Goal: Transaction & Acquisition: Book appointment/travel/reservation

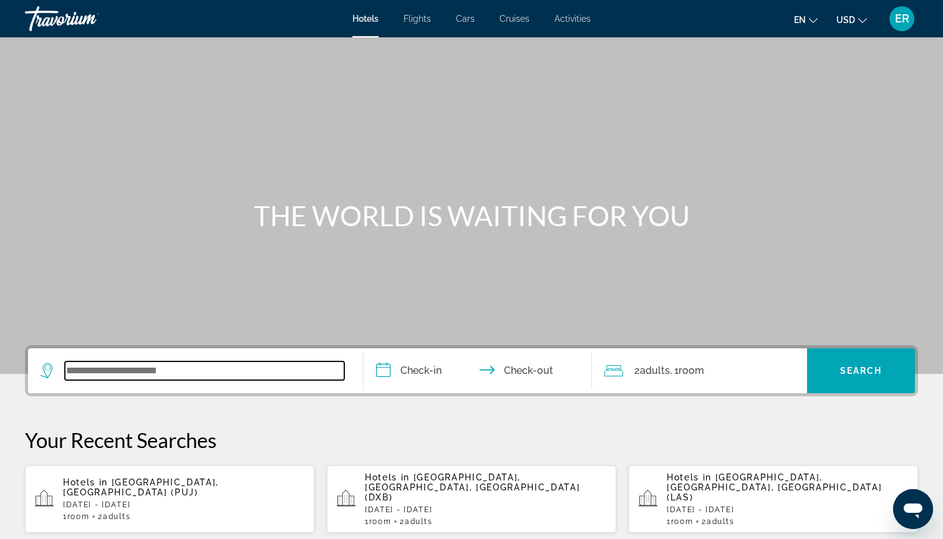
click at [226, 370] on input "Search widget" at bounding box center [204, 371] width 279 height 19
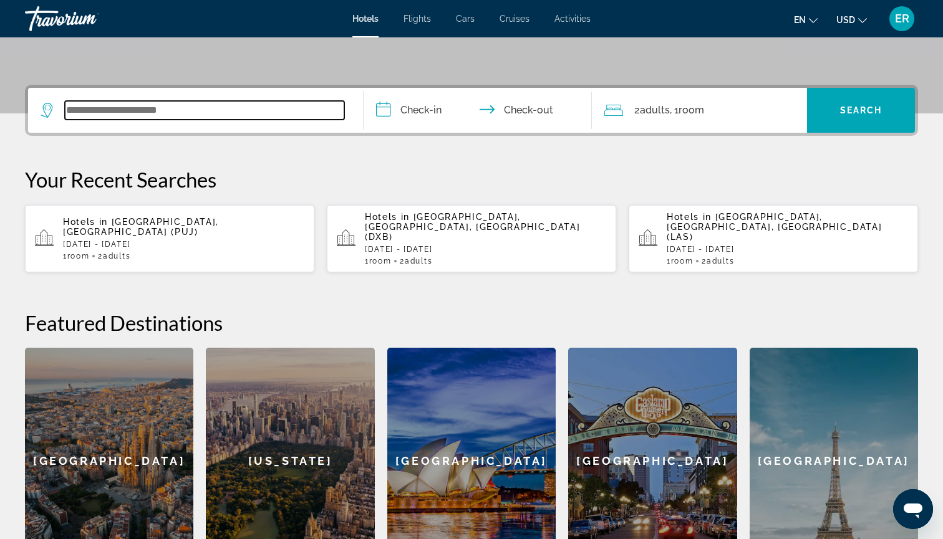
scroll to position [305, 0]
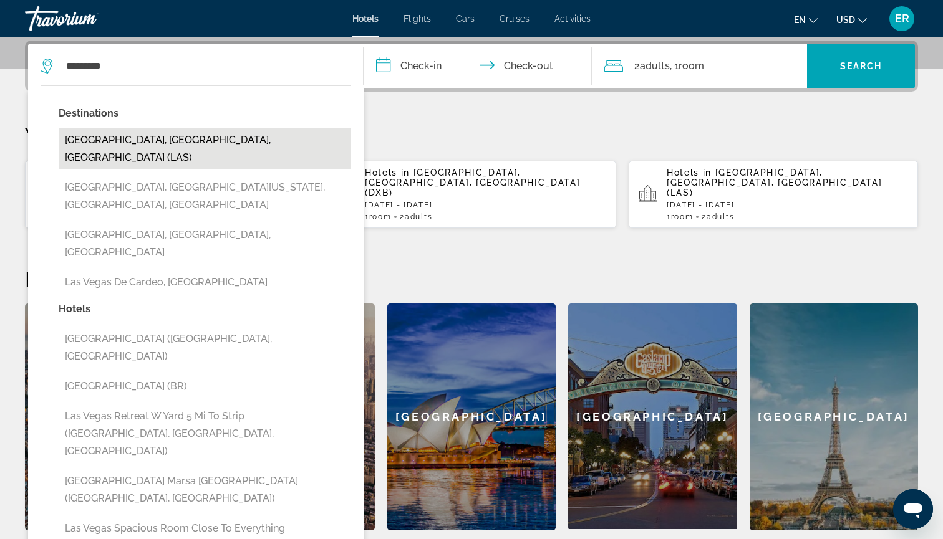
drag, startPoint x: 226, startPoint y: 370, endPoint x: 203, endPoint y: 139, distance: 231.8
click at [203, 139] on button "[GEOGRAPHIC_DATA], [GEOGRAPHIC_DATA], [GEOGRAPHIC_DATA] (LAS)" at bounding box center [205, 148] width 292 height 41
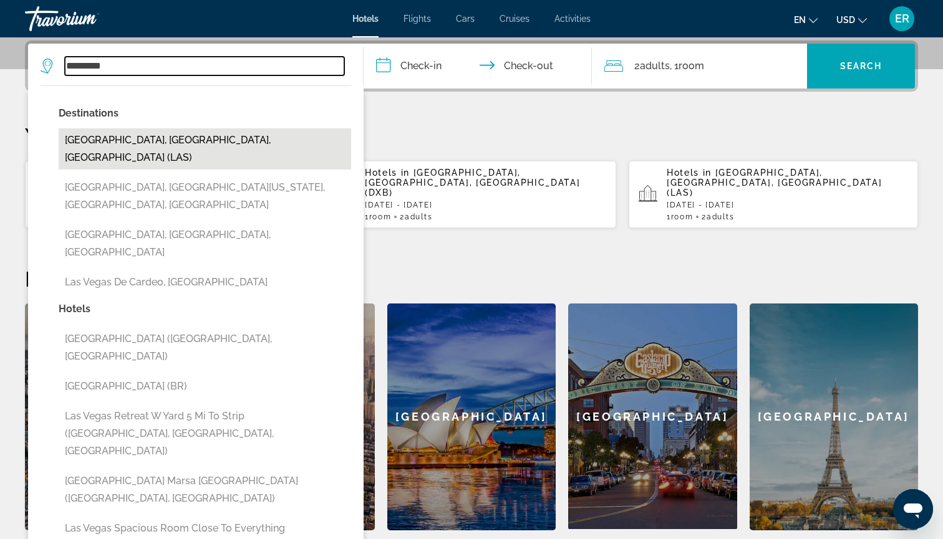
type input "**********"
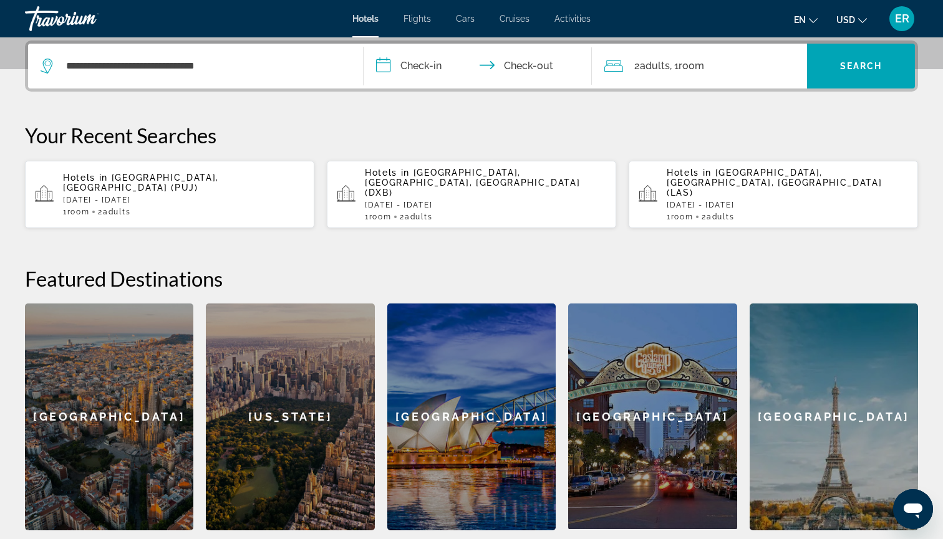
click at [382, 64] on input "**********" at bounding box center [480, 68] width 233 height 49
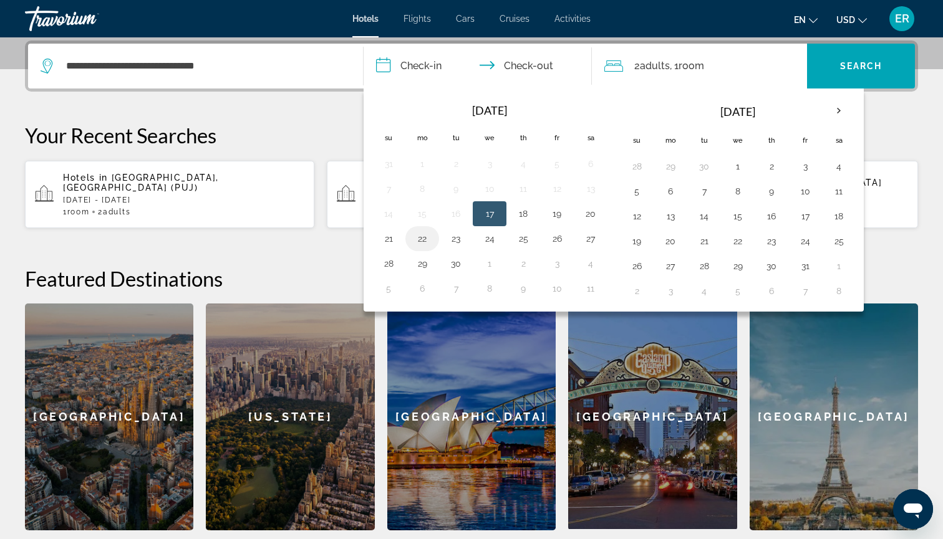
click at [423, 241] on button "22" at bounding box center [422, 238] width 20 height 17
click at [559, 239] on button "26" at bounding box center [557, 238] width 20 height 17
type input "**********"
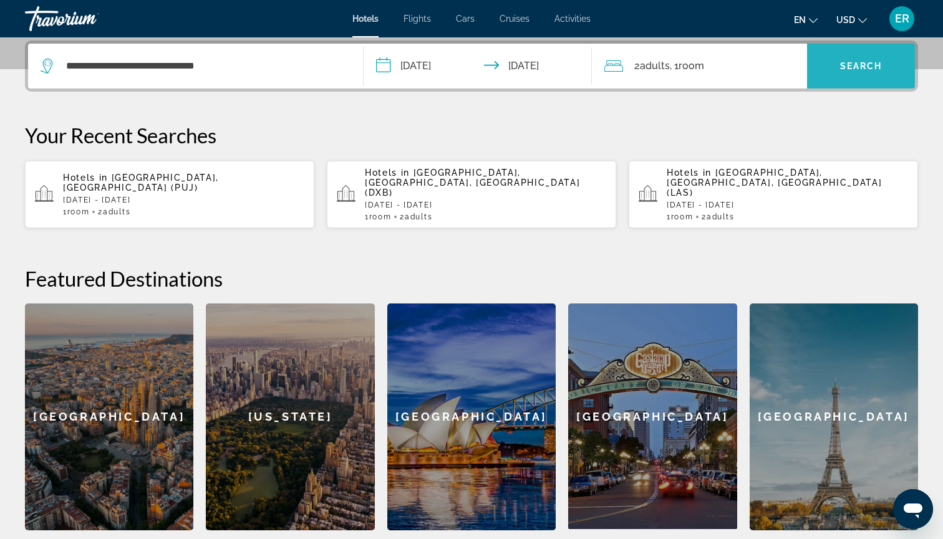
click at [852, 61] on span "Search" at bounding box center [861, 66] width 42 height 10
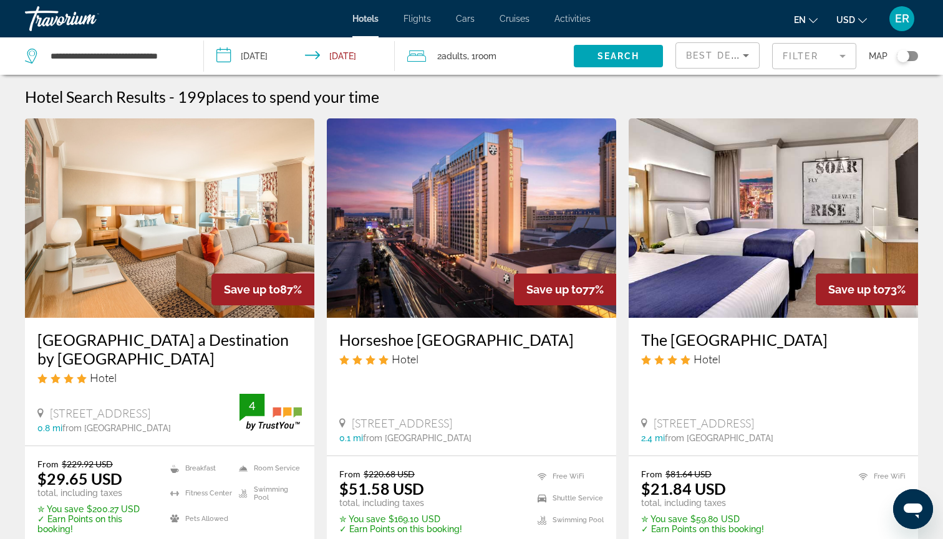
click at [181, 214] on img "Main content" at bounding box center [169, 218] width 289 height 200
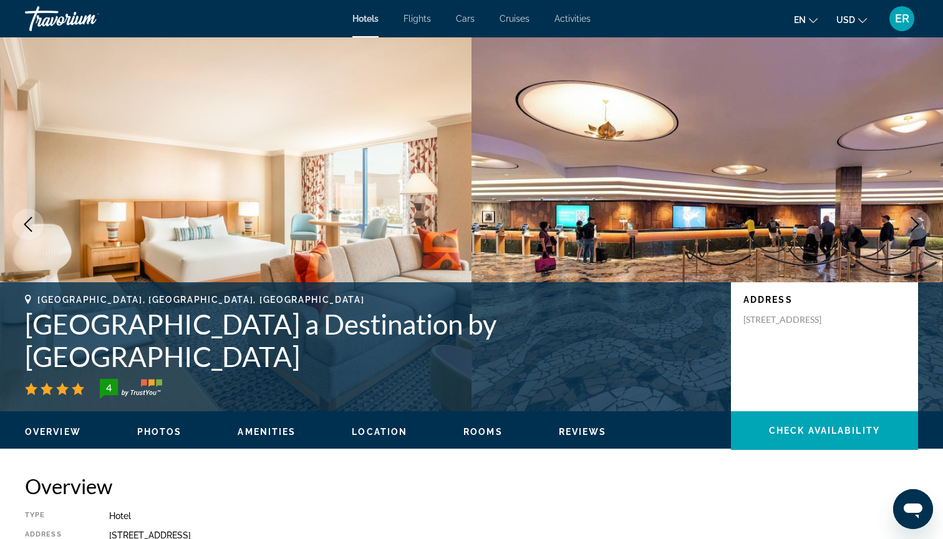
click at [910, 231] on icon "Next image" at bounding box center [914, 224] width 15 height 15
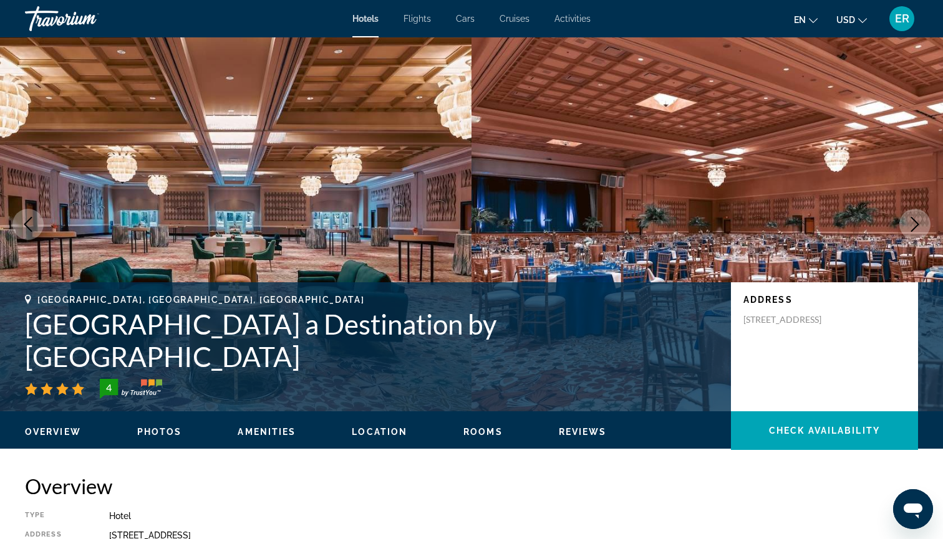
click at [910, 231] on icon "Next image" at bounding box center [914, 224] width 15 height 15
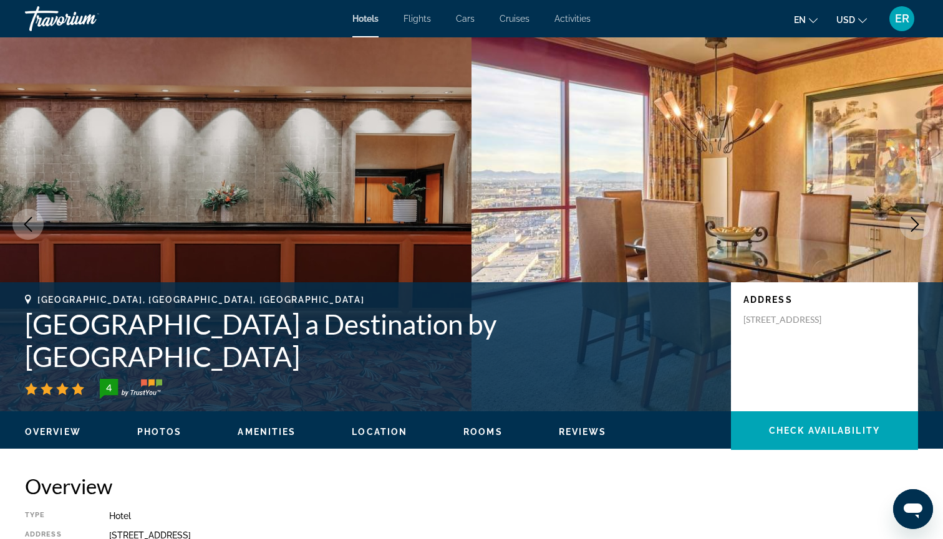
click at [910, 231] on icon "Next image" at bounding box center [914, 224] width 15 height 15
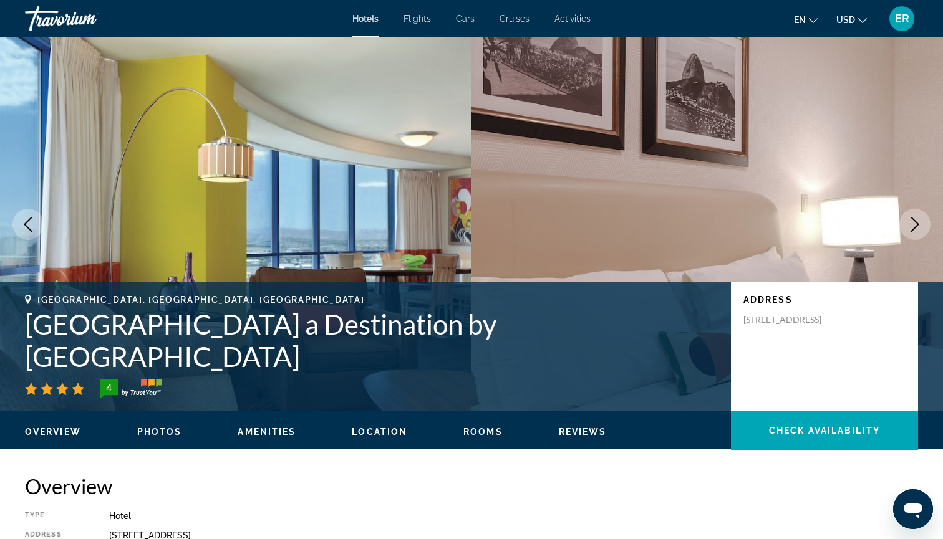
click at [910, 231] on icon "Next image" at bounding box center [914, 224] width 15 height 15
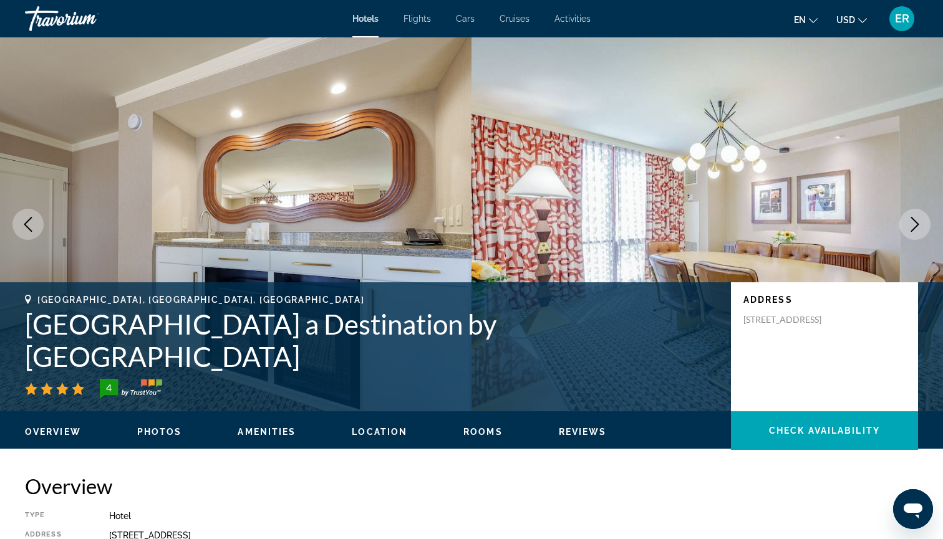
click at [910, 231] on icon "Next image" at bounding box center [914, 224] width 15 height 15
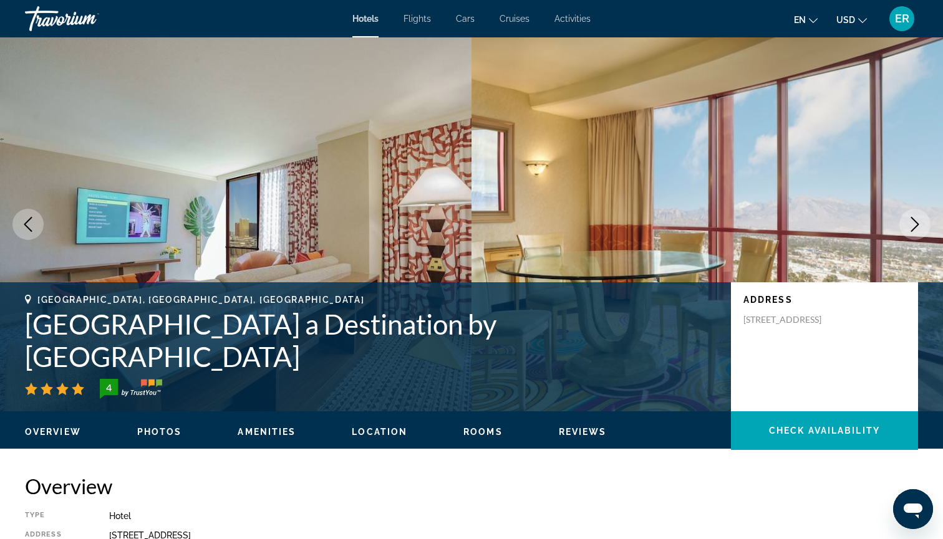
click at [910, 231] on icon "Next image" at bounding box center [914, 224] width 15 height 15
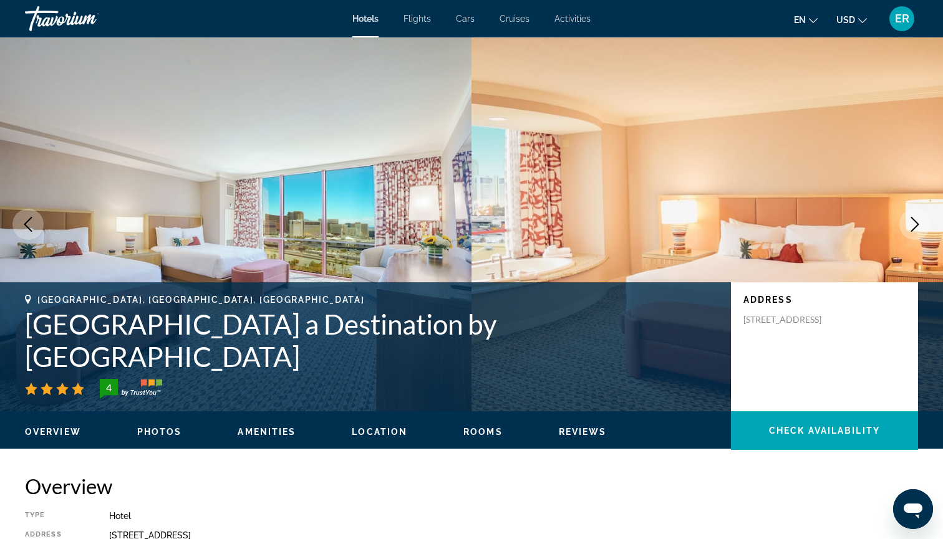
click at [915, 226] on icon "Next image" at bounding box center [914, 224] width 15 height 15
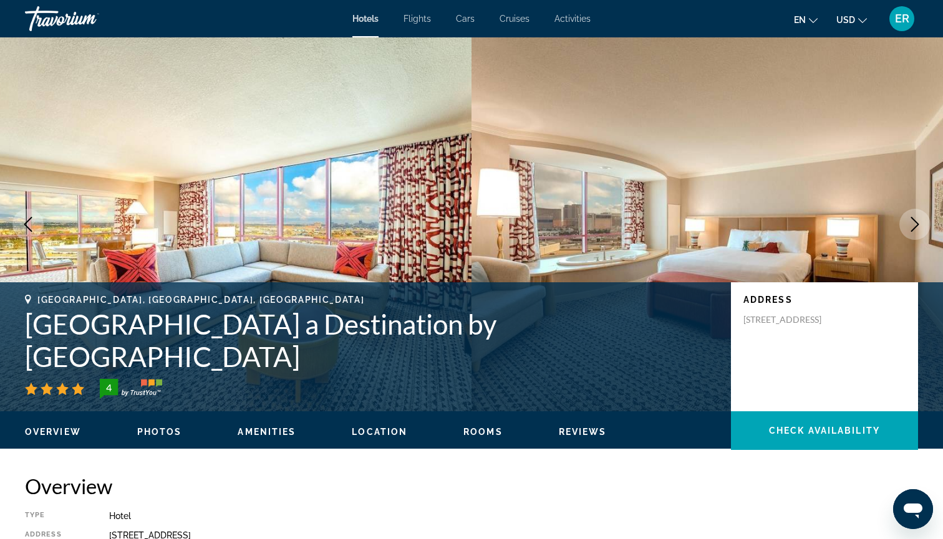
click at [915, 226] on icon "Next image" at bounding box center [914, 224] width 15 height 15
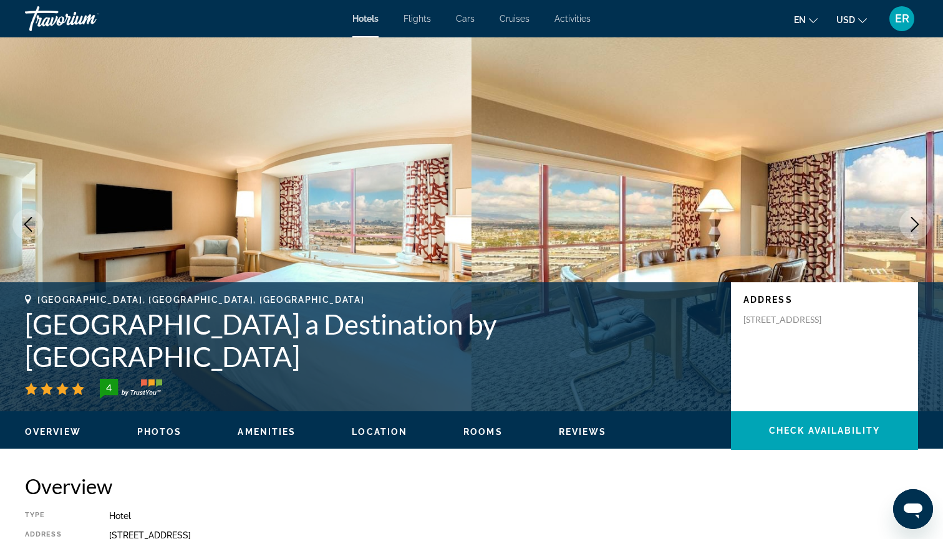
click at [915, 226] on icon "Next image" at bounding box center [914, 224] width 15 height 15
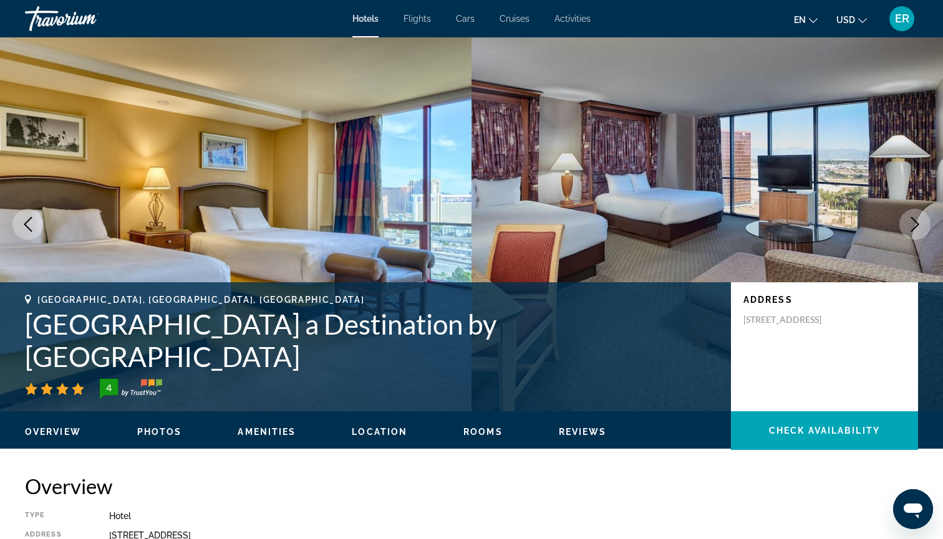
click at [914, 224] on icon "Next image" at bounding box center [914, 224] width 15 height 15
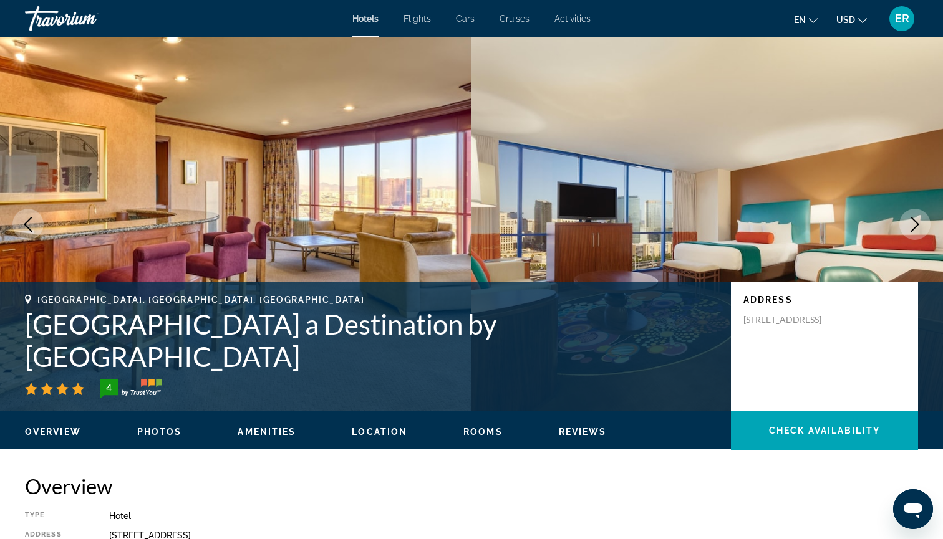
click at [914, 224] on icon "Next image" at bounding box center [914, 224] width 15 height 15
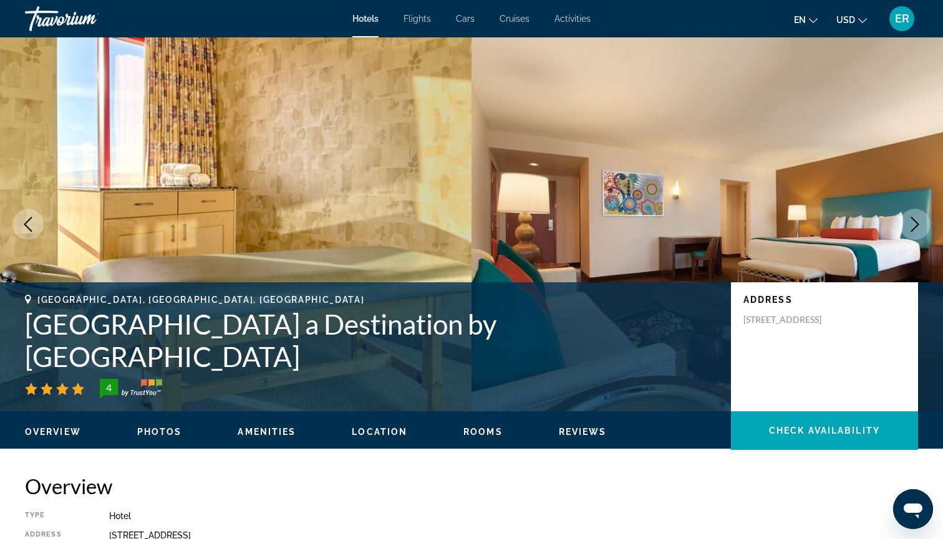
click at [914, 225] on icon "Next image" at bounding box center [914, 224] width 15 height 15
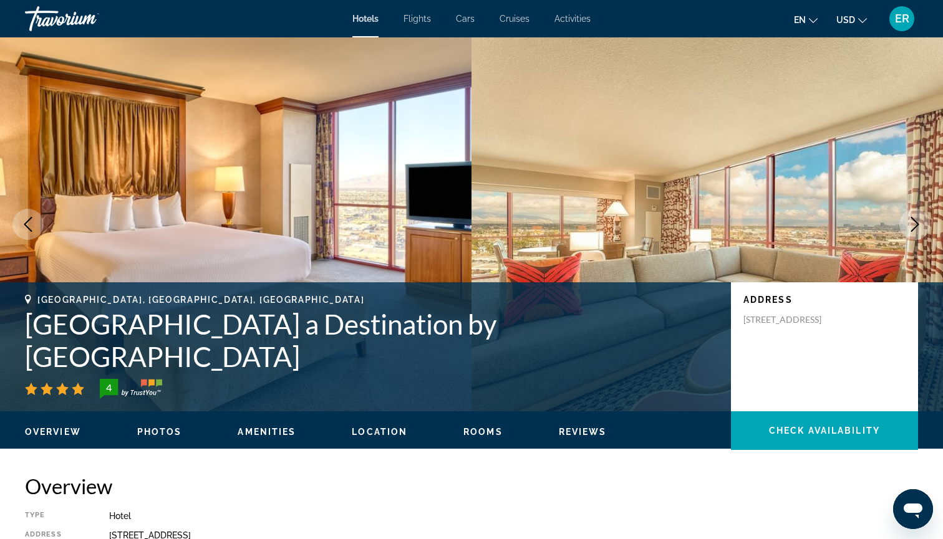
click at [914, 225] on icon "Next image" at bounding box center [914, 224] width 15 height 15
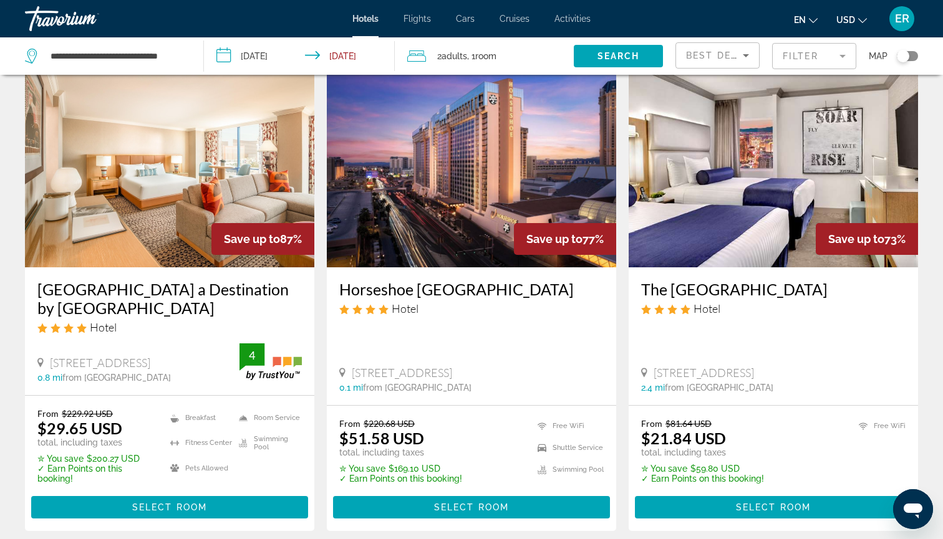
scroll to position [66, 0]
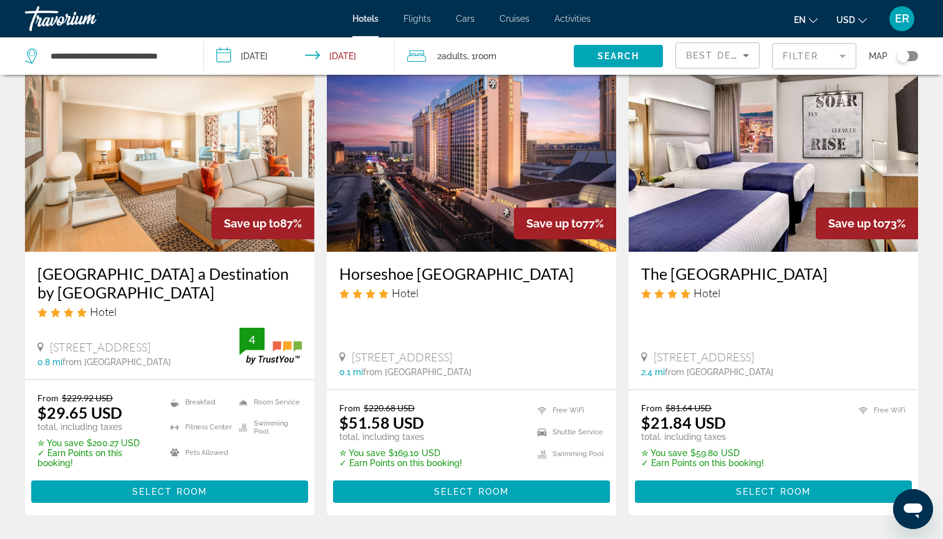
click at [465, 162] on img "Main content" at bounding box center [471, 152] width 289 height 200
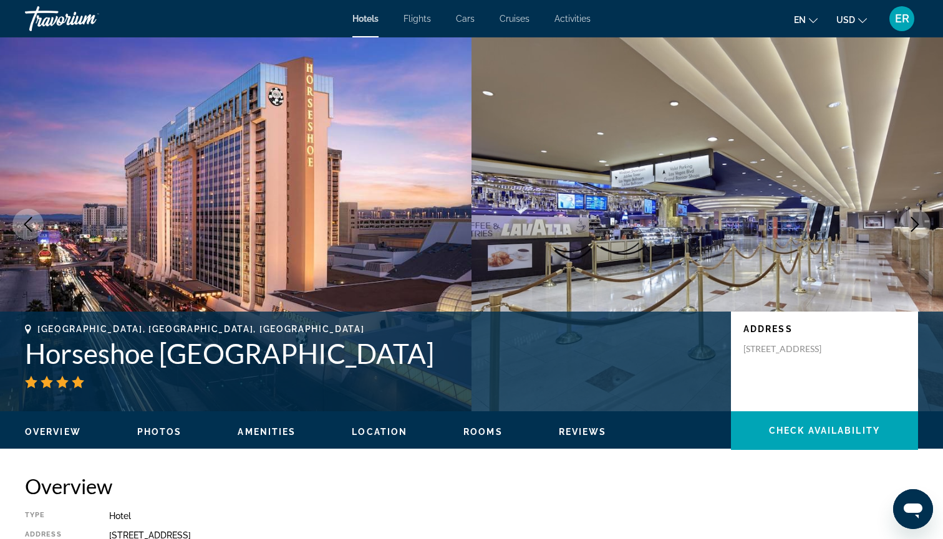
click at [914, 227] on icon "Next image" at bounding box center [914, 224] width 15 height 15
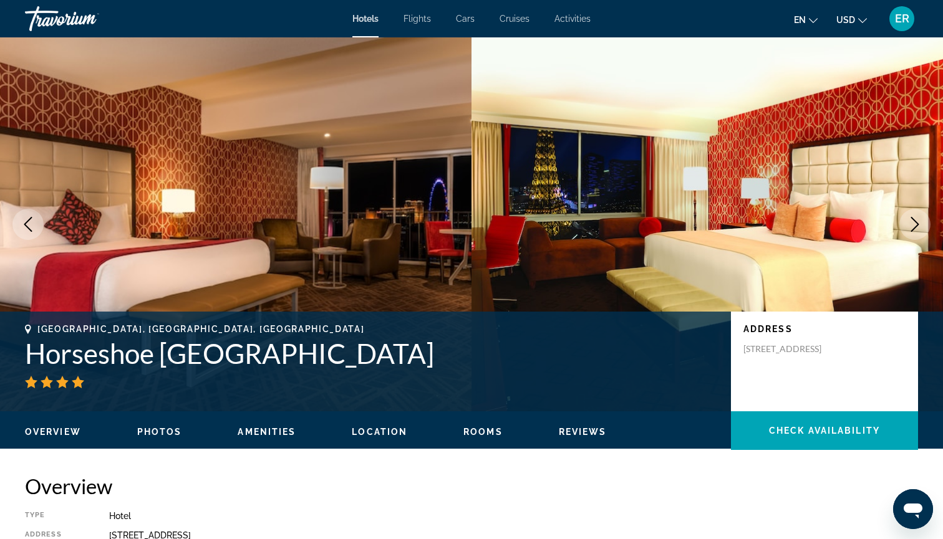
click at [914, 228] on icon "Next image" at bounding box center [914, 224] width 15 height 15
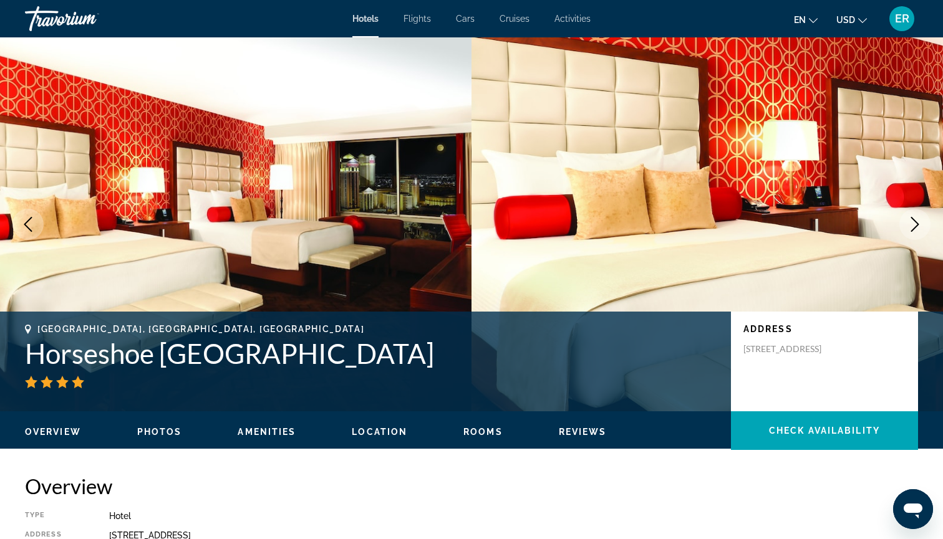
click at [914, 228] on icon "Next image" at bounding box center [914, 224] width 15 height 15
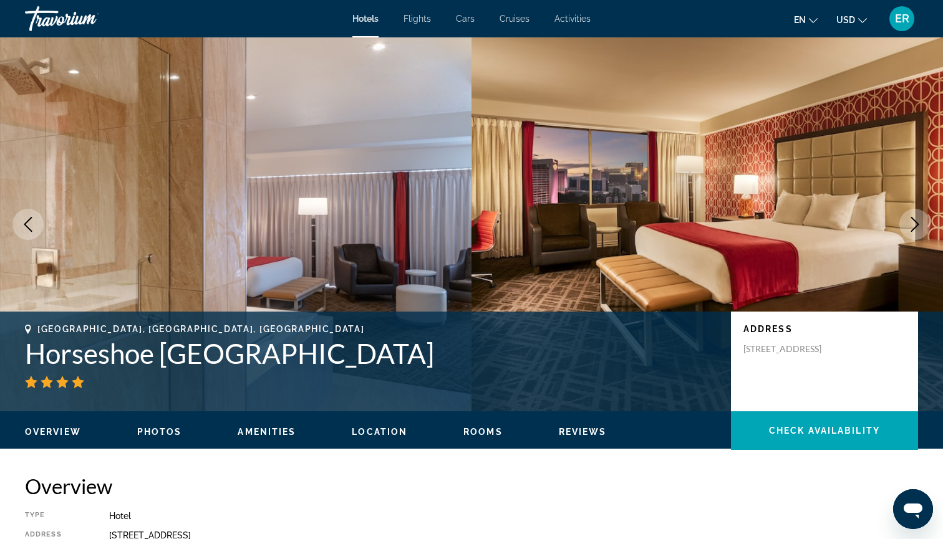
click at [914, 228] on icon "Next image" at bounding box center [915, 224] width 8 height 15
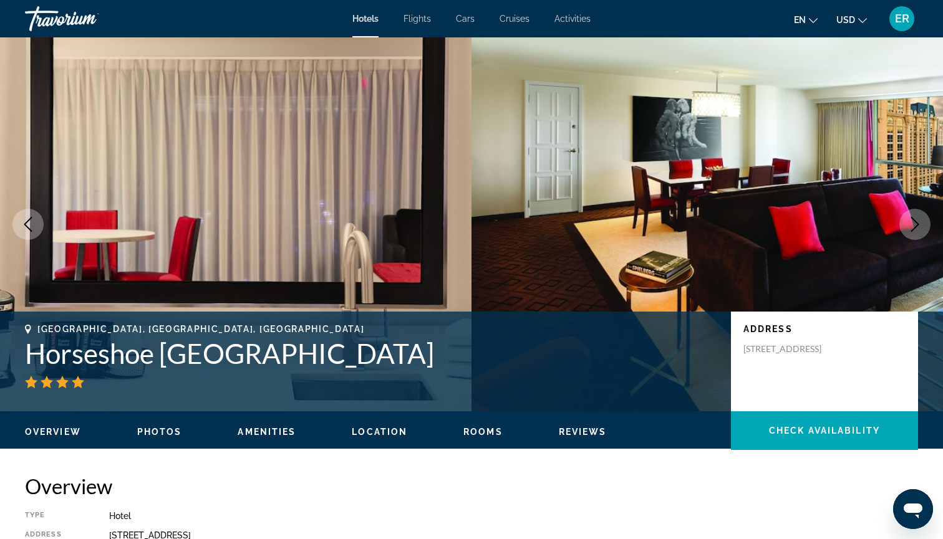
click at [914, 228] on icon "Next image" at bounding box center [915, 224] width 8 height 15
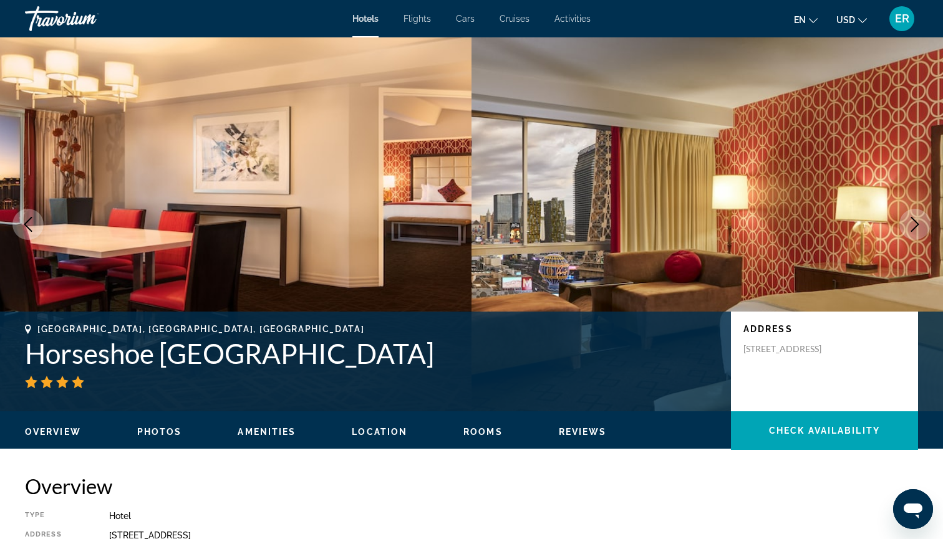
click at [914, 228] on icon "Next image" at bounding box center [915, 224] width 8 height 15
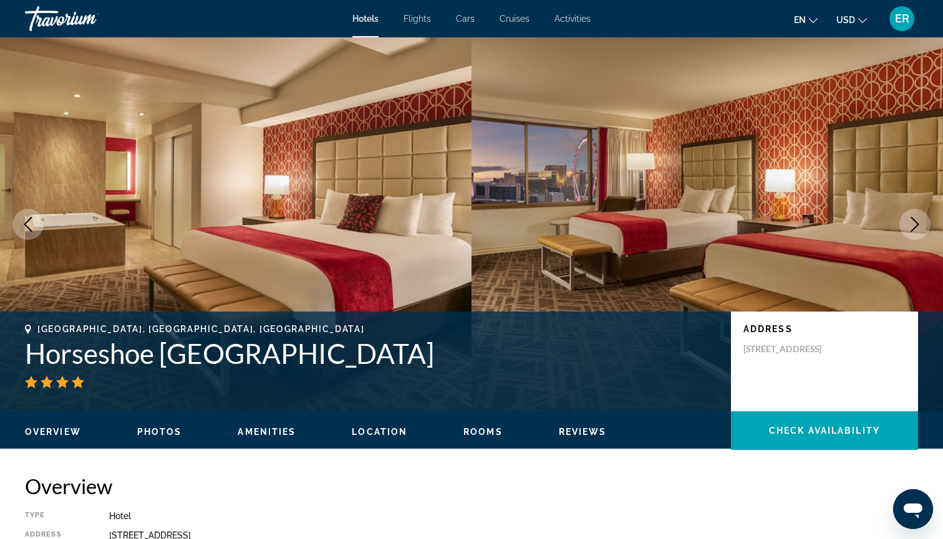
click at [914, 228] on icon "Next image" at bounding box center [915, 224] width 8 height 15
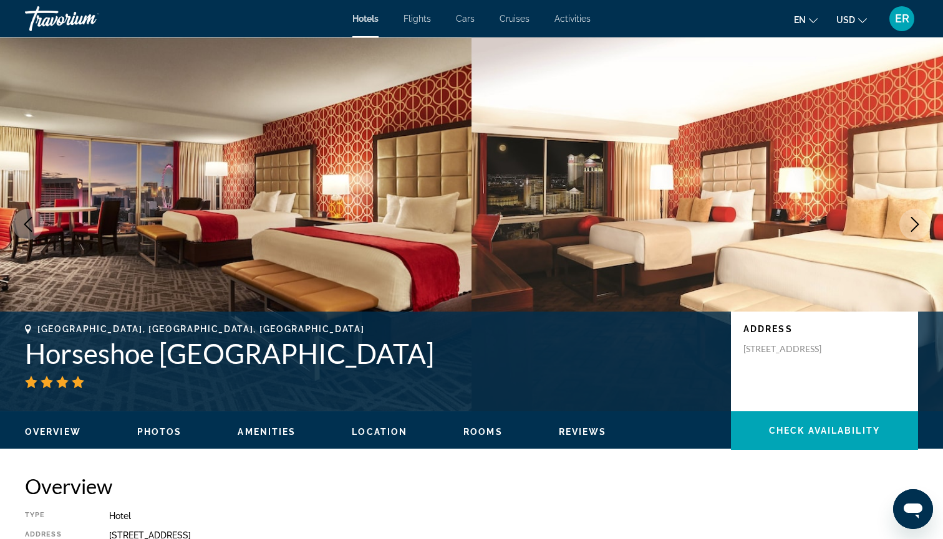
click at [914, 228] on icon "Next image" at bounding box center [915, 224] width 8 height 15
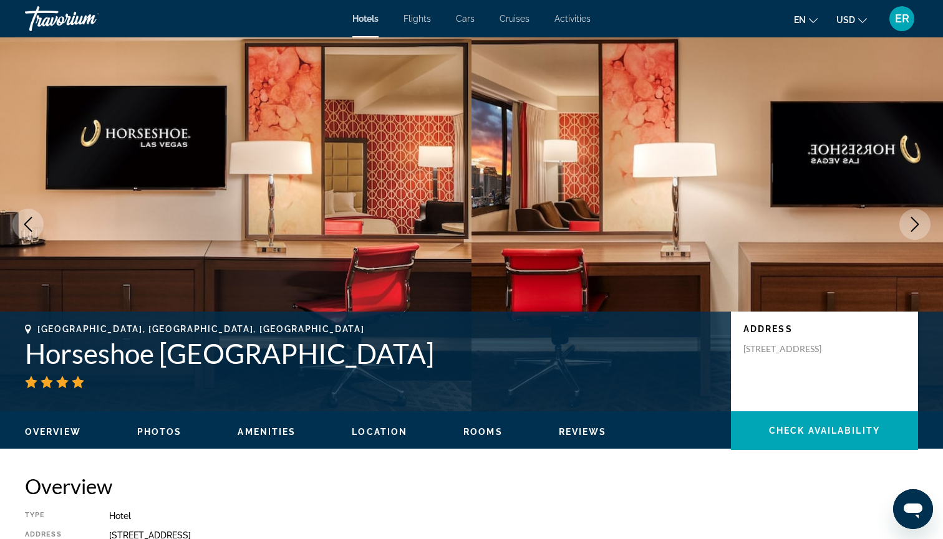
click at [914, 228] on icon "Next image" at bounding box center [915, 224] width 8 height 15
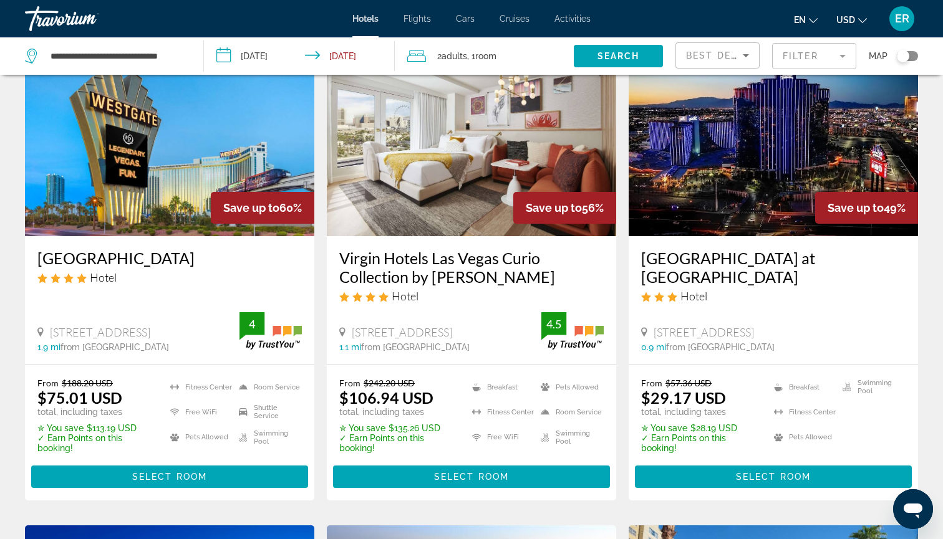
scroll to position [571, 0]
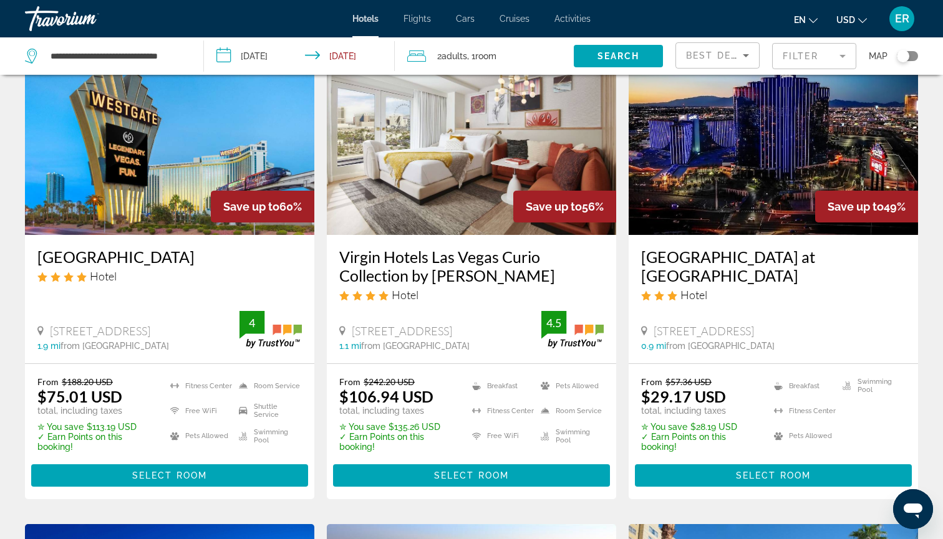
click at [162, 172] on img "Main content" at bounding box center [169, 136] width 289 height 200
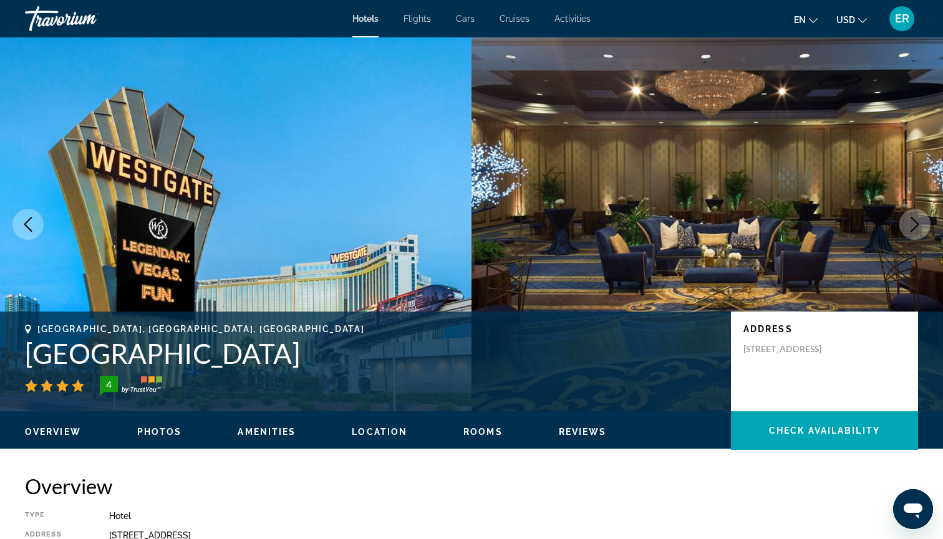
click at [916, 229] on icon "Next image" at bounding box center [914, 224] width 15 height 15
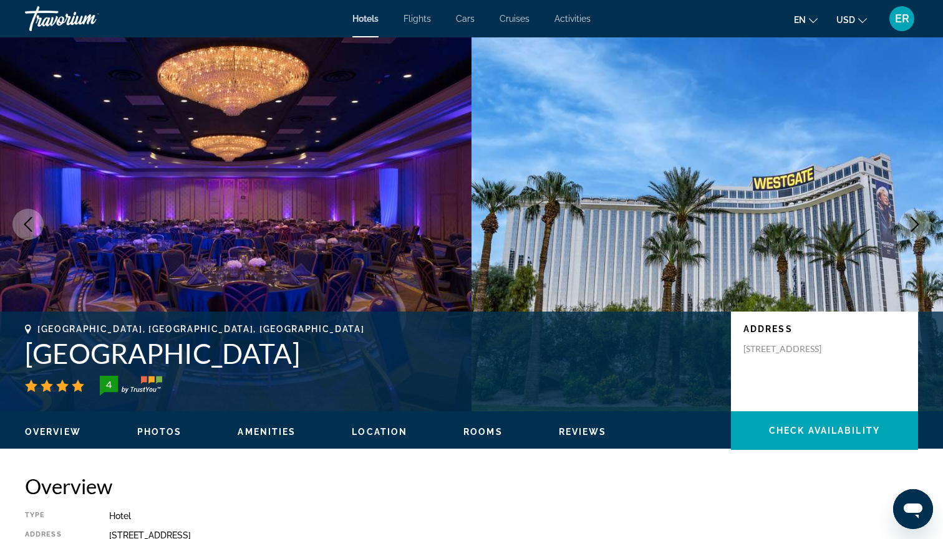
click at [916, 229] on icon "Next image" at bounding box center [914, 224] width 15 height 15
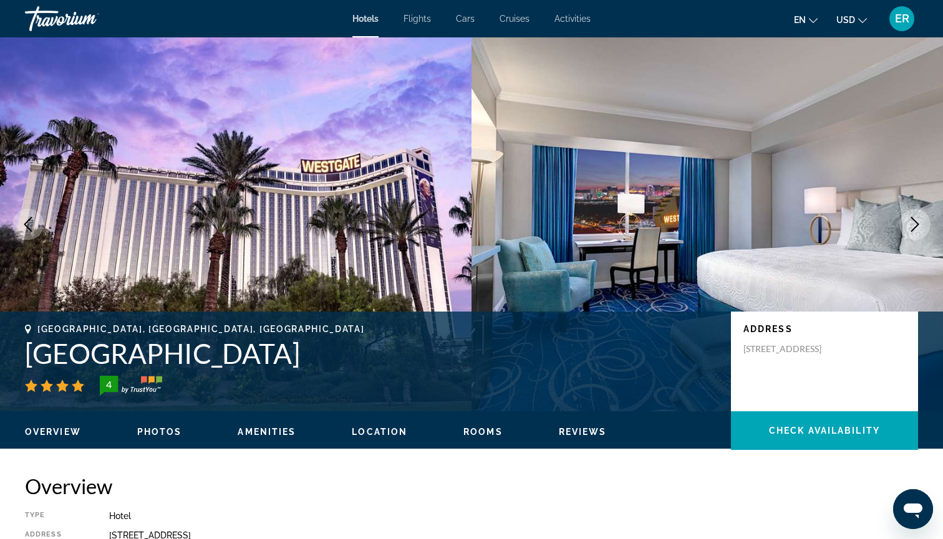
click at [916, 229] on icon "Next image" at bounding box center [914, 224] width 15 height 15
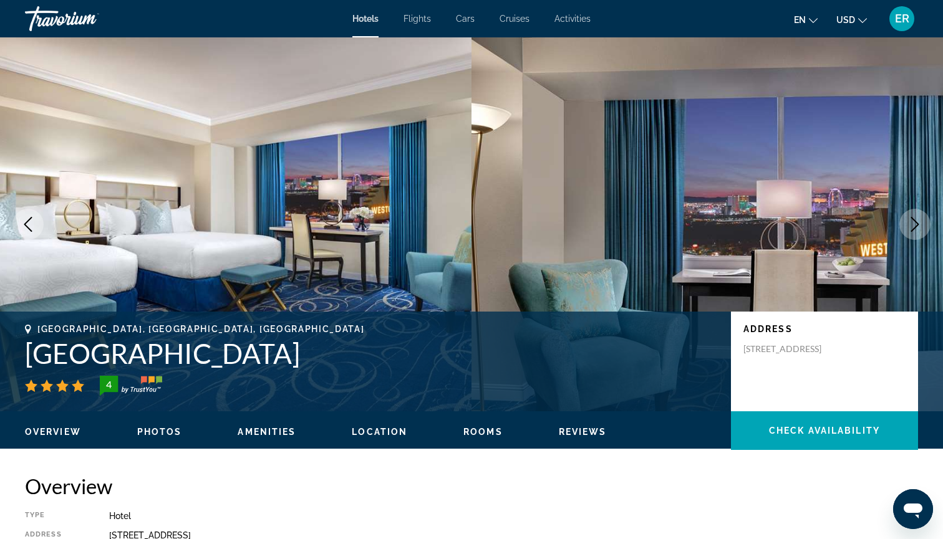
click at [916, 229] on icon "Next image" at bounding box center [914, 224] width 15 height 15
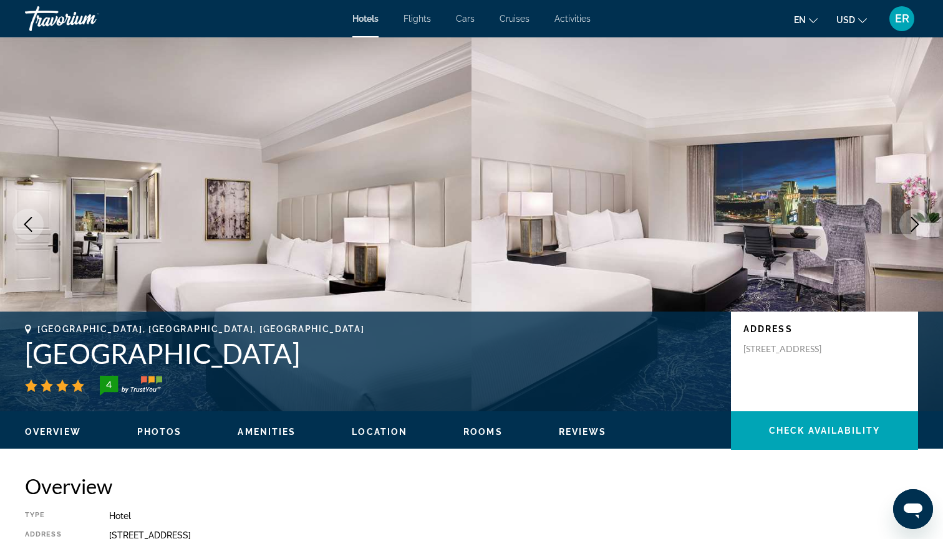
click at [915, 229] on icon "Next image" at bounding box center [914, 224] width 15 height 15
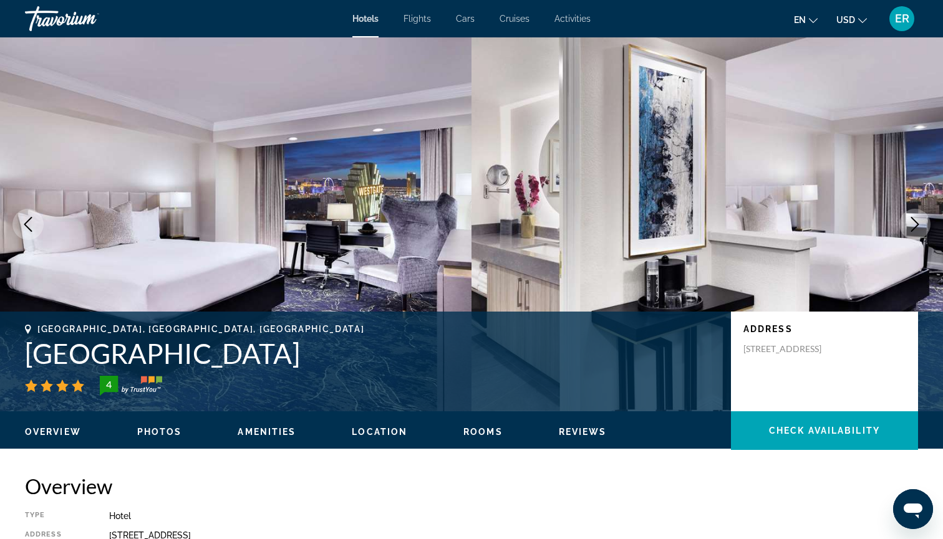
click at [915, 229] on icon "Next image" at bounding box center [914, 224] width 15 height 15
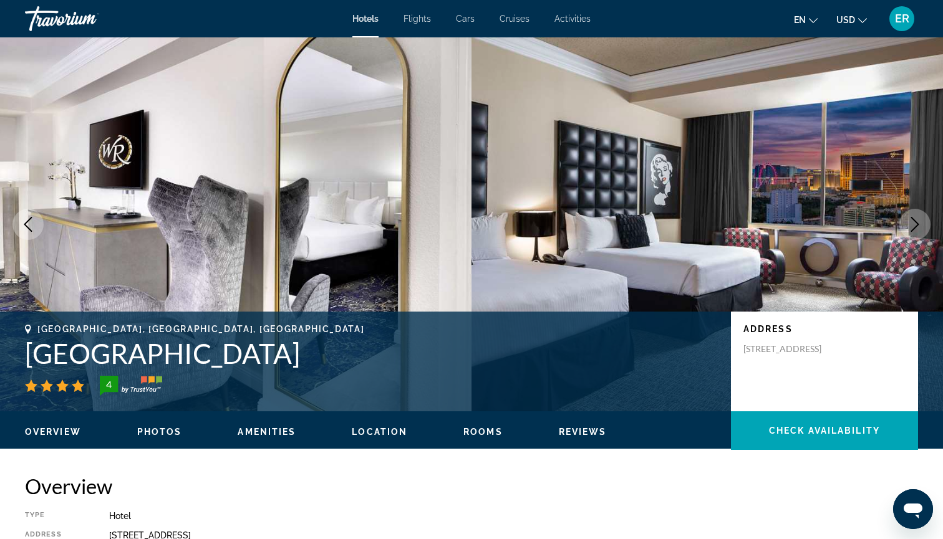
click at [915, 229] on icon "Next image" at bounding box center [914, 224] width 15 height 15
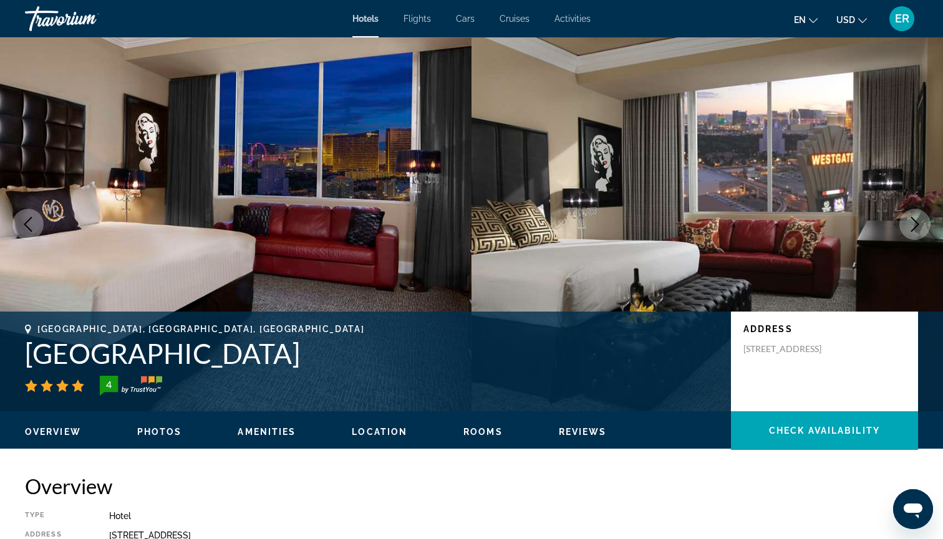
click at [915, 229] on icon "Next image" at bounding box center [914, 224] width 15 height 15
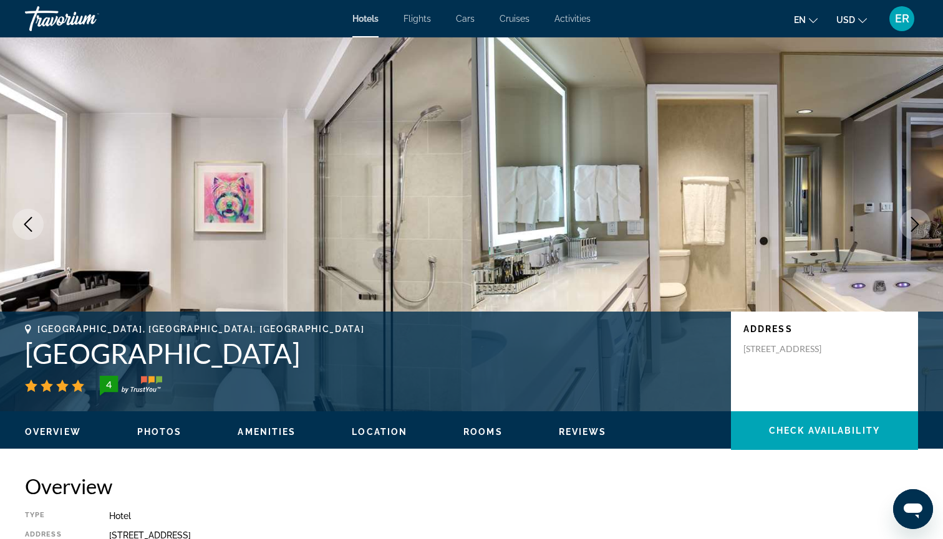
click at [915, 229] on icon "Next image" at bounding box center [914, 224] width 15 height 15
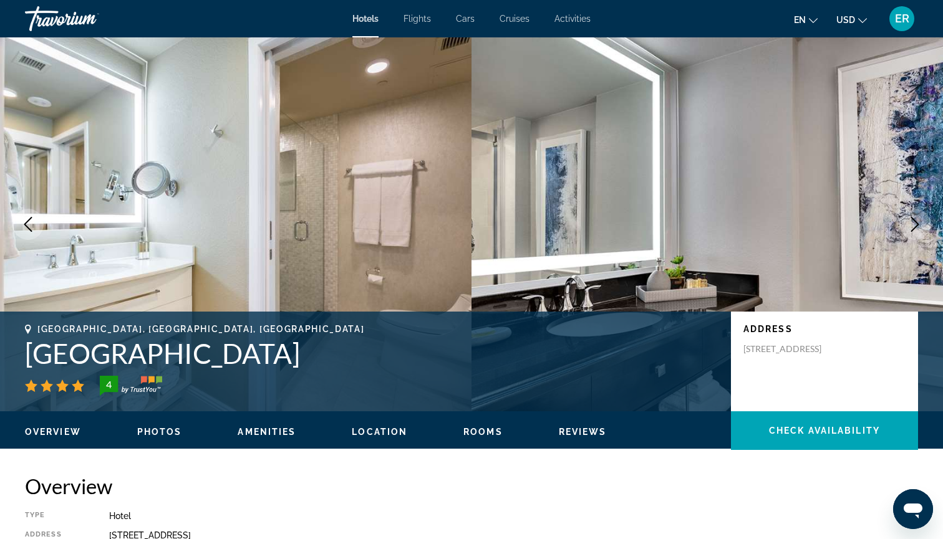
click at [915, 229] on icon "Next image" at bounding box center [914, 224] width 15 height 15
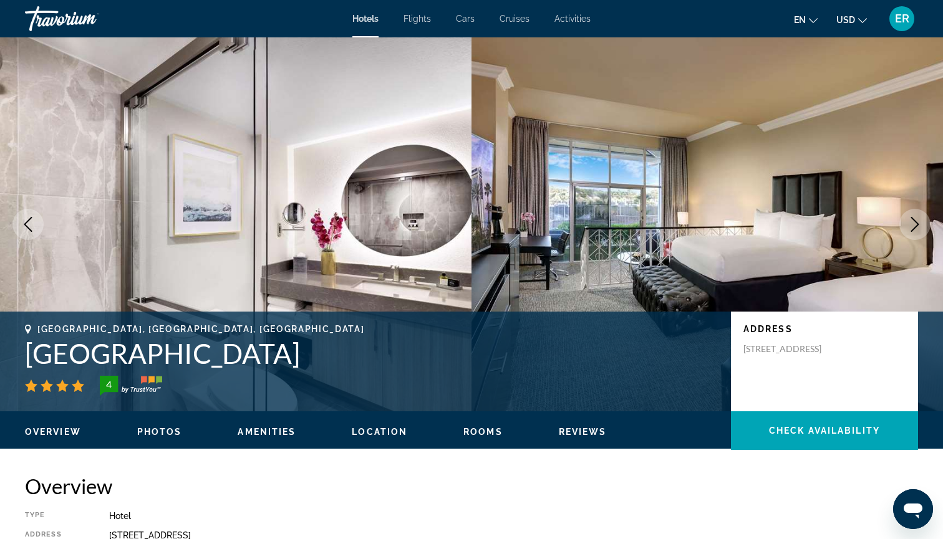
click at [910, 233] on button "Next image" at bounding box center [914, 224] width 31 height 31
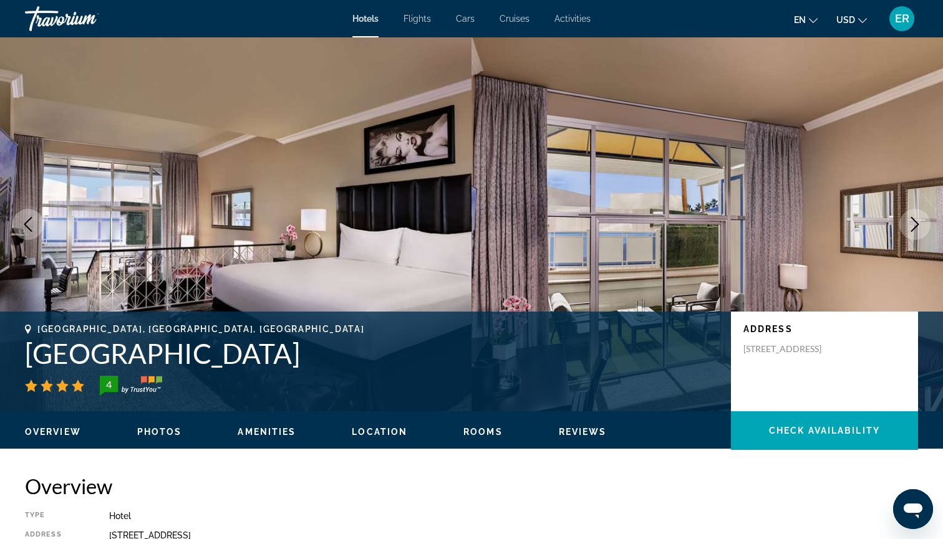
click at [31, 217] on icon "Previous image" at bounding box center [28, 224] width 15 height 15
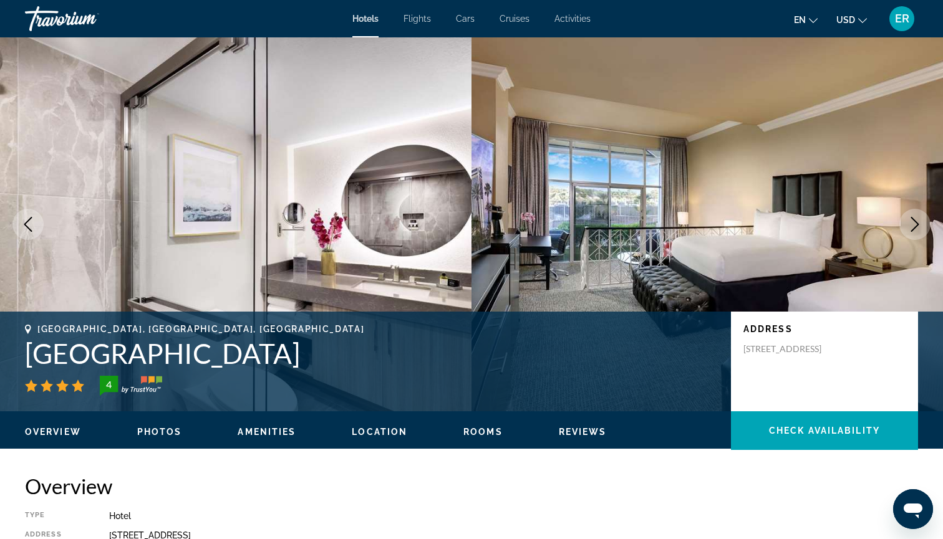
click at [920, 229] on icon "Next image" at bounding box center [914, 224] width 15 height 15
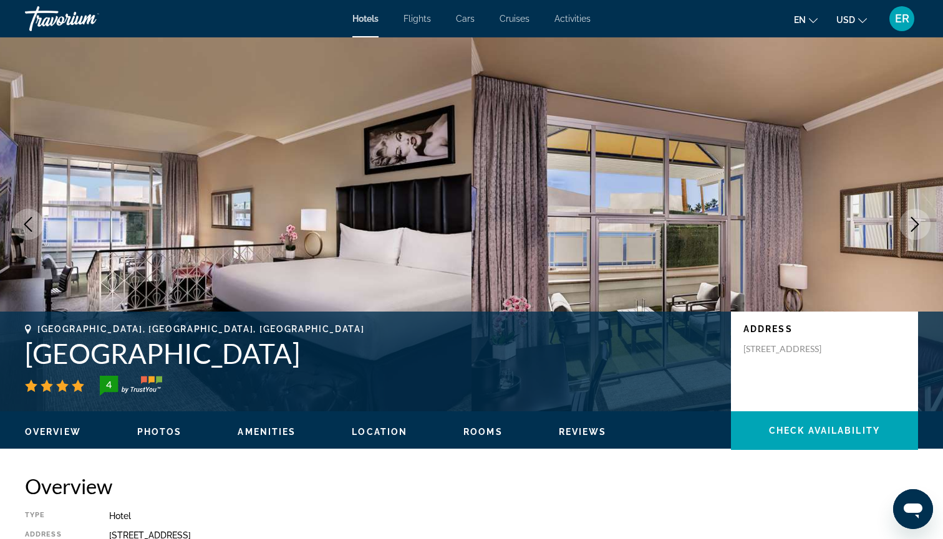
click at [920, 230] on icon "Next image" at bounding box center [914, 224] width 15 height 15
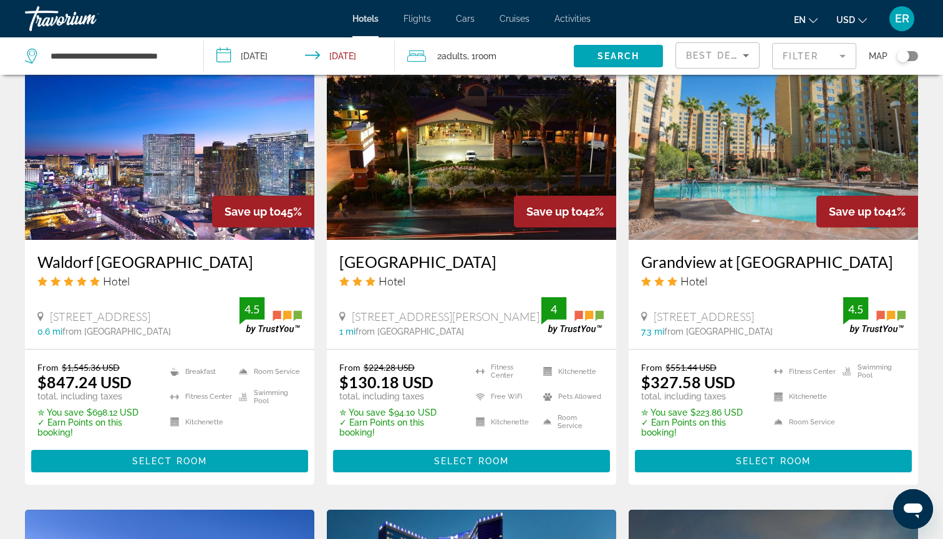
scroll to position [1080, 0]
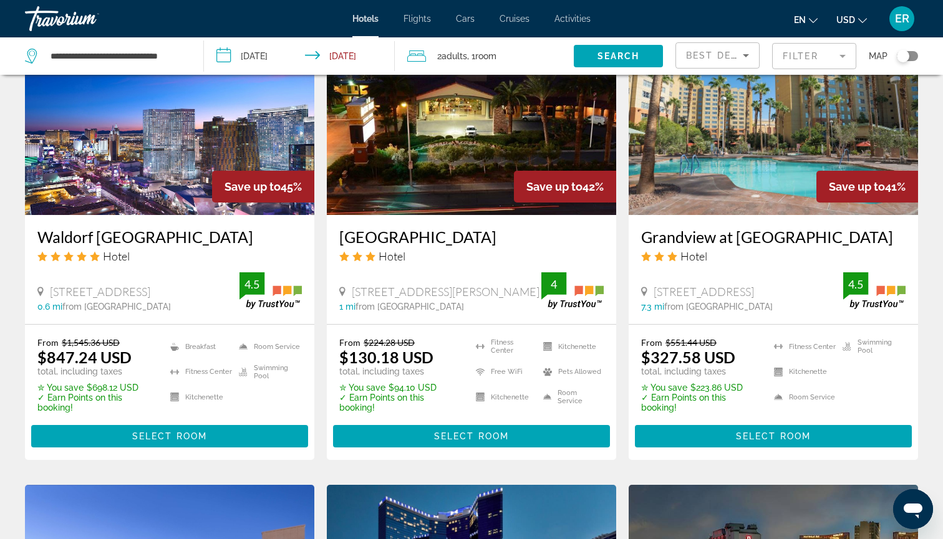
click at [147, 158] on img "Main content" at bounding box center [169, 116] width 289 height 200
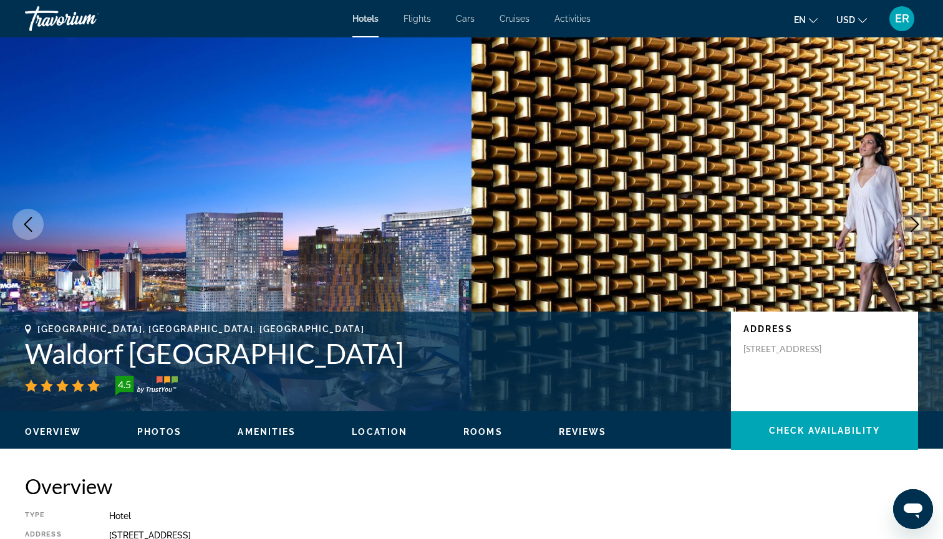
click at [920, 223] on icon "Next image" at bounding box center [914, 224] width 15 height 15
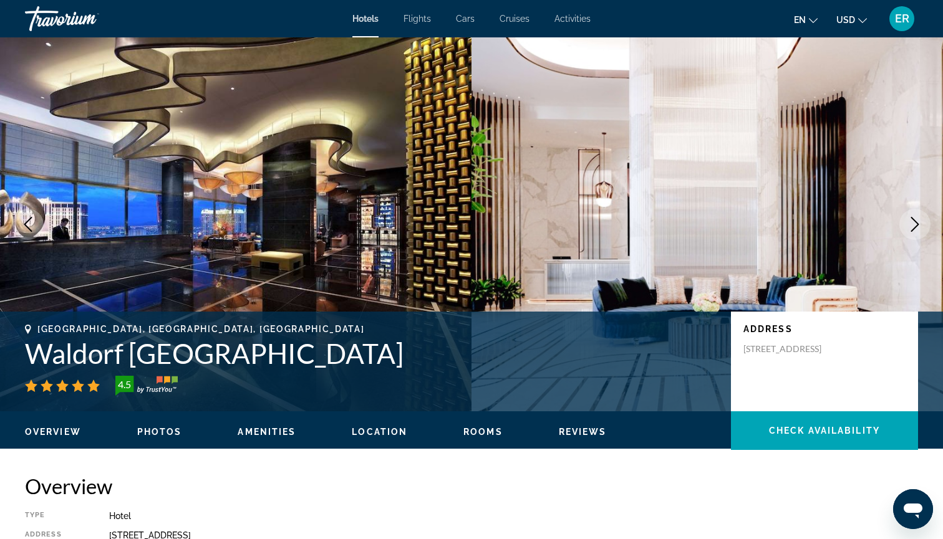
click at [920, 224] on icon "Next image" at bounding box center [914, 224] width 15 height 15
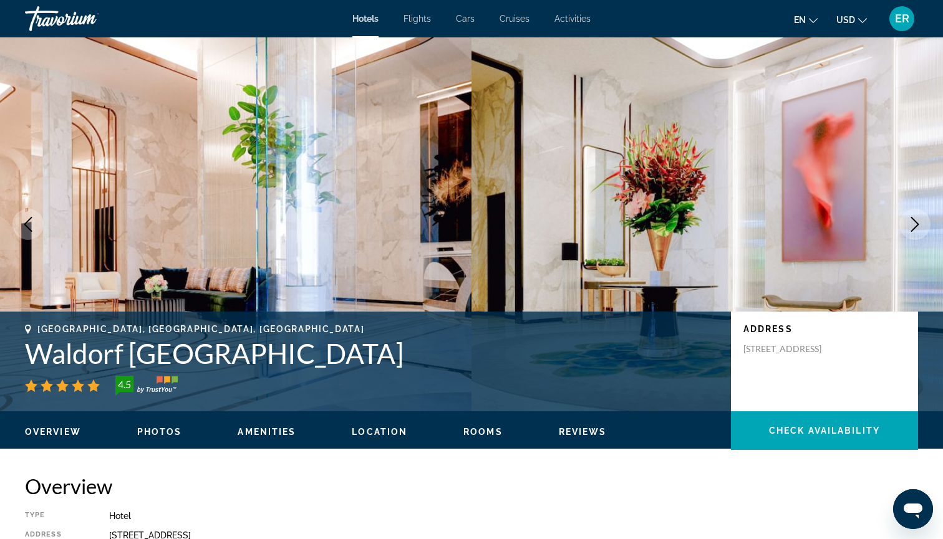
click at [920, 225] on icon "Next image" at bounding box center [914, 224] width 15 height 15
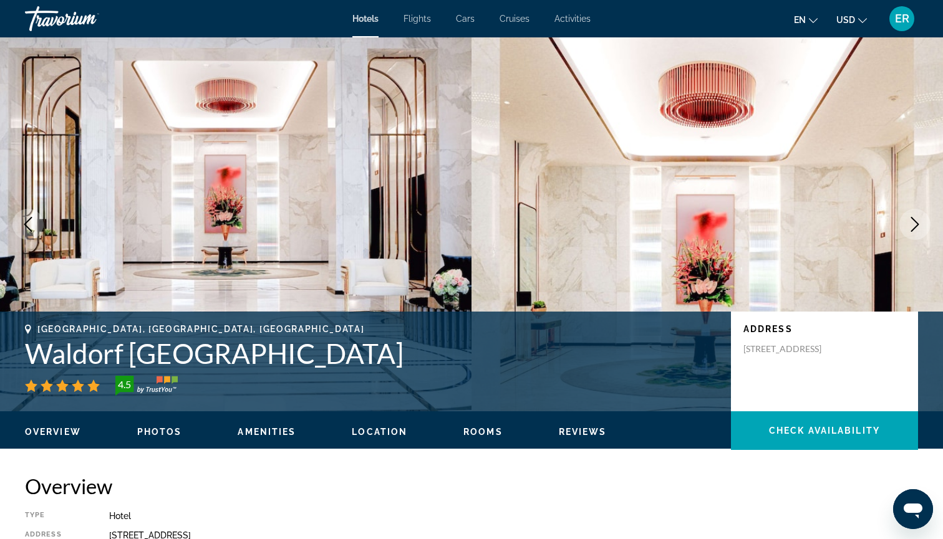
click at [920, 225] on icon "Next image" at bounding box center [914, 224] width 15 height 15
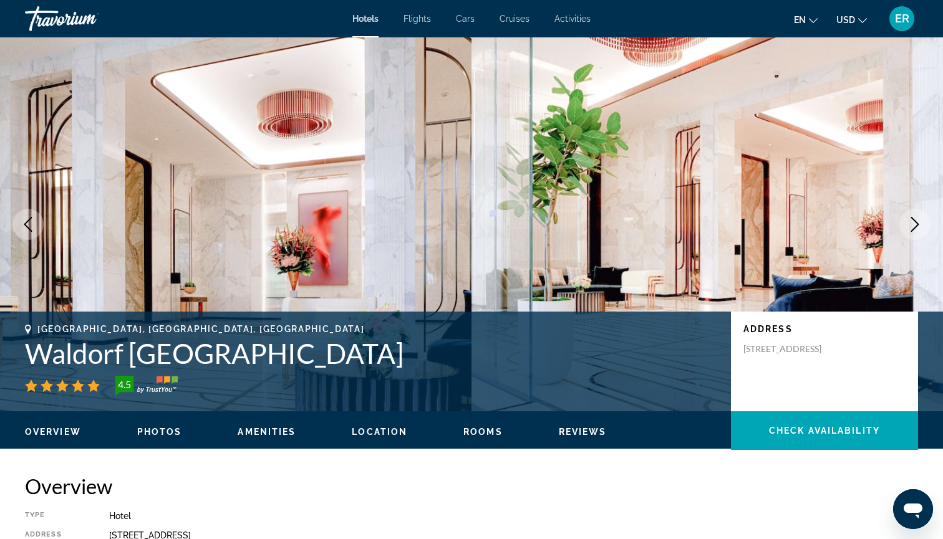
click at [918, 223] on icon "Next image" at bounding box center [914, 224] width 15 height 15
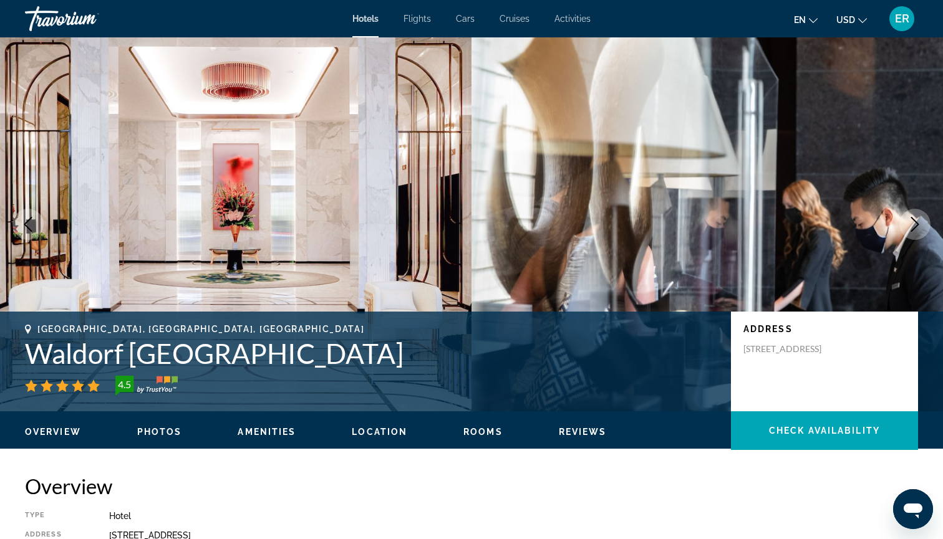
click at [918, 223] on icon "Next image" at bounding box center [914, 224] width 15 height 15
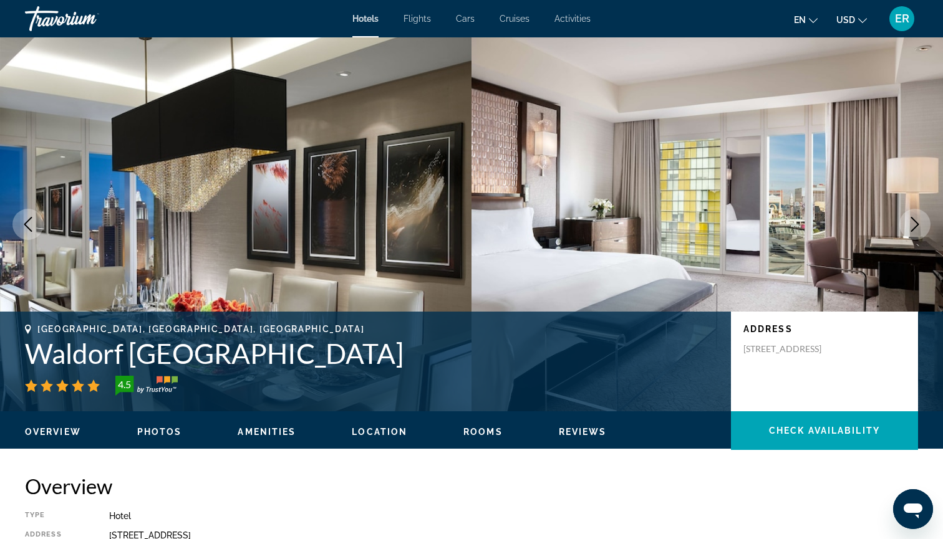
click at [918, 223] on icon "Next image" at bounding box center [914, 224] width 15 height 15
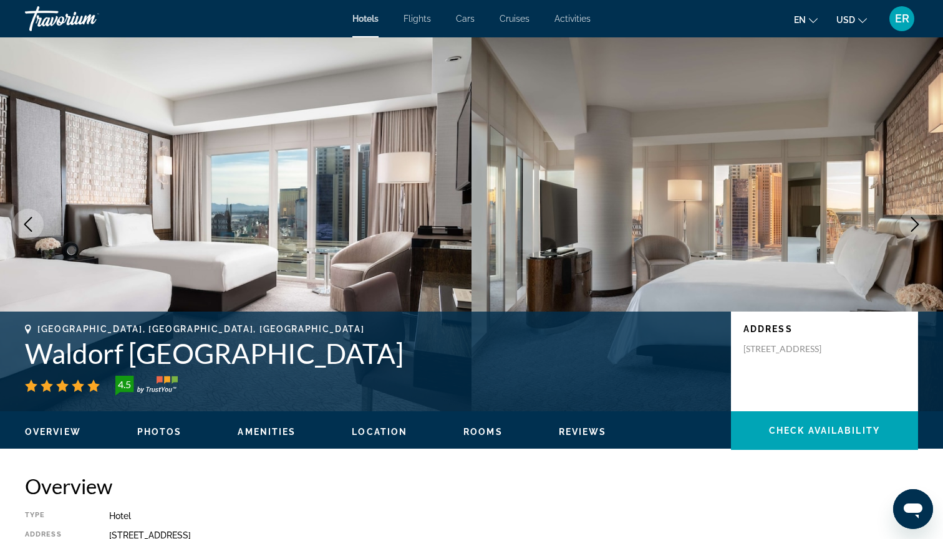
click at [918, 223] on icon "Next image" at bounding box center [914, 224] width 15 height 15
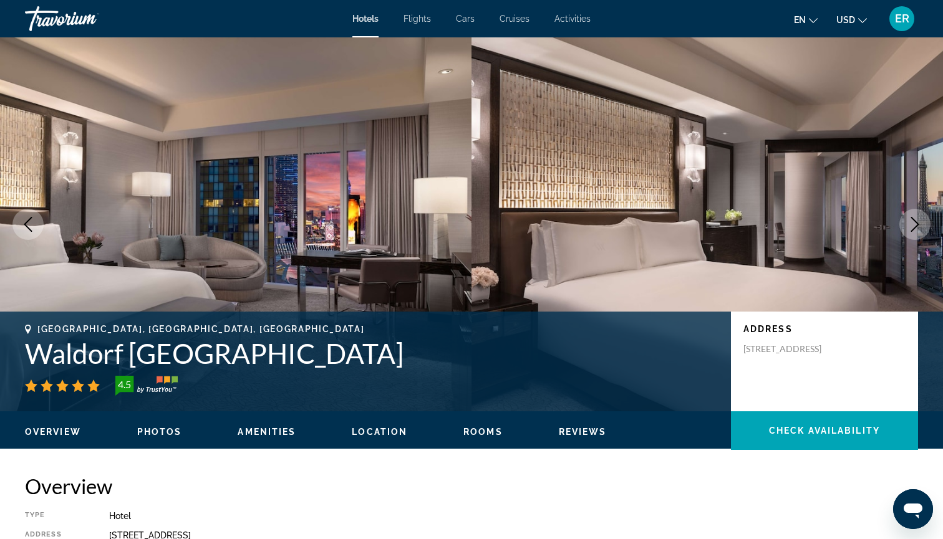
click at [914, 226] on icon "Next image" at bounding box center [914, 224] width 15 height 15
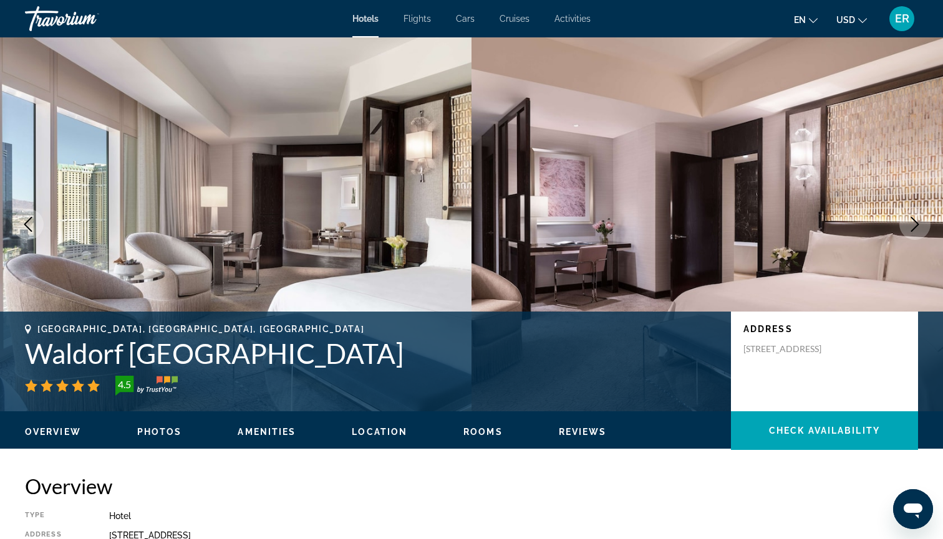
click at [913, 226] on icon "Next image" at bounding box center [914, 224] width 15 height 15
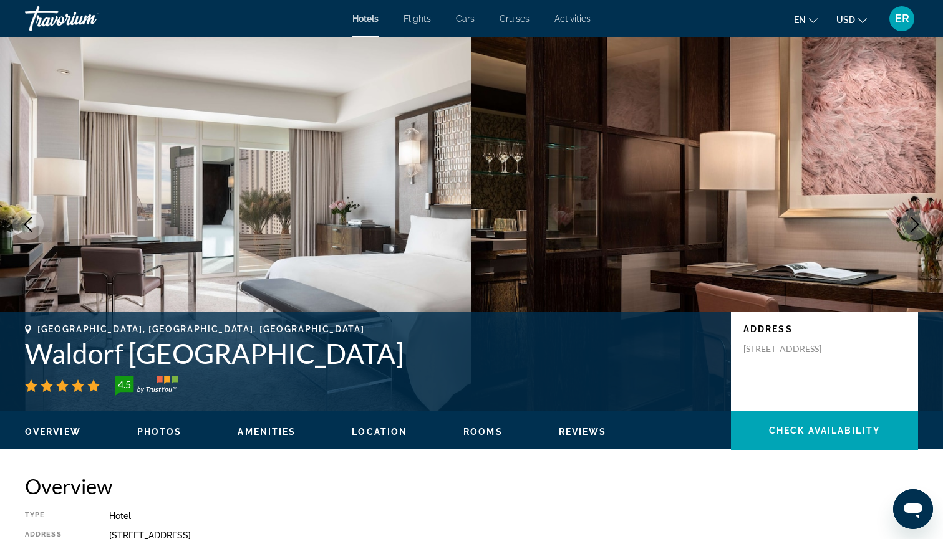
click at [911, 224] on icon "Next image" at bounding box center [914, 224] width 15 height 15
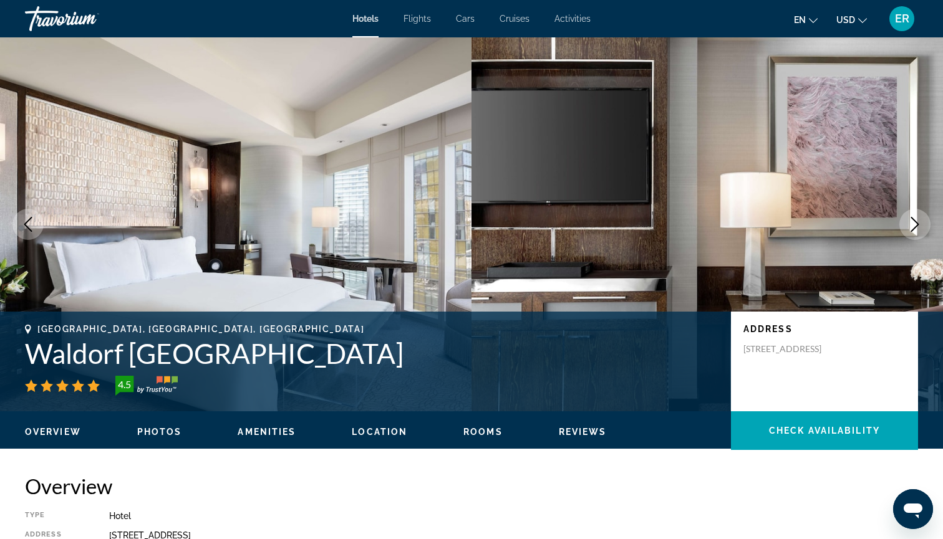
click at [911, 224] on icon "Next image" at bounding box center [914, 224] width 15 height 15
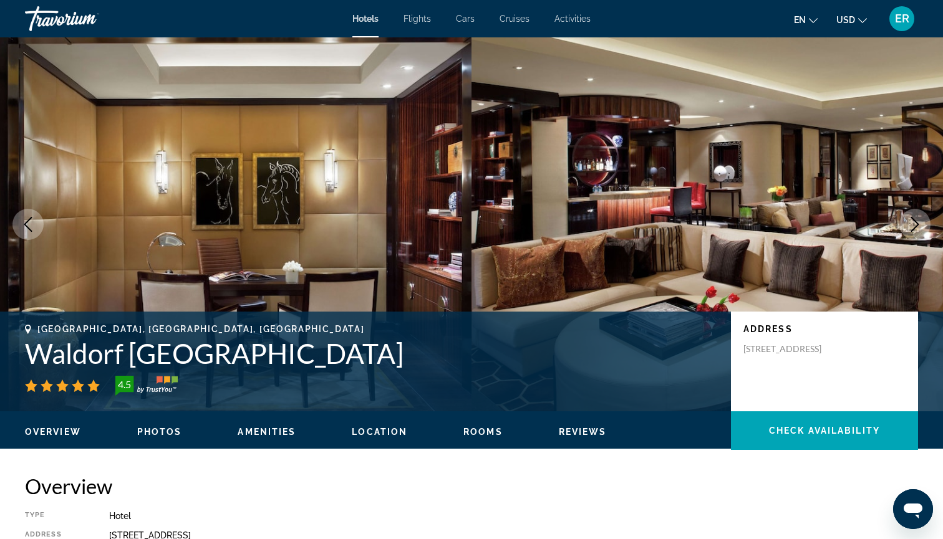
click at [911, 224] on icon "Next image" at bounding box center [914, 224] width 15 height 15
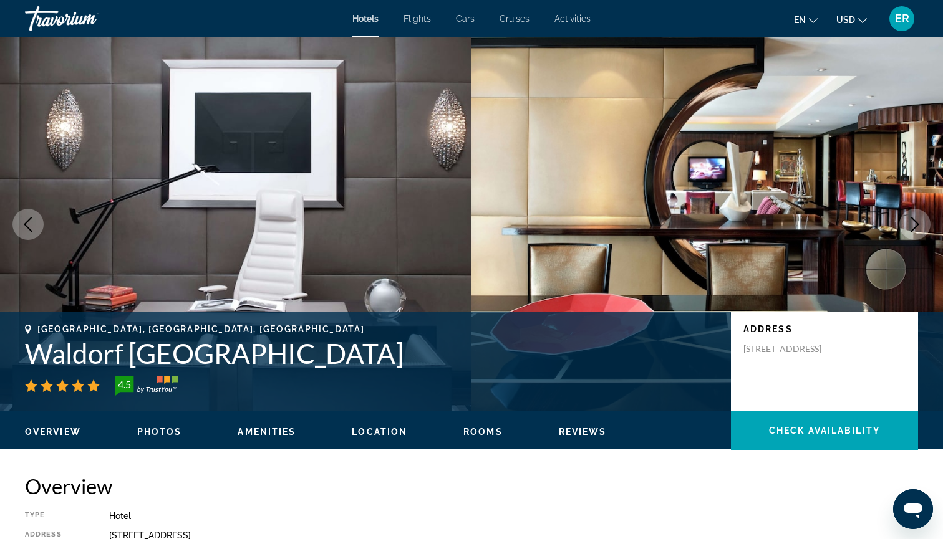
click at [911, 224] on icon "Next image" at bounding box center [914, 224] width 15 height 15
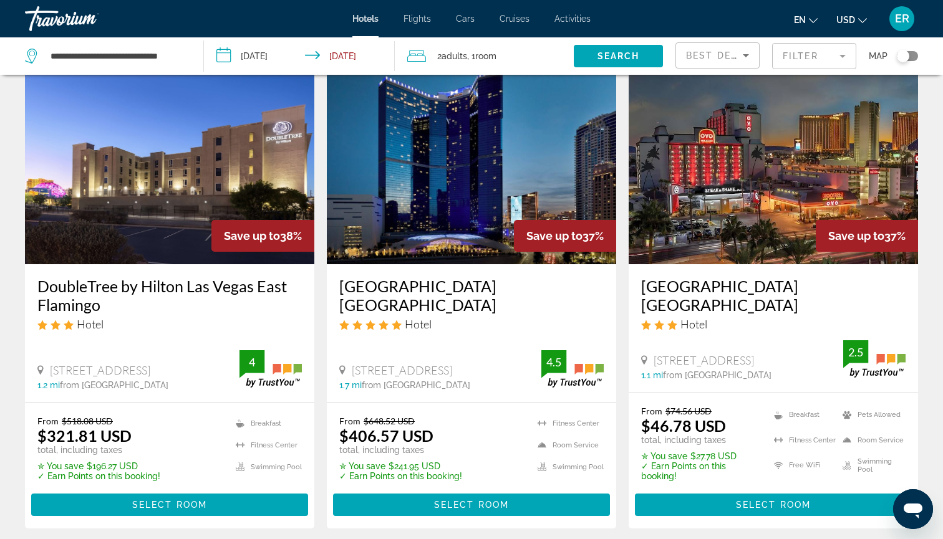
scroll to position [1452, 0]
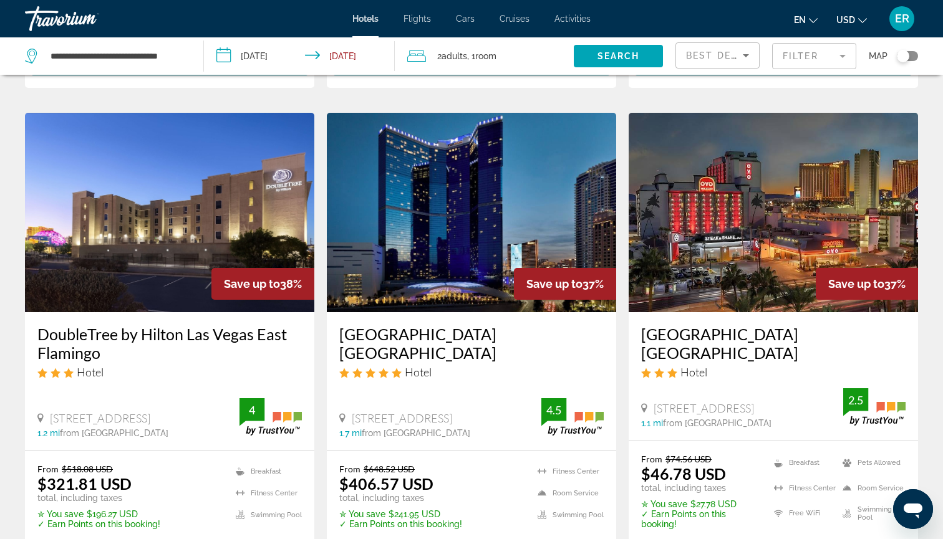
click at [440, 209] on img "Main content" at bounding box center [471, 213] width 289 height 200
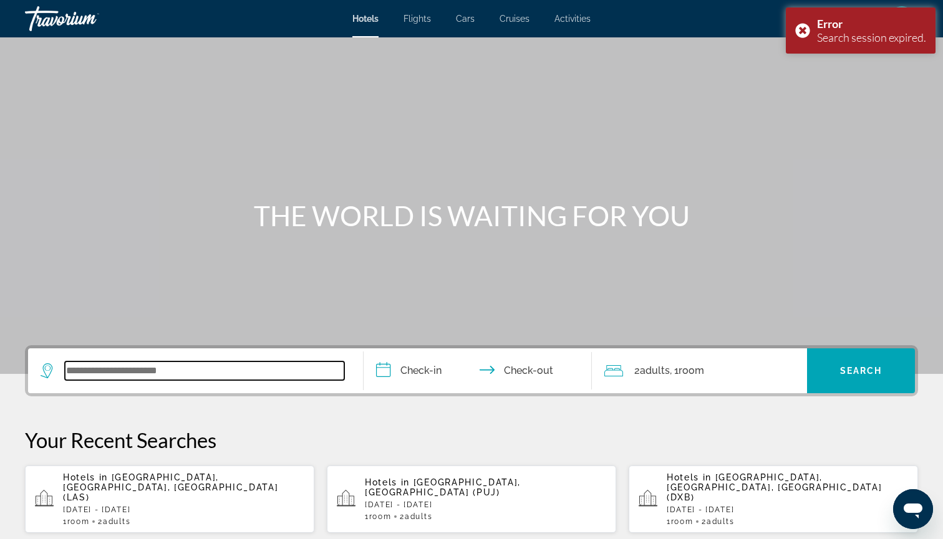
click at [193, 373] on input "Search widget" at bounding box center [204, 371] width 279 height 19
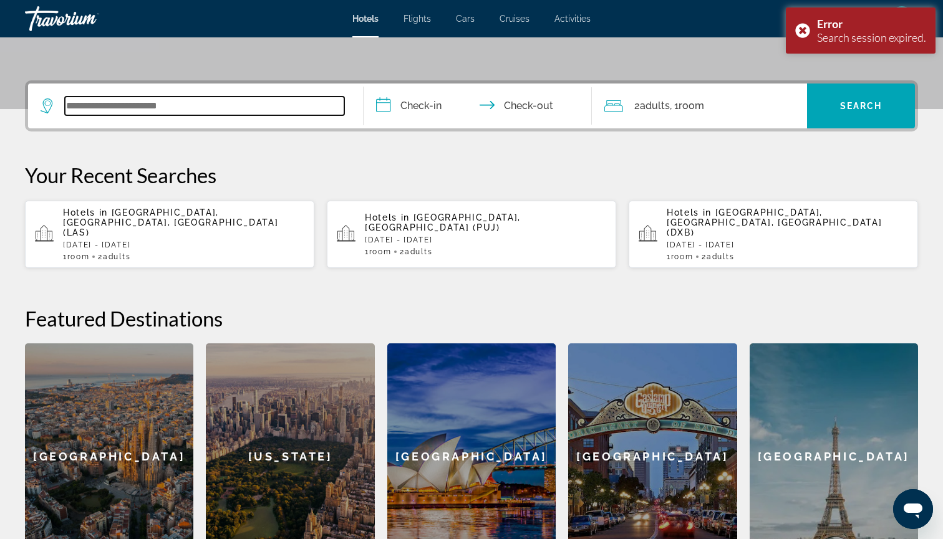
scroll to position [305, 0]
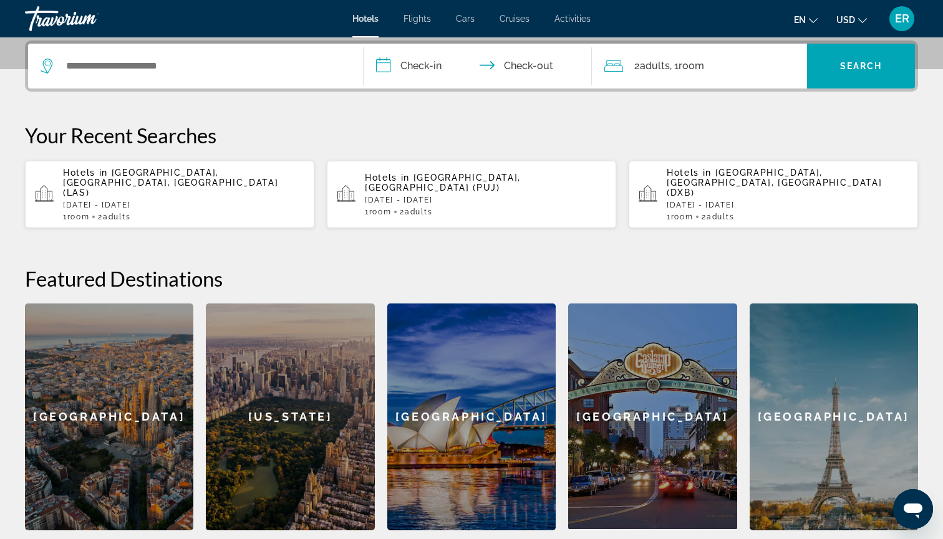
click at [193, 372] on div "[GEOGRAPHIC_DATA]" at bounding box center [109, 417] width 168 height 227
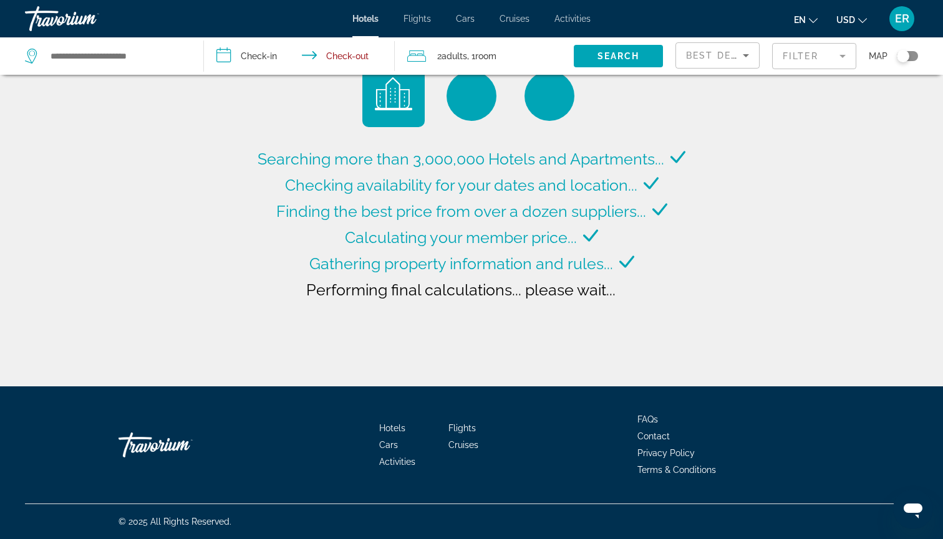
type input "**********"
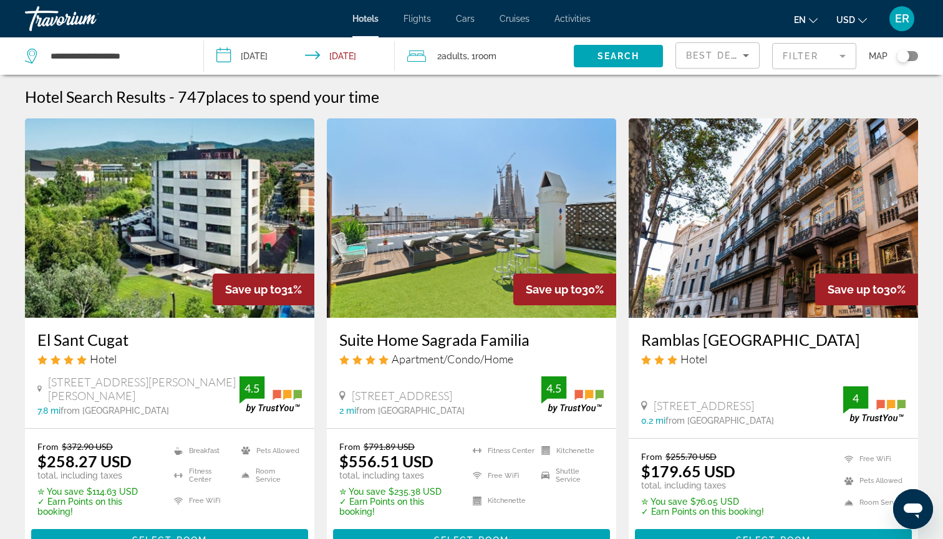
click at [226, 55] on input "**********" at bounding box center [302, 57] width 196 height 41
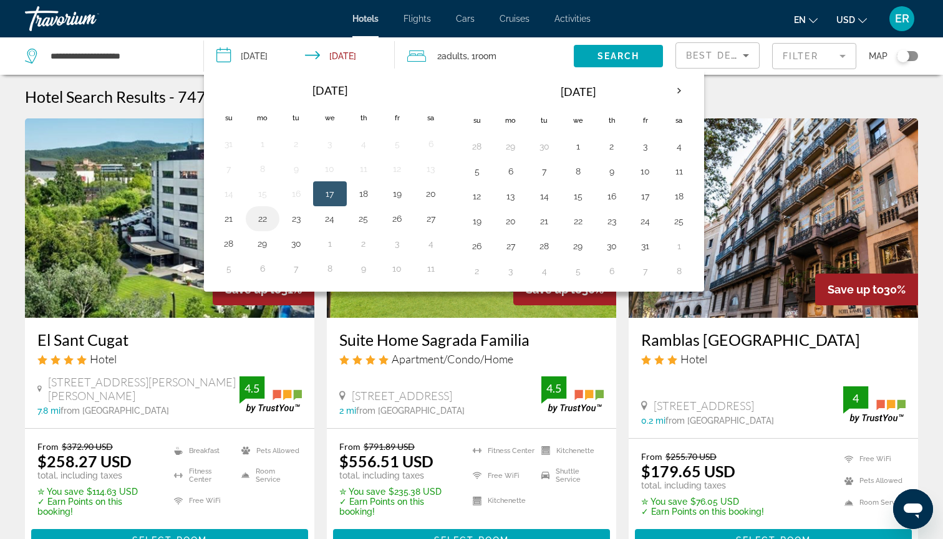
click at [259, 216] on button "22" at bounding box center [263, 218] width 20 height 17
click at [402, 220] on button "26" at bounding box center [397, 218] width 20 height 17
type input "**********"
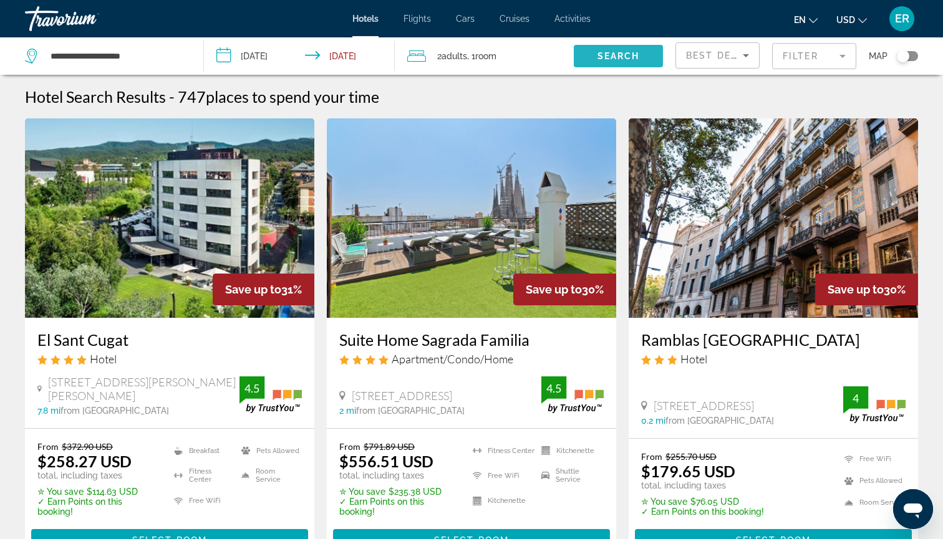
click at [620, 61] on span "Search widget" at bounding box center [618, 56] width 89 height 30
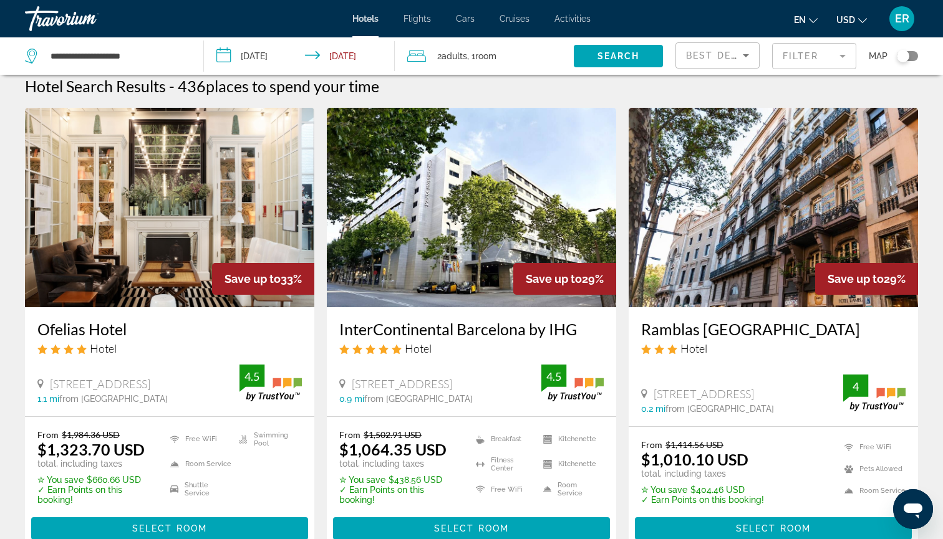
scroll to position [6, 0]
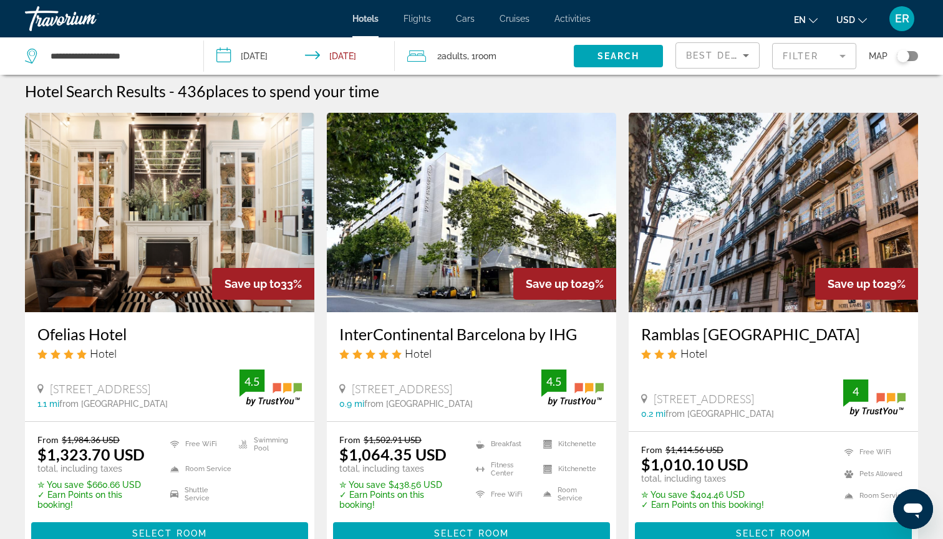
click at [175, 215] on img "Main content" at bounding box center [169, 213] width 289 height 200
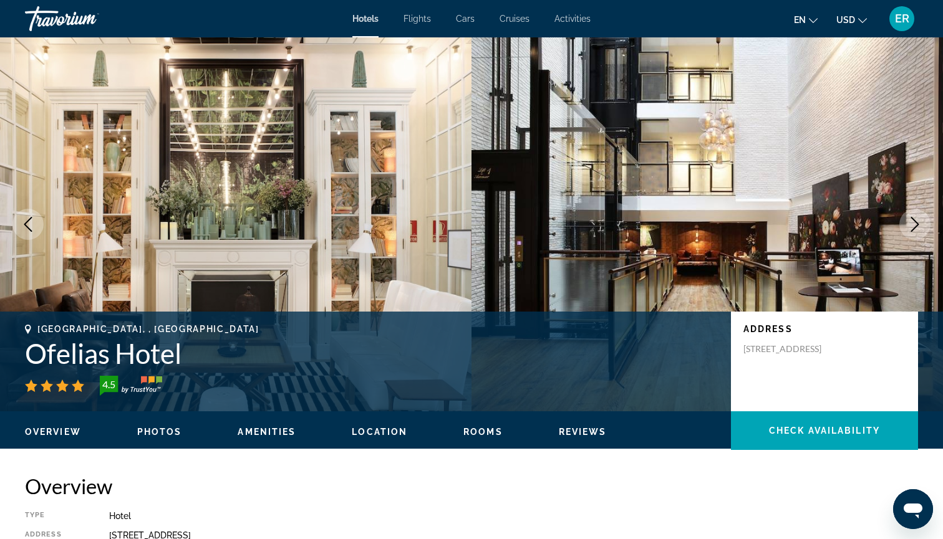
click at [917, 224] on icon "Next image" at bounding box center [915, 224] width 8 height 15
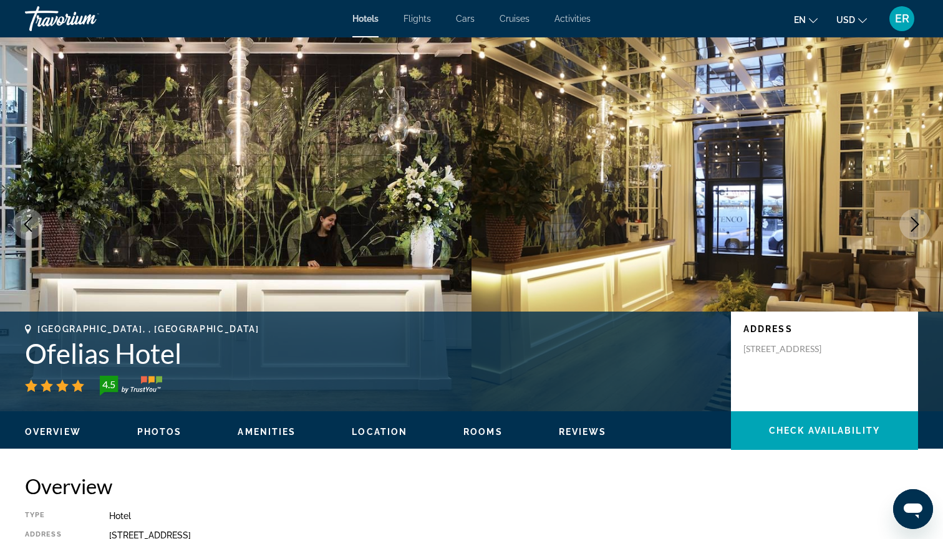
click at [917, 224] on icon "Next image" at bounding box center [915, 224] width 8 height 15
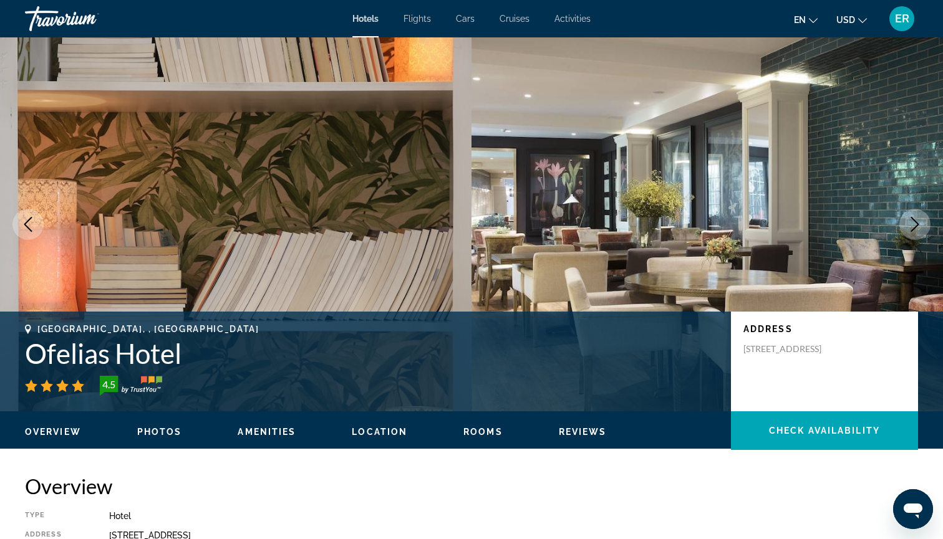
click at [917, 224] on icon "Next image" at bounding box center [915, 224] width 8 height 15
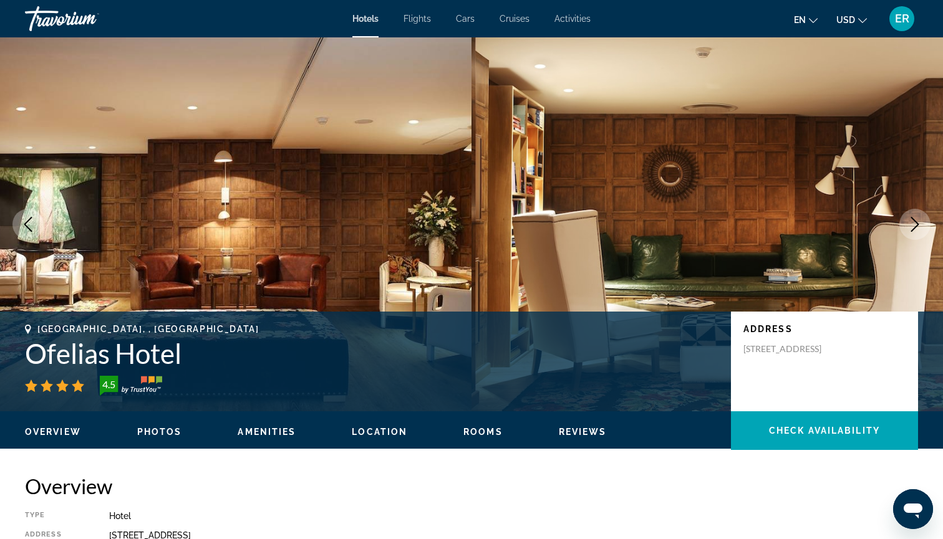
click at [916, 224] on icon "Next image" at bounding box center [914, 224] width 15 height 15
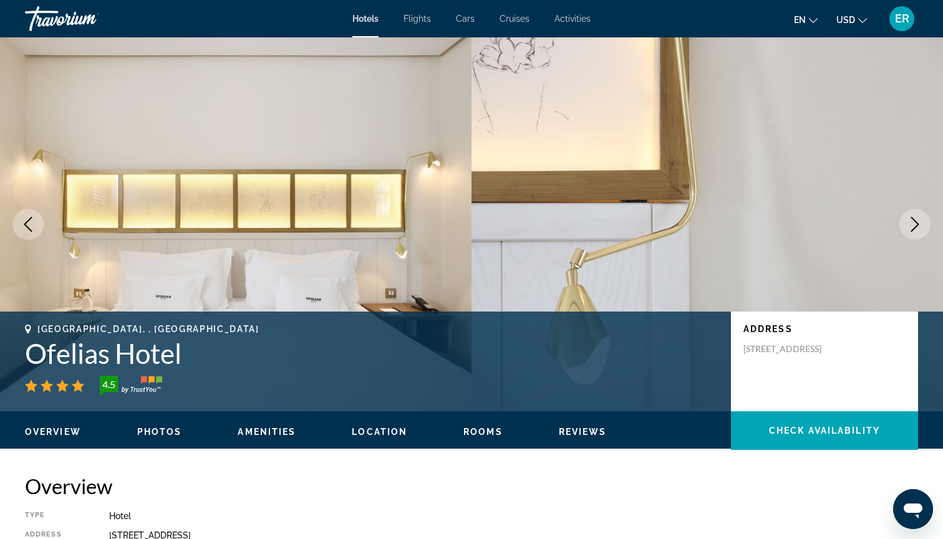
click at [917, 221] on icon "Next image" at bounding box center [914, 224] width 15 height 15
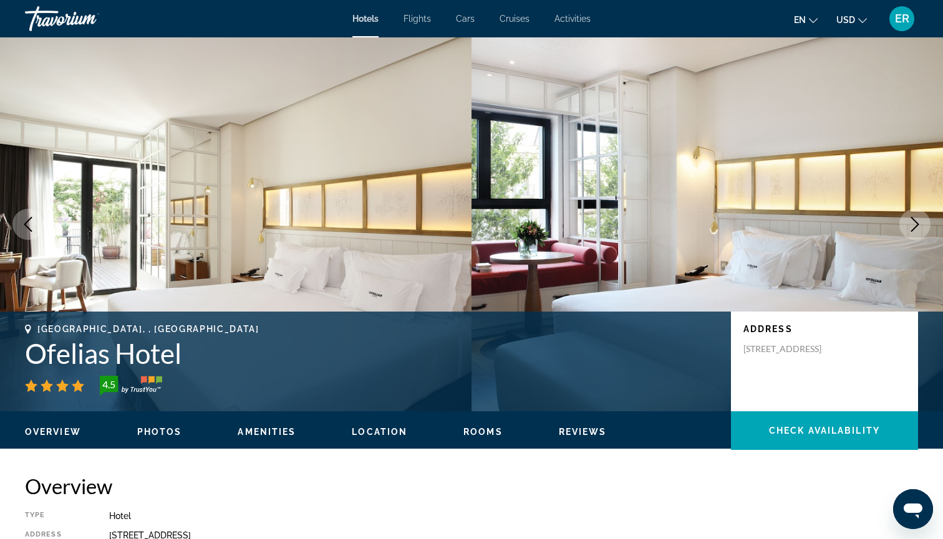
click at [918, 221] on icon "Next image" at bounding box center [914, 224] width 15 height 15
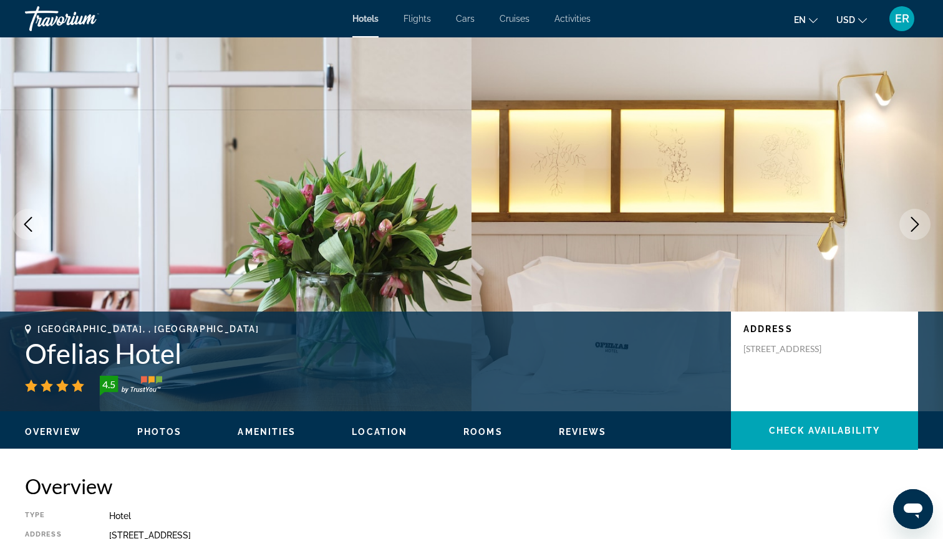
click at [32, 219] on icon "Previous image" at bounding box center [28, 224] width 15 height 15
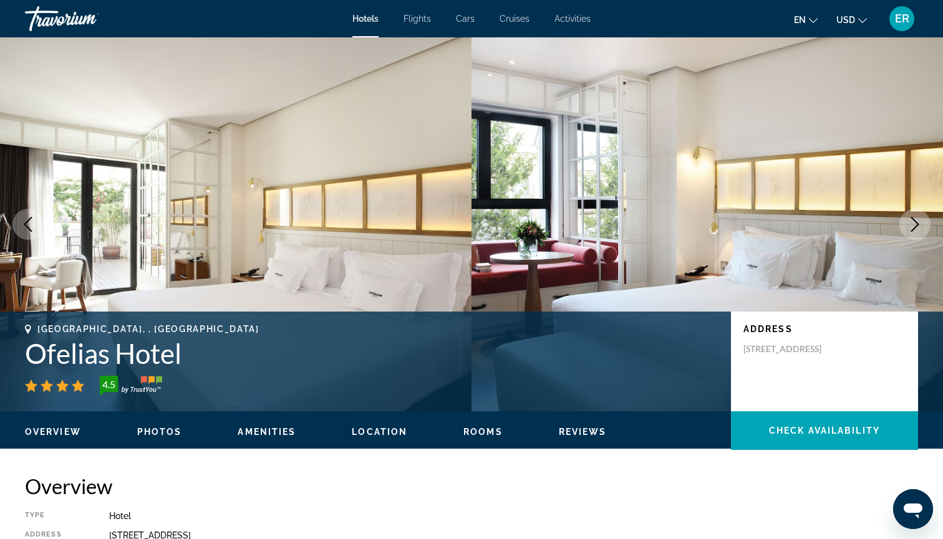
click at [32, 218] on icon "Previous image" at bounding box center [28, 224] width 15 height 15
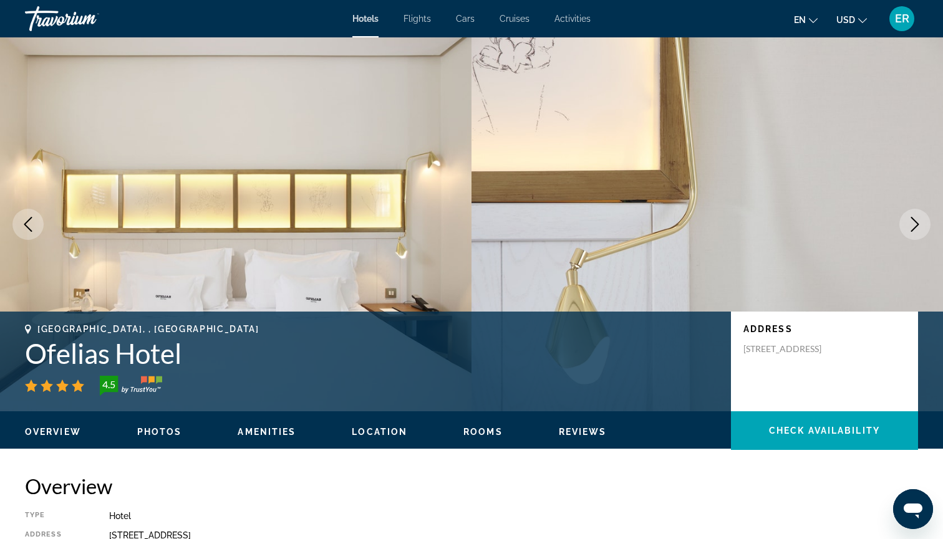
click at [32, 218] on icon "Previous image" at bounding box center [28, 224] width 15 height 15
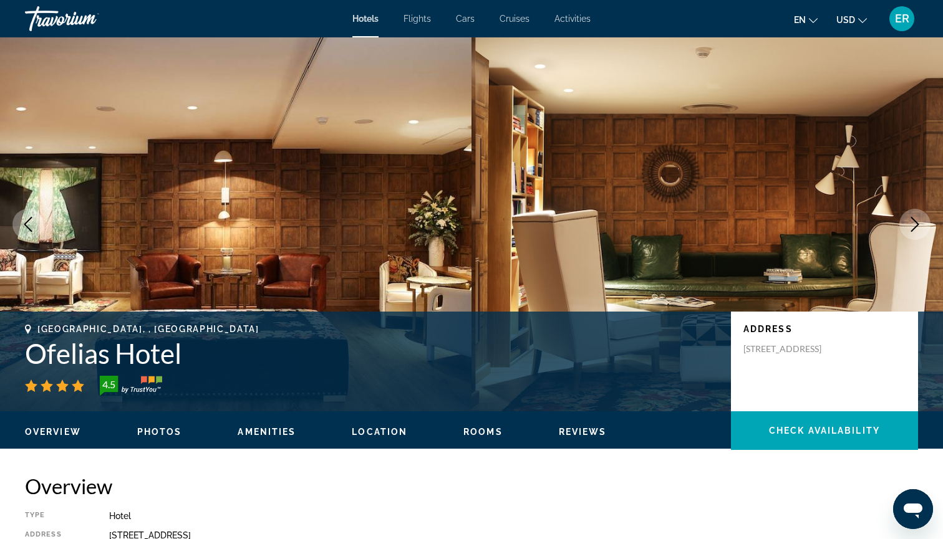
click at [917, 221] on icon "Next image" at bounding box center [914, 224] width 15 height 15
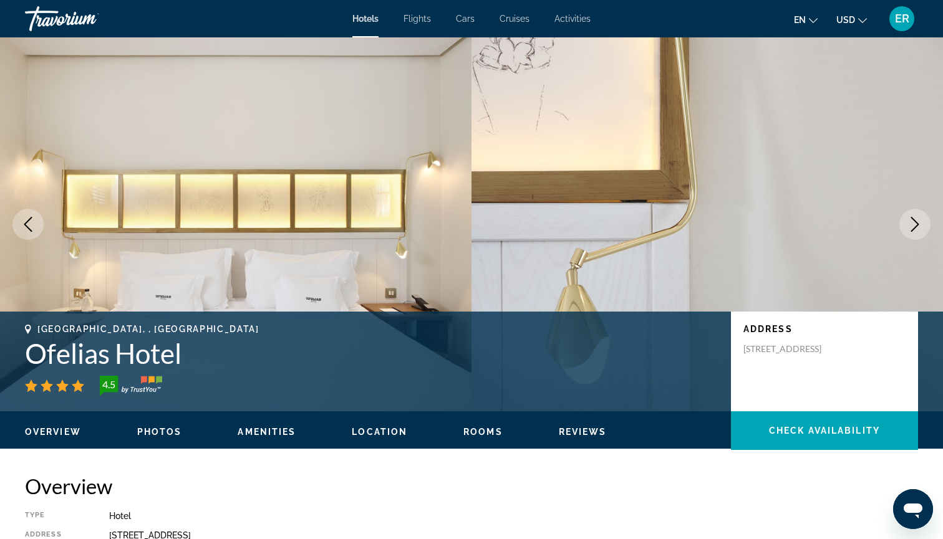
click at [917, 221] on icon "Next image" at bounding box center [914, 224] width 15 height 15
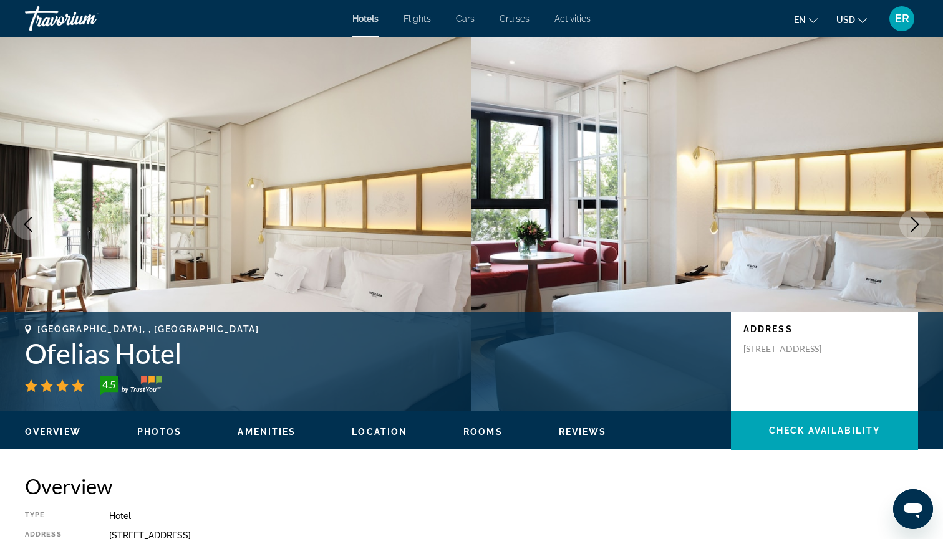
click at [917, 221] on icon "Next image" at bounding box center [914, 224] width 15 height 15
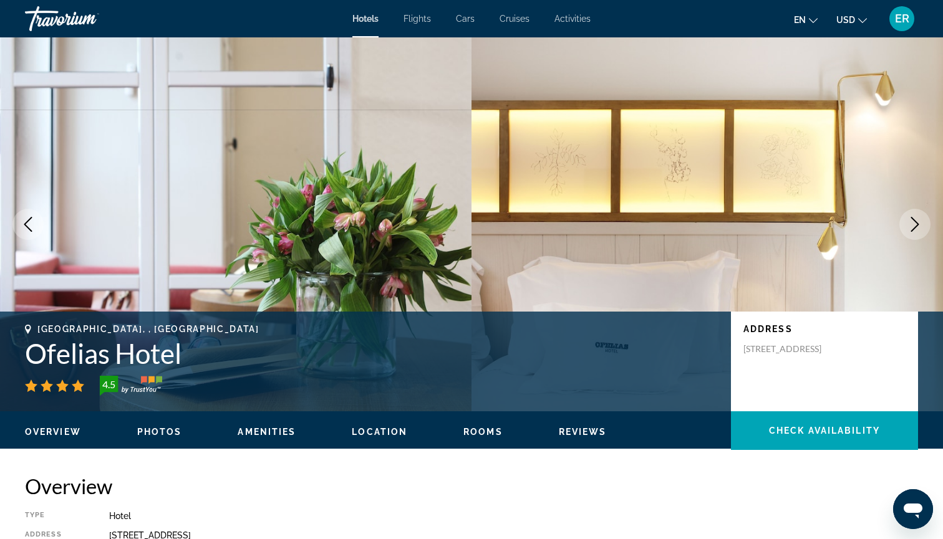
click at [917, 221] on icon "Next image" at bounding box center [914, 224] width 15 height 15
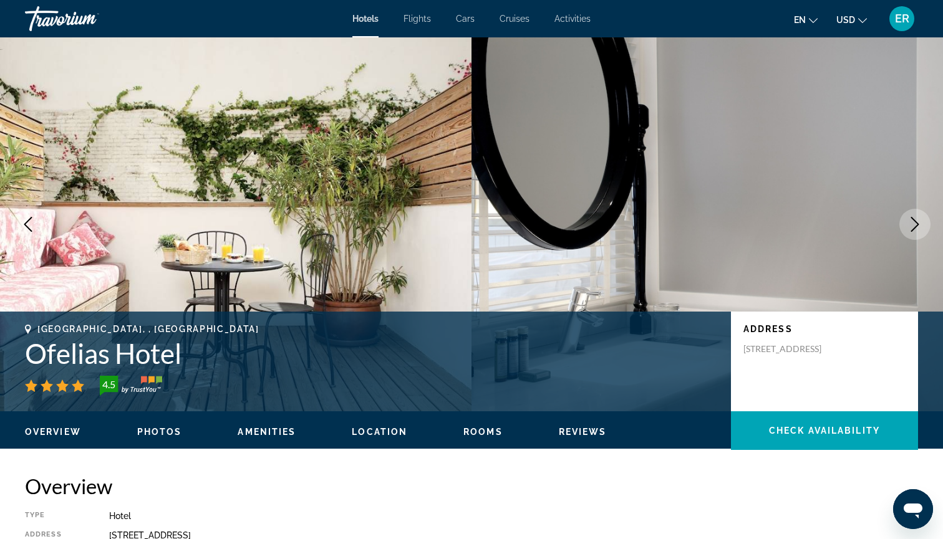
click at [909, 220] on icon "Next image" at bounding box center [914, 224] width 15 height 15
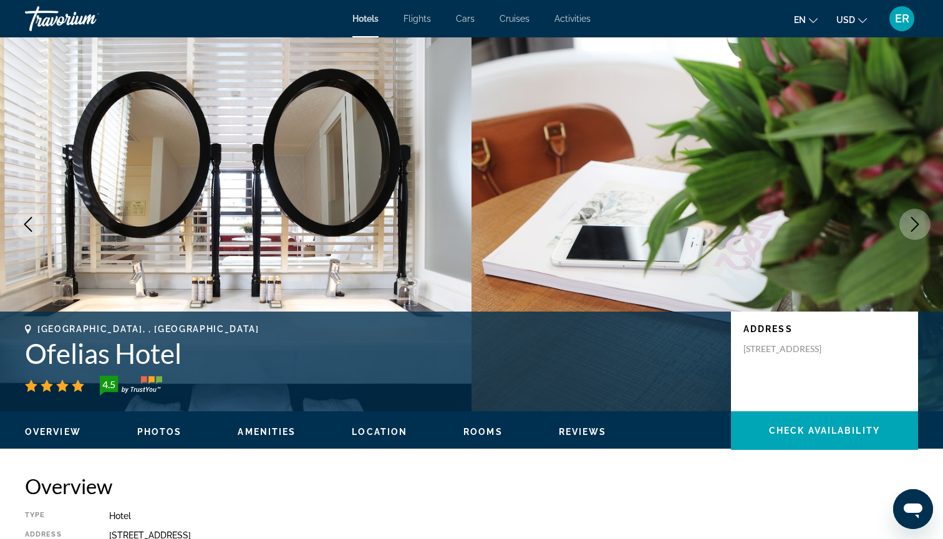
click at [909, 220] on icon "Next image" at bounding box center [914, 224] width 15 height 15
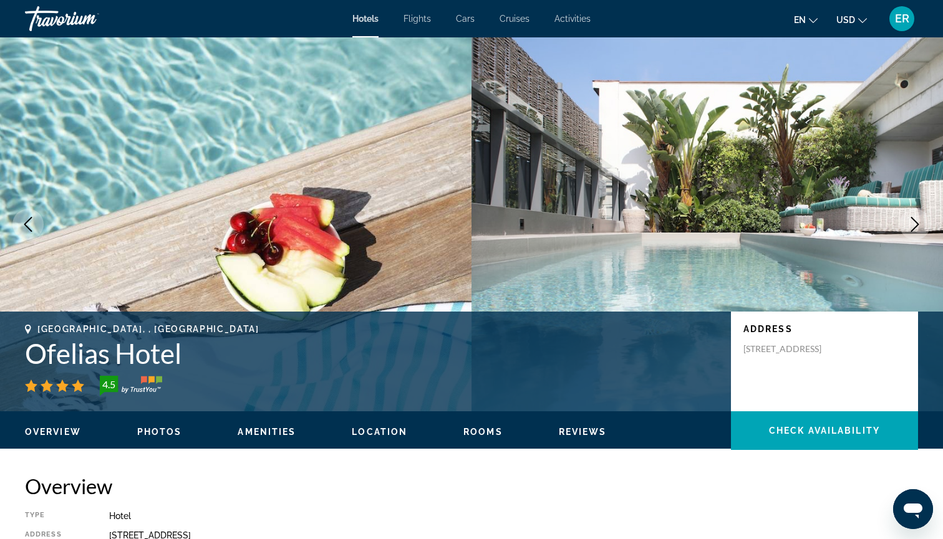
click at [909, 220] on icon "Next image" at bounding box center [914, 224] width 15 height 15
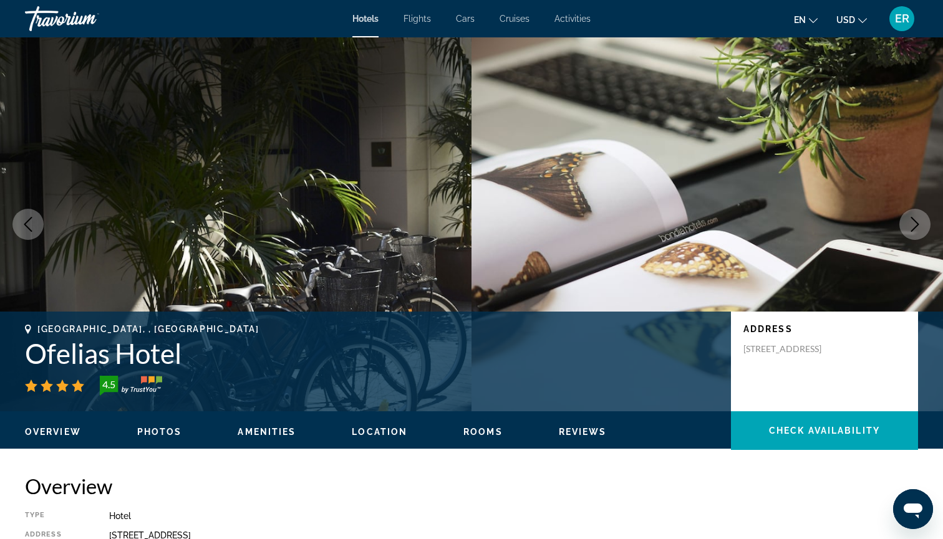
click at [909, 220] on icon "Next image" at bounding box center [914, 224] width 15 height 15
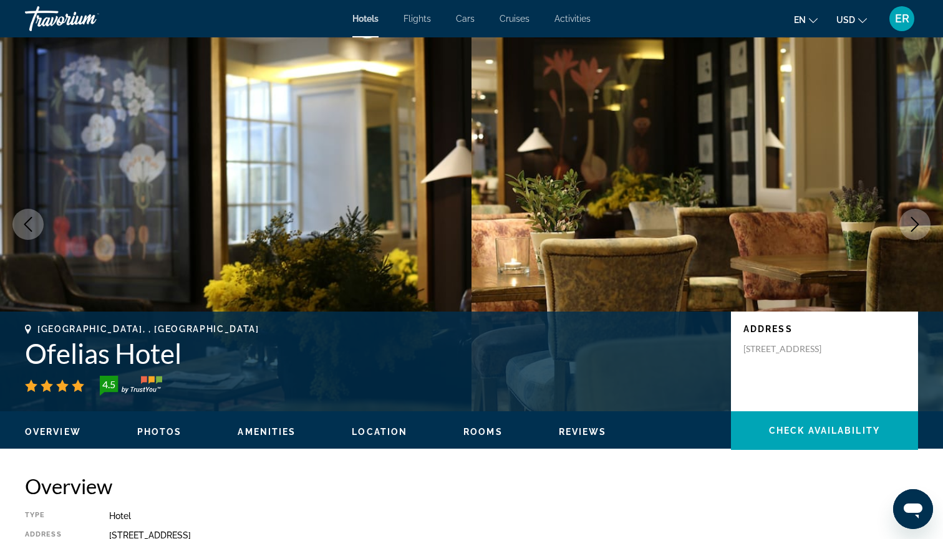
click at [909, 220] on icon "Next image" at bounding box center [914, 224] width 15 height 15
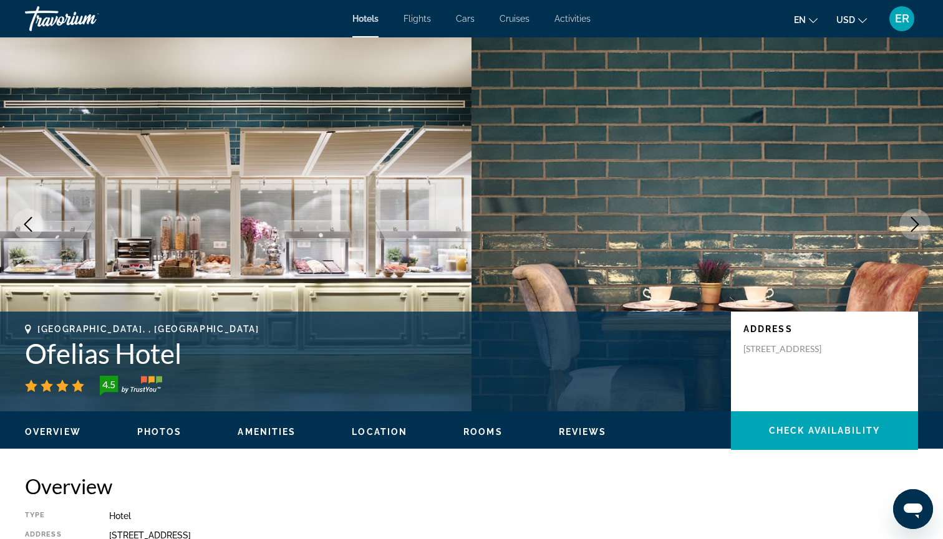
click at [909, 220] on icon "Next image" at bounding box center [914, 224] width 15 height 15
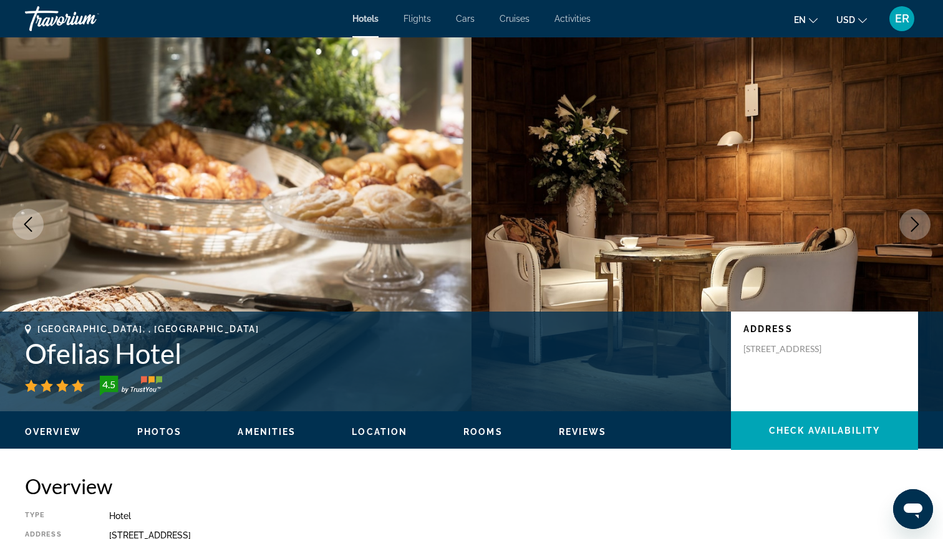
click at [913, 221] on icon "Next image" at bounding box center [914, 224] width 15 height 15
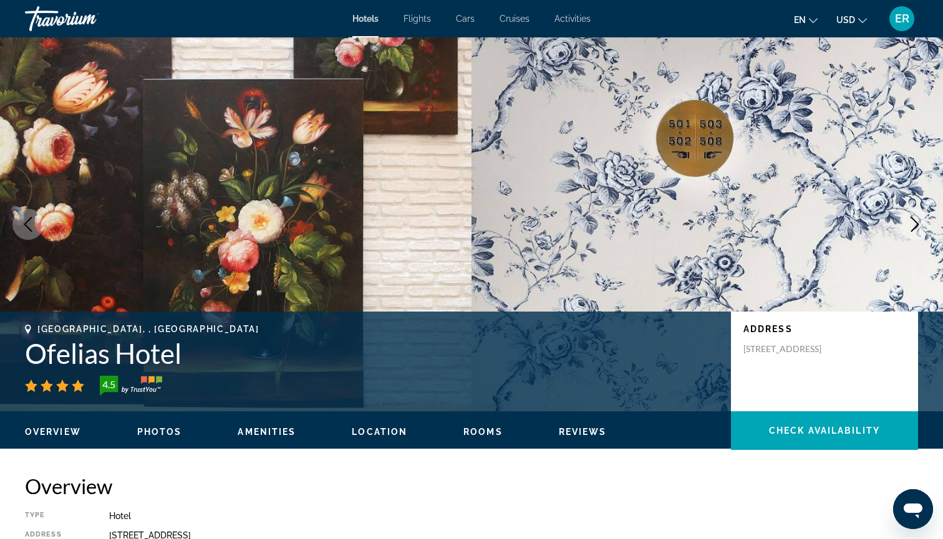
click at [913, 221] on icon "Next image" at bounding box center [914, 224] width 15 height 15
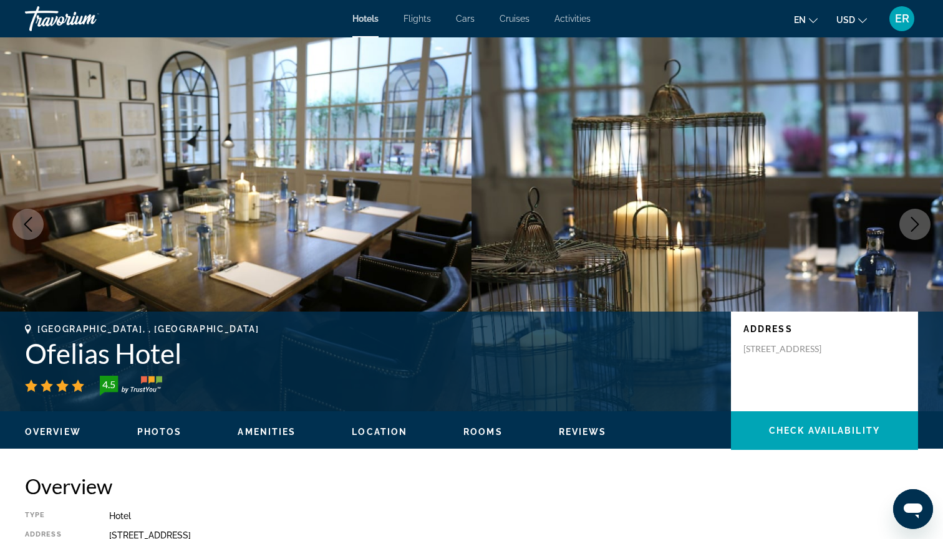
click at [913, 221] on icon "Next image" at bounding box center [914, 224] width 15 height 15
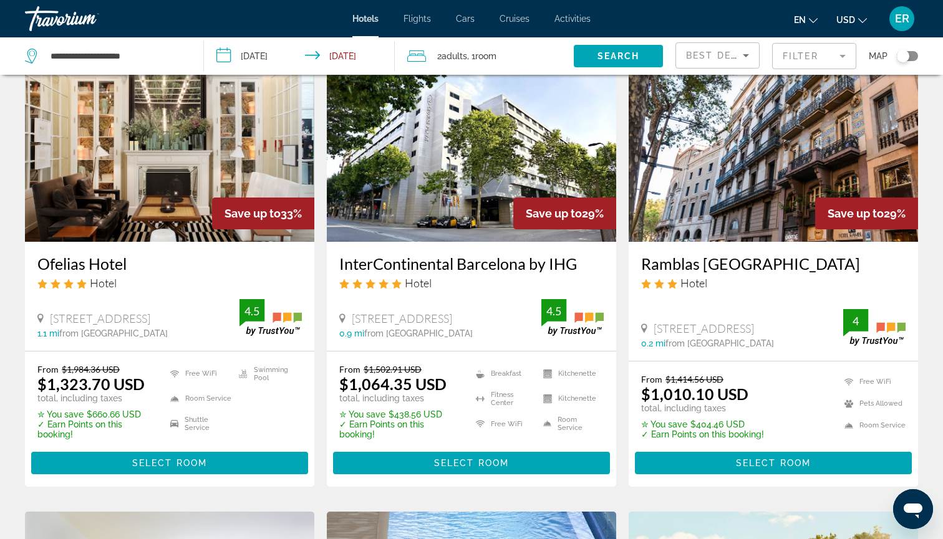
scroll to position [83, 0]
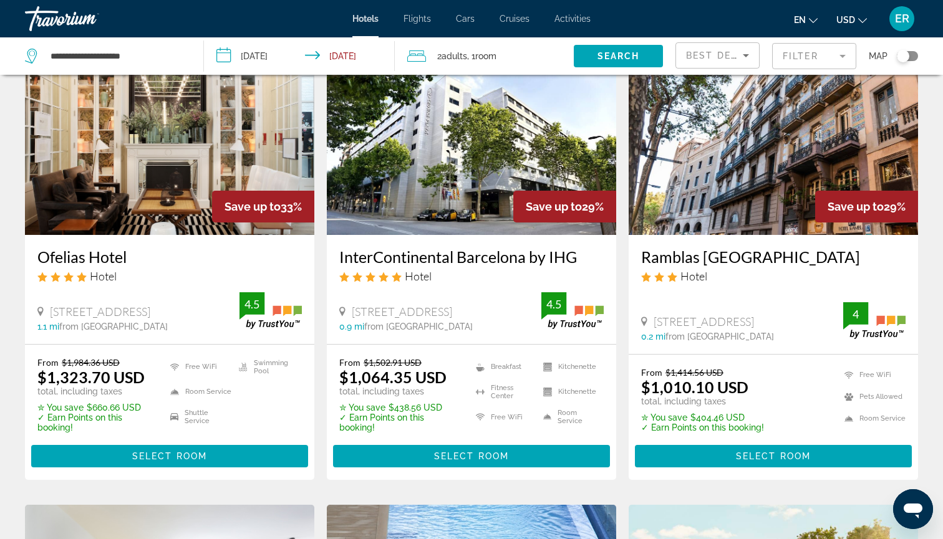
click at [474, 160] on img "Main content" at bounding box center [471, 136] width 289 height 200
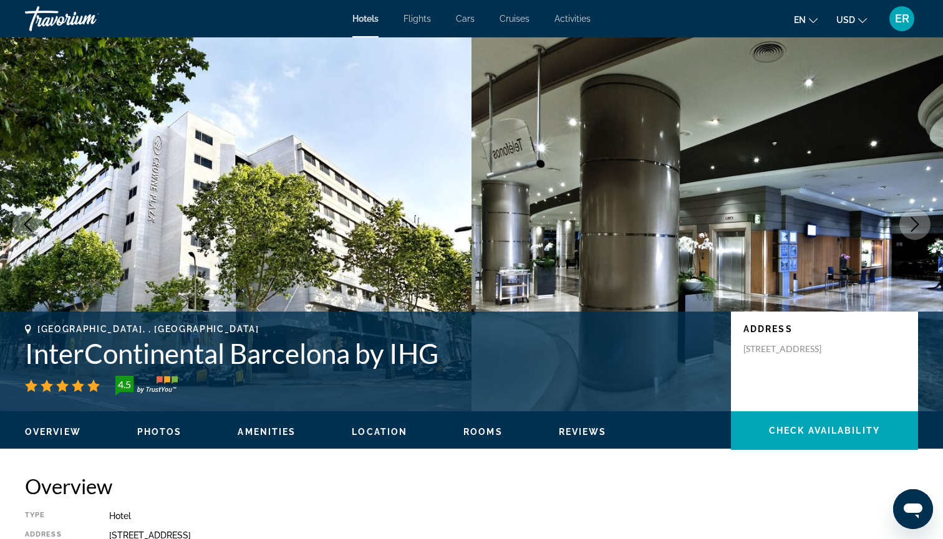
click at [917, 221] on icon "Next image" at bounding box center [914, 224] width 15 height 15
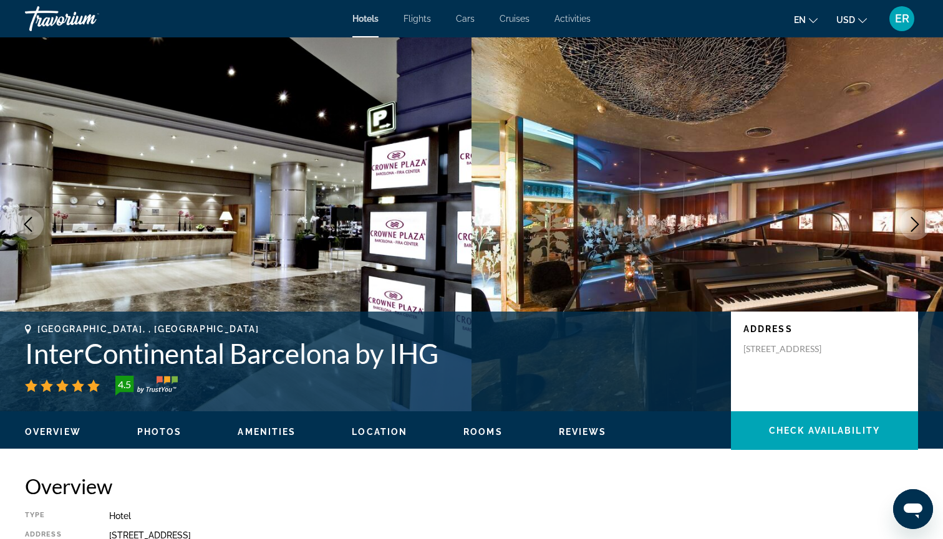
click at [915, 223] on icon "Next image" at bounding box center [914, 224] width 15 height 15
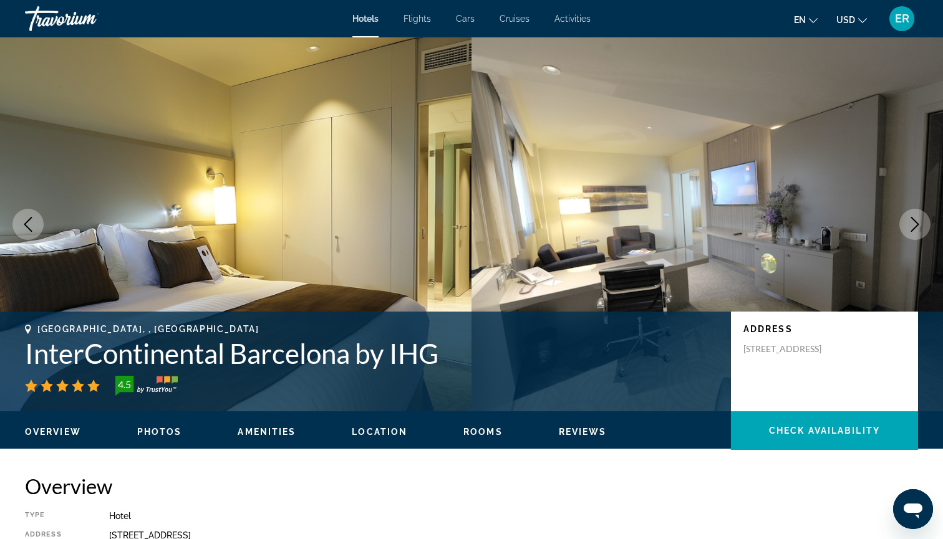
click at [915, 223] on icon "Next image" at bounding box center [914, 224] width 15 height 15
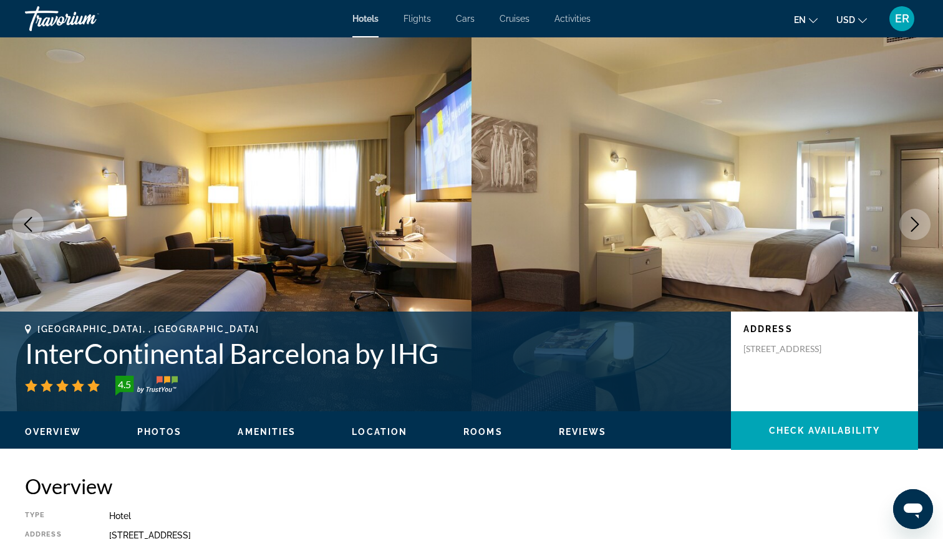
click at [915, 223] on icon "Next image" at bounding box center [914, 224] width 15 height 15
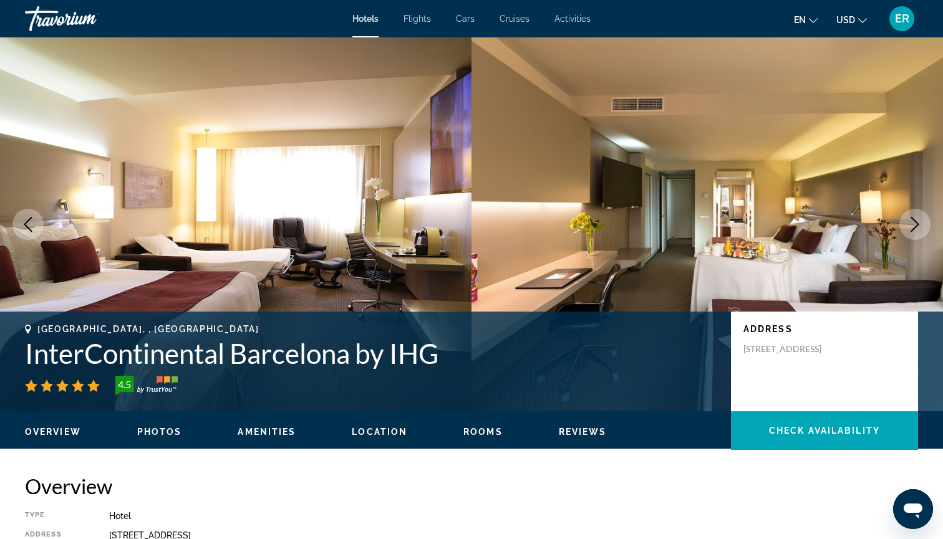
click at [915, 223] on icon "Next image" at bounding box center [914, 224] width 15 height 15
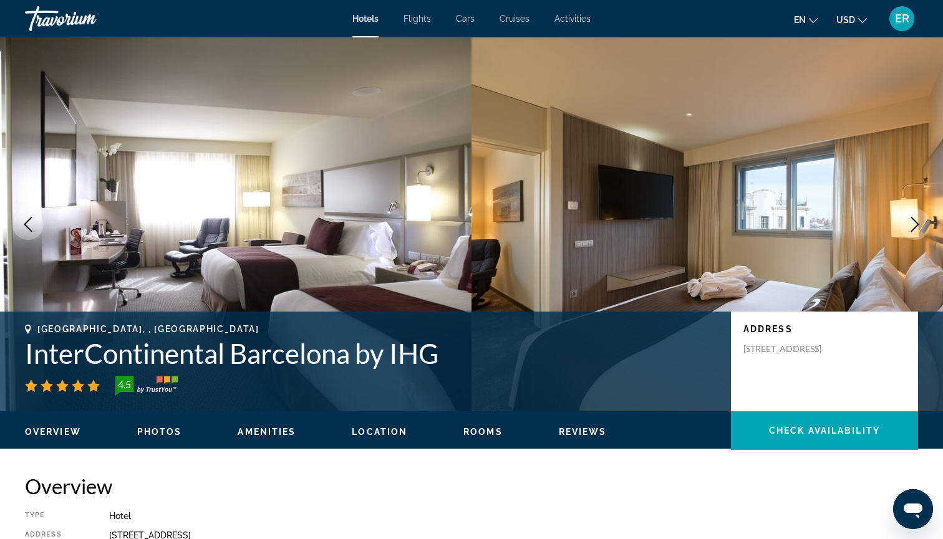
click at [915, 223] on icon "Next image" at bounding box center [914, 224] width 15 height 15
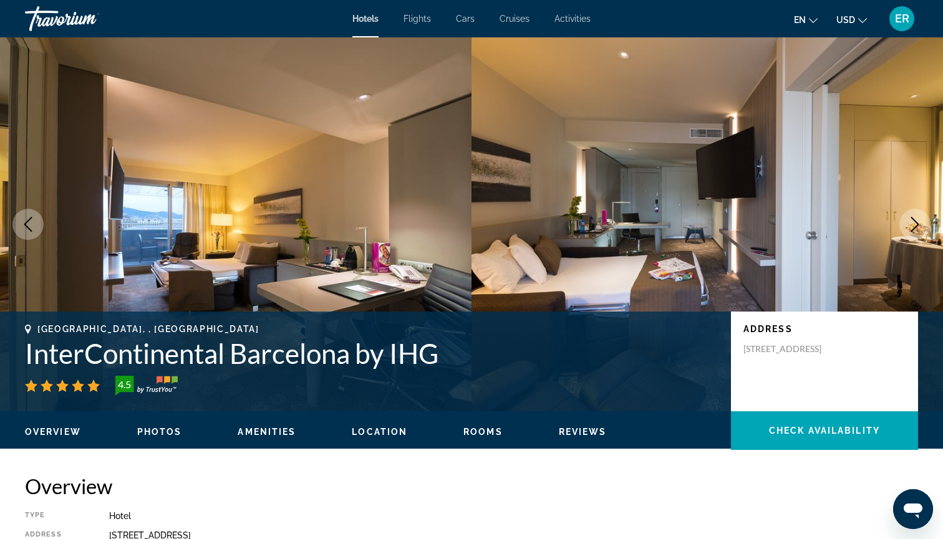
click at [915, 223] on icon "Next image" at bounding box center [914, 224] width 15 height 15
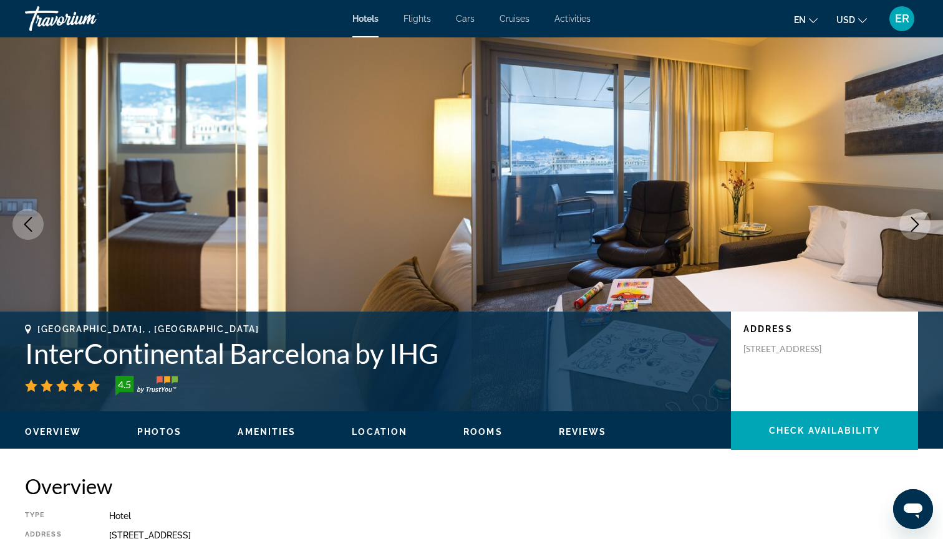
click at [915, 223] on icon "Next image" at bounding box center [914, 224] width 15 height 15
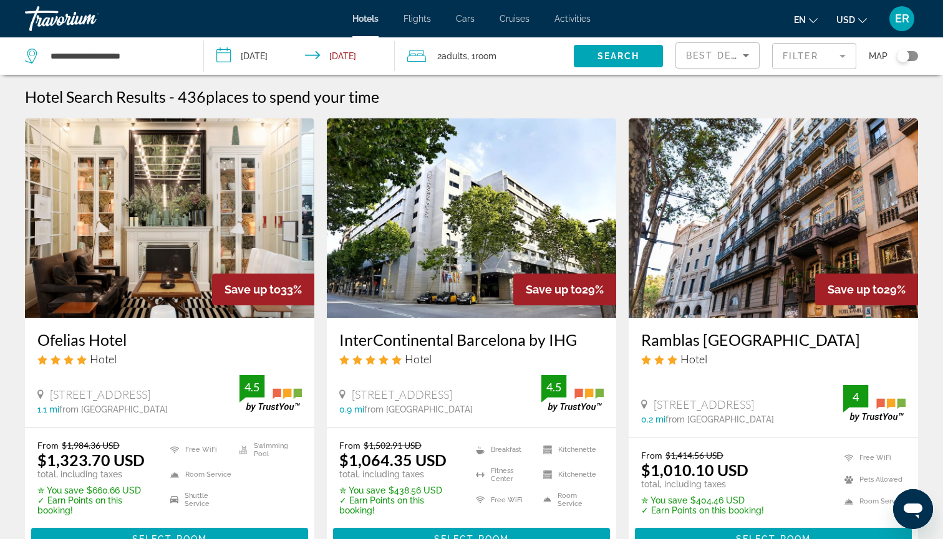
click at [504, 103] on div "Hotel Search Results - 436 places to spend your time" at bounding box center [471, 96] width 893 height 19
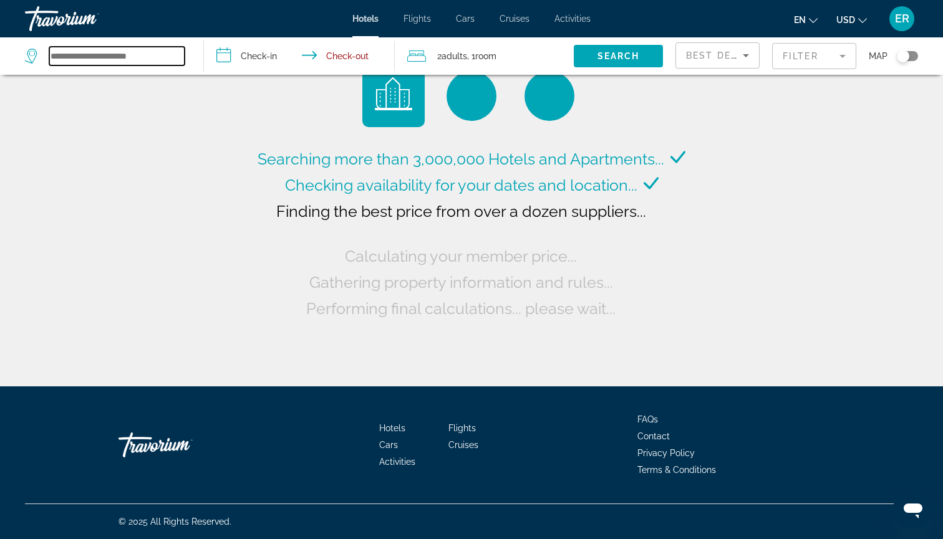
click at [158, 57] on input "Search widget" at bounding box center [116, 56] width 135 height 19
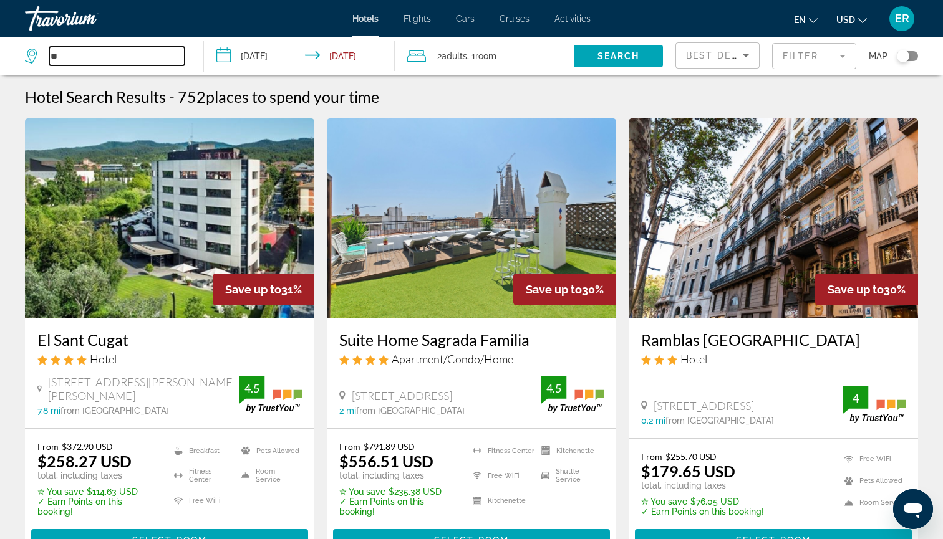
type input "*"
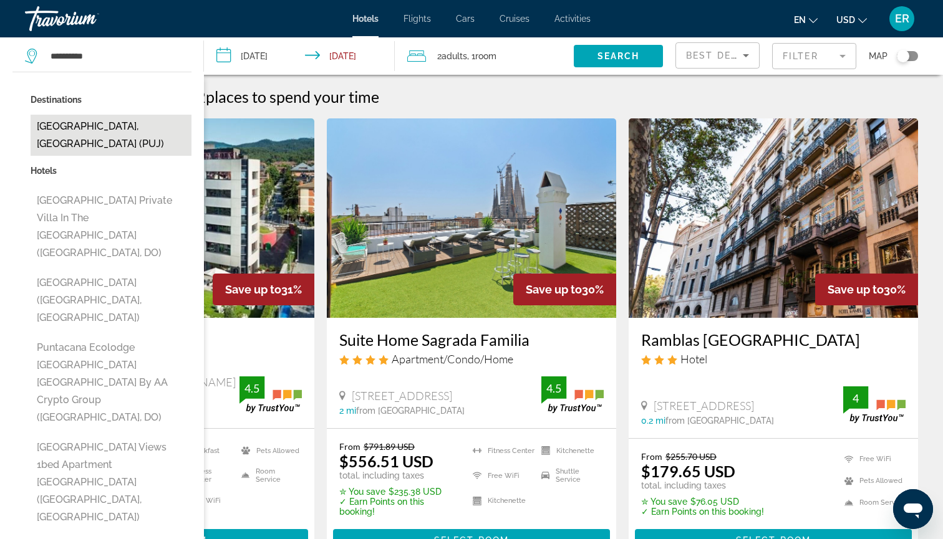
click at [120, 139] on button "[GEOGRAPHIC_DATA], [GEOGRAPHIC_DATA] (PUJ)" at bounding box center [111, 135] width 161 height 41
type input "**********"
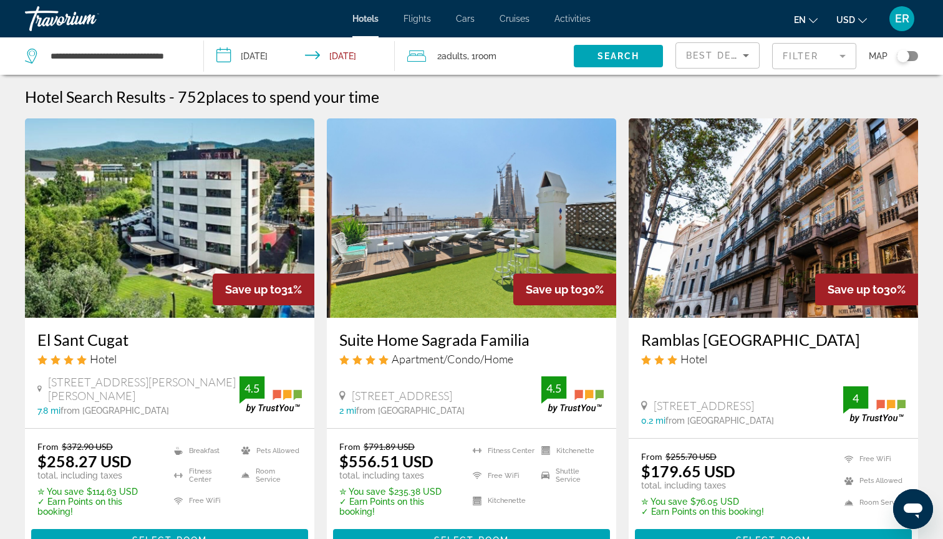
click at [219, 55] on input "**********" at bounding box center [302, 57] width 196 height 41
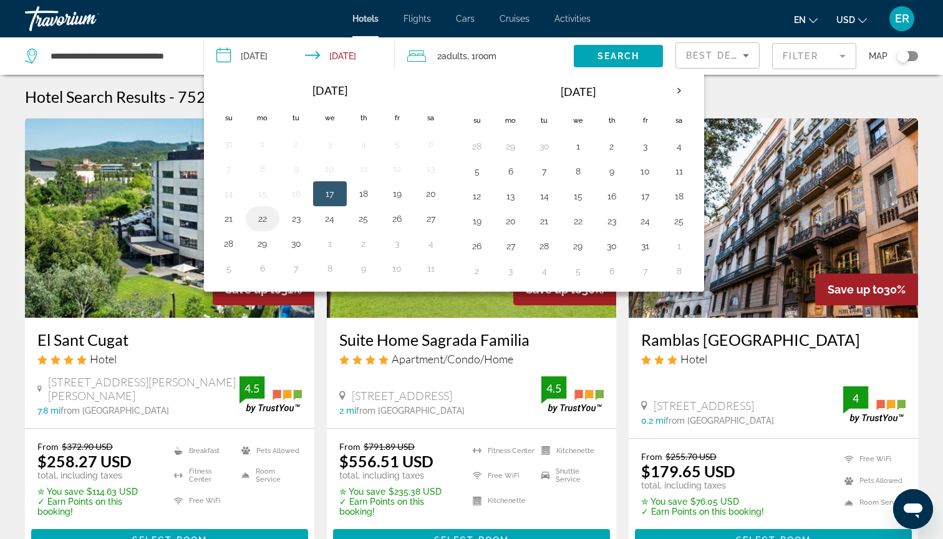
click at [265, 219] on button "22" at bounding box center [263, 218] width 20 height 17
click at [403, 223] on button "26" at bounding box center [397, 218] width 20 height 17
type input "**********"
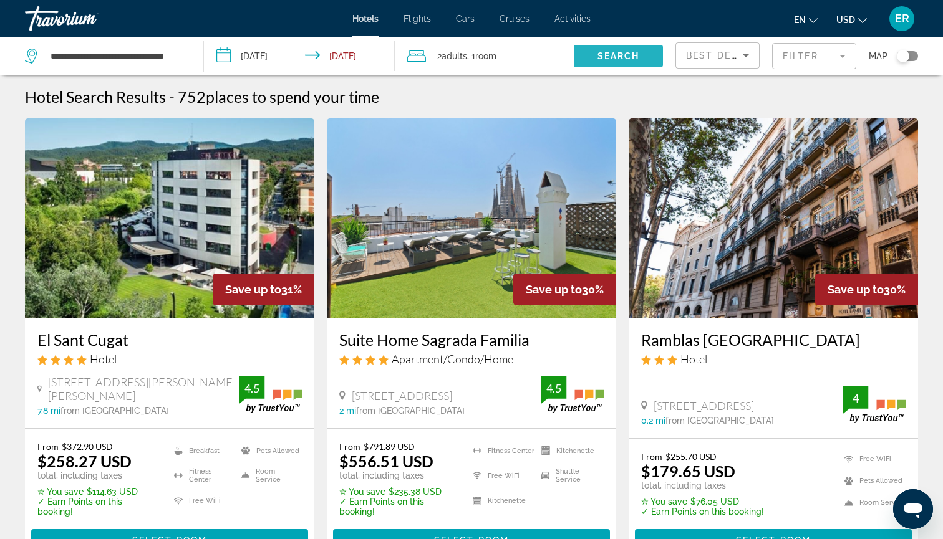
click at [612, 57] on span "Search" at bounding box center [618, 56] width 42 height 10
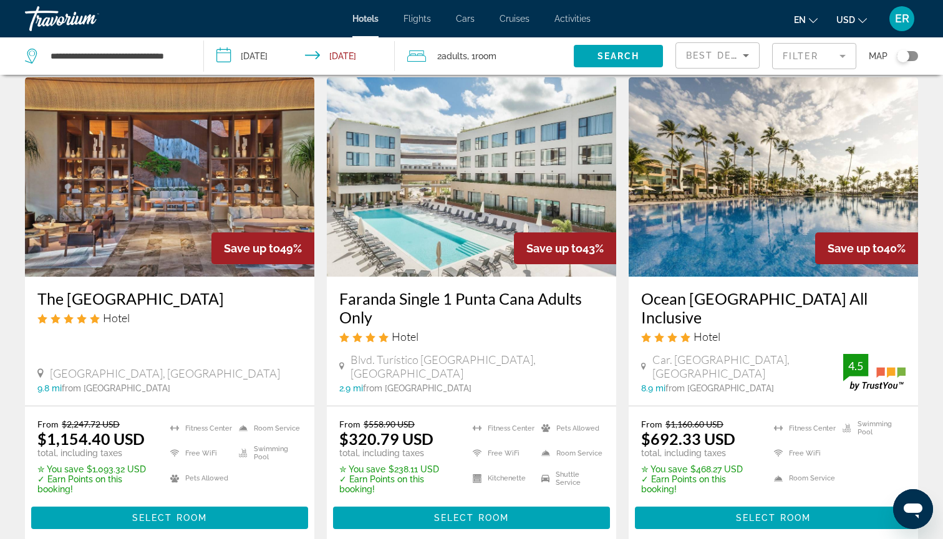
scroll to position [22, 0]
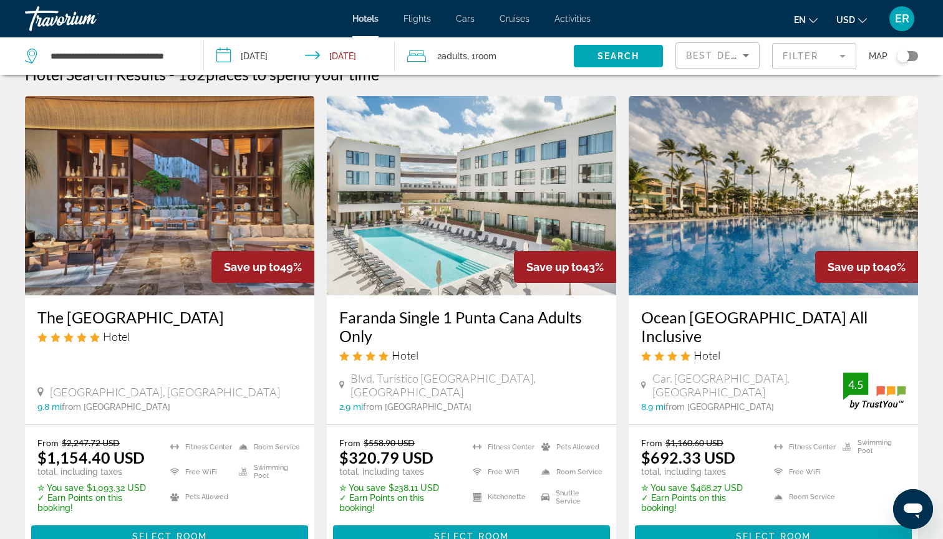
click at [166, 191] on img "Main content" at bounding box center [169, 196] width 289 height 200
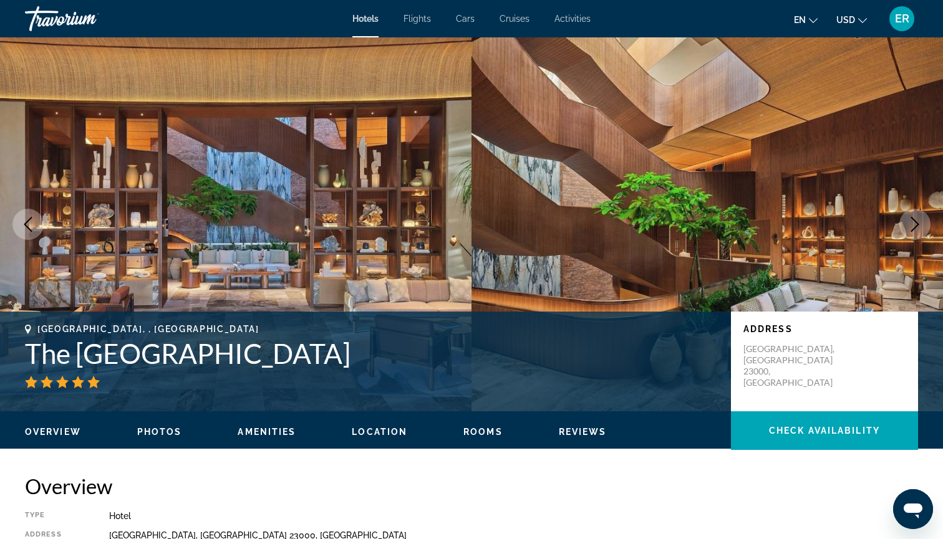
click at [914, 218] on icon "Next image" at bounding box center [914, 224] width 15 height 15
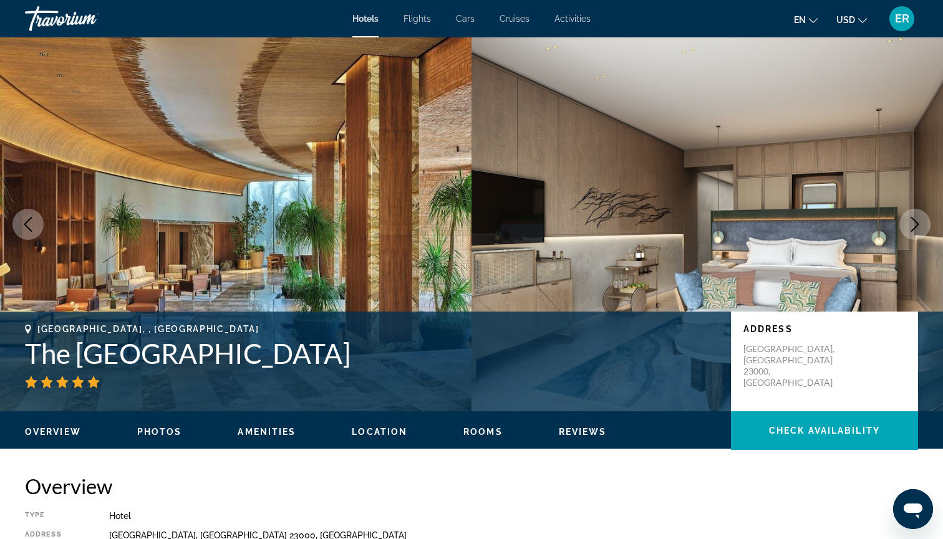
click at [917, 223] on icon "Next image" at bounding box center [915, 224] width 8 height 15
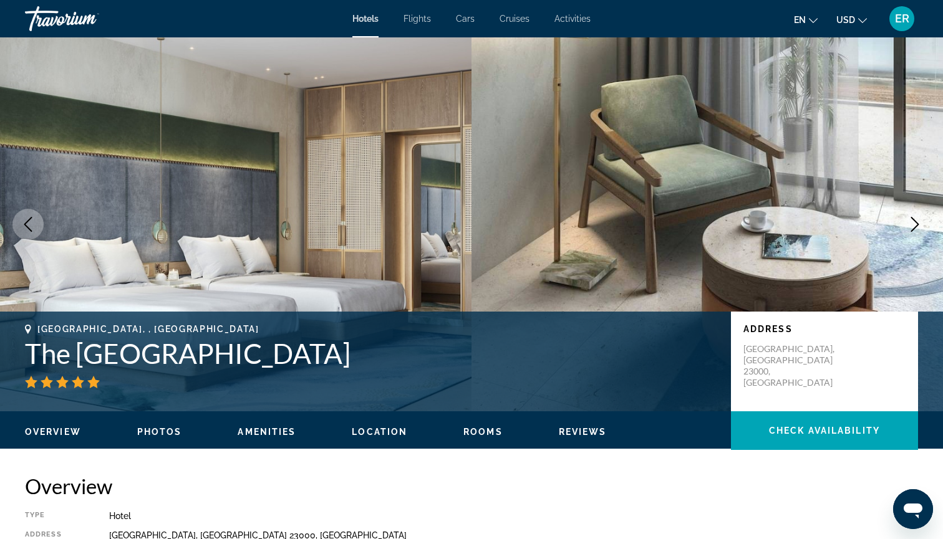
click at [917, 222] on icon "Next image" at bounding box center [915, 224] width 8 height 15
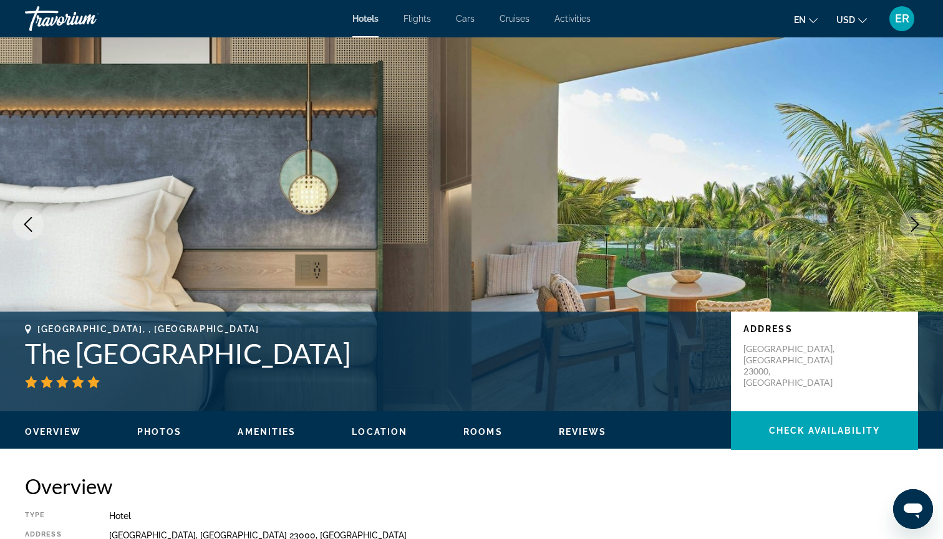
click at [917, 222] on icon "Next image" at bounding box center [915, 224] width 8 height 15
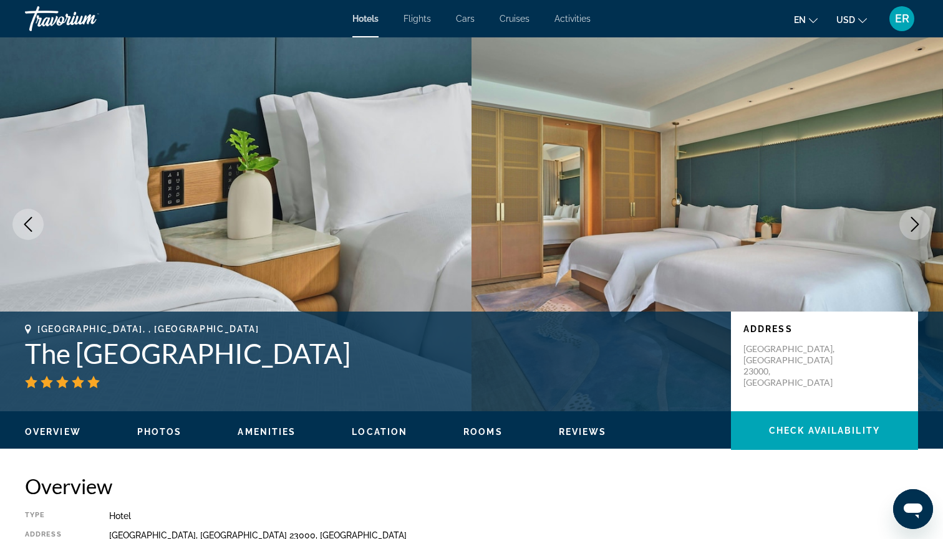
click at [915, 223] on icon "Next image" at bounding box center [914, 224] width 15 height 15
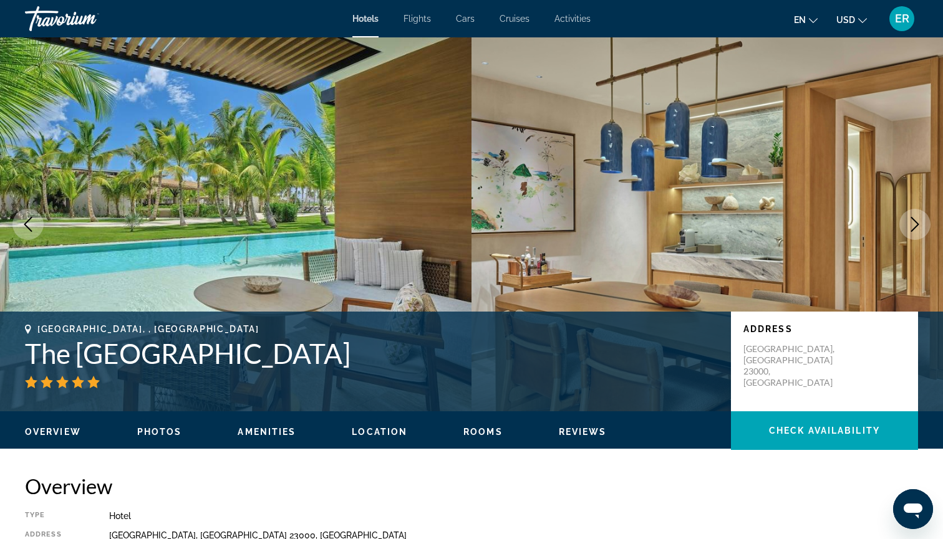
click at [910, 228] on icon "Next image" at bounding box center [914, 224] width 15 height 15
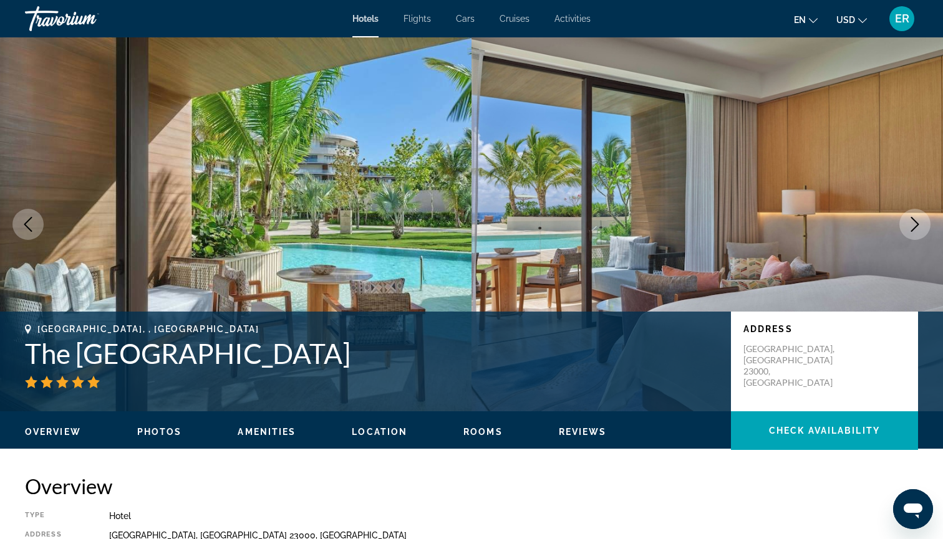
click at [910, 232] on button "Next image" at bounding box center [914, 224] width 31 height 31
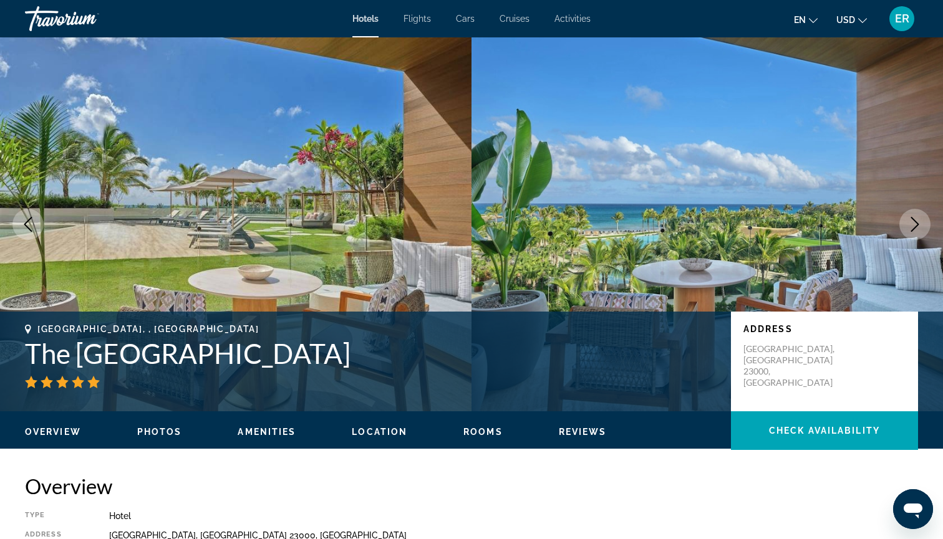
click at [904, 236] on button "Next image" at bounding box center [914, 224] width 31 height 31
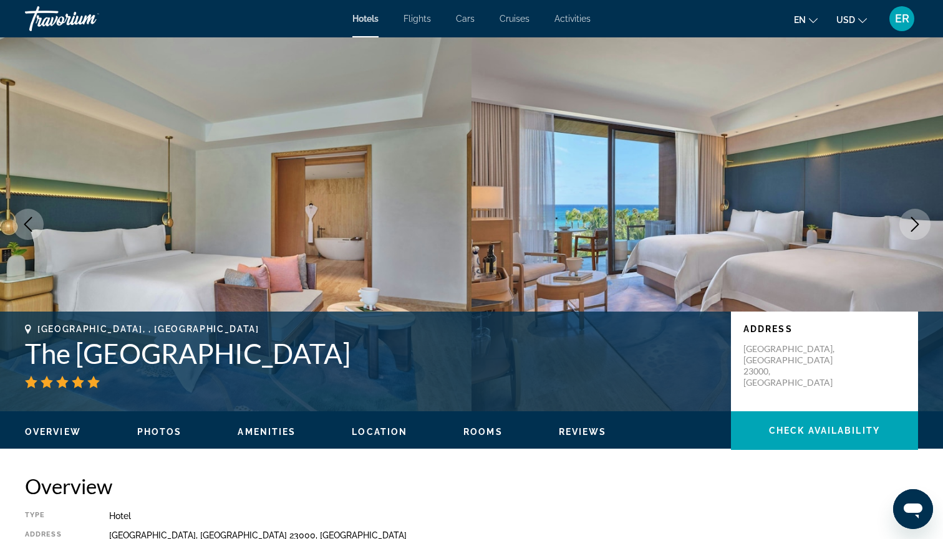
click at [904, 236] on button "Next image" at bounding box center [914, 224] width 31 height 31
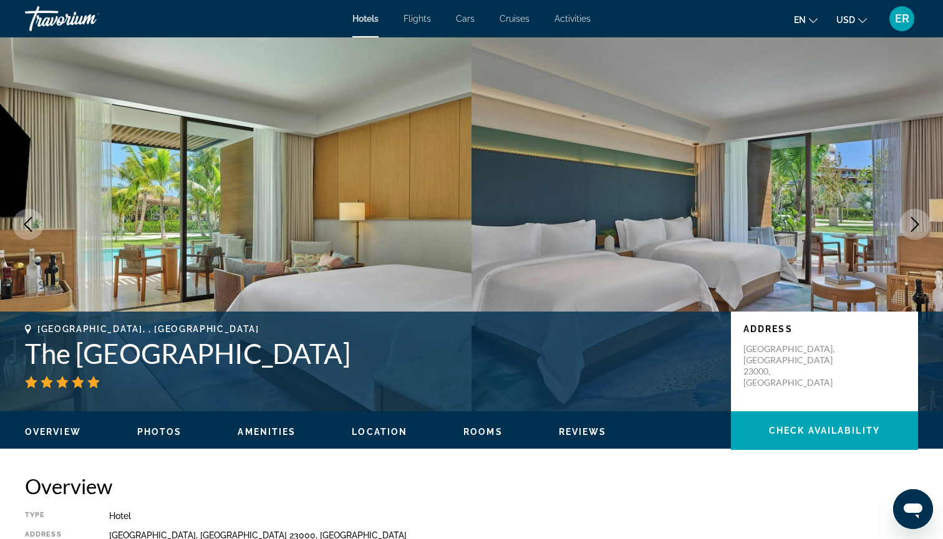
click at [904, 236] on button "Next image" at bounding box center [914, 224] width 31 height 31
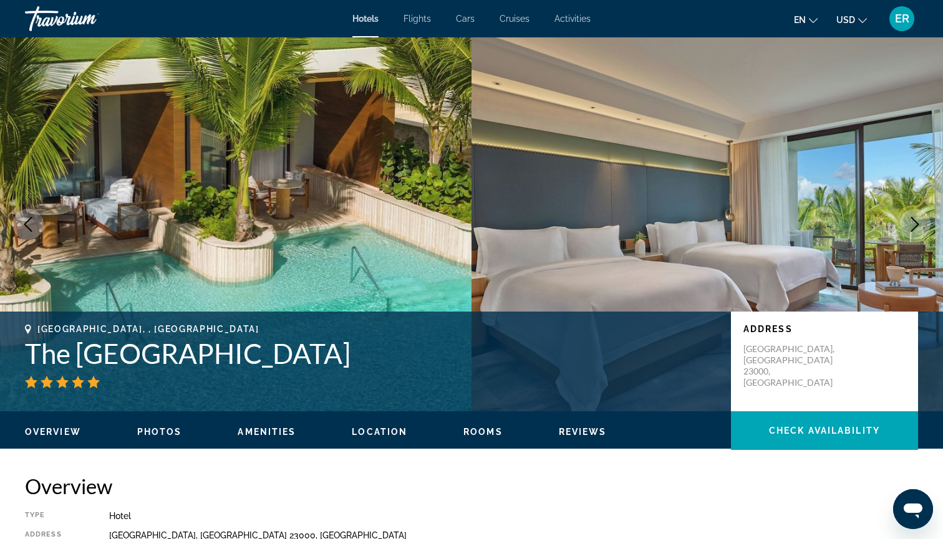
click at [918, 223] on icon "Next image" at bounding box center [914, 224] width 15 height 15
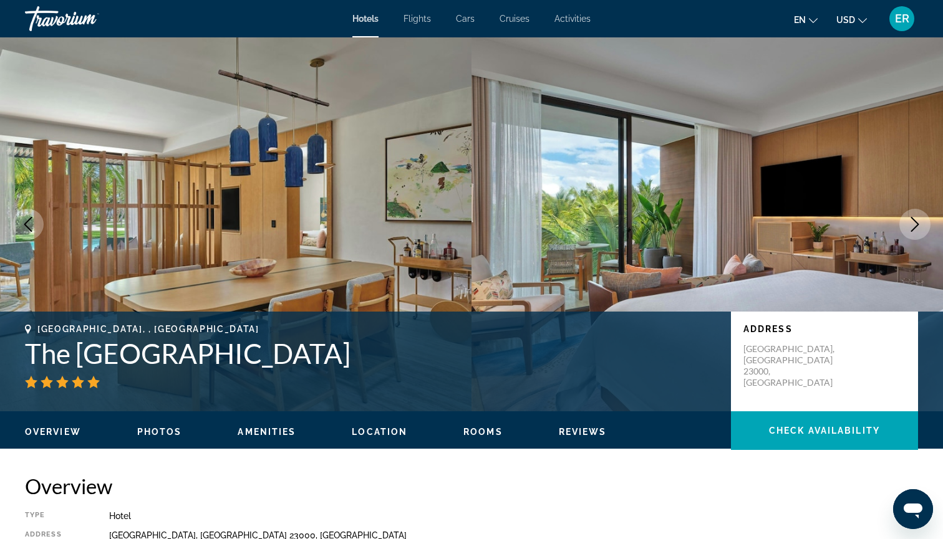
click at [917, 225] on icon "Next image" at bounding box center [915, 224] width 8 height 15
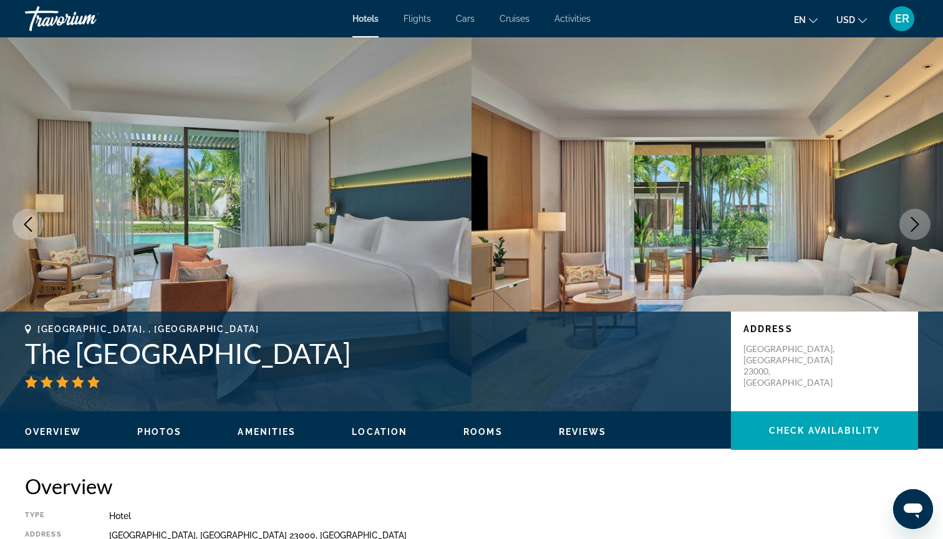
click at [917, 227] on icon "Next image" at bounding box center [914, 224] width 15 height 15
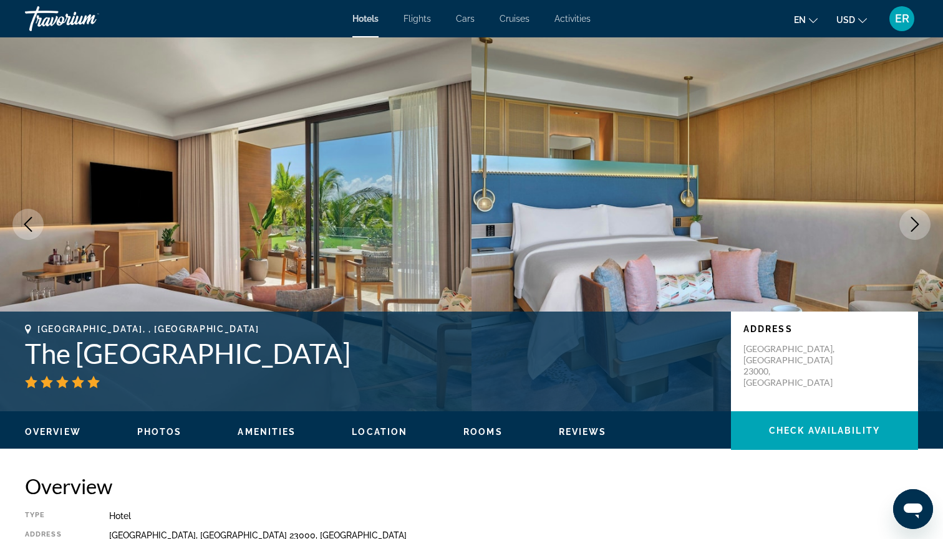
click at [917, 227] on icon "Next image" at bounding box center [914, 224] width 15 height 15
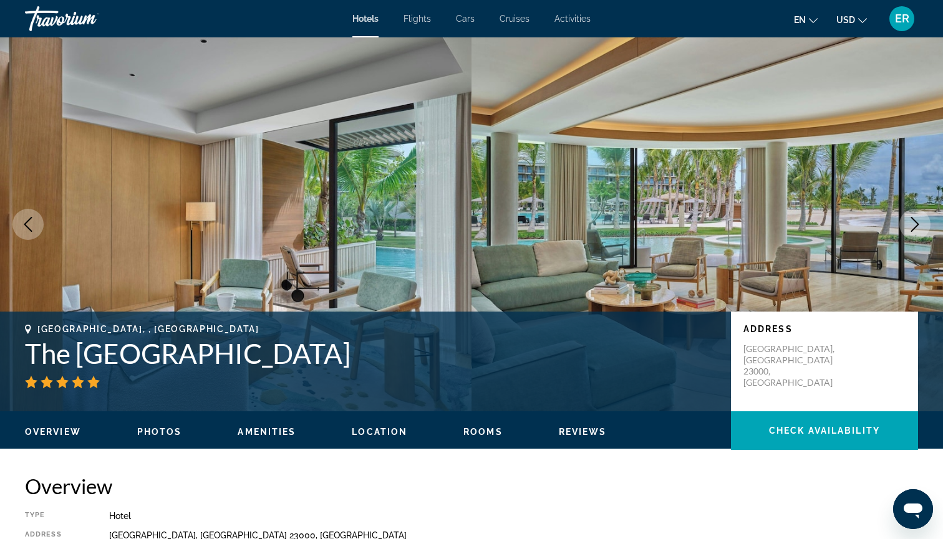
click at [918, 228] on icon "Next image" at bounding box center [914, 224] width 15 height 15
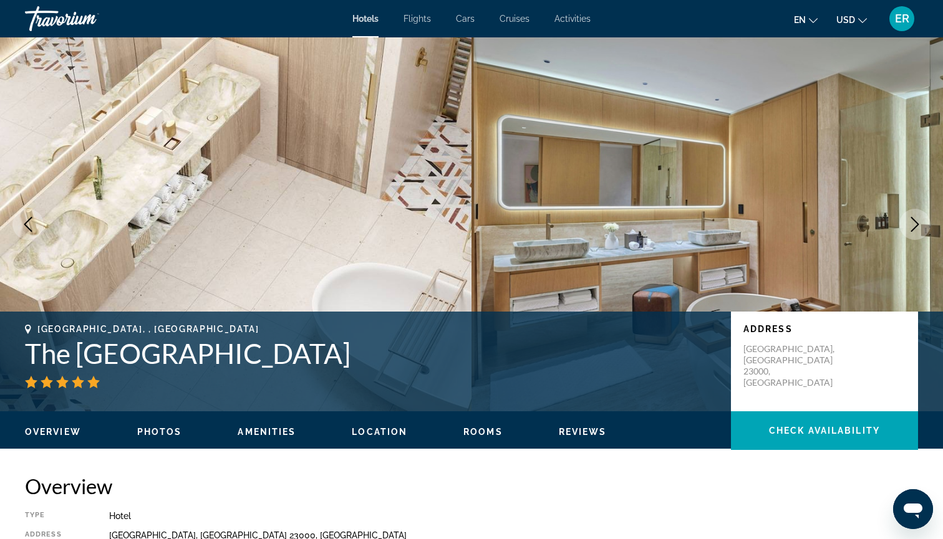
click at [26, 227] on icon "Previous image" at bounding box center [28, 224] width 15 height 15
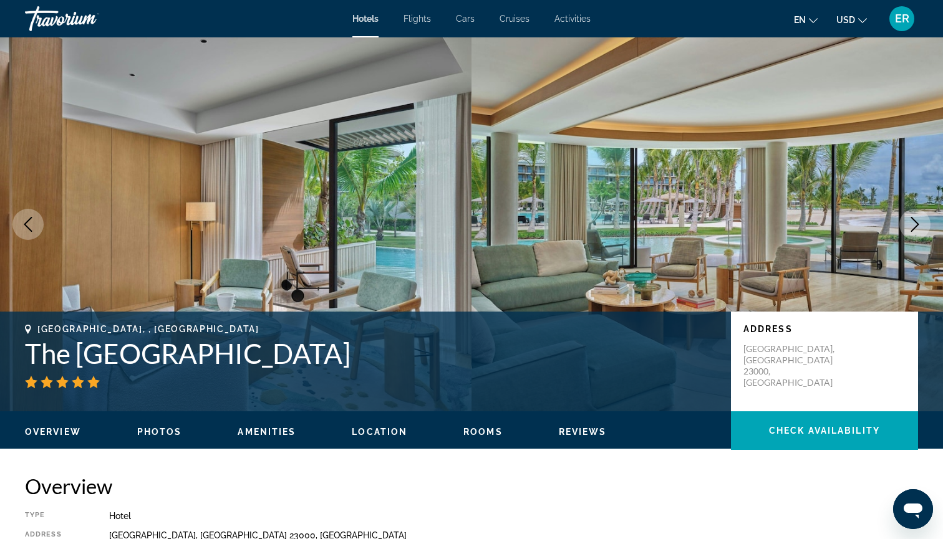
click at [918, 222] on icon "Next image" at bounding box center [914, 224] width 15 height 15
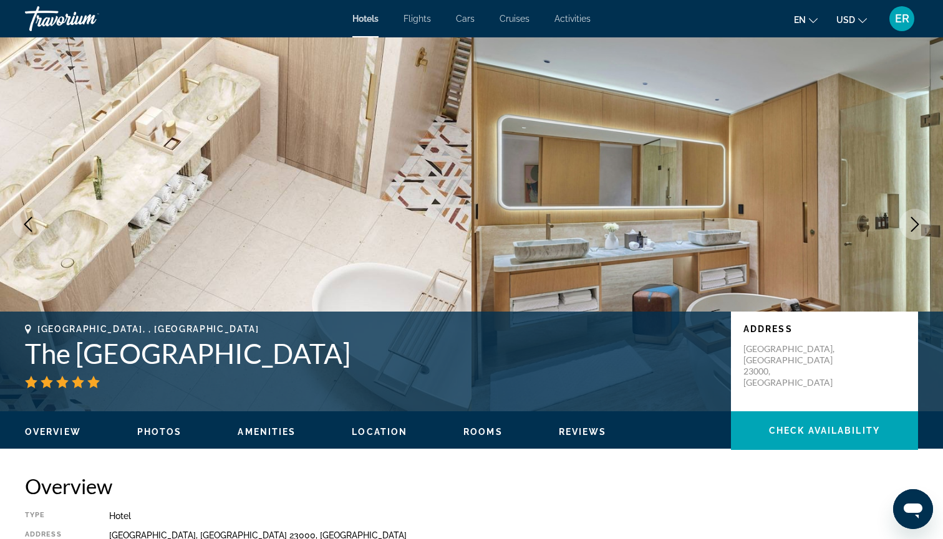
click at [916, 227] on icon "Next image" at bounding box center [915, 224] width 8 height 15
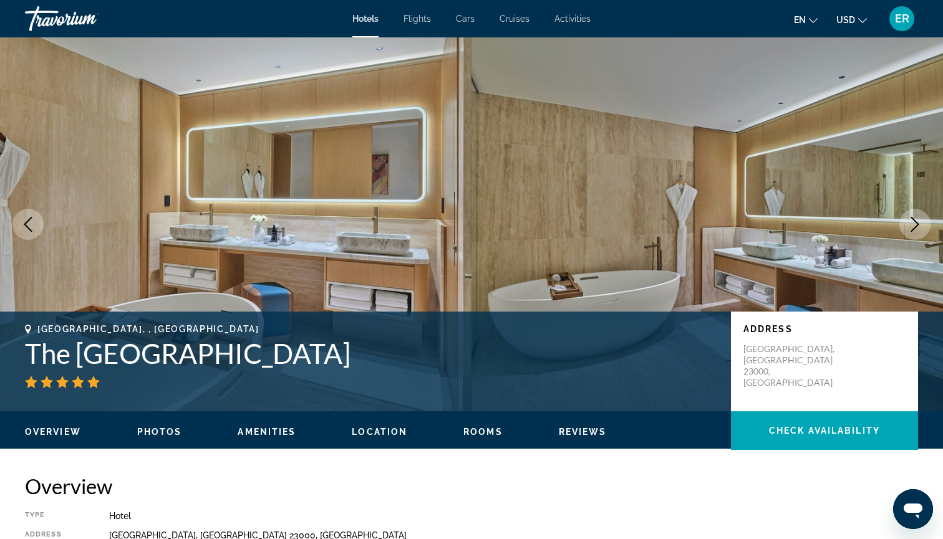
click at [916, 227] on icon "Next image" at bounding box center [915, 224] width 8 height 15
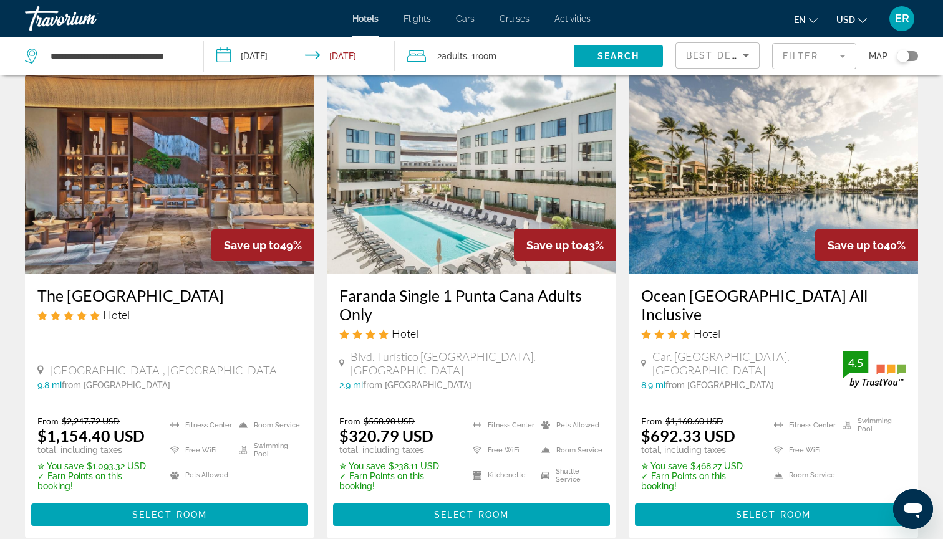
scroll to position [58, 0]
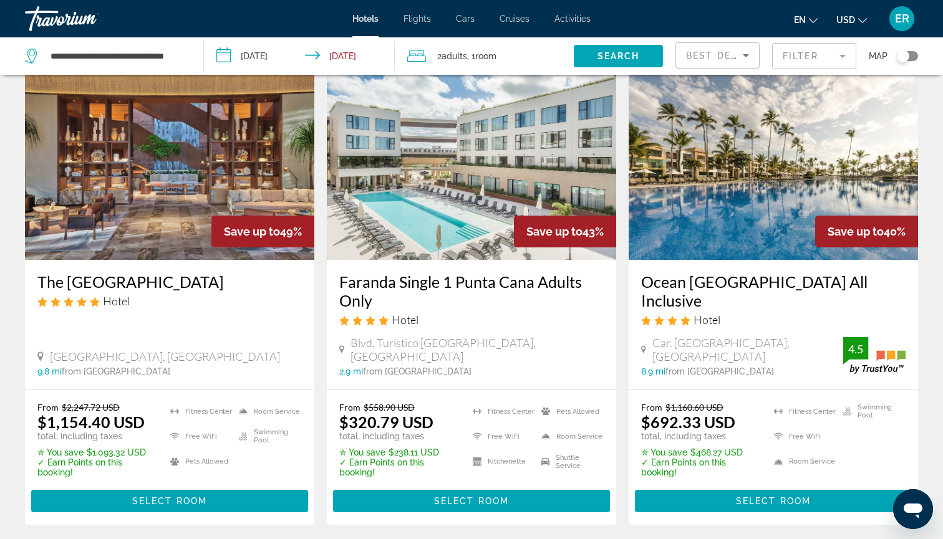
click at [468, 206] on img "Main content" at bounding box center [471, 160] width 289 height 200
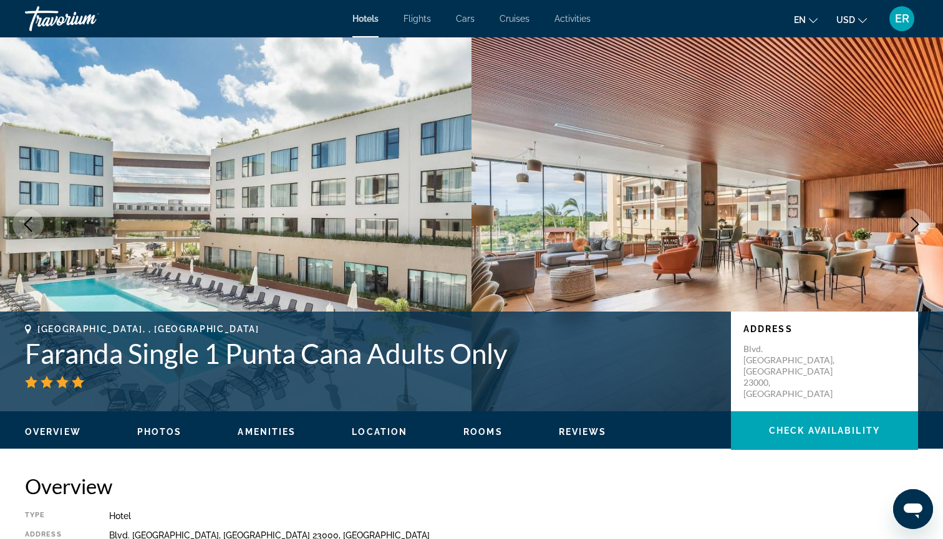
click at [912, 229] on icon "Next image" at bounding box center [914, 224] width 15 height 15
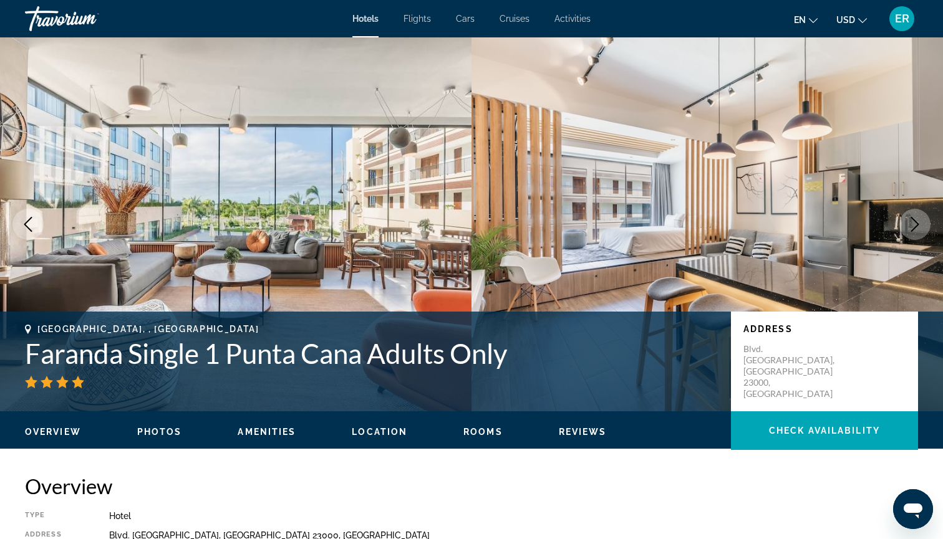
click at [913, 224] on icon "Next image" at bounding box center [914, 224] width 15 height 15
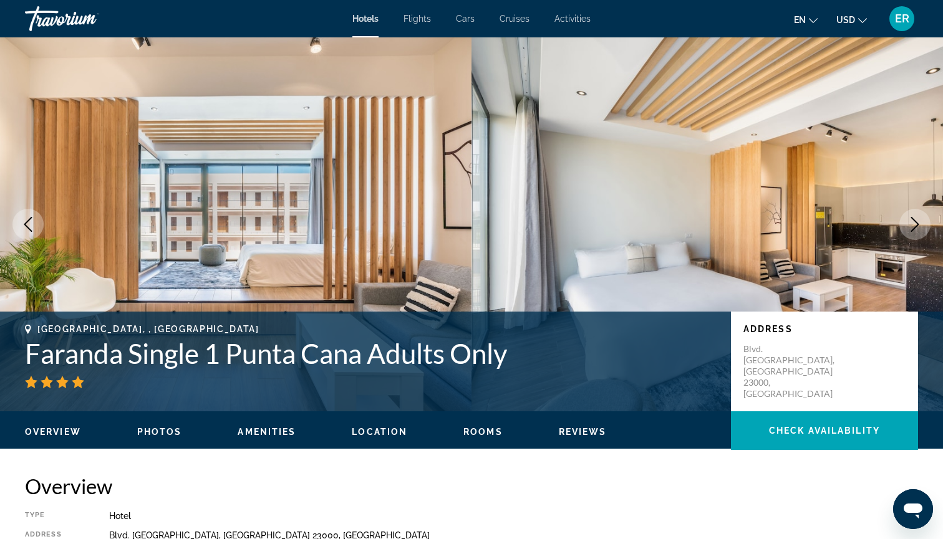
click at [915, 225] on icon "Next image" at bounding box center [914, 224] width 15 height 15
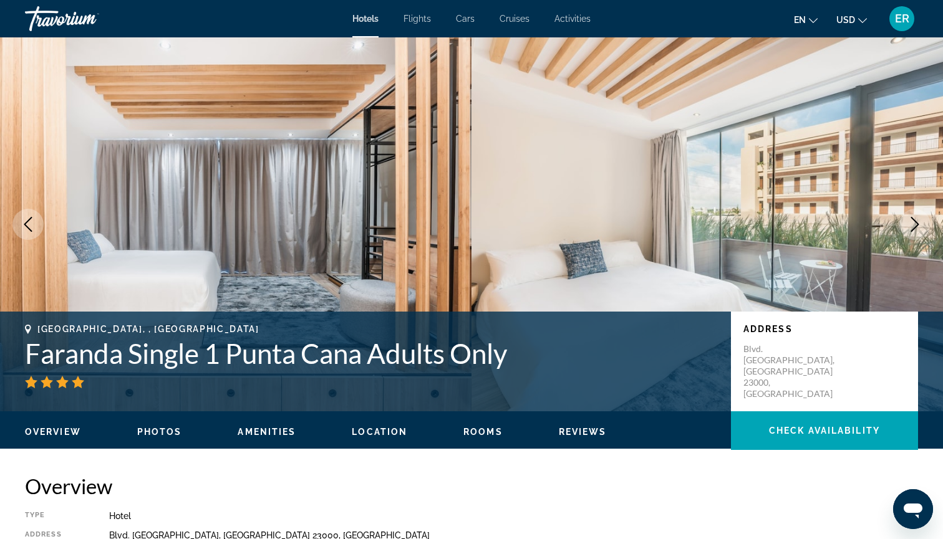
click at [915, 226] on icon "Next image" at bounding box center [914, 224] width 15 height 15
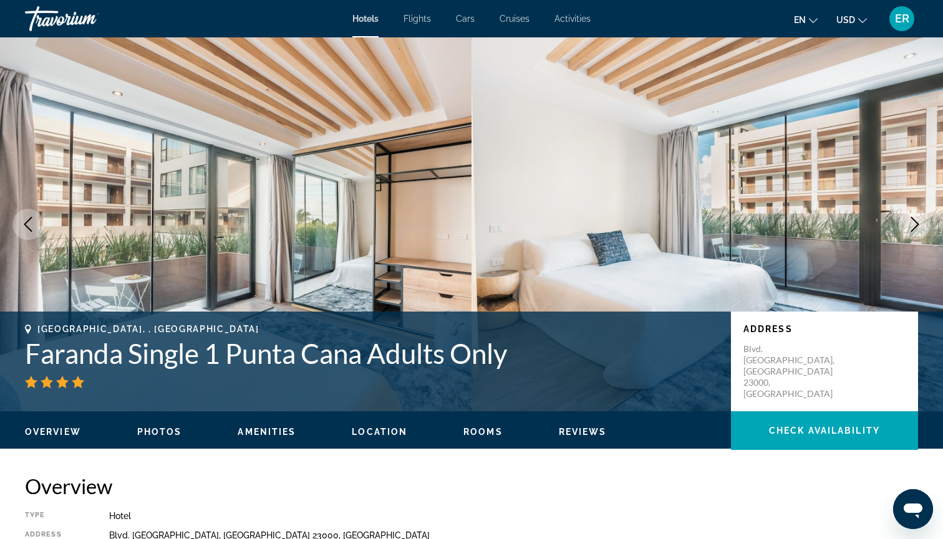
click at [915, 226] on icon "Next image" at bounding box center [914, 224] width 15 height 15
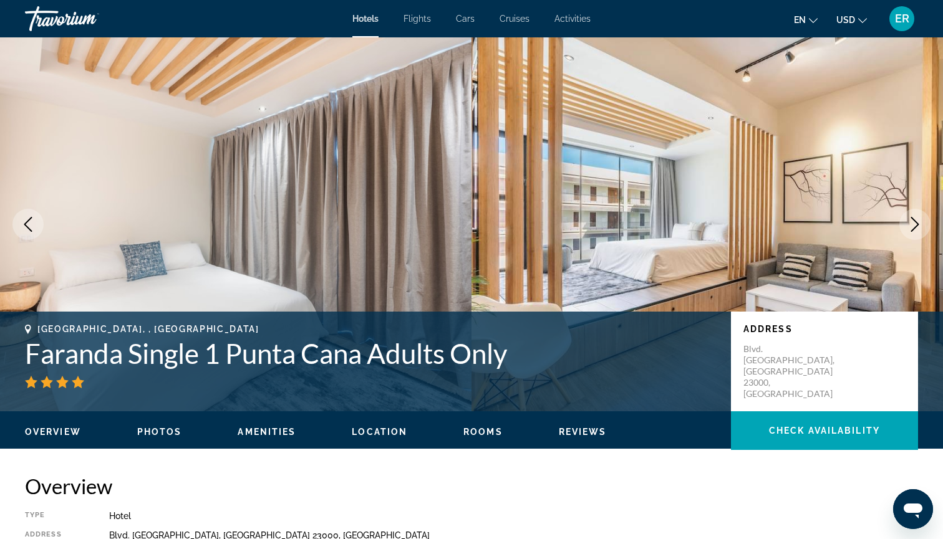
click at [915, 226] on icon "Next image" at bounding box center [915, 224] width 8 height 15
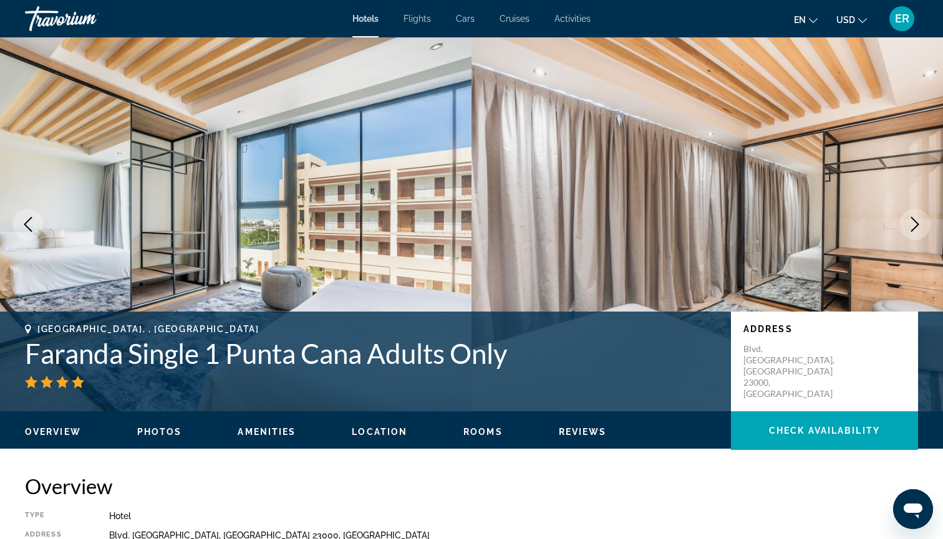
click at [915, 226] on icon "Next image" at bounding box center [915, 224] width 8 height 15
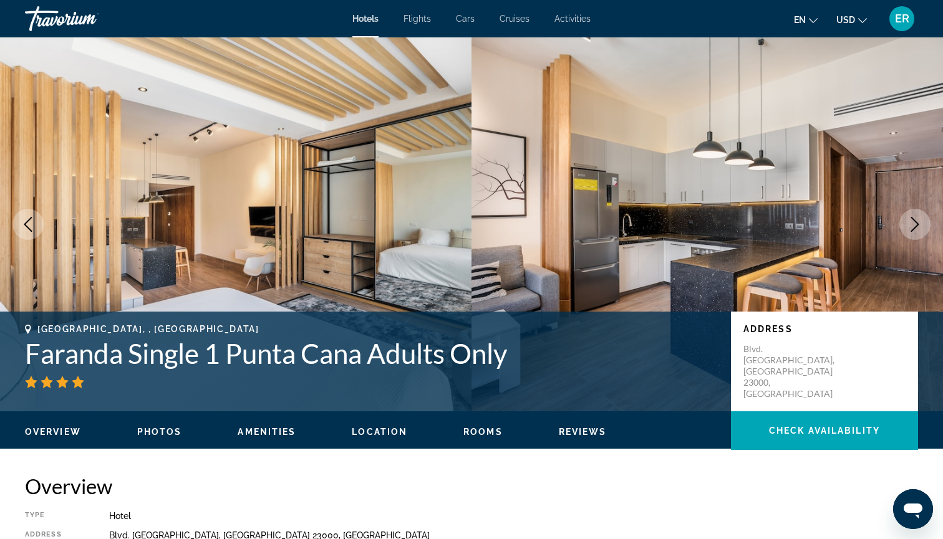
click at [915, 226] on icon "Next image" at bounding box center [915, 224] width 8 height 15
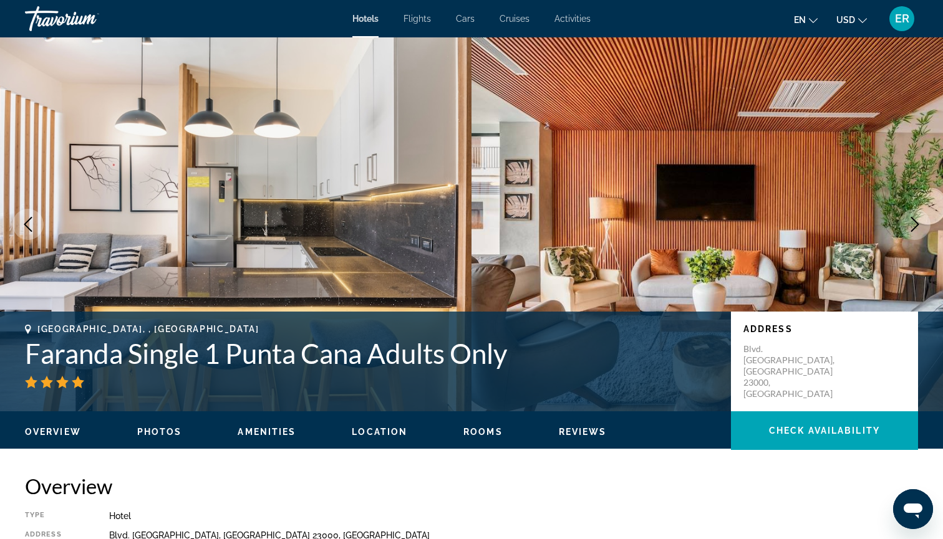
click at [917, 229] on icon "Next image" at bounding box center [914, 224] width 15 height 15
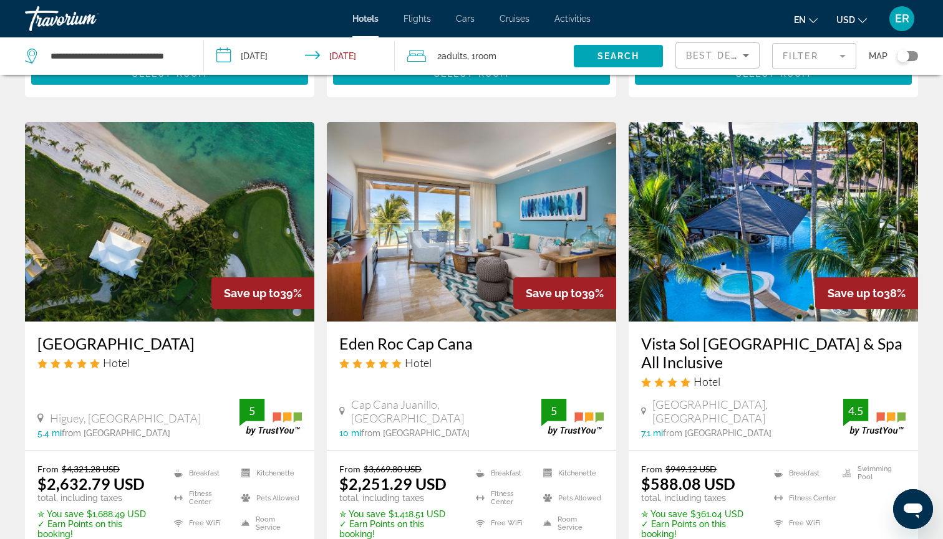
scroll to position [487, 0]
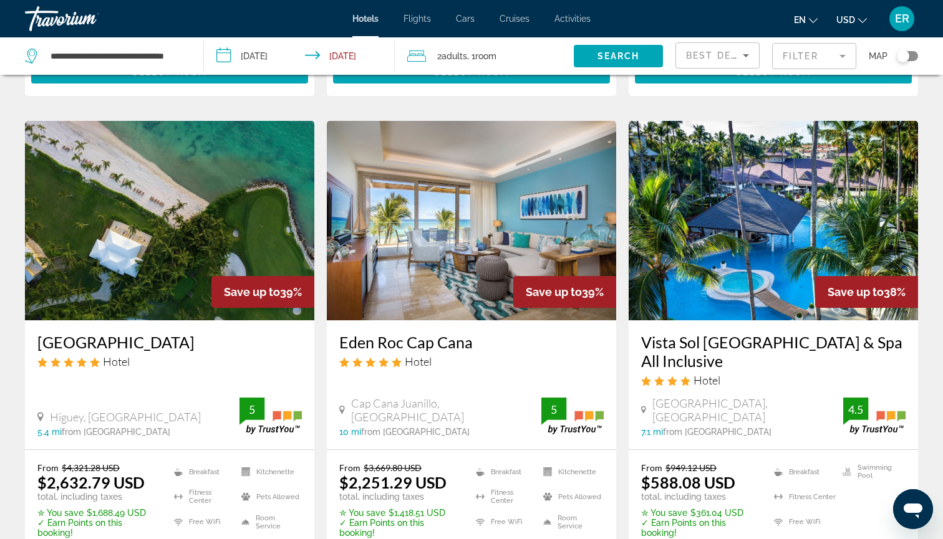
click at [746, 272] on img "Main content" at bounding box center [773, 221] width 289 height 200
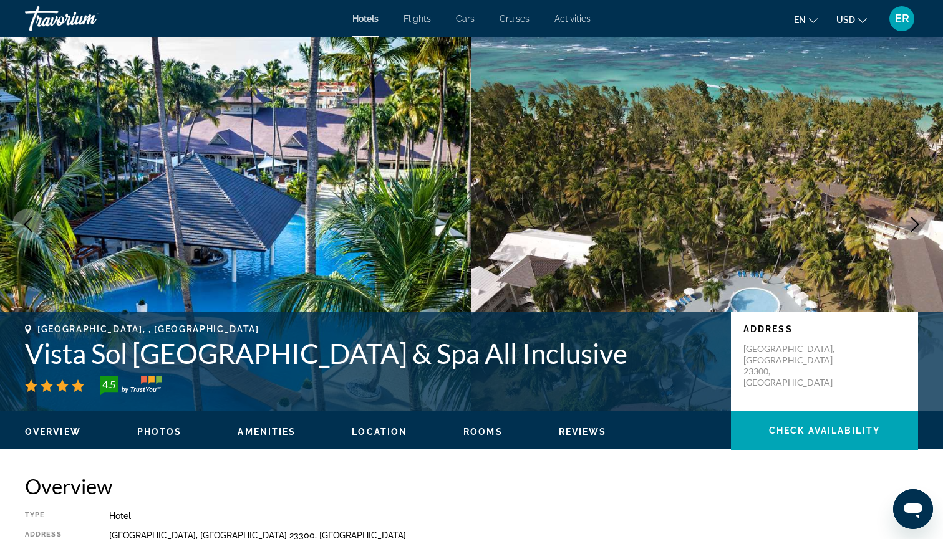
click at [914, 229] on icon "Next image" at bounding box center [915, 224] width 8 height 15
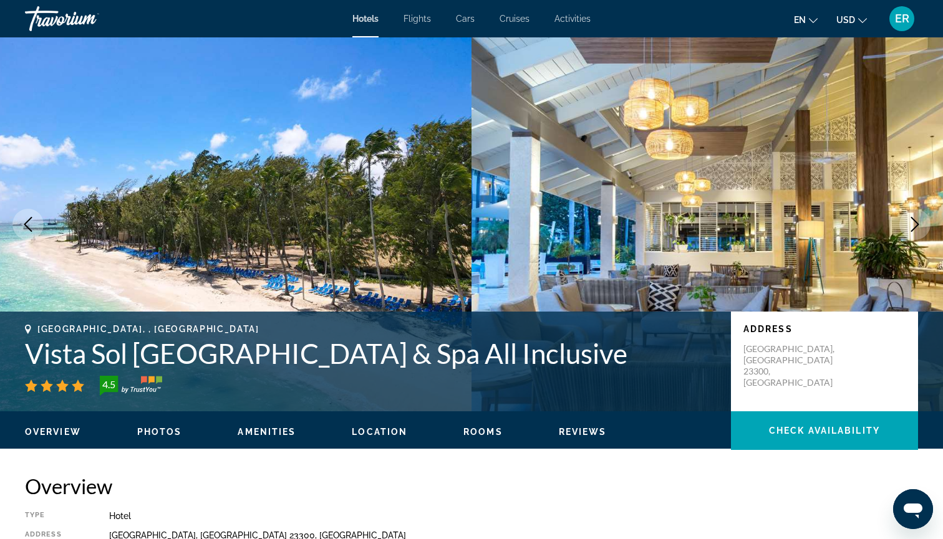
click at [912, 229] on icon "Next image" at bounding box center [914, 224] width 15 height 15
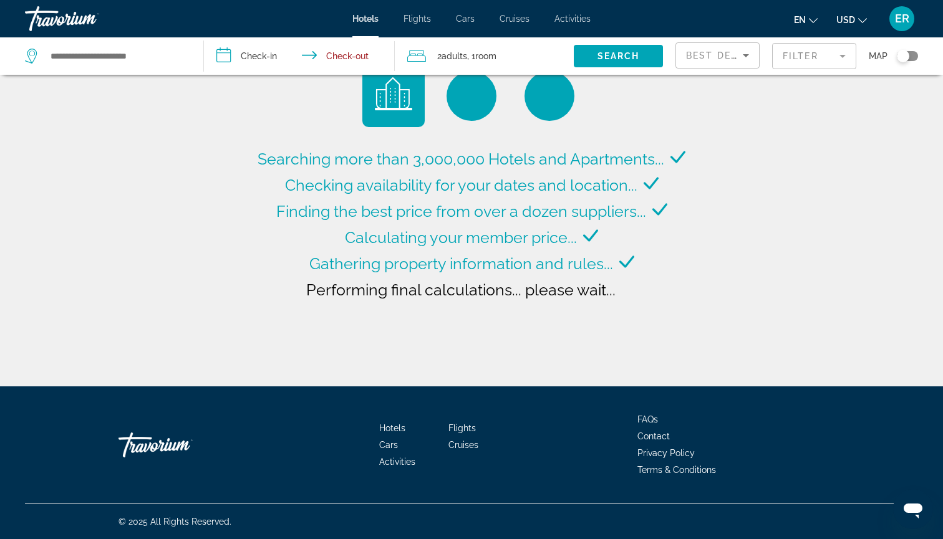
type input "**********"
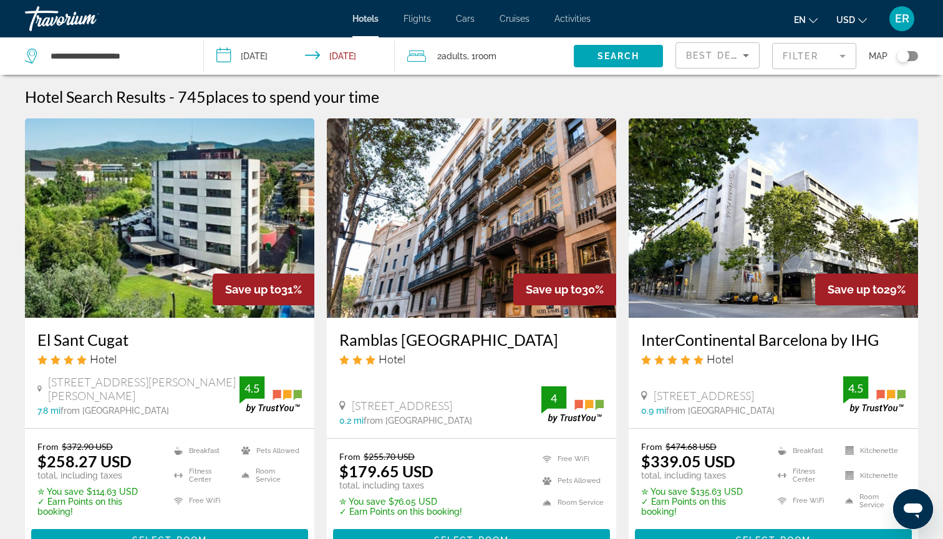
click at [663, 148] on img "Main content" at bounding box center [773, 218] width 289 height 200
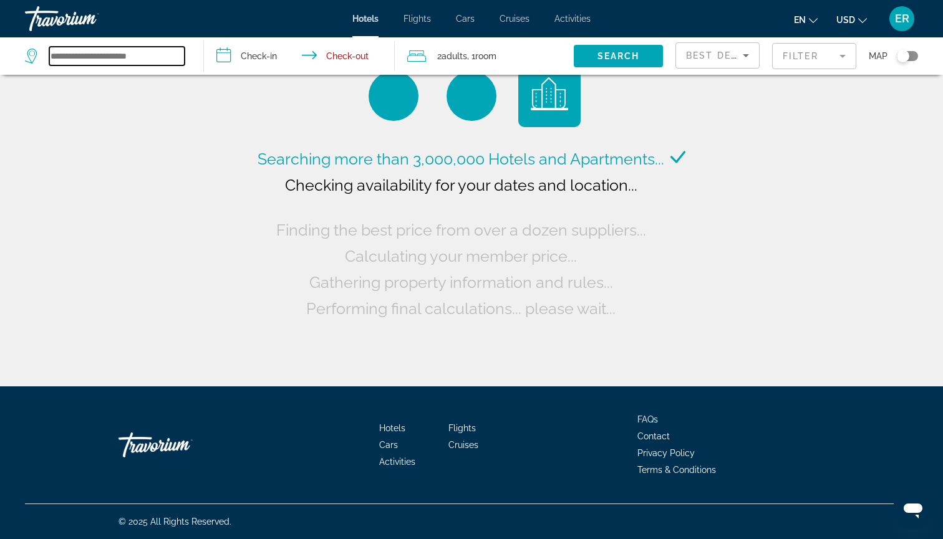
click at [163, 56] on input "Search widget" at bounding box center [116, 56] width 135 height 19
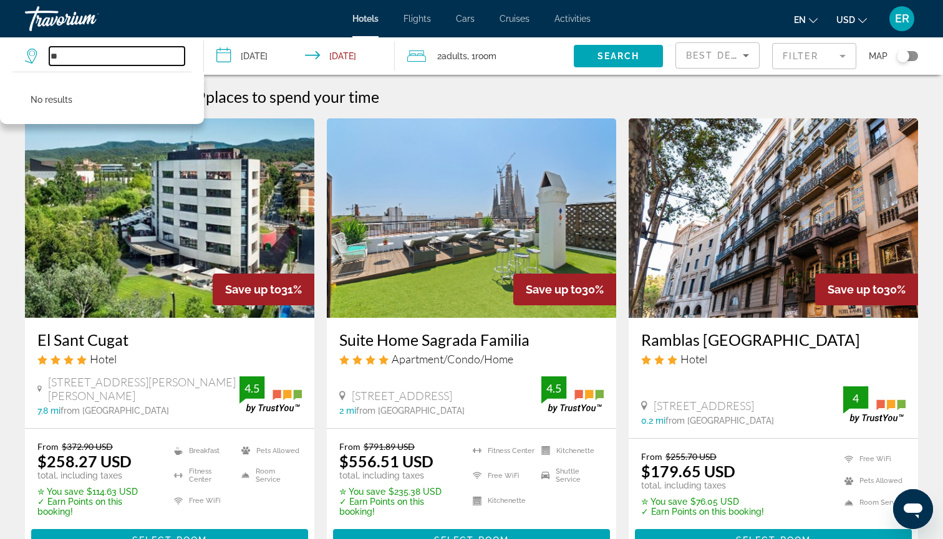
type input "*"
type input "**********"
drag, startPoint x: 104, startPoint y: 76, endPoint x: 138, endPoint y: 89, distance: 36.7
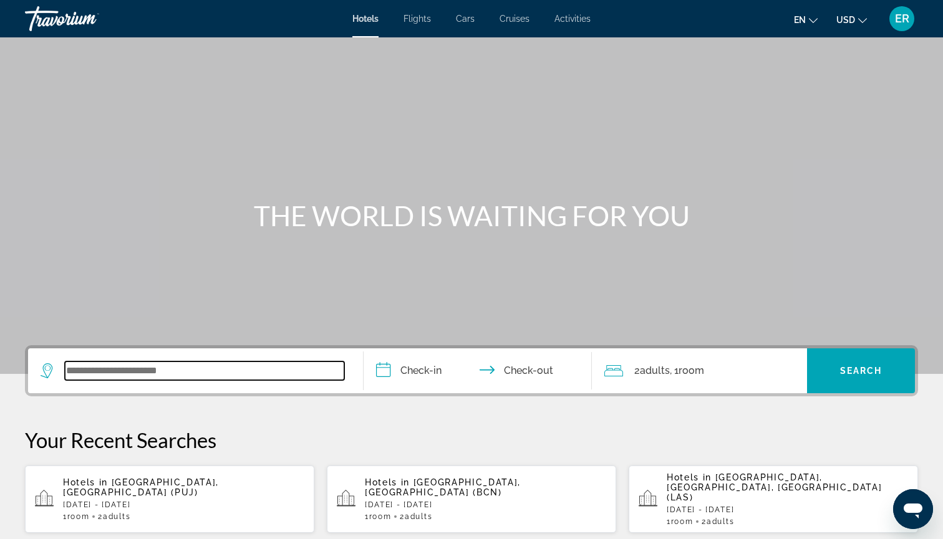
click at [157, 371] on input "Search widget" at bounding box center [204, 371] width 279 height 19
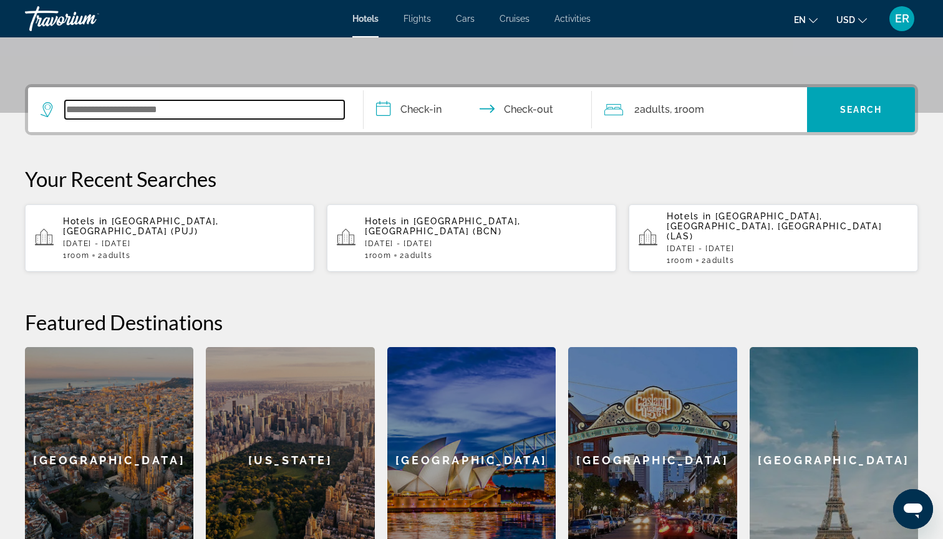
scroll to position [305, 0]
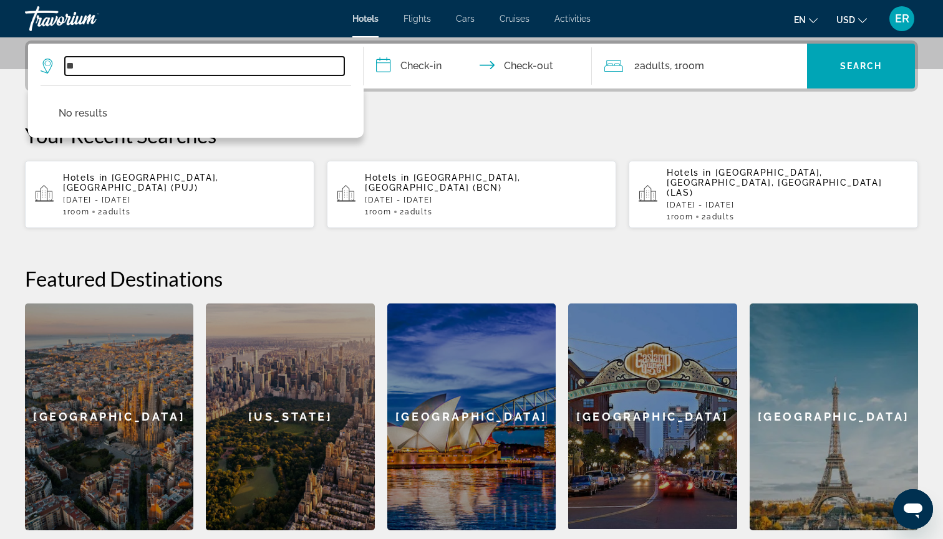
type input "*"
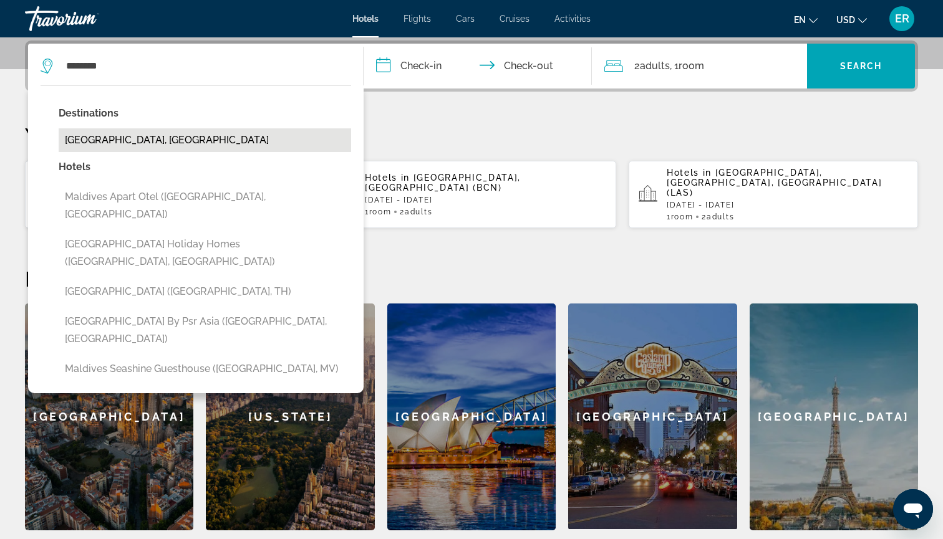
drag, startPoint x: 157, startPoint y: 371, endPoint x: 118, endPoint y: 140, distance: 234.5
click at [118, 140] on button "[GEOGRAPHIC_DATA], [GEOGRAPHIC_DATA]" at bounding box center [205, 140] width 292 height 24
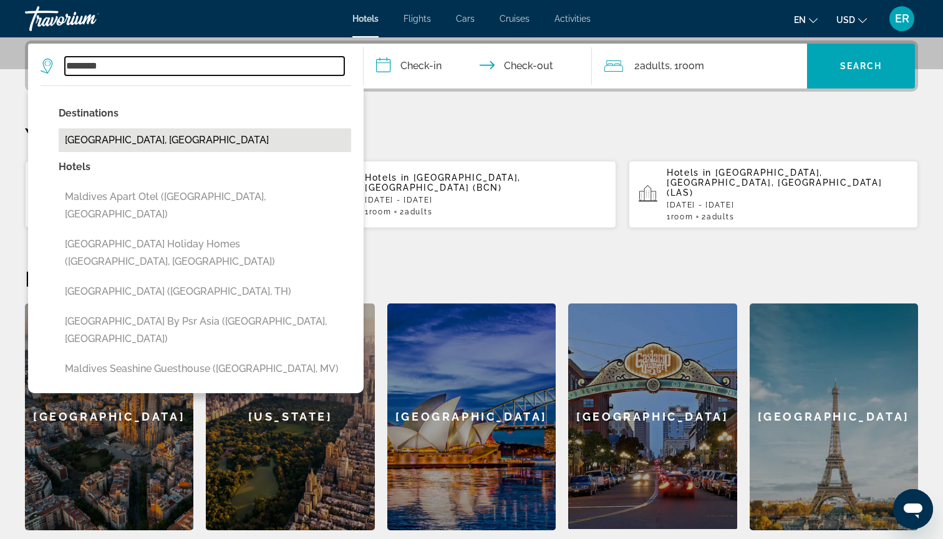
type input "**********"
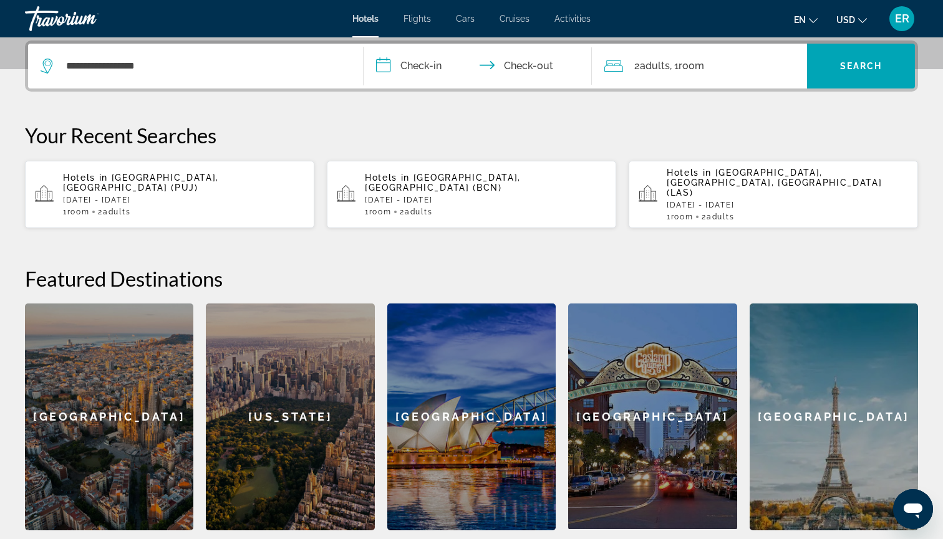
click at [389, 62] on input "**********" at bounding box center [480, 68] width 233 height 49
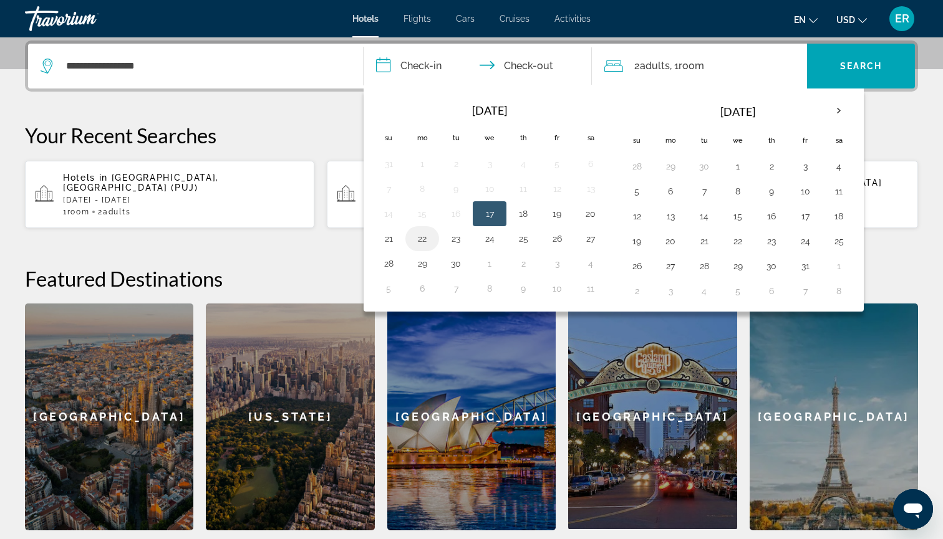
click at [426, 239] on button "22" at bounding box center [422, 238] width 20 height 17
click at [559, 242] on button "26" at bounding box center [557, 238] width 20 height 17
type input "**********"
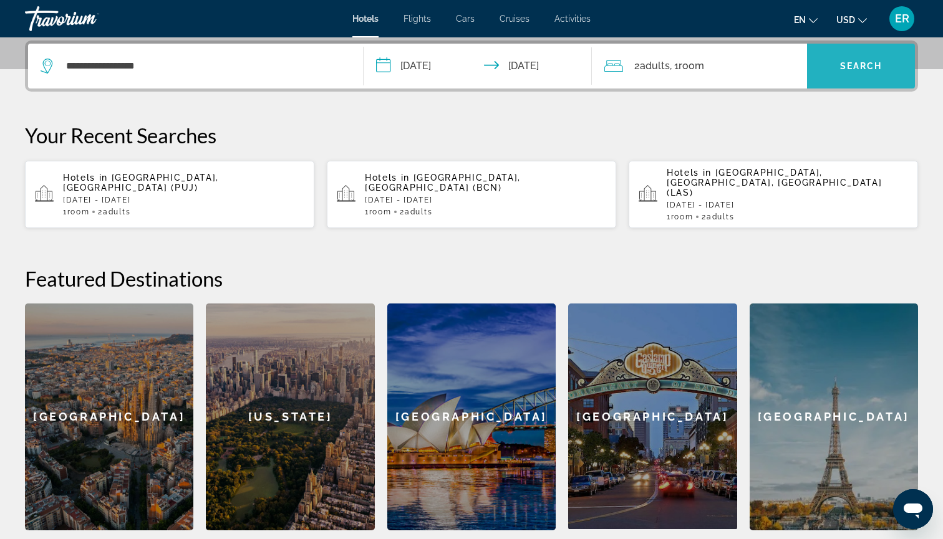
click at [870, 64] on span "Search" at bounding box center [861, 66] width 42 height 10
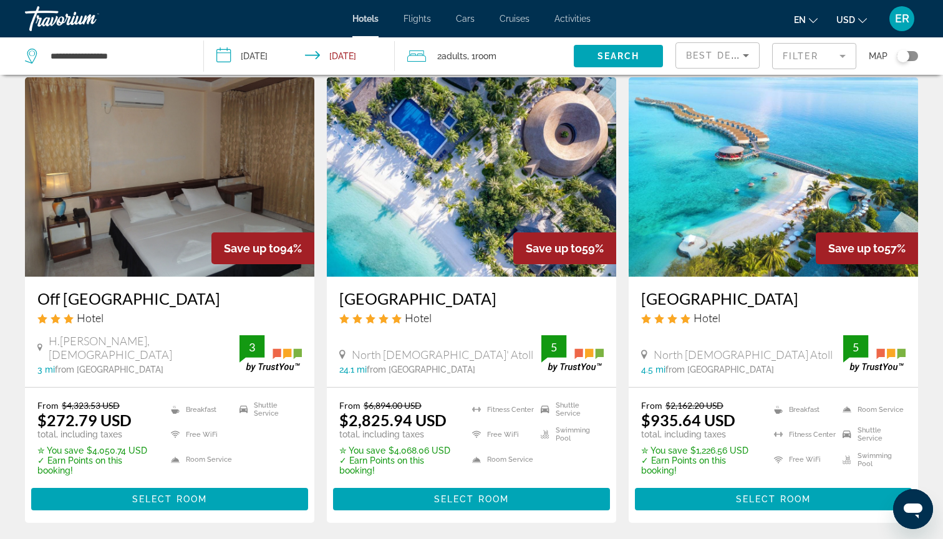
scroll to position [34, 0]
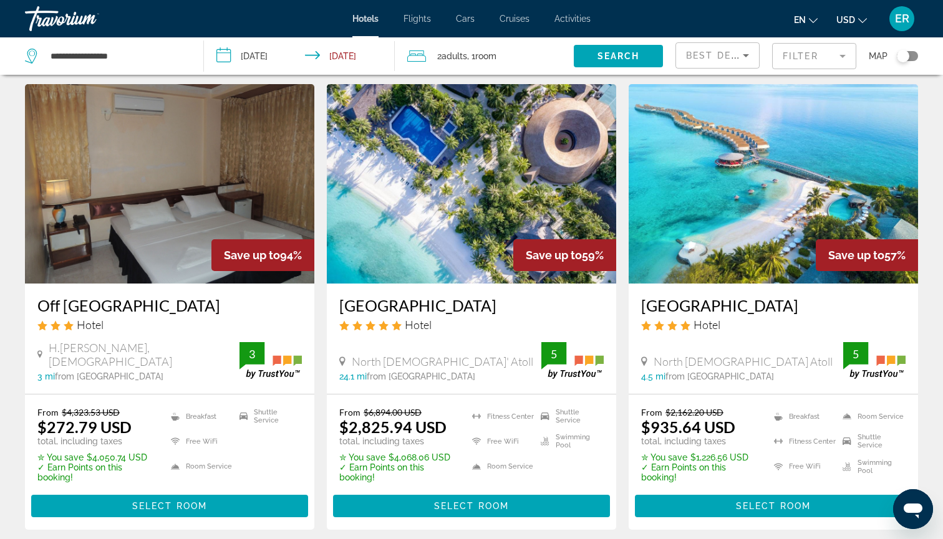
click at [180, 201] on img "Main content" at bounding box center [169, 184] width 289 height 200
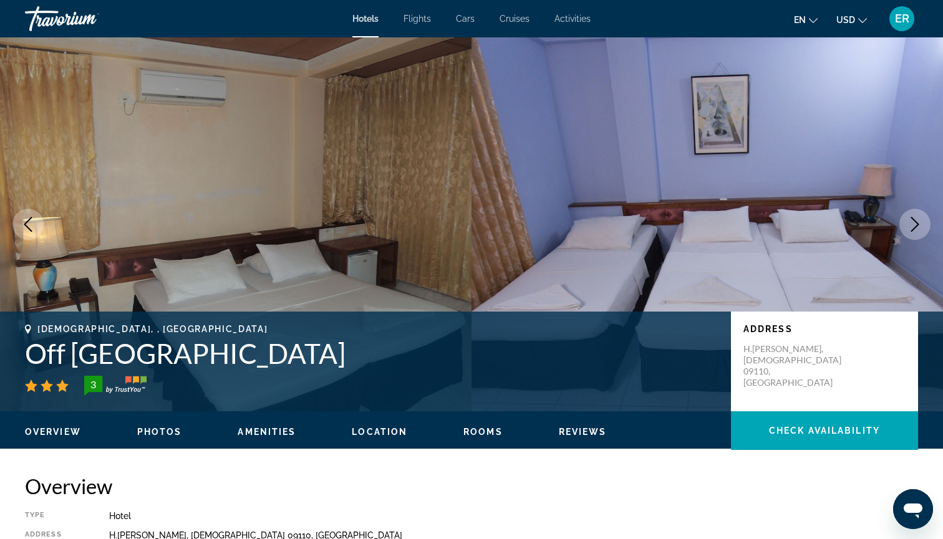
click at [909, 233] on button "Next image" at bounding box center [914, 224] width 31 height 31
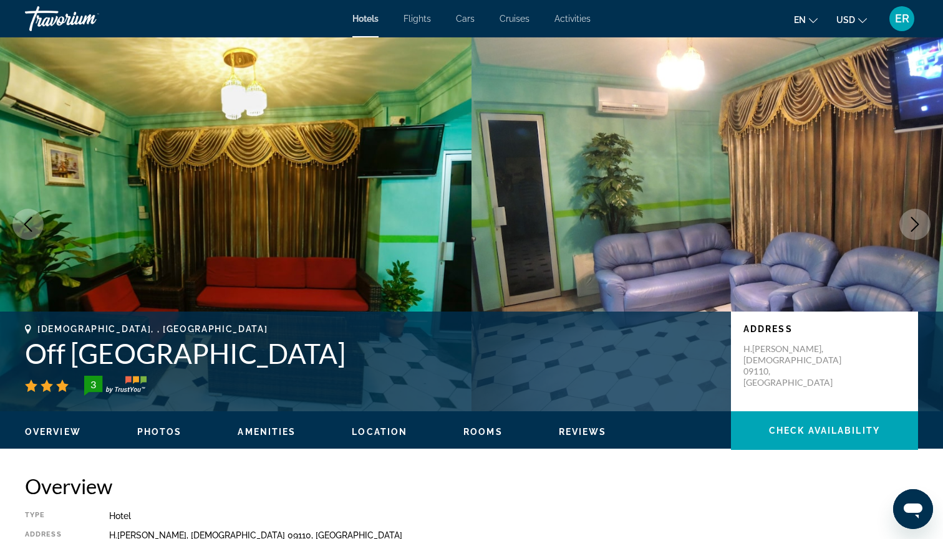
click at [915, 227] on icon "Next image" at bounding box center [915, 224] width 8 height 15
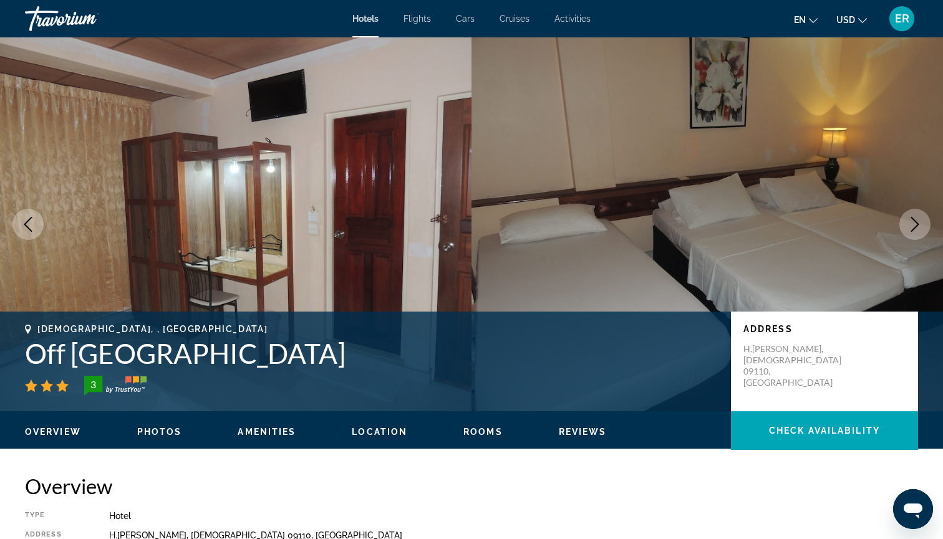
click at [915, 227] on icon "Next image" at bounding box center [915, 224] width 8 height 15
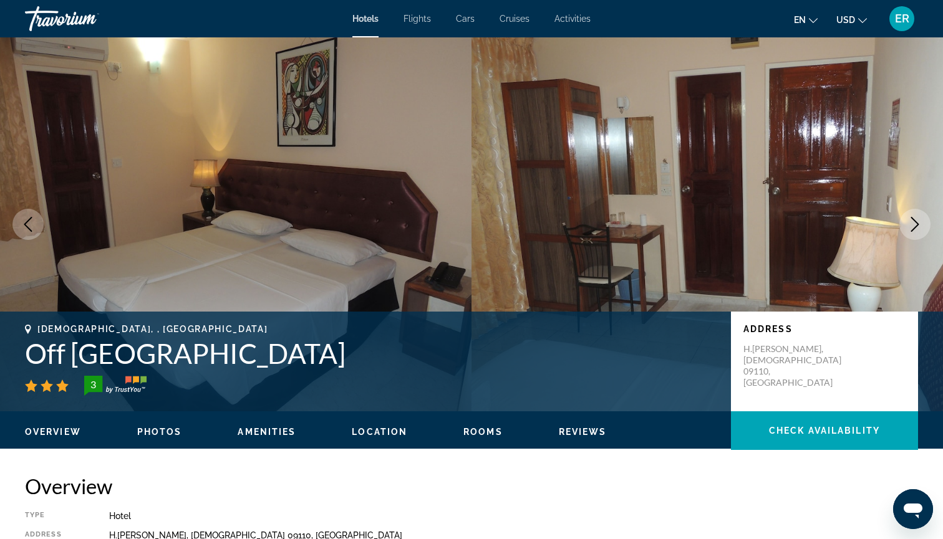
click at [915, 226] on icon "Next image" at bounding box center [914, 224] width 15 height 15
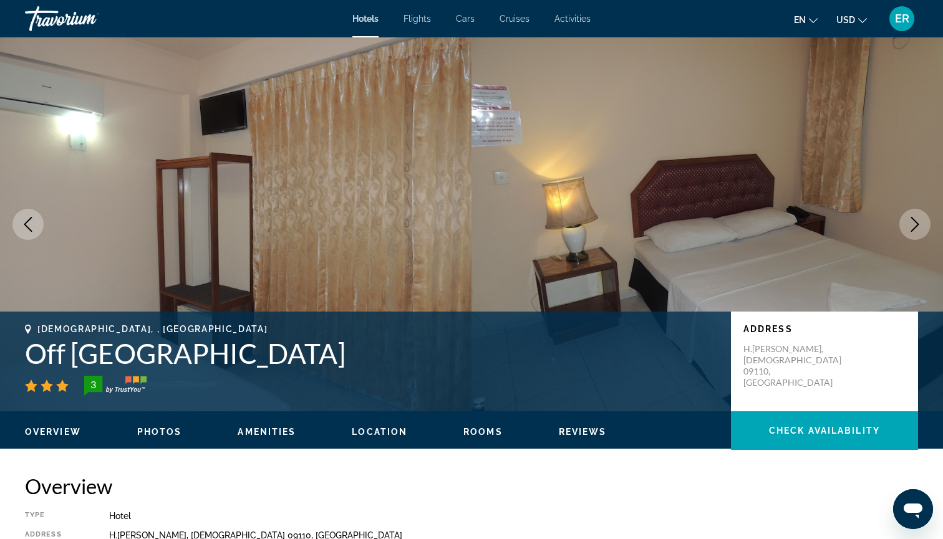
click at [915, 226] on icon "Next image" at bounding box center [914, 224] width 15 height 15
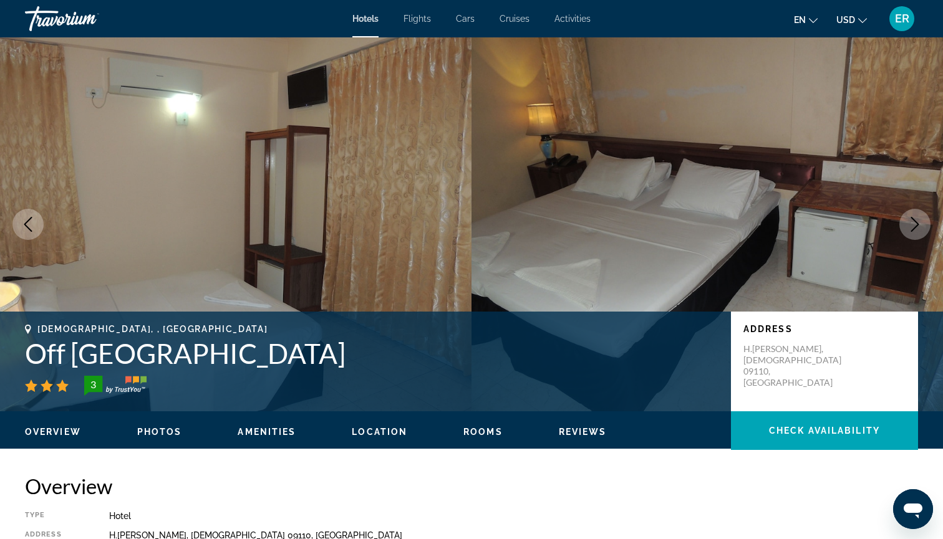
click at [915, 226] on icon "Next image" at bounding box center [914, 224] width 15 height 15
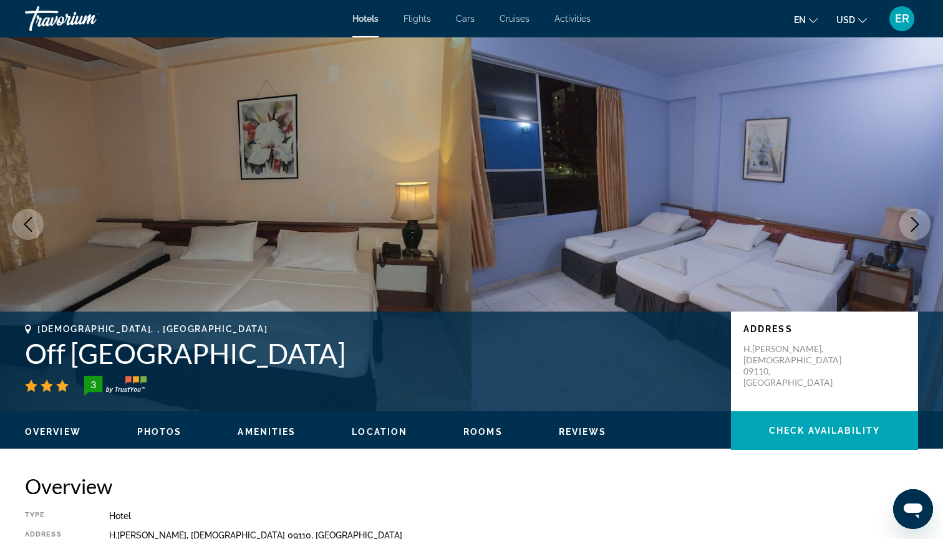
click at [915, 226] on icon "Next image" at bounding box center [914, 224] width 15 height 15
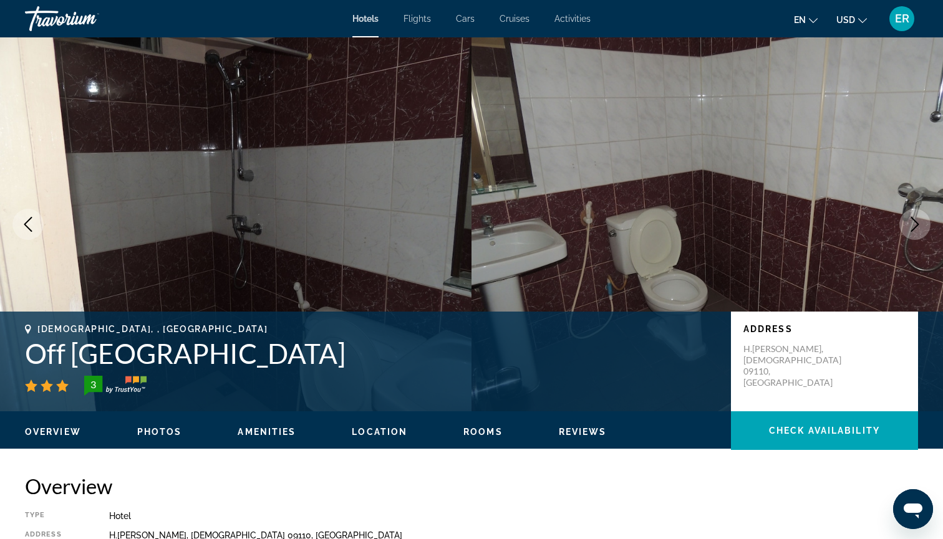
click at [915, 226] on icon "Next image" at bounding box center [914, 224] width 15 height 15
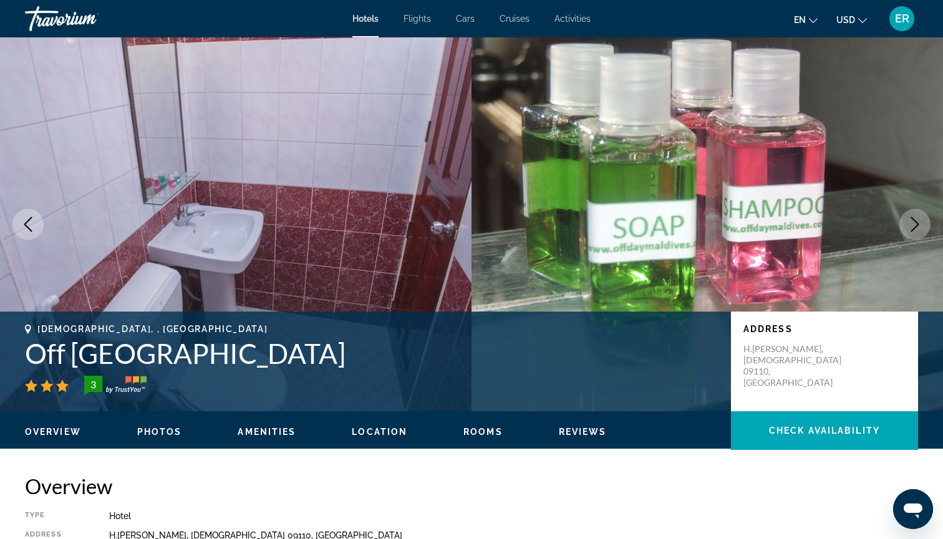
click at [914, 226] on icon "Next image" at bounding box center [914, 224] width 15 height 15
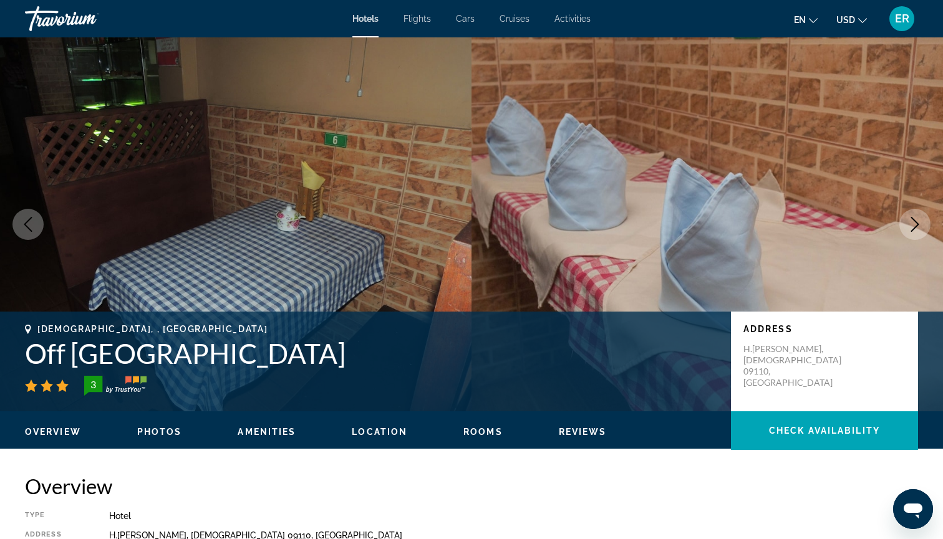
click at [911, 219] on icon "Next image" at bounding box center [914, 224] width 15 height 15
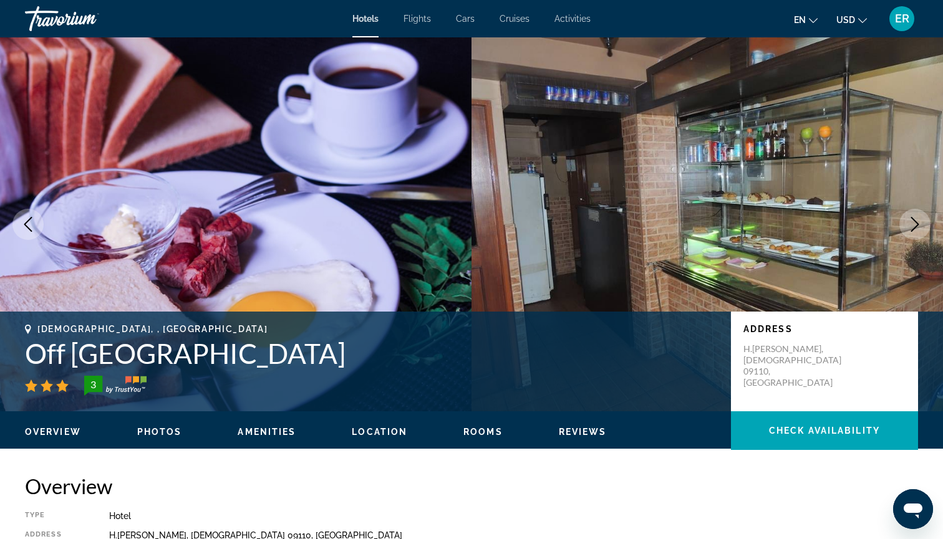
click at [908, 224] on icon "Next image" at bounding box center [914, 224] width 15 height 15
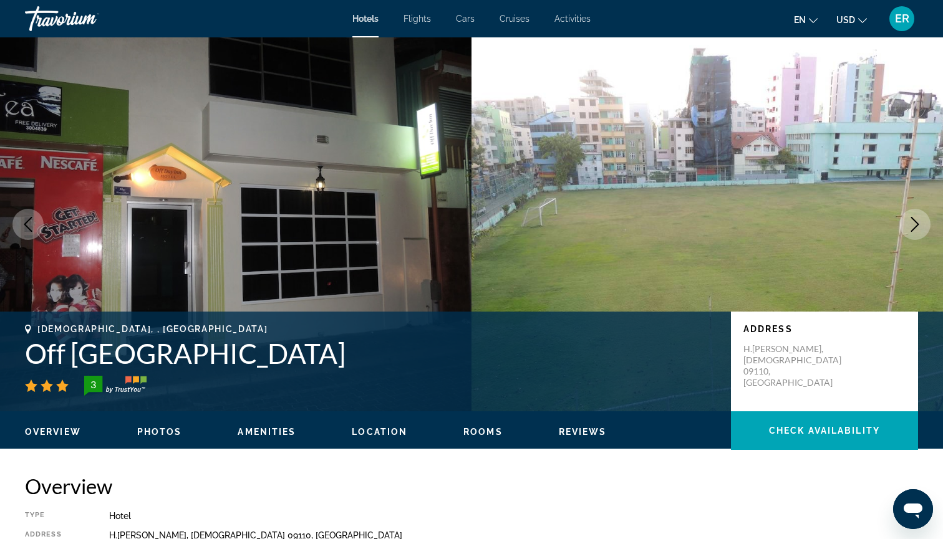
click at [908, 224] on icon "Next image" at bounding box center [914, 224] width 15 height 15
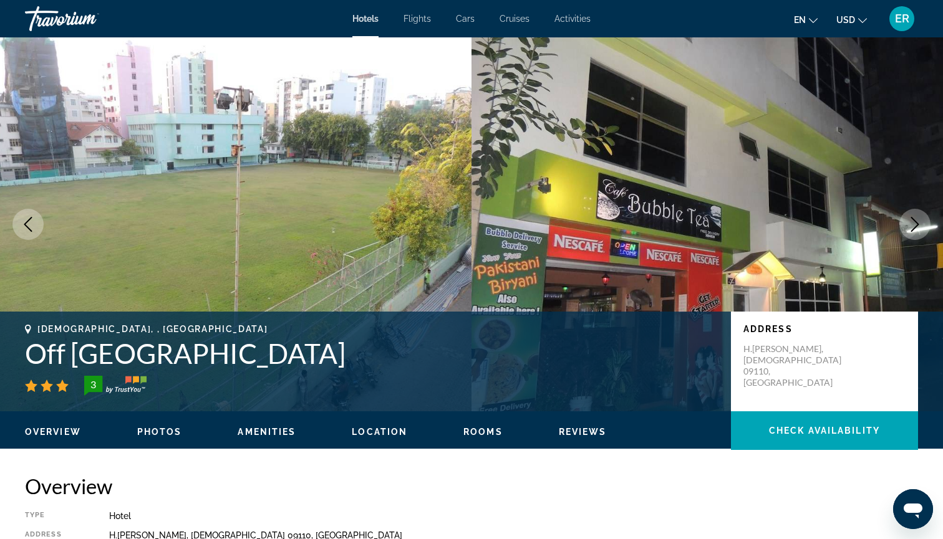
click at [907, 224] on icon "Next image" at bounding box center [914, 224] width 15 height 15
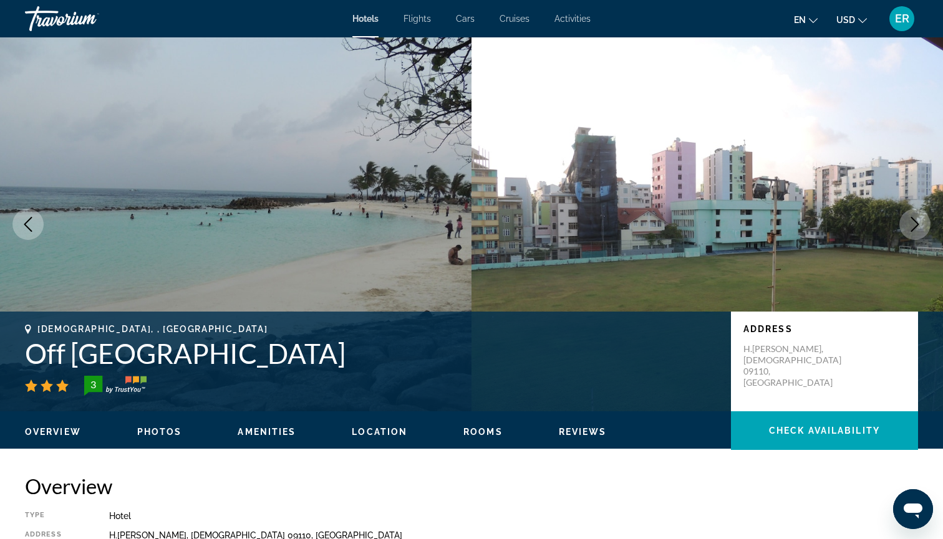
click at [899, 229] on img "Main content" at bounding box center [706, 224] width 471 height 374
click at [907, 229] on icon "Next image" at bounding box center [914, 224] width 15 height 15
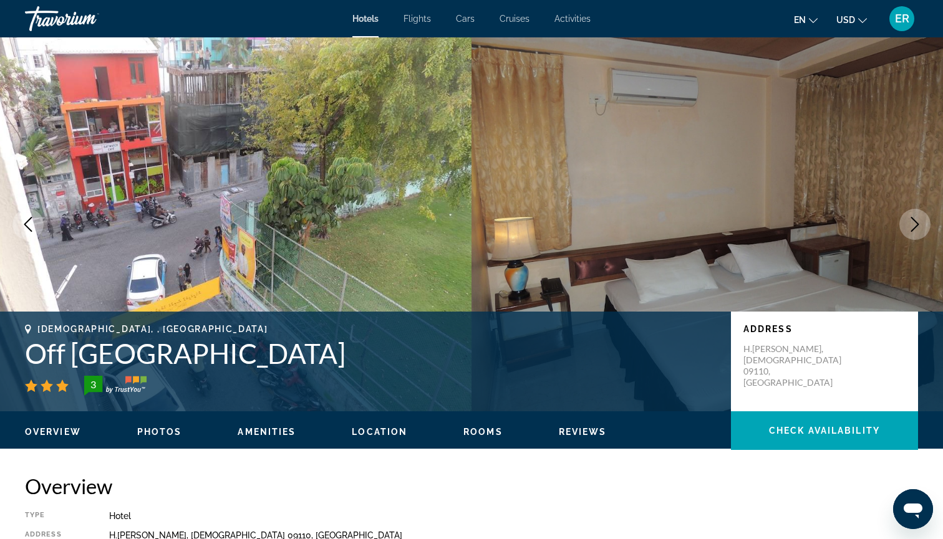
click at [907, 228] on button "Next image" at bounding box center [914, 224] width 31 height 31
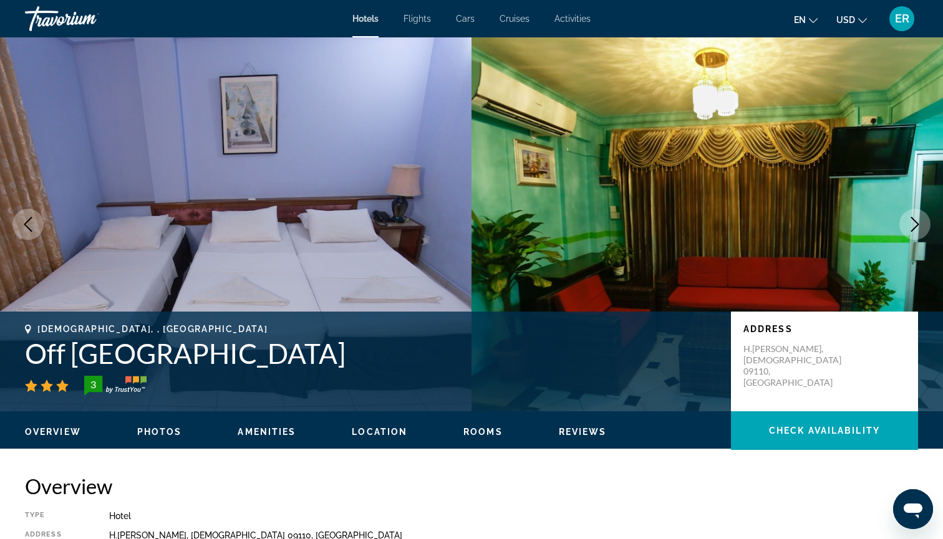
click at [906, 228] on button "Next image" at bounding box center [914, 224] width 31 height 31
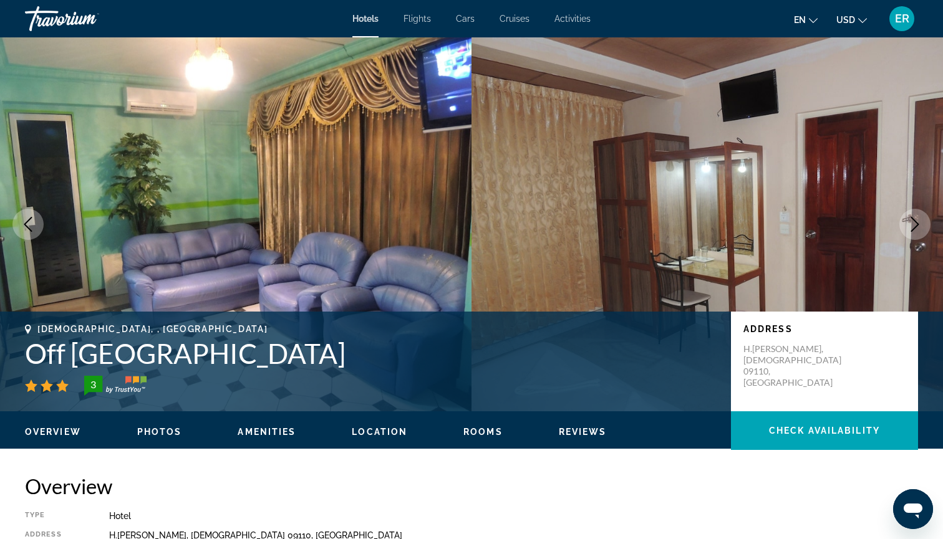
click at [906, 228] on button "Next image" at bounding box center [914, 224] width 31 height 31
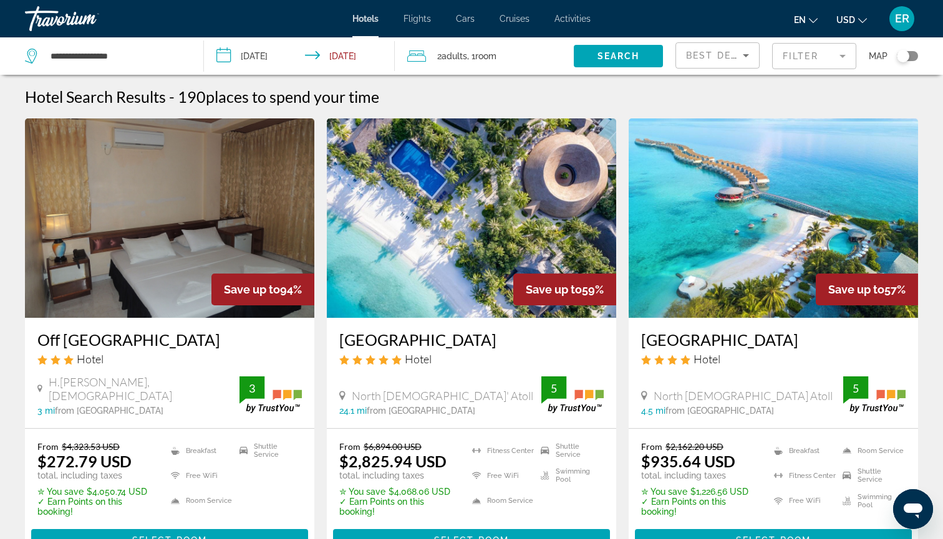
click at [475, 196] on img "Main content" at bounding box center [471, 218] width 289 height 200
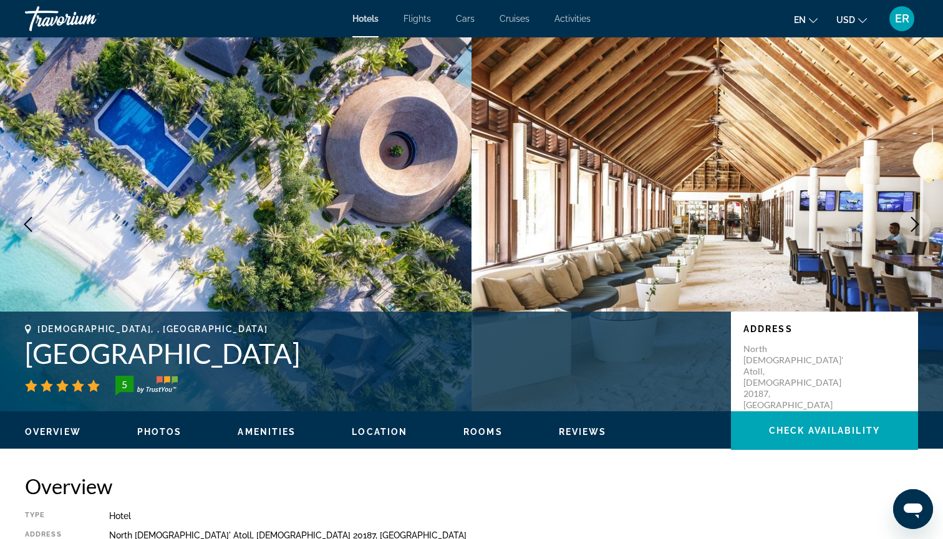
click at [917, 221] on icon "Next image" at bounding box center [914, 224] width 15 height 15
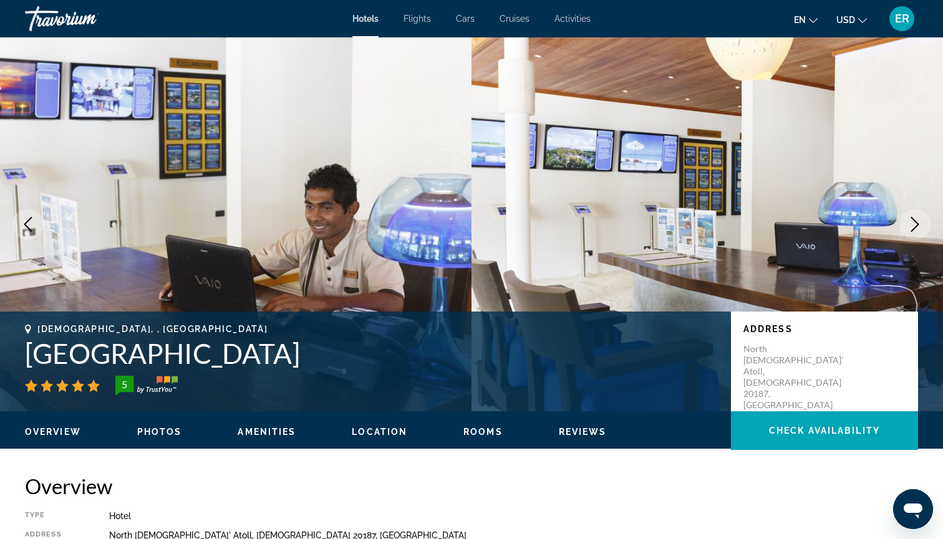
click at [918, 222] on icon "Next image" at bounding box center [914, 224] width 15 height 15
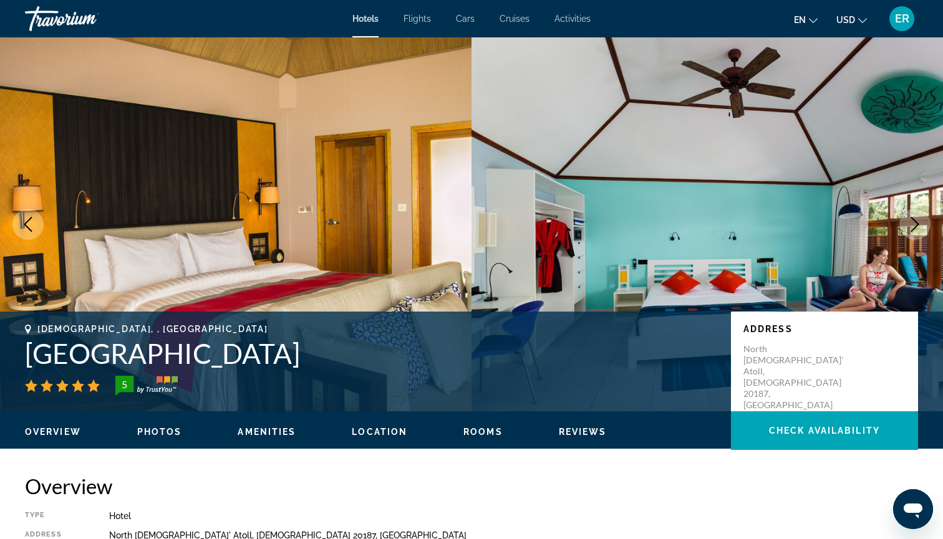
click at [917, 222] on icon "Next image" at bounding box center [914, 224] width 15 height 15
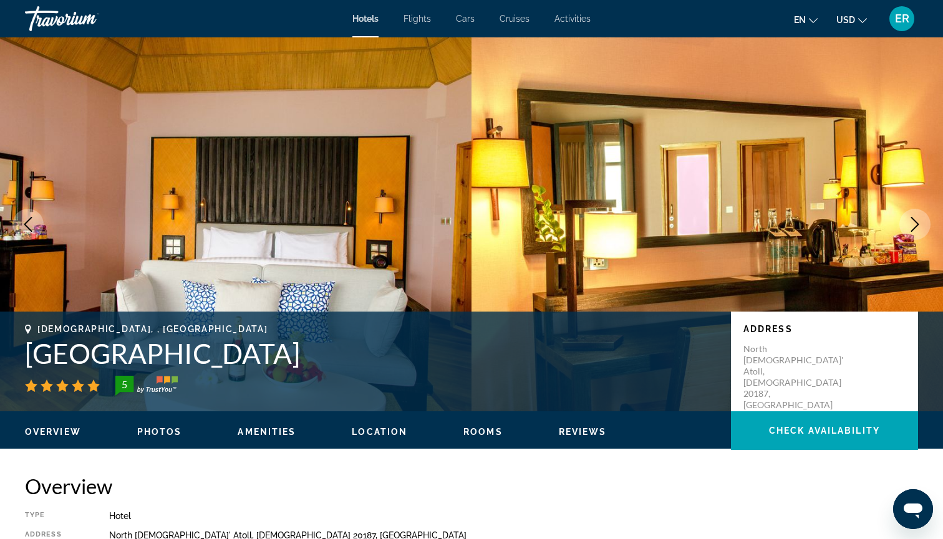
click at [917, 222] on icon "Next image" at bounding box center [914, 224] width 15 height 15
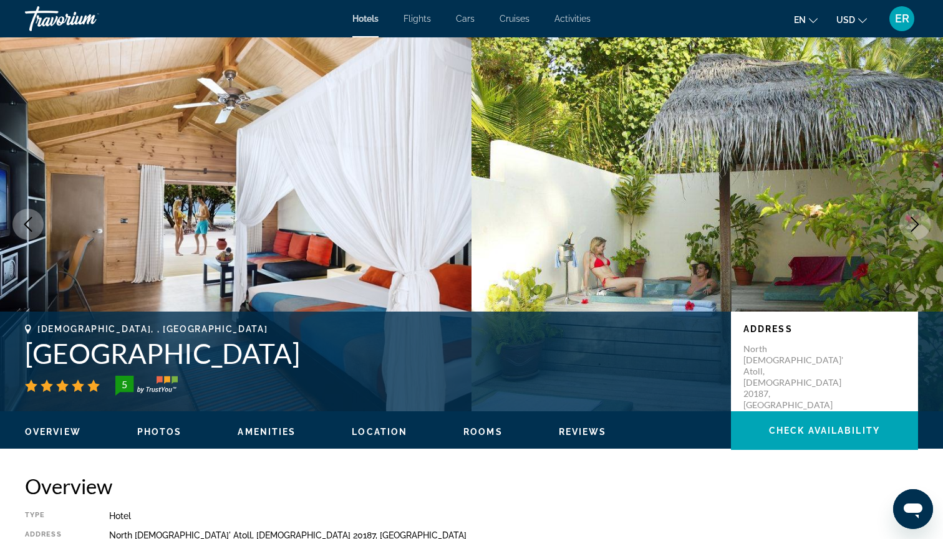
click at [918, 223] on icon "Next image" at bounding box center [914, 224] width 15 height 15
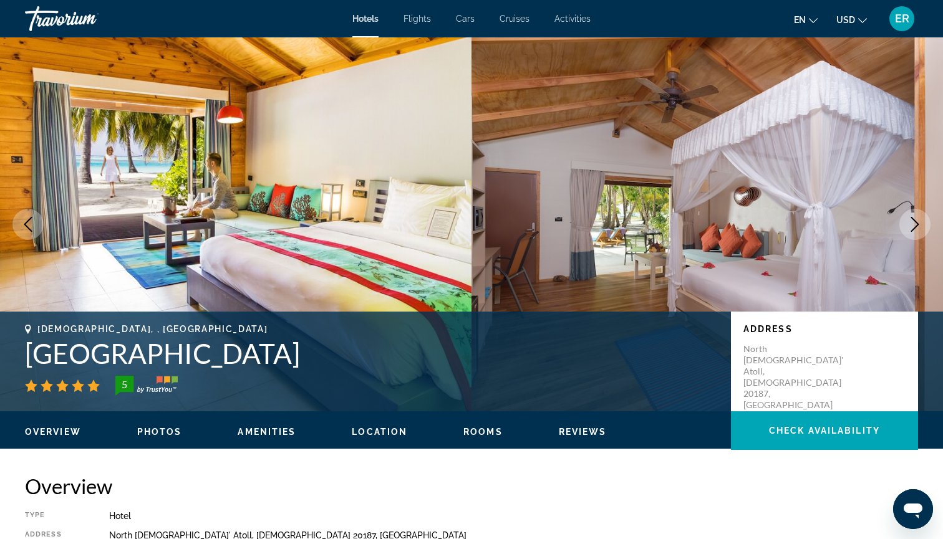
click at [909, 223] on icon "Next image" at bounding box center [914, 224] width 15 height 15
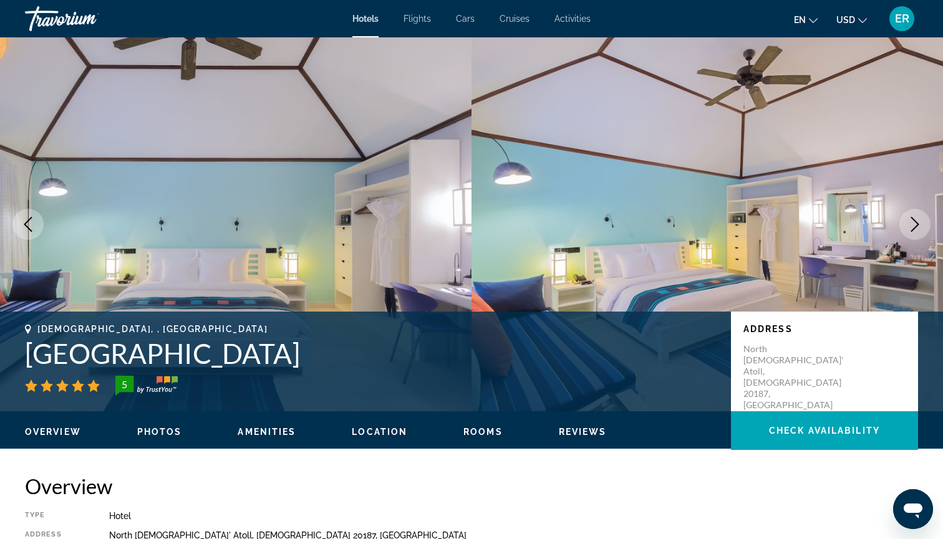
click at [910, 223] on icon "Next image" at bounding box center [914, 224] width 15 height 15
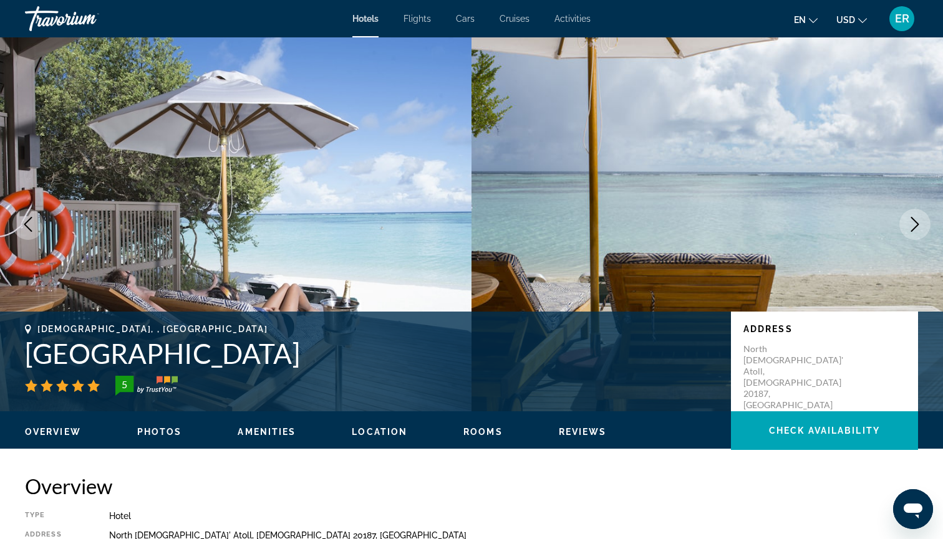
click at [918, 223] on icon "Next image" at bounding box center [914, 224] width 15 height 15
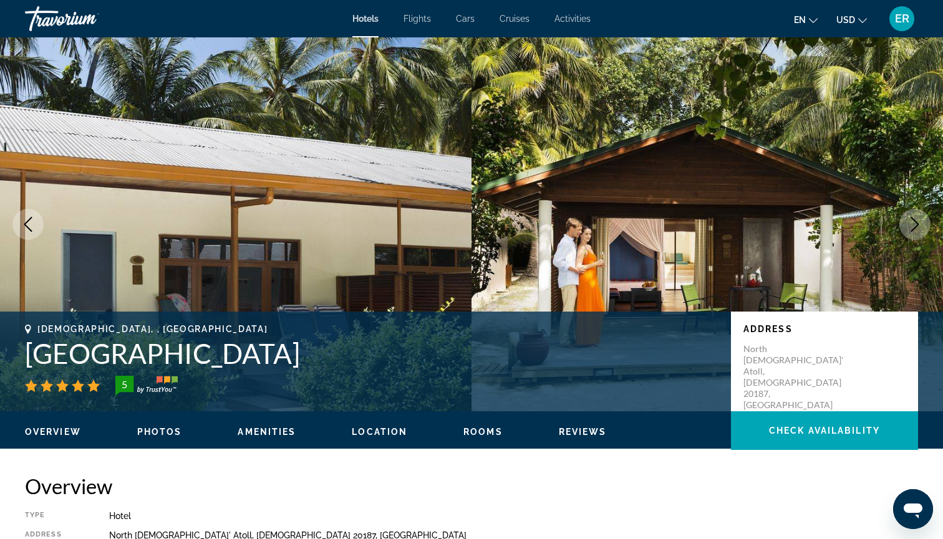
click at [917, 223] on icon "Next image" at bounding box center [915, 224] width 8 height 15
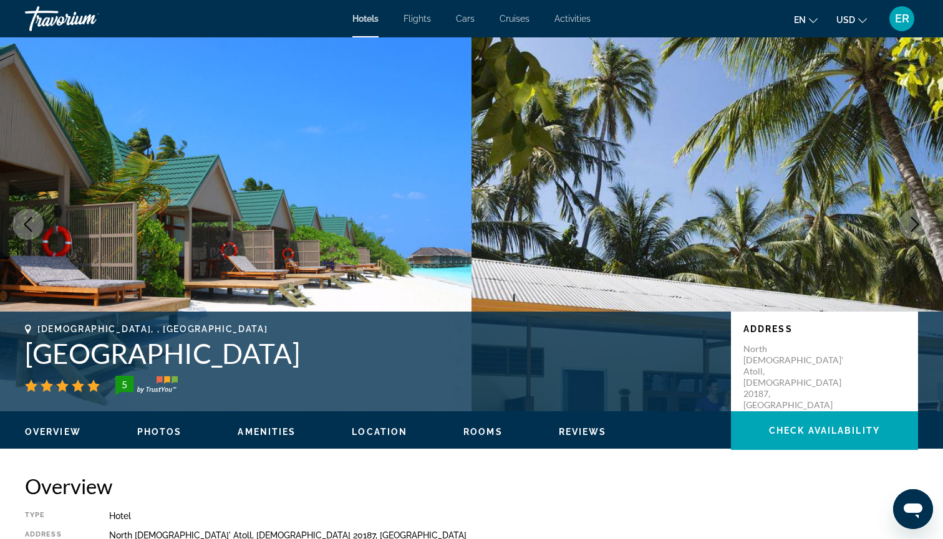
click at [917, 224] on icon "Next image" at bounding box center [914, 224] width 15 height 15
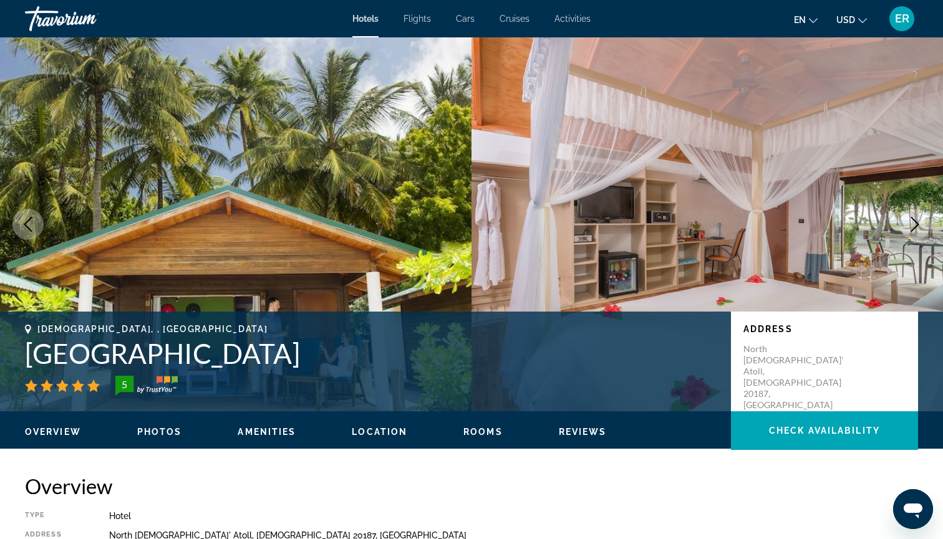
click at [917, 224] on icon "Next image" at bounding box center [914, 224] width 15 height 15
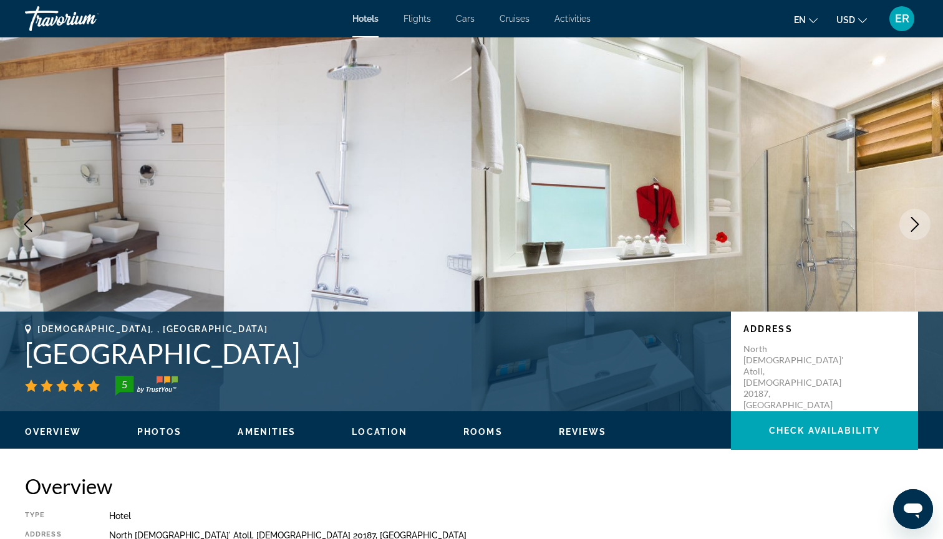
click at [917, 225] on icon "Next image" at bounding box center [915, 224] width 8 height 15
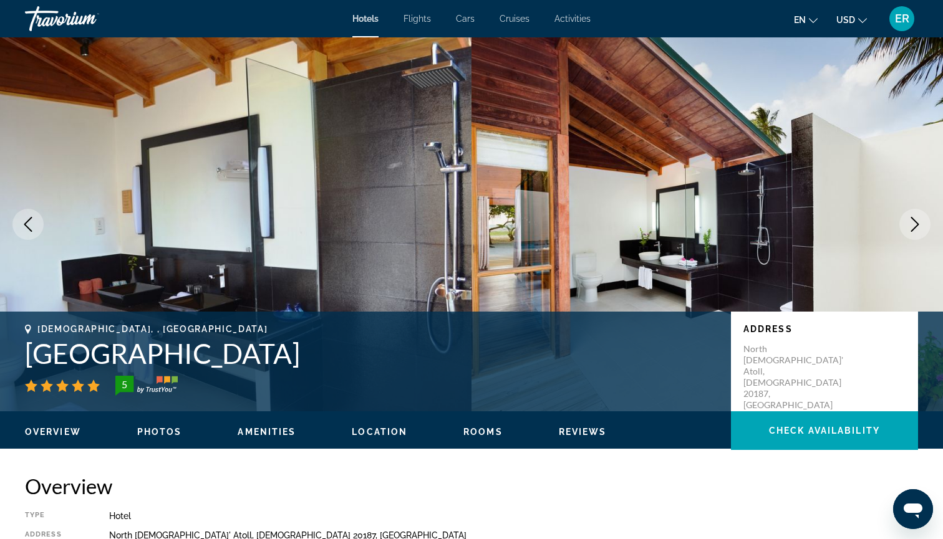
click at [918, 226] on icon "Next image" at bounding box center [914, 224] width 15 height 15
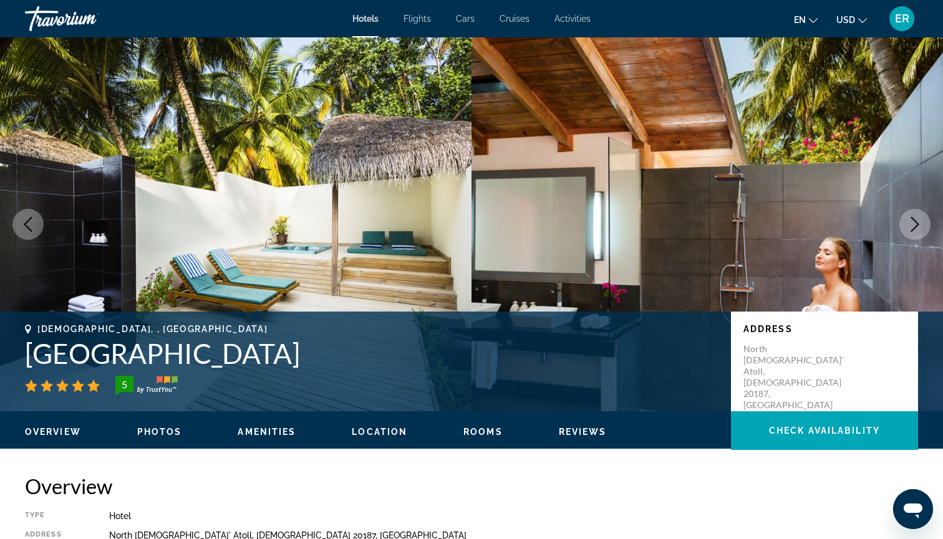
click at [918, 226] on icon "Next image" at bounding box center [914, 224] width 15 height 15
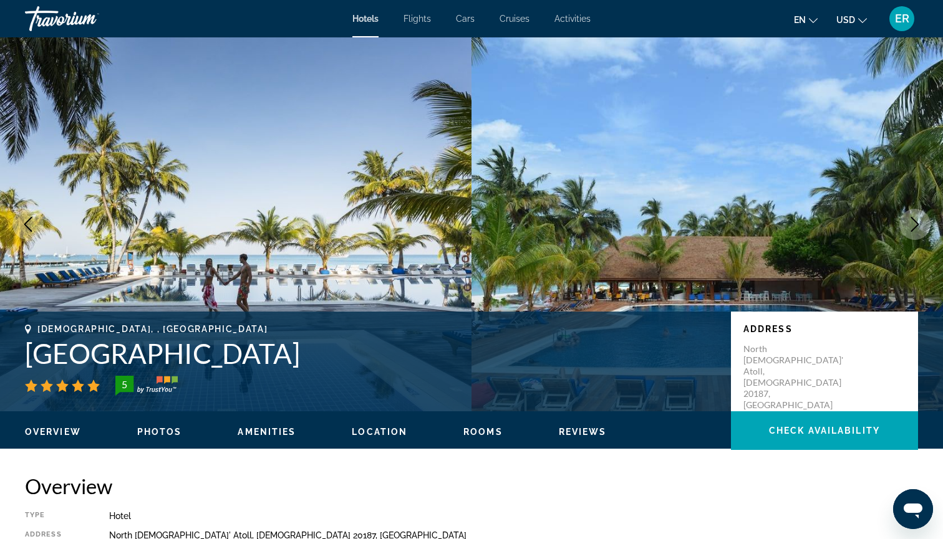
click at [918, 227] on icon "Next image" at bounding box center [914, 224] width 15 height 15
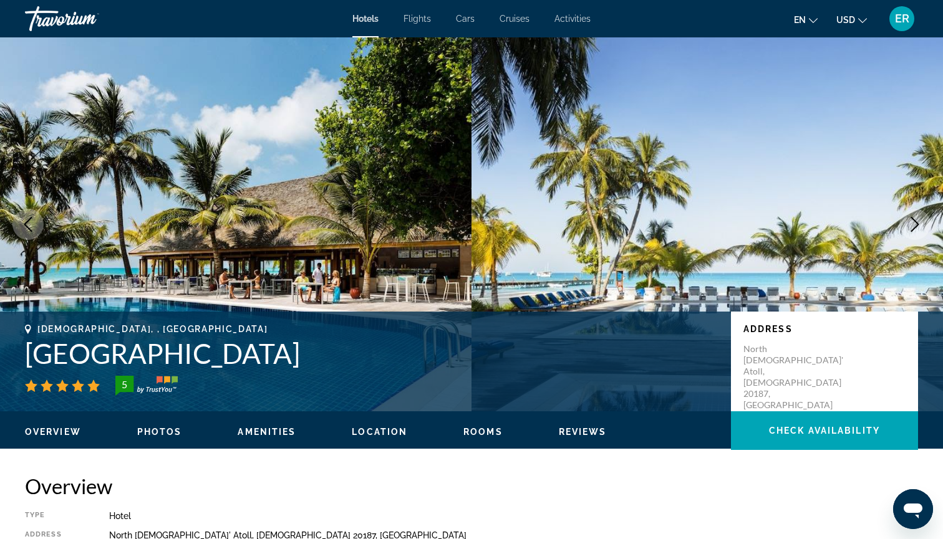
click at [918, 227] on icon "Next image" at bounding box center [914, 224] width 15 height 15
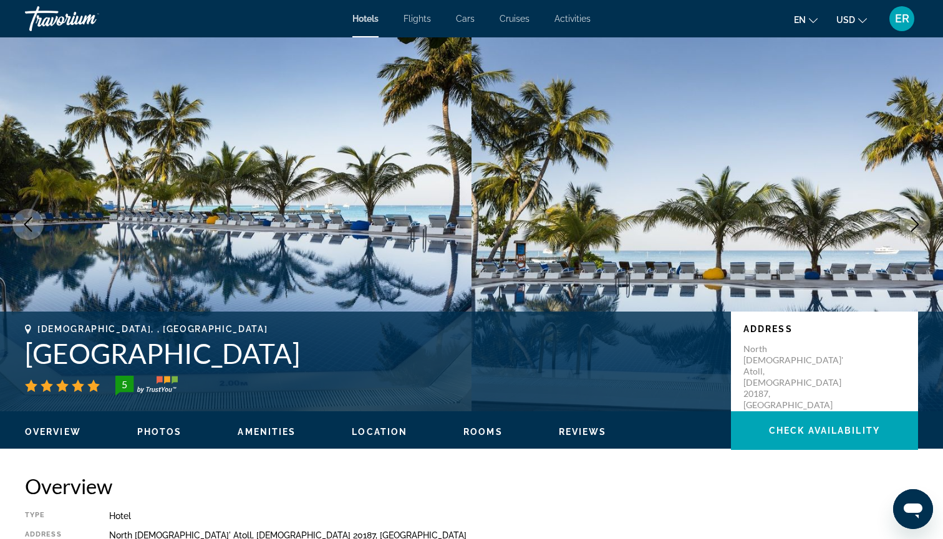
click at [919, 228] on icon "Next image" at bounding box center [914, 224] width 15 height 15
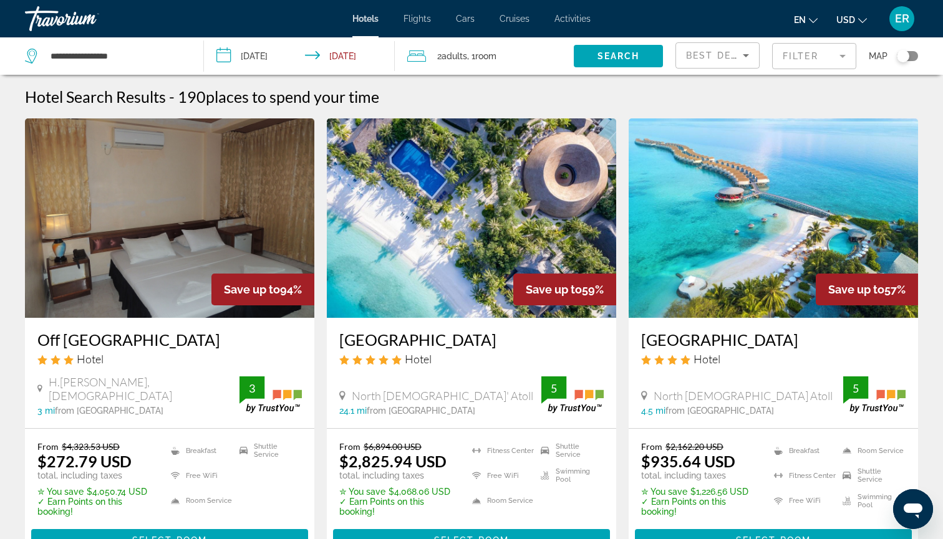
click at [779, 198] on img "Main content" at bounding box center [773, 218] width 289 height 200
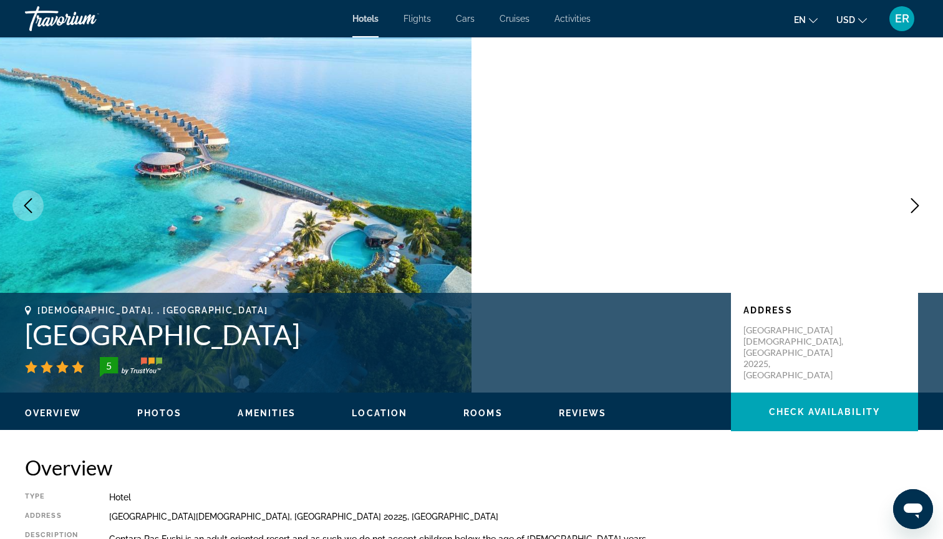
scroll to position [20, 0]
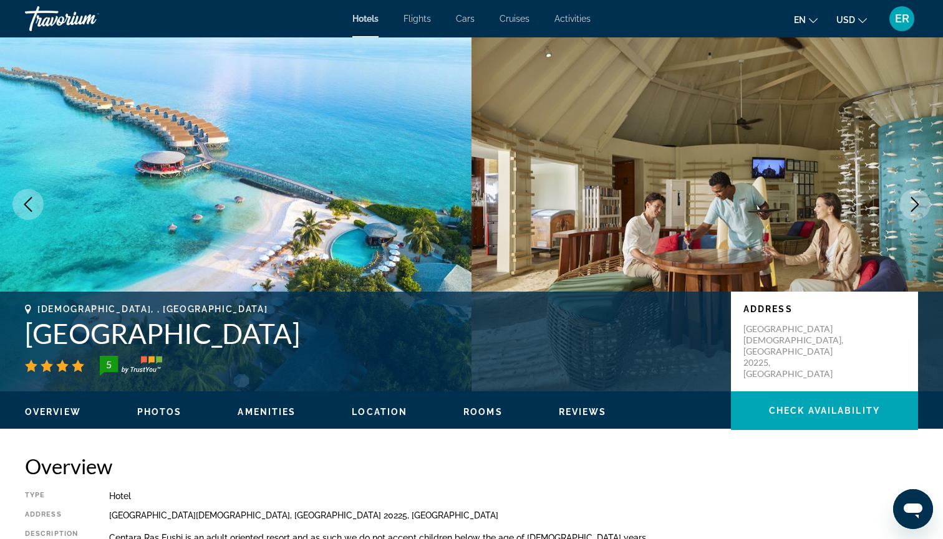
click at [914, 203] on icon "Next image" at bounding box center [914, 204] width 15 height 15
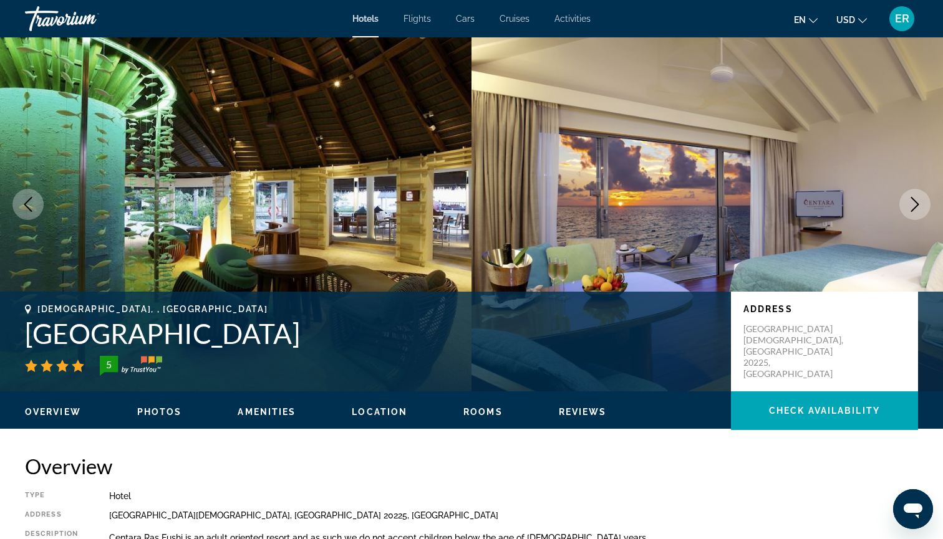
click at [915, 211] on icon "Next image" at bounding box center [914, 204] width 15 height 15
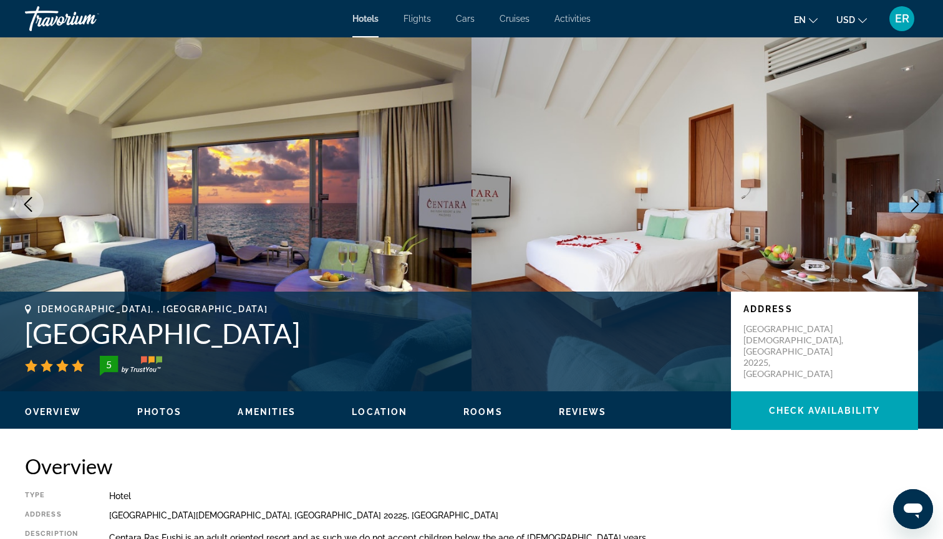
click at [916, 208] on icon "Next image" at bounding box center [914, 204] width 15 height 15
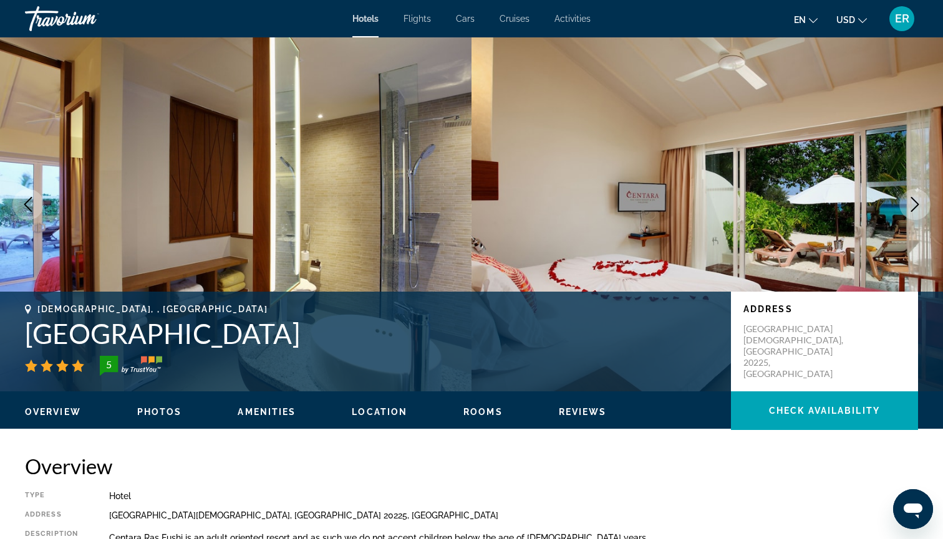
click at [916, 208] on icon "Next image" at bounding box center [914, 204] width 15 height 15
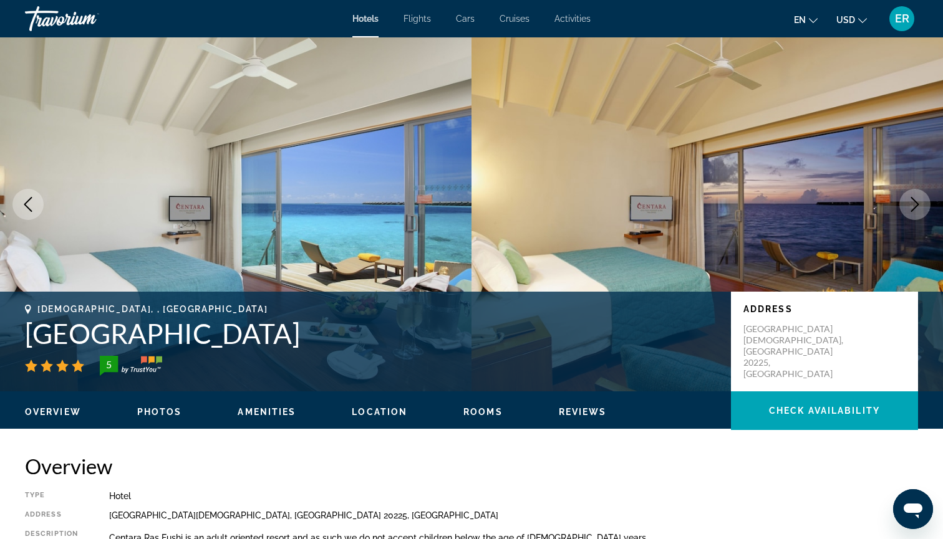
click at [918, 212] on button "Next image" at bounding box center [914, 204] width 31 height 31
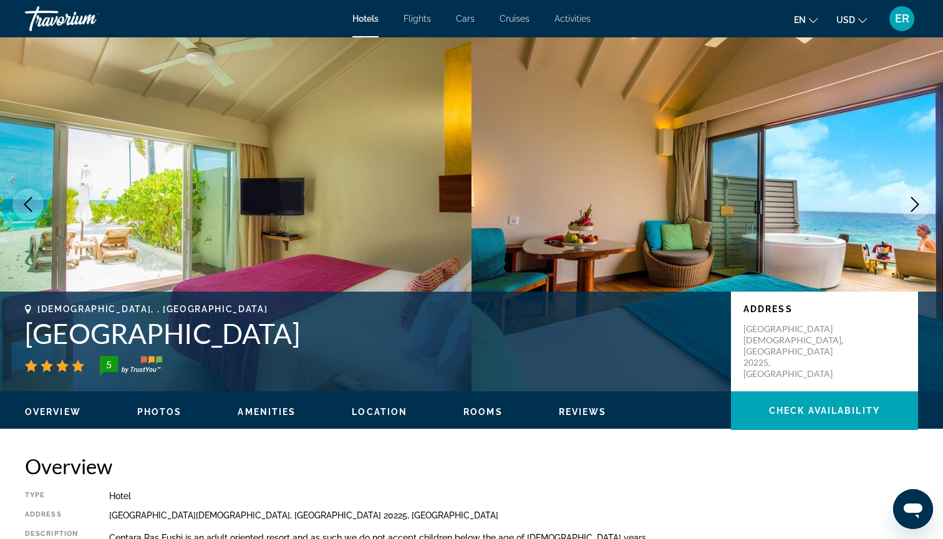
click at [914, 200] on icon "Next image" at bounding box center [915, 204] width 8 height 15
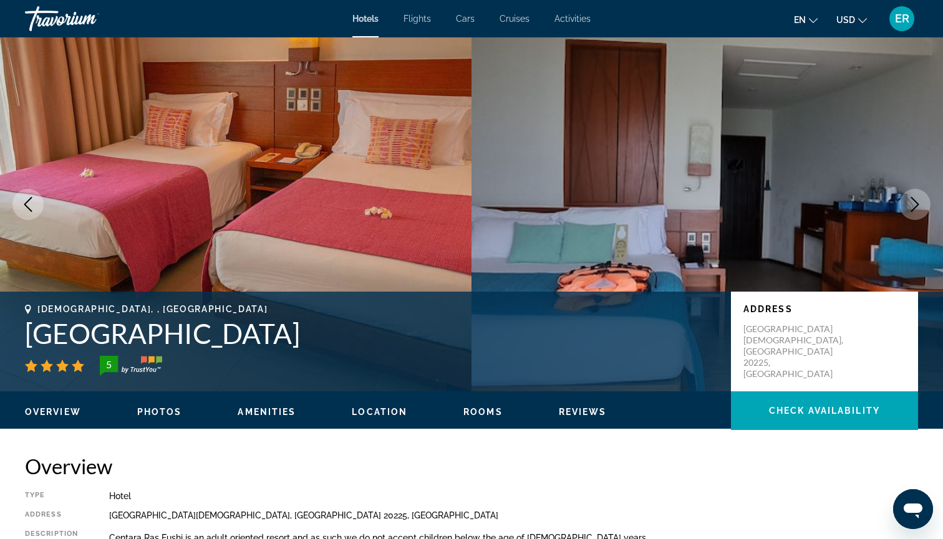
click at [916, 208] on icon "Next image" at bounding box center [914, 204] width 15 height 15
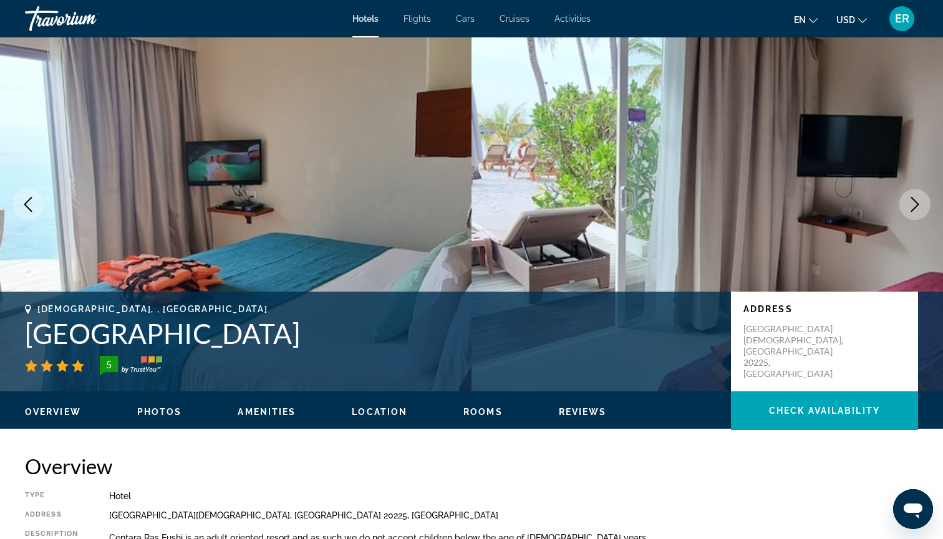
click at [916, 208] on icon "Next image" at bounding box center [914, 204] width 15 height 15
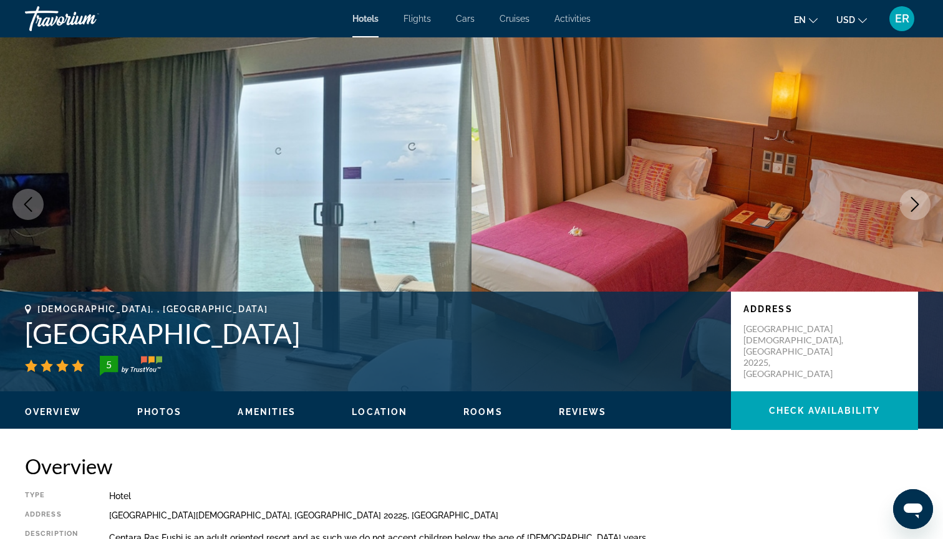
click at [916, 208] on icon "Next image" at bounding box center [914, 204] width 15 height 15
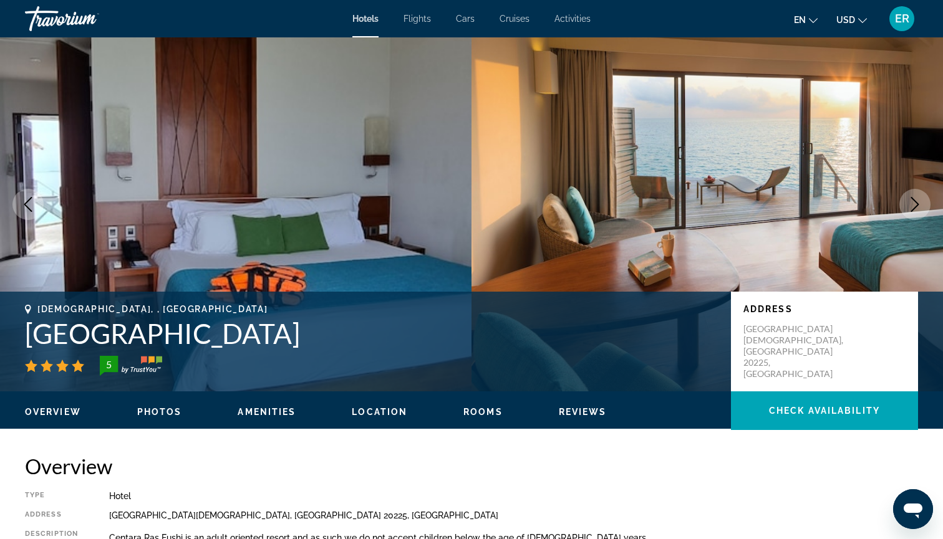
click at [916, 208] on icon "Next image" at bounding box center [914, 204] width 15 height 15
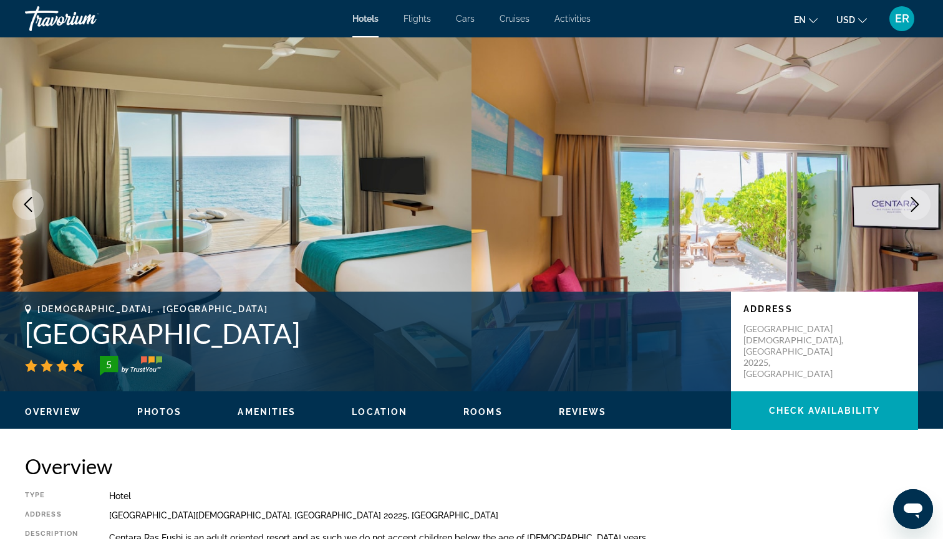
click at [916, 208] on icon "Next image" at bounding box center [914, 204] width 15 height 15
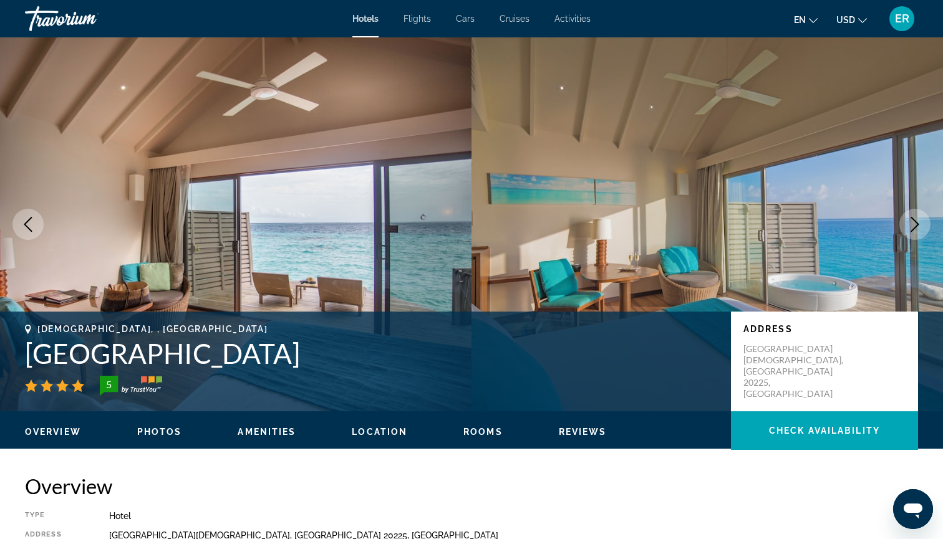
scroll to position [0, 0]
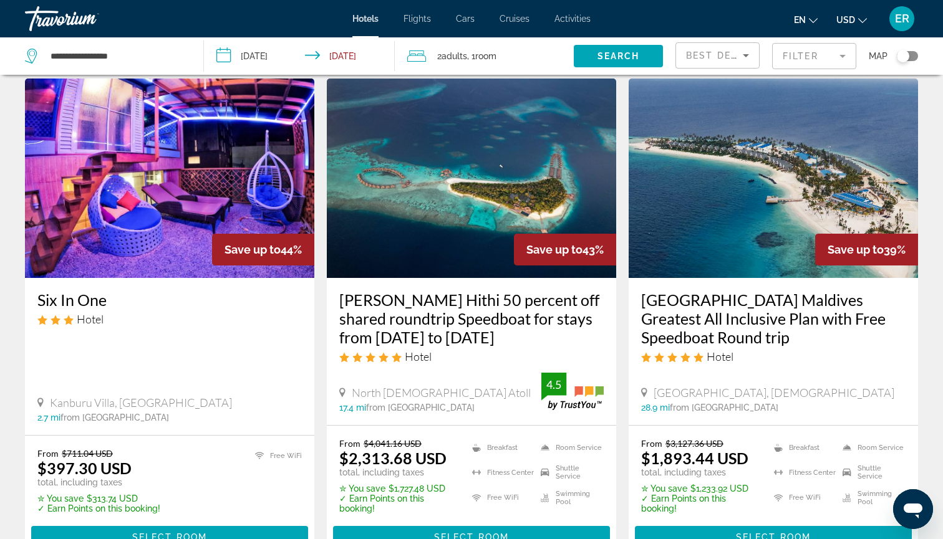
scroll to position [988, 0]
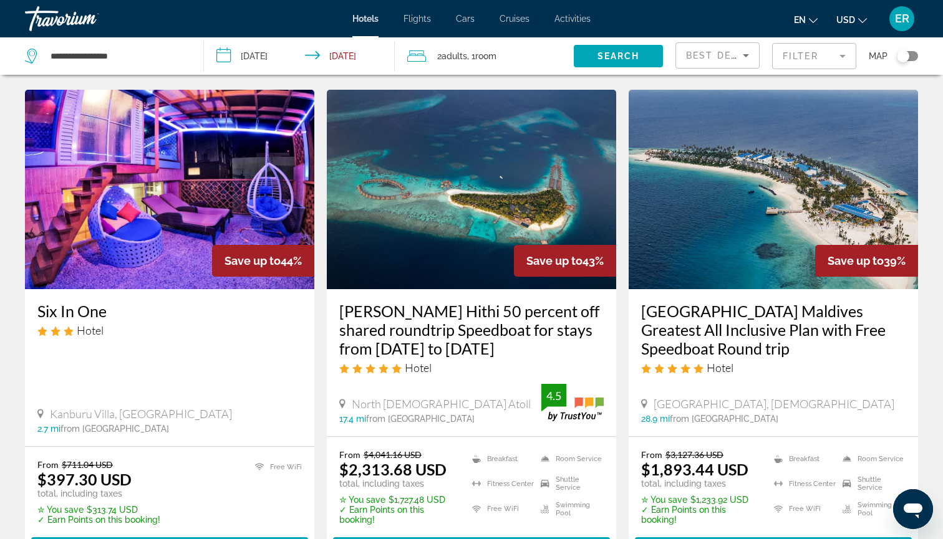
click at [483, 210] on img "Main content" at bounding box center [471, 190] width 289 height 200
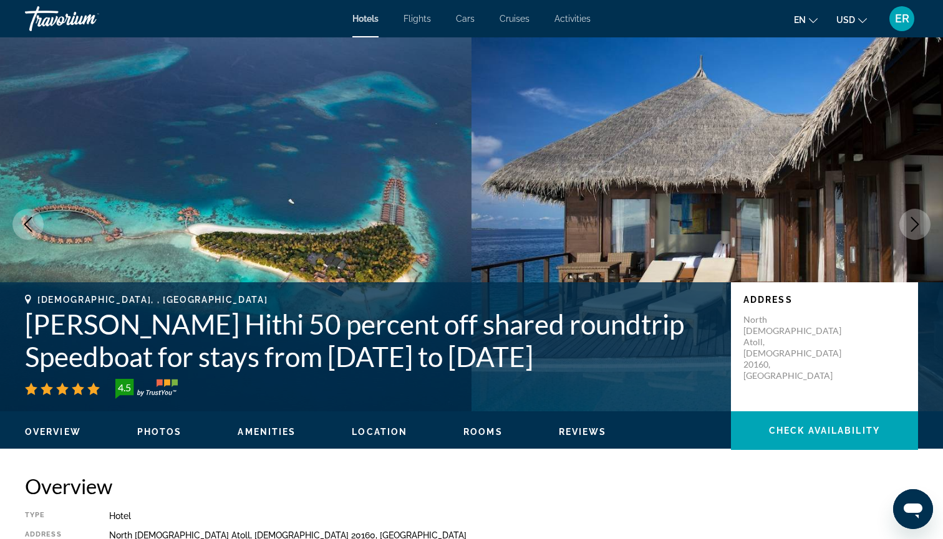
click at [909, 226] on icon "Next image" at bounding box center [914, 224] width 15 height 15
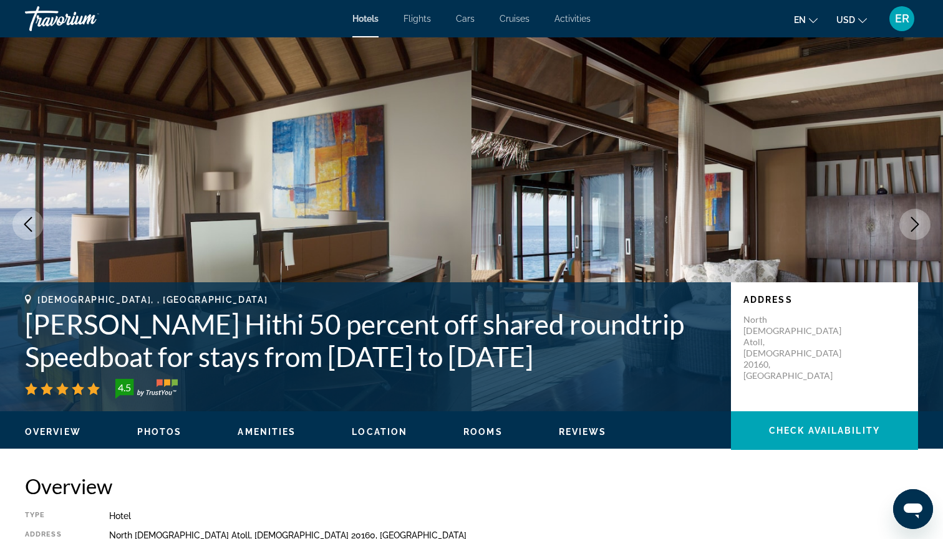
click at [920, 222] on icon "Next image" at bounding box center [914, 224] width 15 height 15
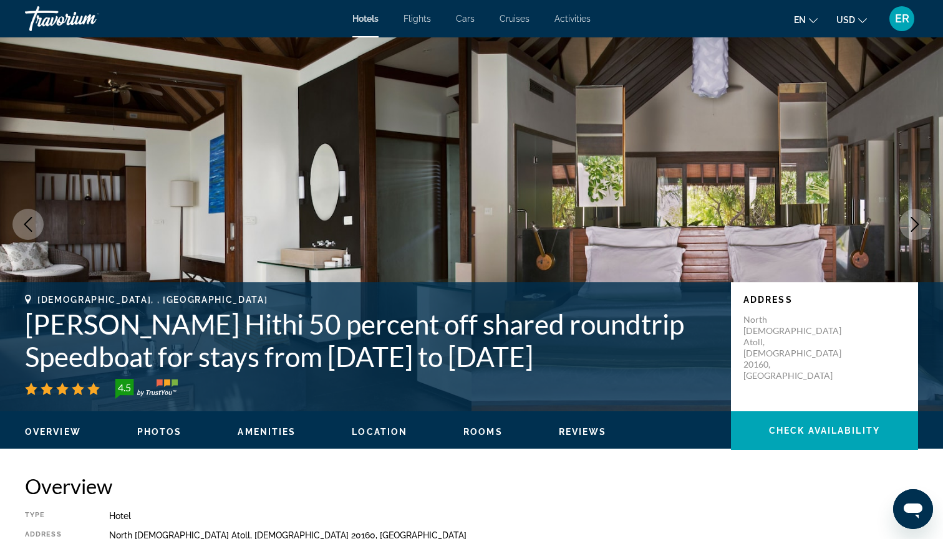
click at [919, 223] on icon "Next image" at bounding box center [914, 224] width 15 height 15
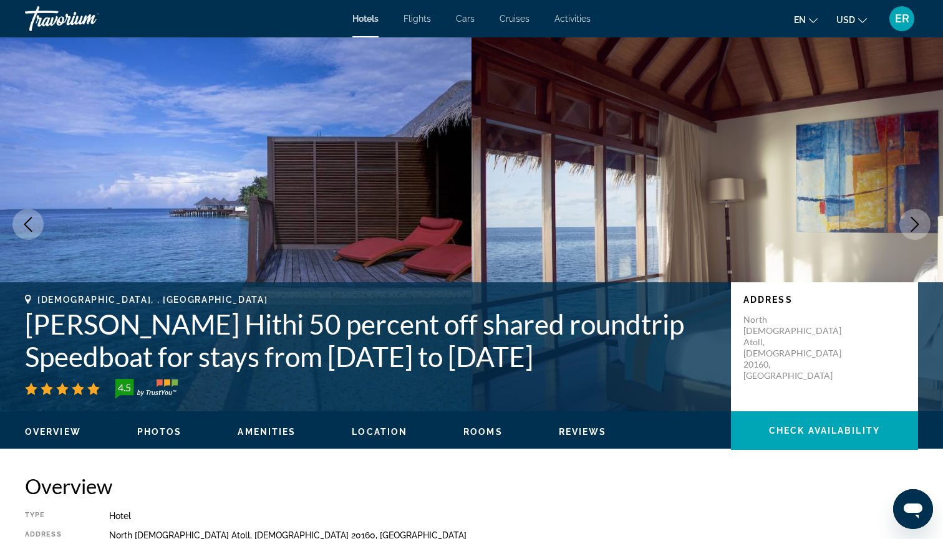
click at [918, 221] on icon "Next image" at bounding box center [914, 224] width 15 height 15
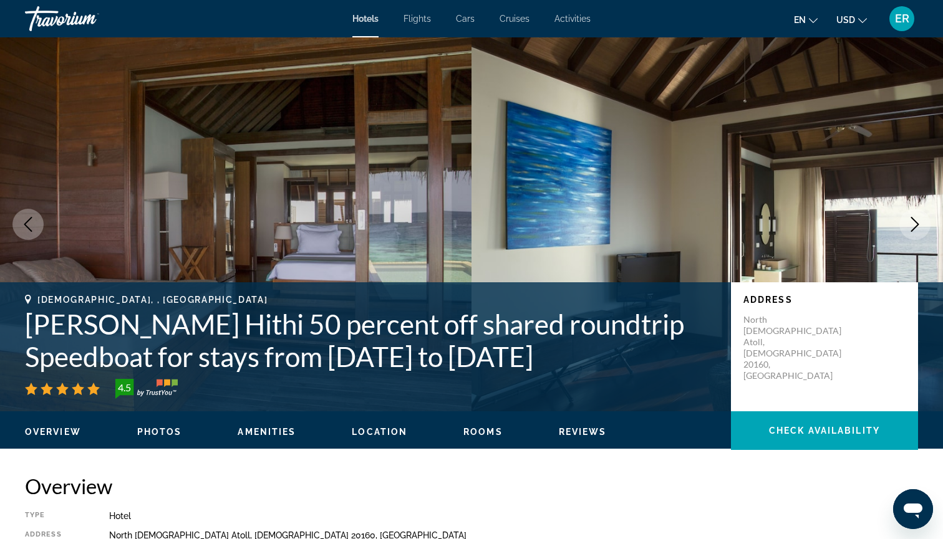
click at [918, 221] on icon "Next image" at bounding box center [914, 224] width 15 height 15
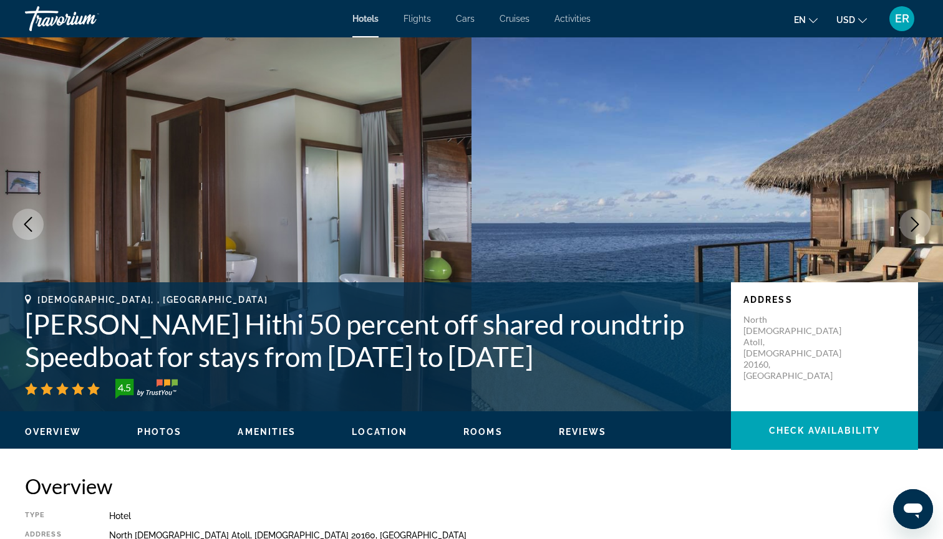
click at [918, 221] on icon "Next image" at bounding box center [914, 224] width 15 height 15
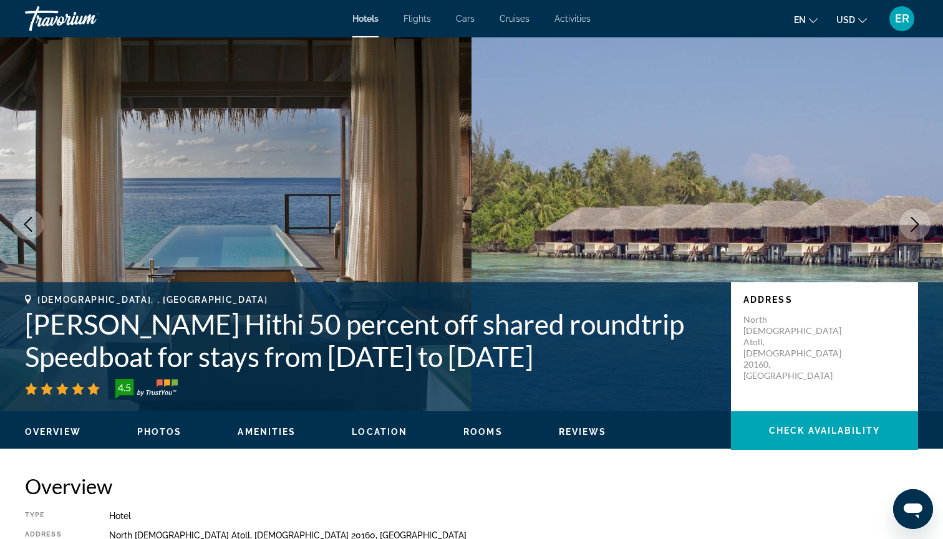
click at [918, 223] on icon "Next image" at bounding box center [914, 224] width 15 height 15
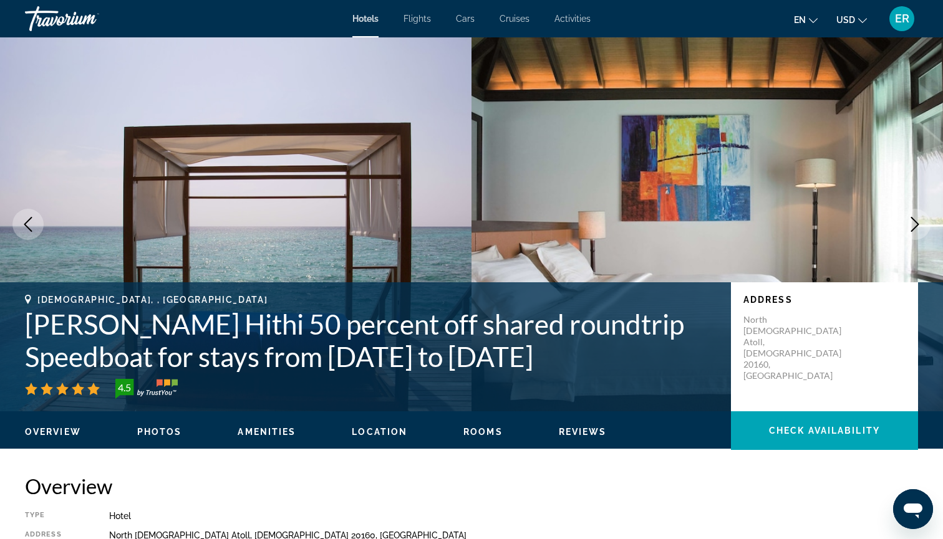
click at [30, 223] on icon "Previous image" at bounding box center [28, 224] width 15 height 15
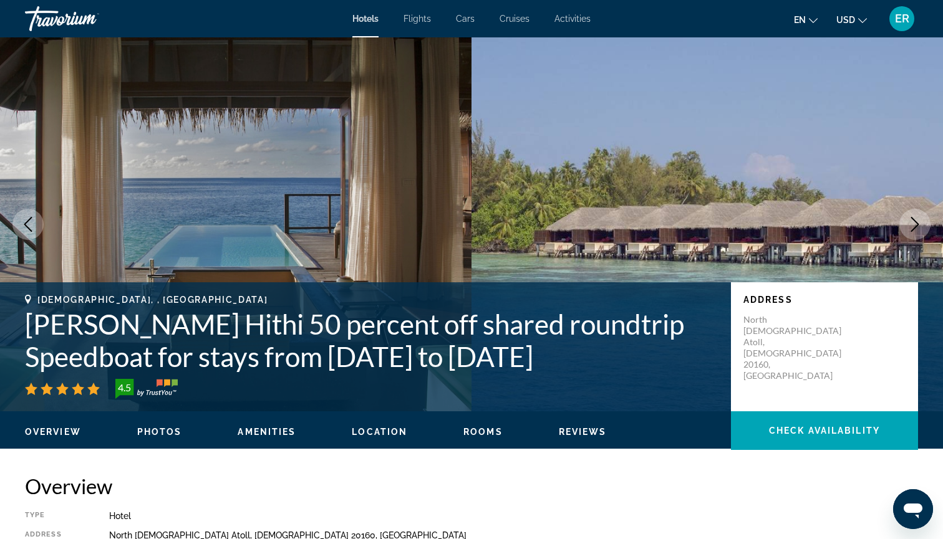
click at [918, 225] on icon "Next image" at bounding box center [915, 224] width 8 height 15
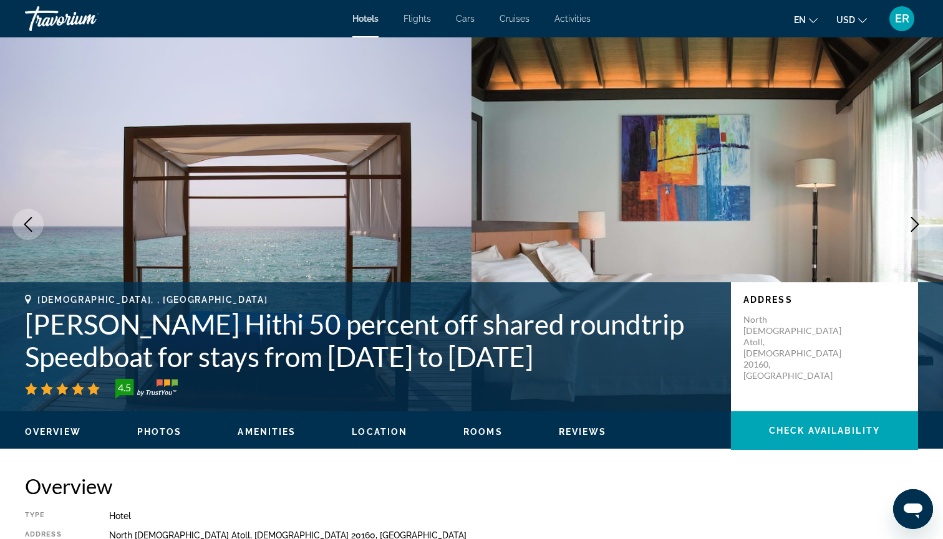
click at [917, 225] on icon "Next image" at bounding box center [915, 224] width 8 height 15
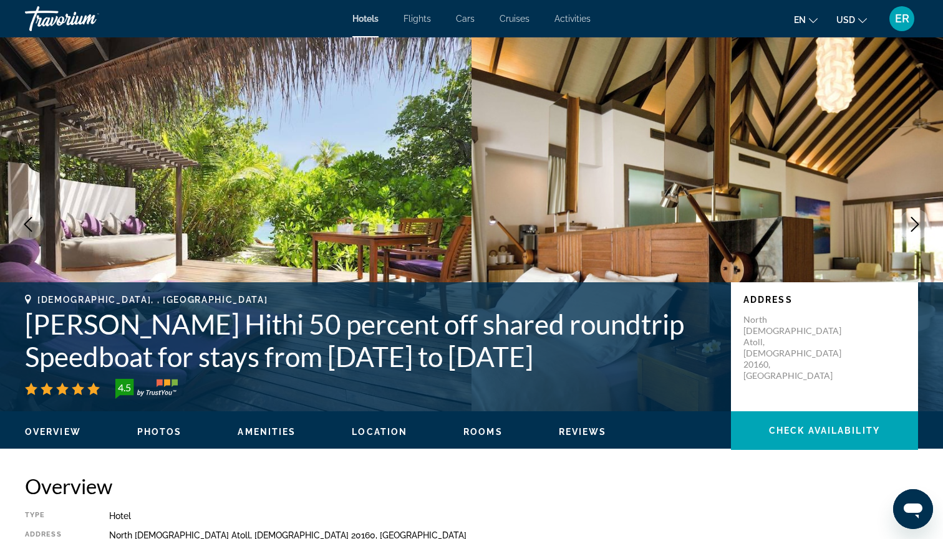
click at [917, 224] on icon "Next image" at bounding box center [914, 224] width 15 height 15
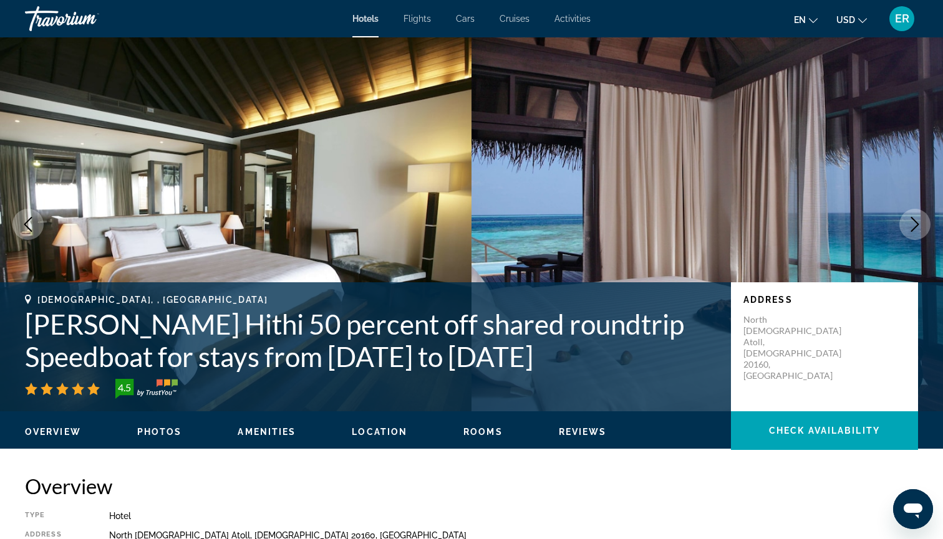
click at [918, 226] on icon "Next image" at bounding box center [914, 224] width 15 height 15
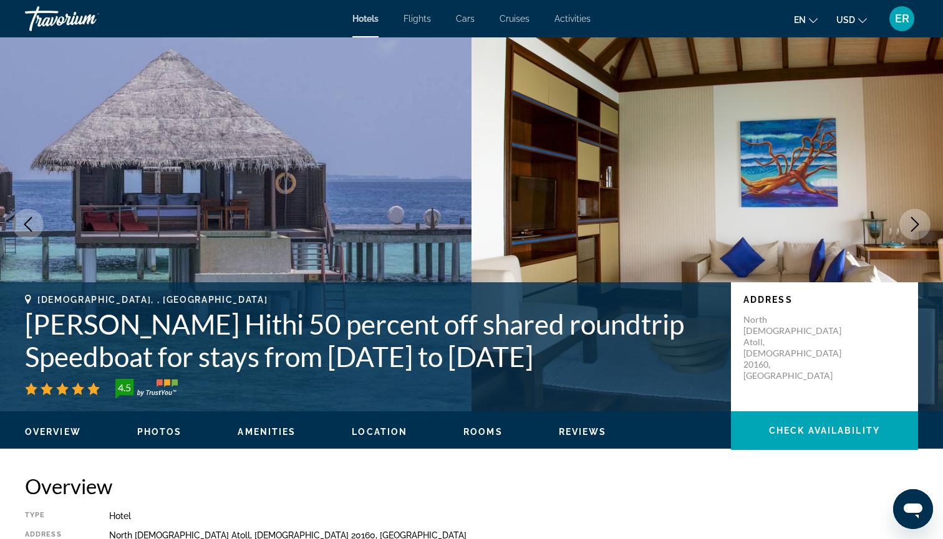
click at [914, 225] on icon "Next image" at bounding box center [914, 224] width 15 height 15
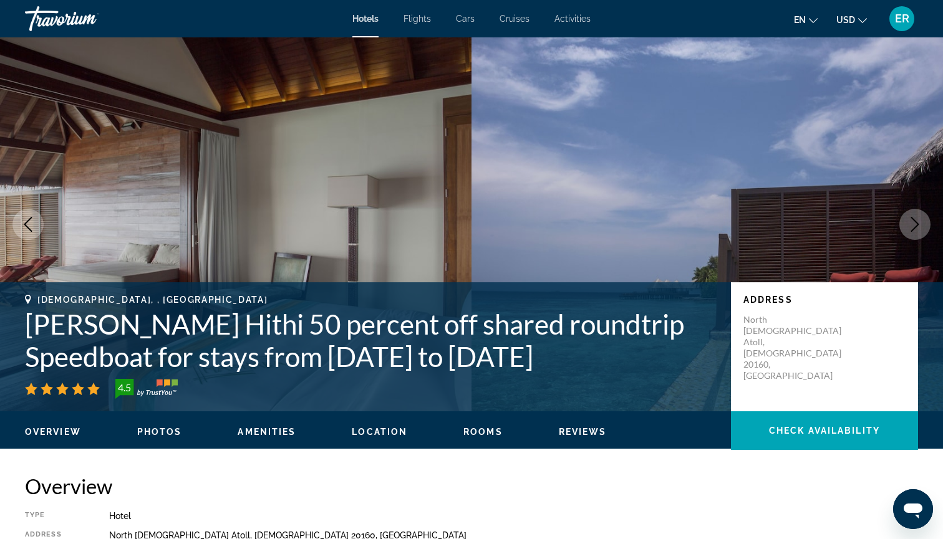
click at [914, 225] on icon "Next image" at bounding box center [914, 224] width 15 height 15
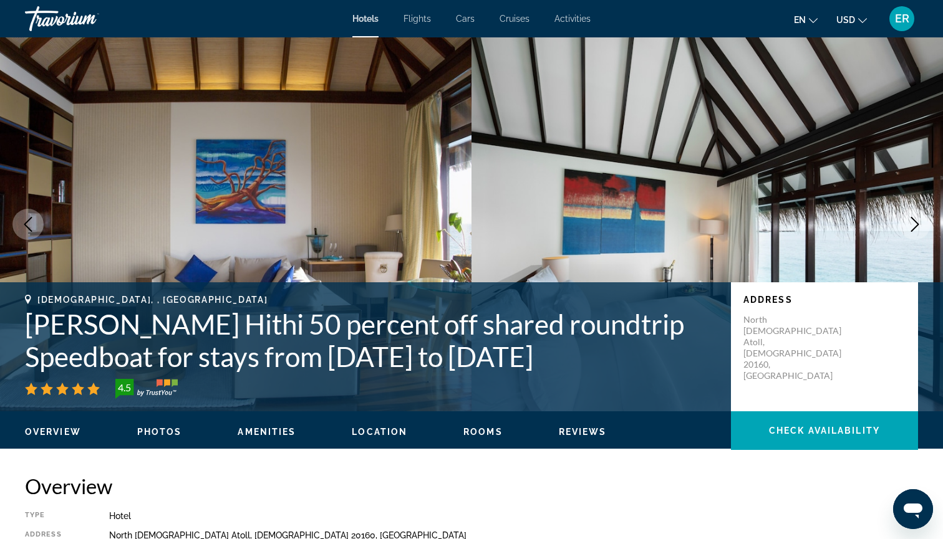
click at [914, 226] on icon "Next image" at bounding box center [914, 224] width 15 height 15
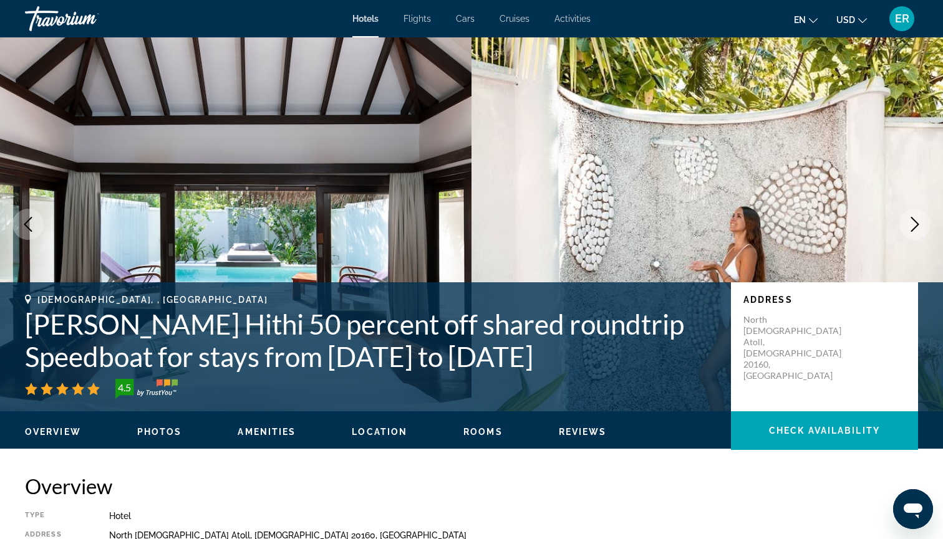
click at [914, 226] on icon "Next image" at bounding box center [914, 224] width 15 height 15
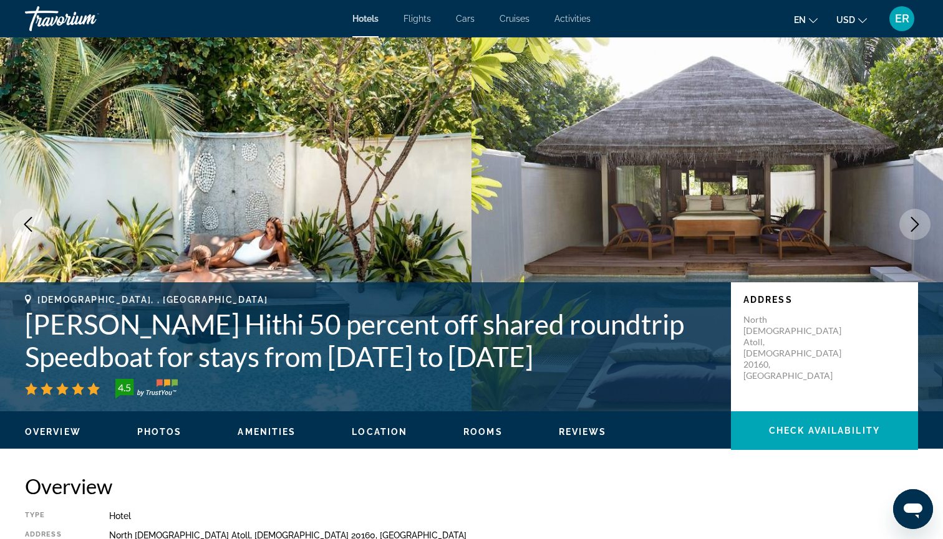
click at [914, 227] on icon "Next image" at bounding box center [914, 224] width 15 height 15
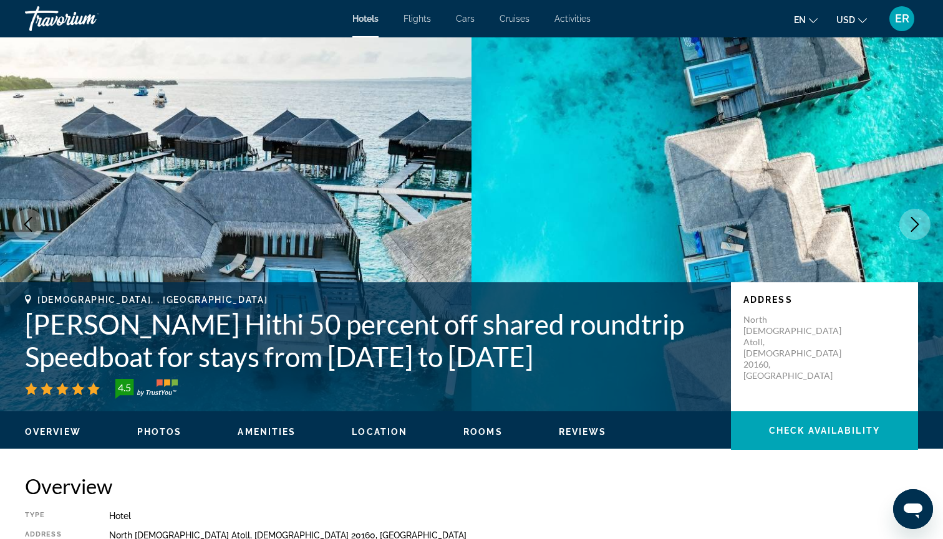
click at [914, 227] on icon "Next image" at bounding box center [914, 224] width 15 height 15
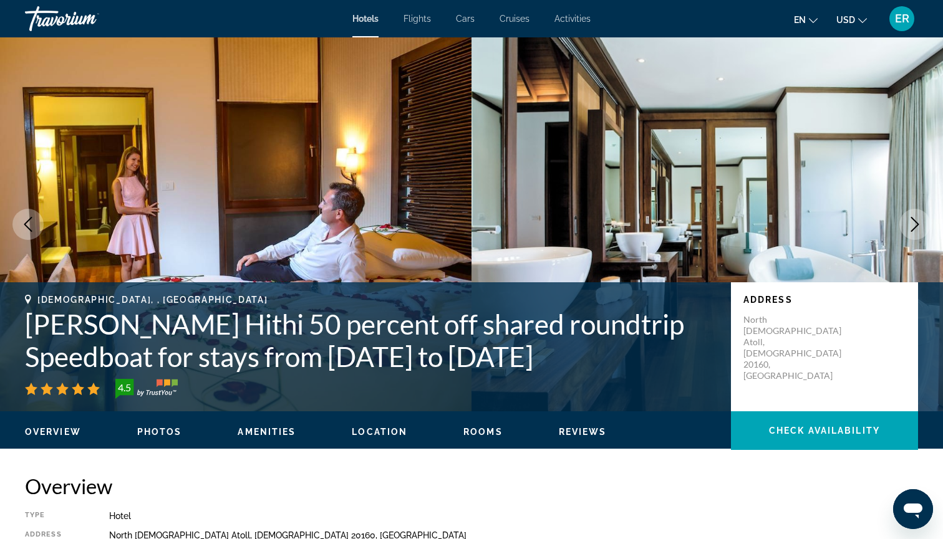
click at [914, 227] on icon "Next image" at bounding box center [914, 224] width 15 height 15
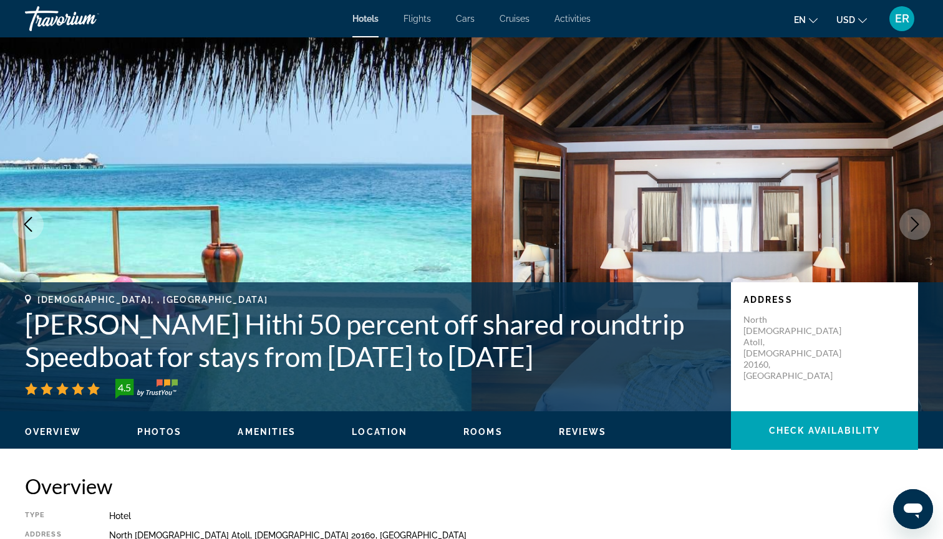
click at [914, 227] on icon "Next image" at bounding box center [914, 224] width 15 height 15
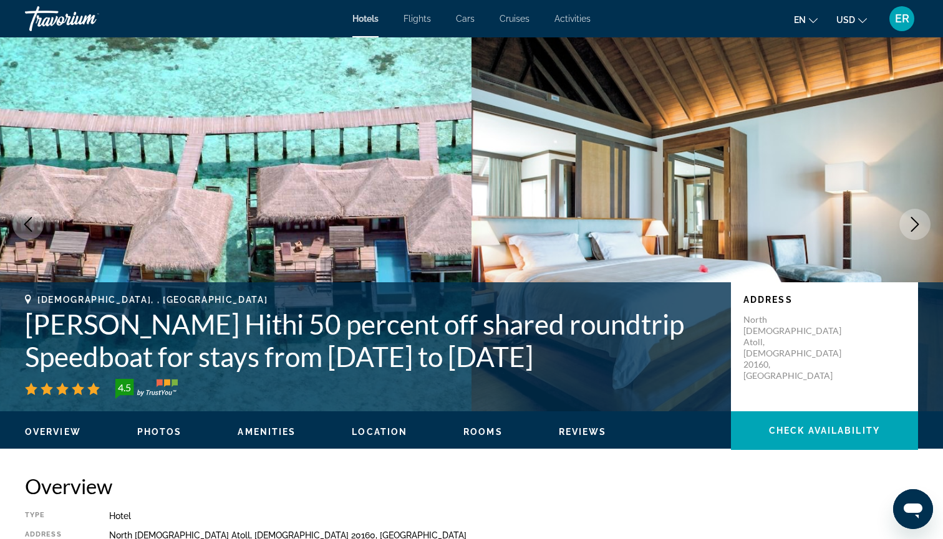
click at [915, 228] on icon "Next image" at bounding box center [915, 224] width 8 height 15
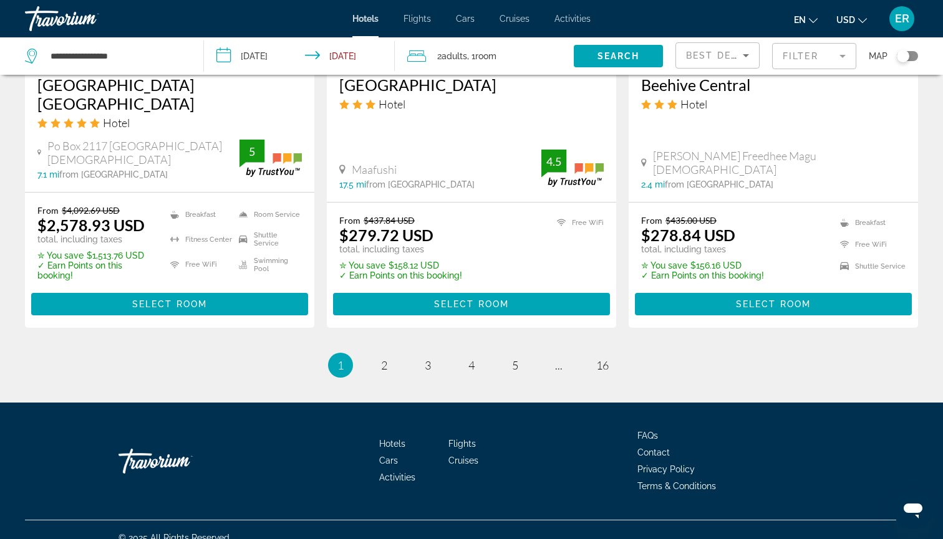
scroll to position [1718, 0]
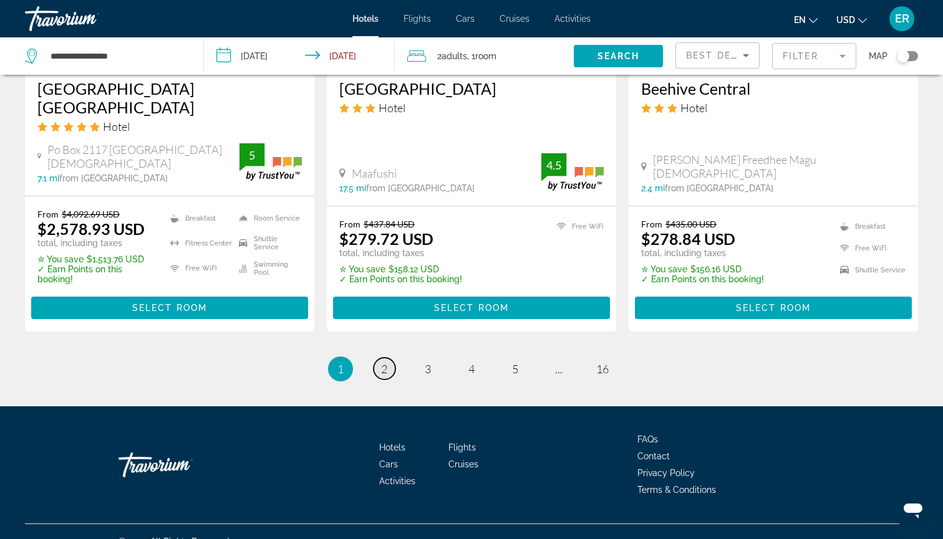
click at [379, 358] on link "page 2" at bounding box center [385, 369] width 22 height 22
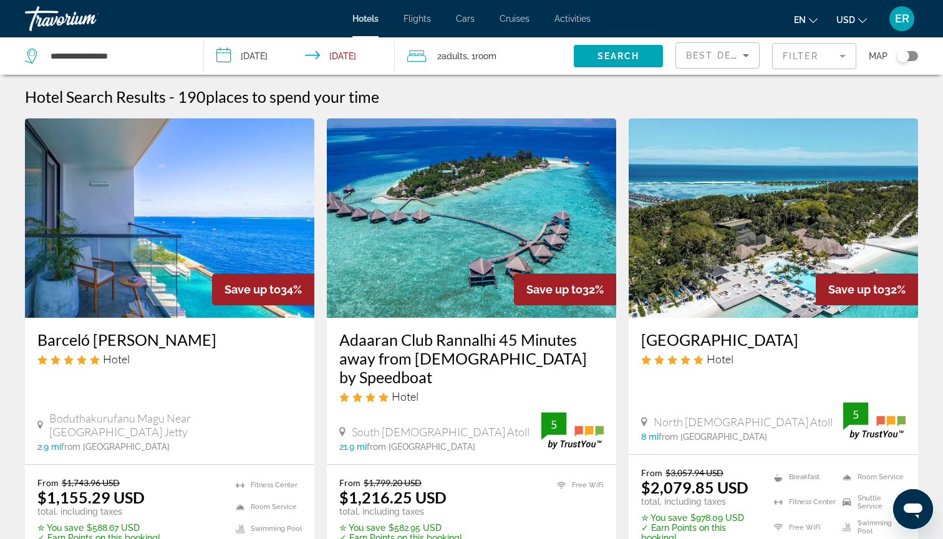
click at [498, 232] on img "Main content" at bounding box center [471, 218] width 289 height 200
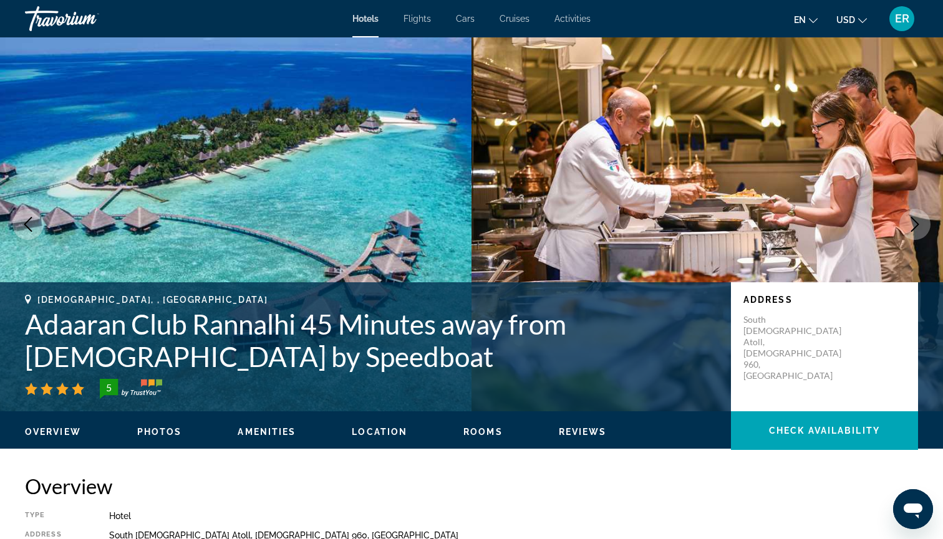
click at [910, 229] on icon "Next image" at bounding box center [914, 224] width 15 height 15
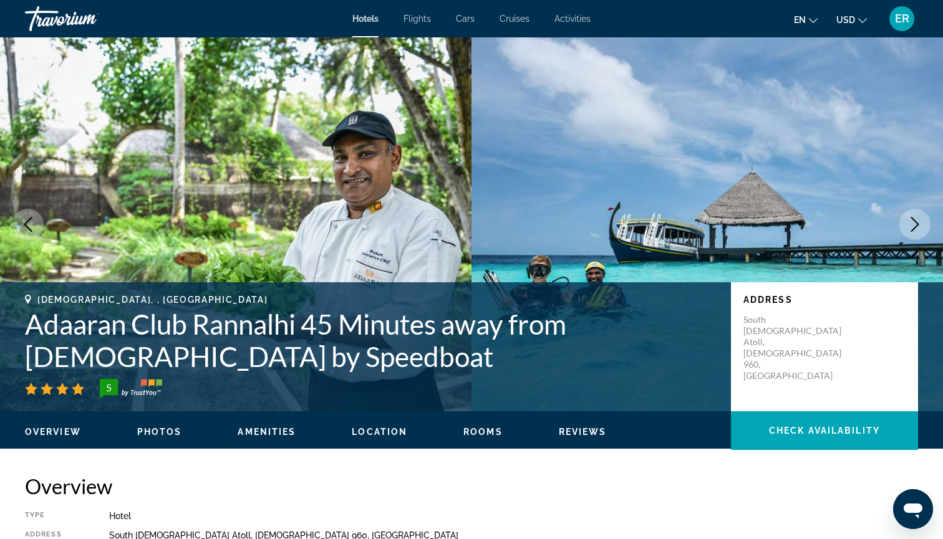
click at [917, 228] on icon "Next image" at bounding box center [914, 224] width 15 height 15
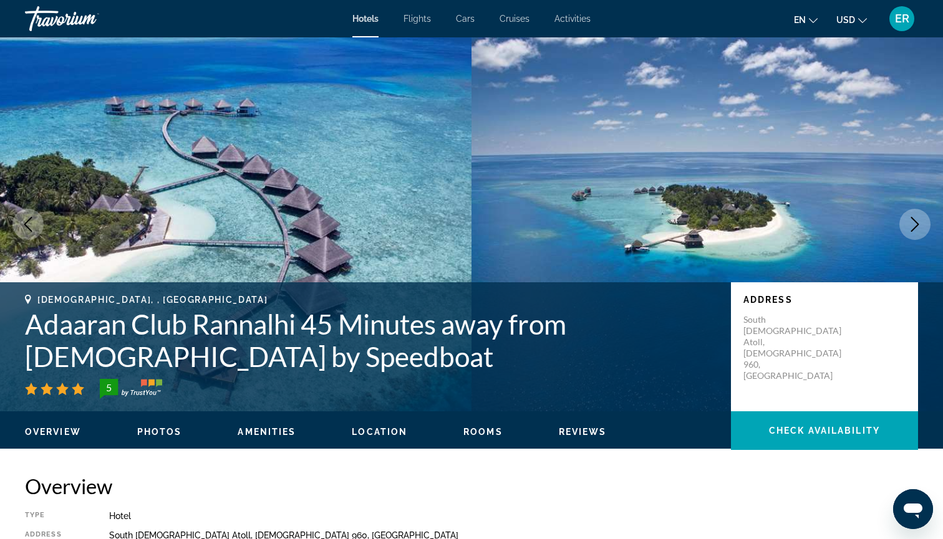
click at [916, 220] on icon "Next image" at bounding box center [914, 224] width 15 height 15
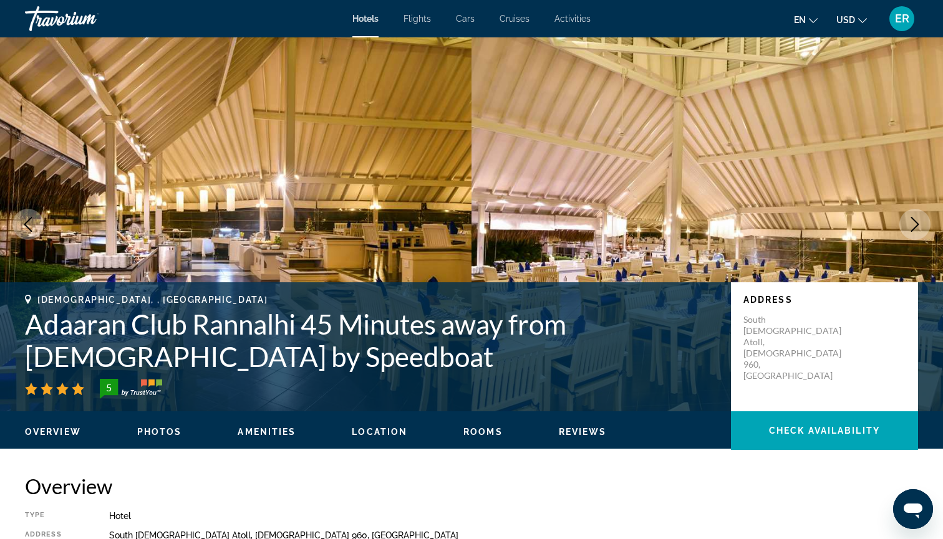
click at [914, 230] on icon "Next image" at bounding box center [914, 224] width 15 height 15
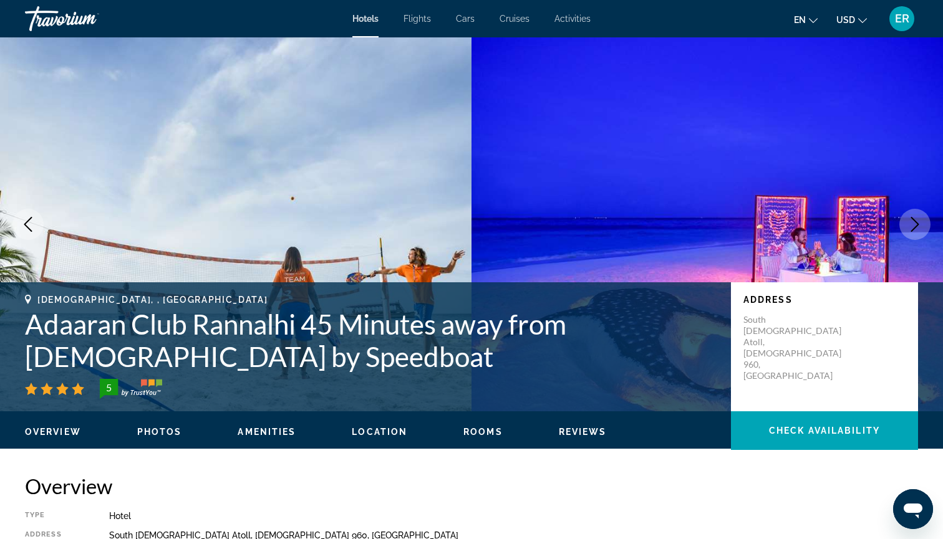
click at [916, 230] on icon "Next image" at bounding box center [914, 224] width 15 height 15
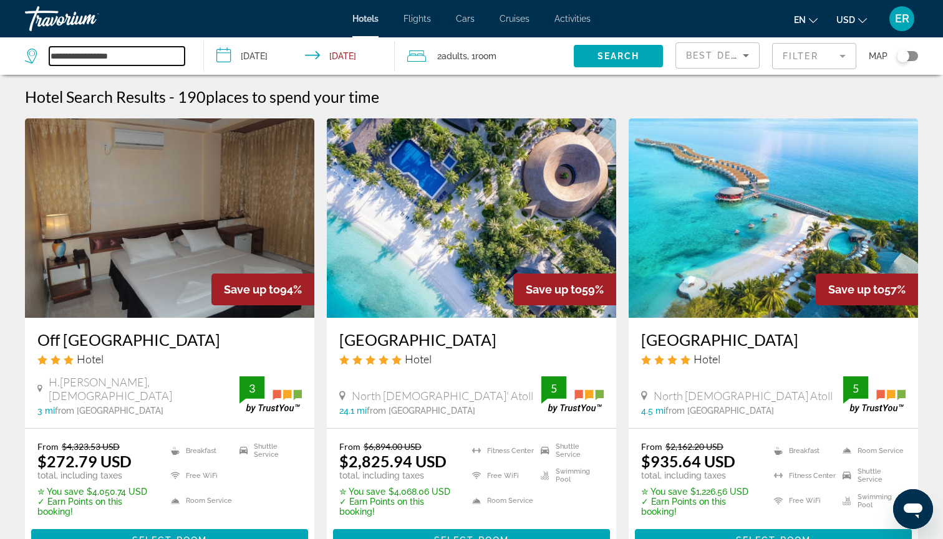
click at [139, 59] on input "**********" at bounding box center [116, 56] width 135 height 19
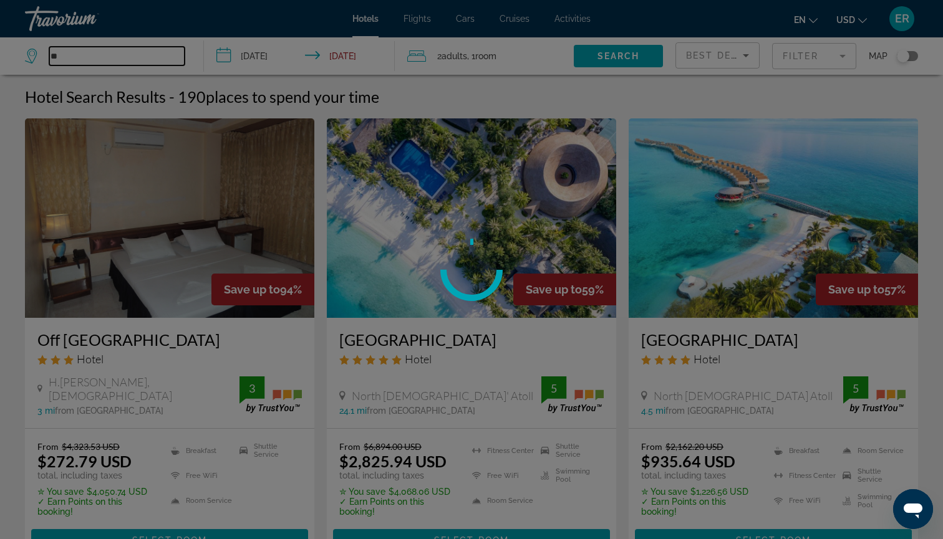
type input "*"
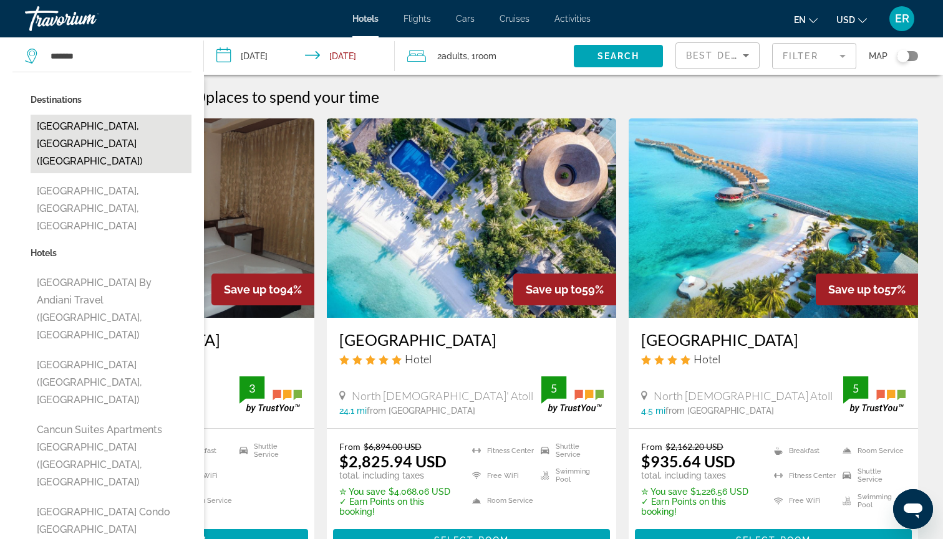
click at [102, 130] on button "[GEOGRAPHIC_DATA], [GEOGRAPHIC_DATA] ([GEOGRAPHIC_DATA])" at bounding box center [111, 144] width 161 height 59
type input "**********"
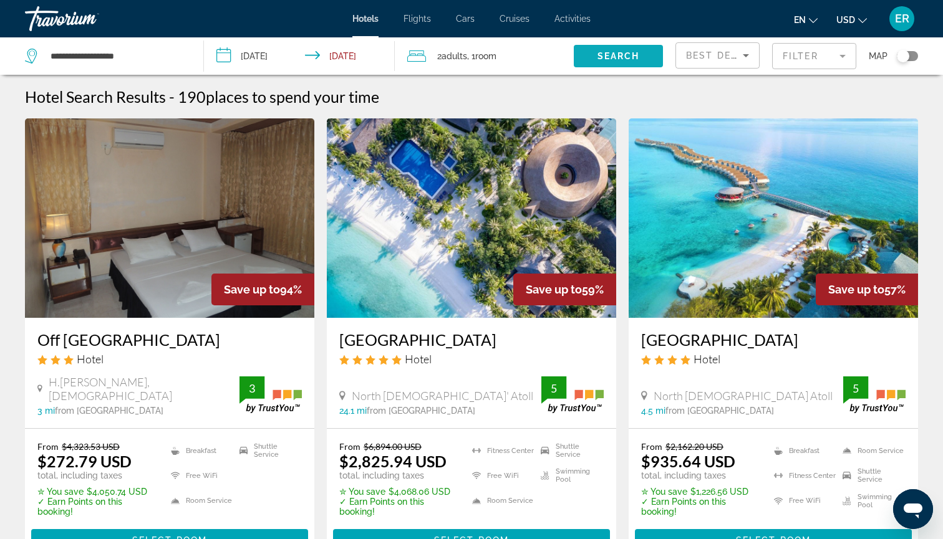
click at [623, 49] on span "Search widget" at bounding box center [618, 56] width 89 height 30
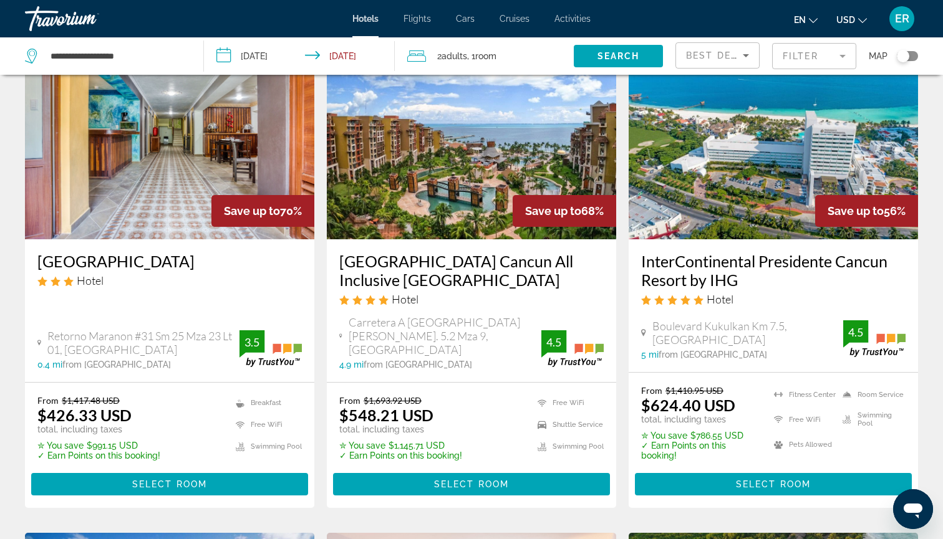
scroll to position [89, 0]
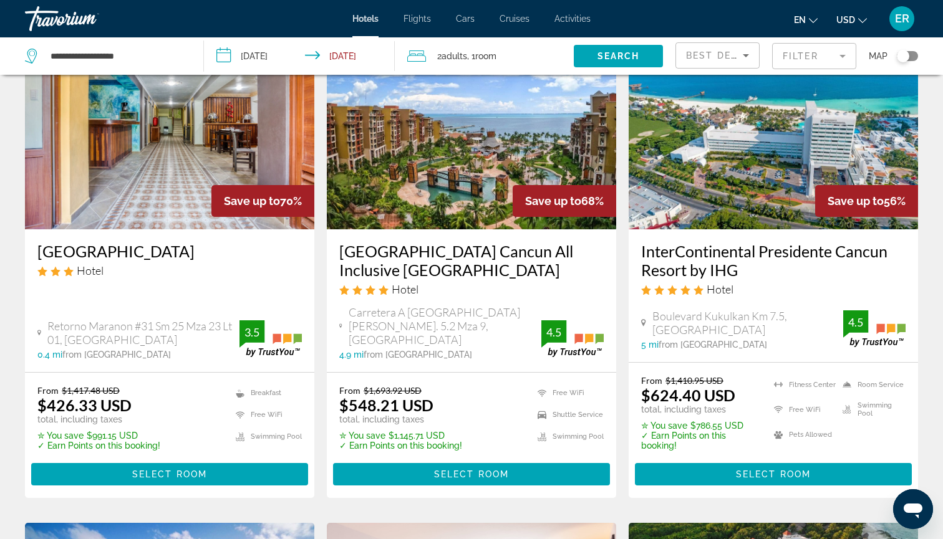
click at [467, 160] on img "Main content" at bounding box center [471, 130] width 289 height 200
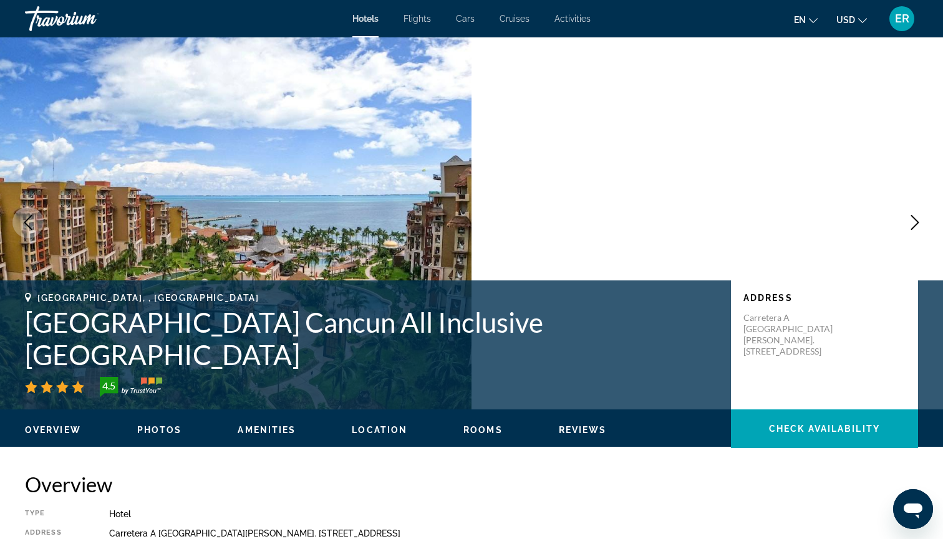
scroll to position [6, 0]
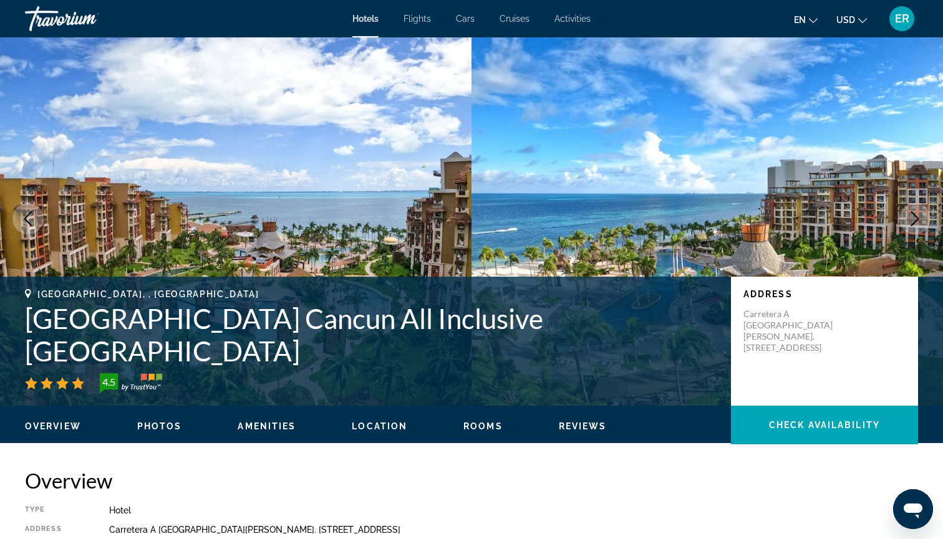
click at [912, 221] on icon "Next image" at bounding box center [914, 218] width 15 height 15
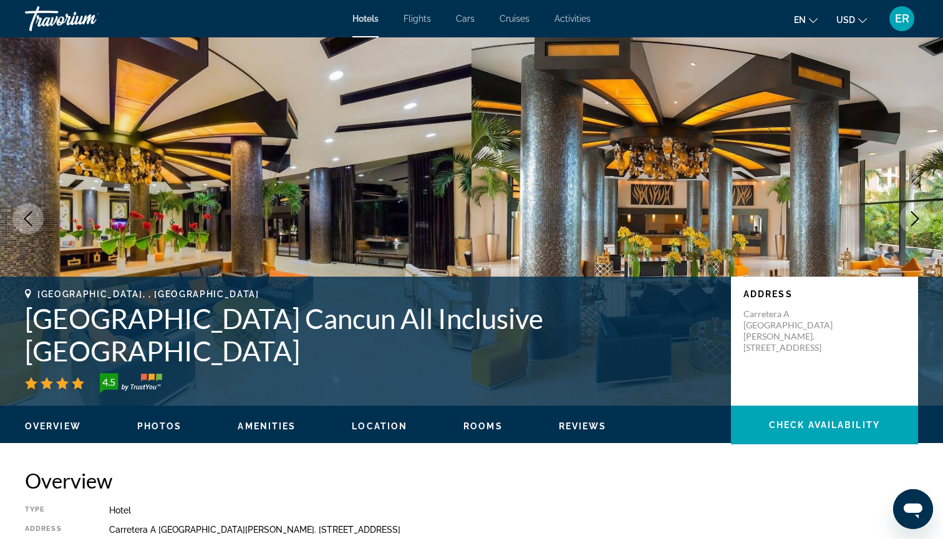
click at [912, 221] on icon "Next image" at bounding box center [914, 218] width 15 height 15
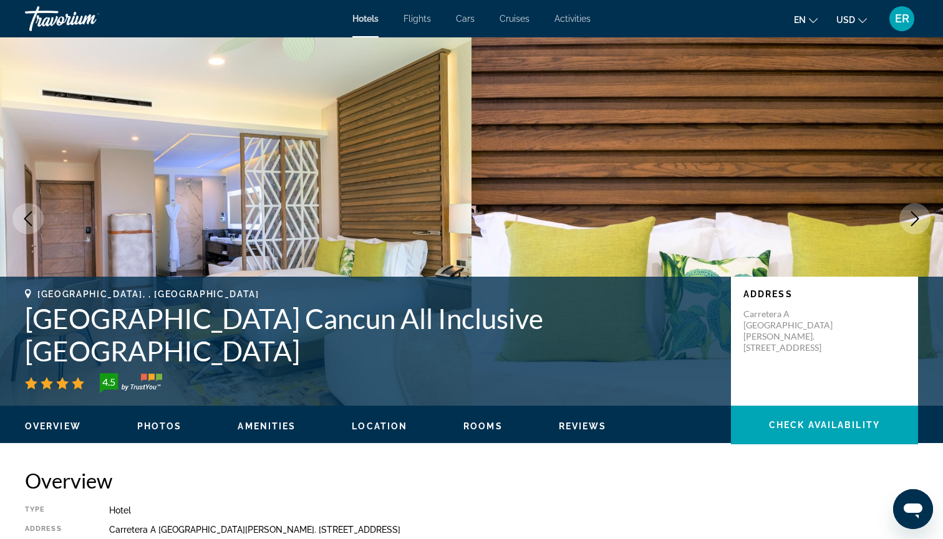
click at [915, 219] on icon "Next image" at bounding box center [914, 218] width 15 height 15
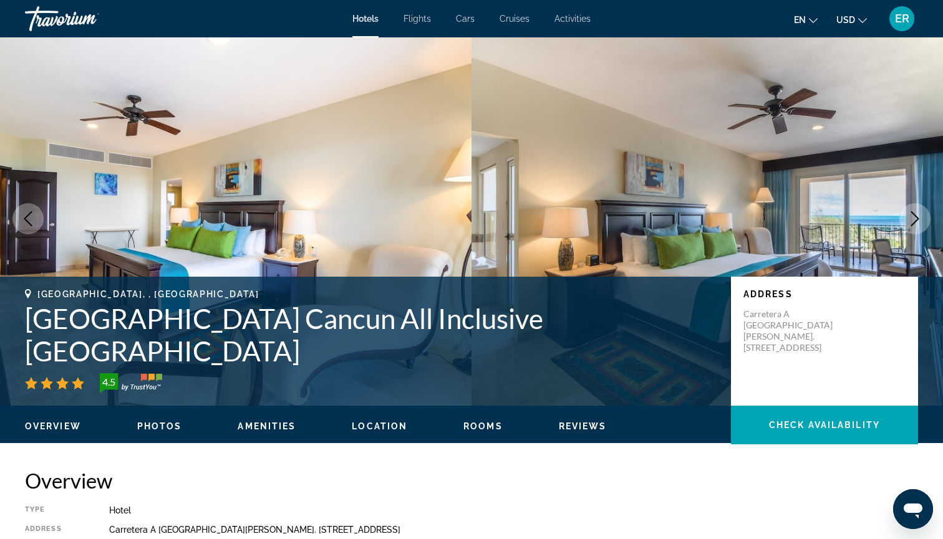
click at [912, 218] on icon "Next image" at bounding box center [914, 218] width 15 height 15
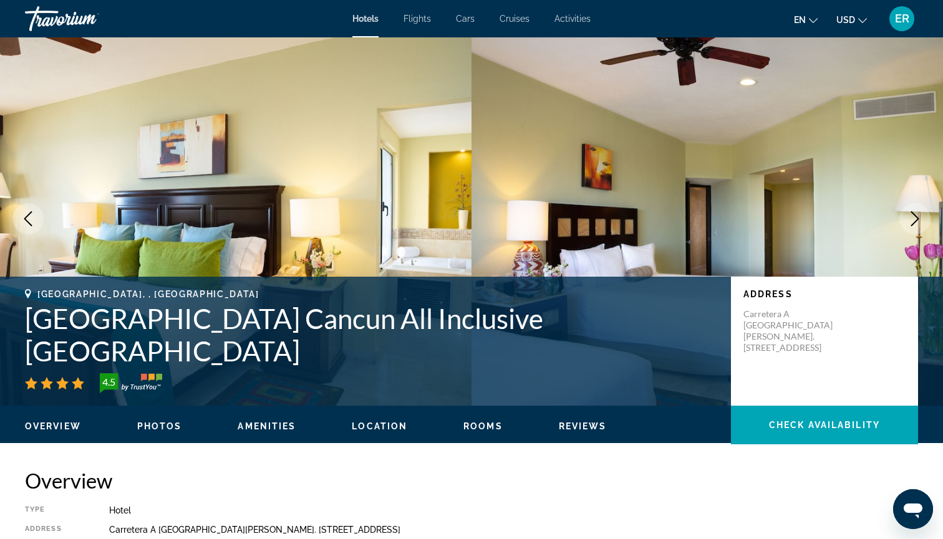
click at [38, 220] on button "Previous image" at bounding box center [27, 218] width 31 height 31
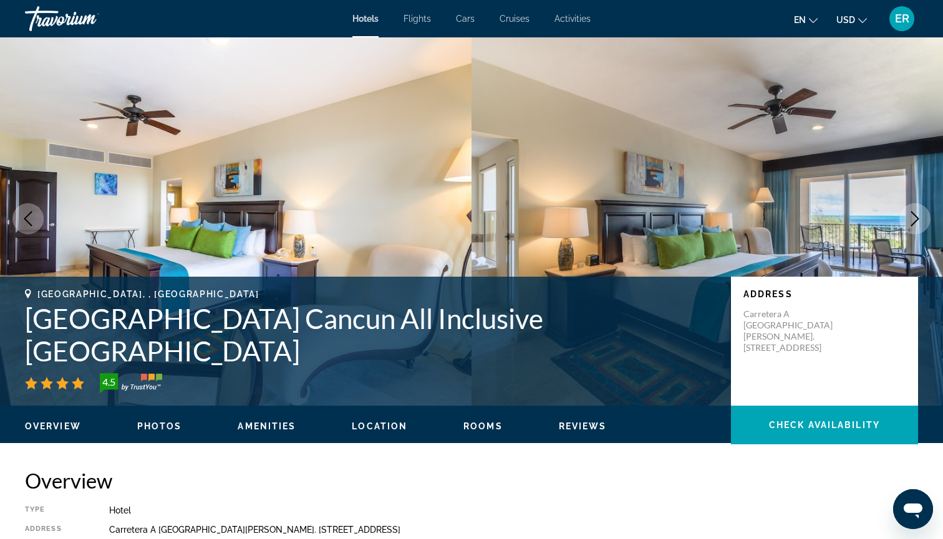
click at [922, 221] on button "Next image" at bounding box center [914, 218] width 31 height 31
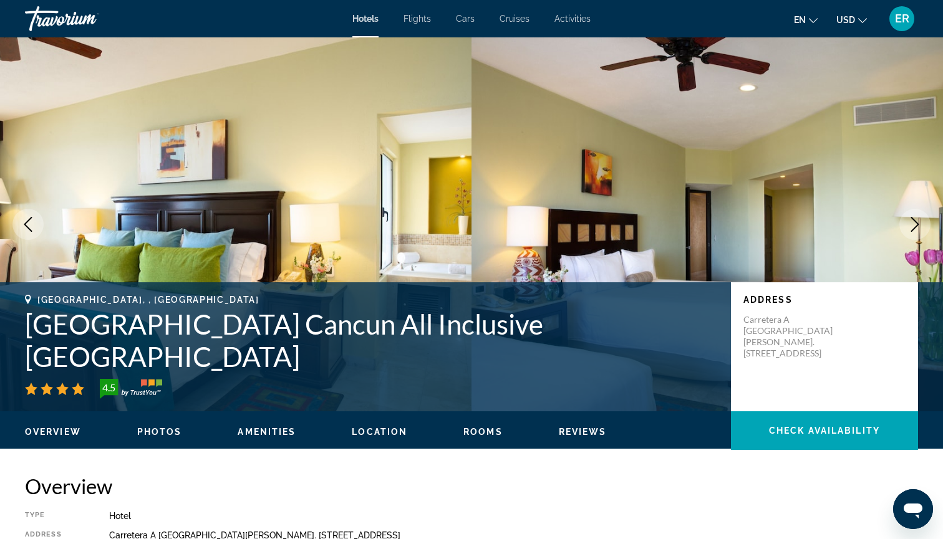
scroll to position [0, 0]
click at [910, 223] on icon "Next image" at bounding box center [914, 224] width 15 height 15
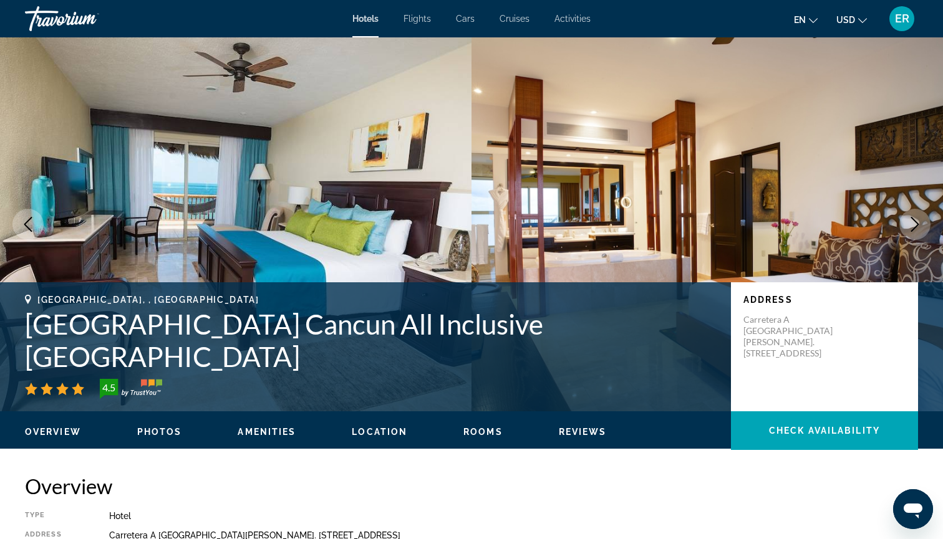
click at [910, 223] on icon "Next image" at bounding box center [914, 224] width 15 height 15
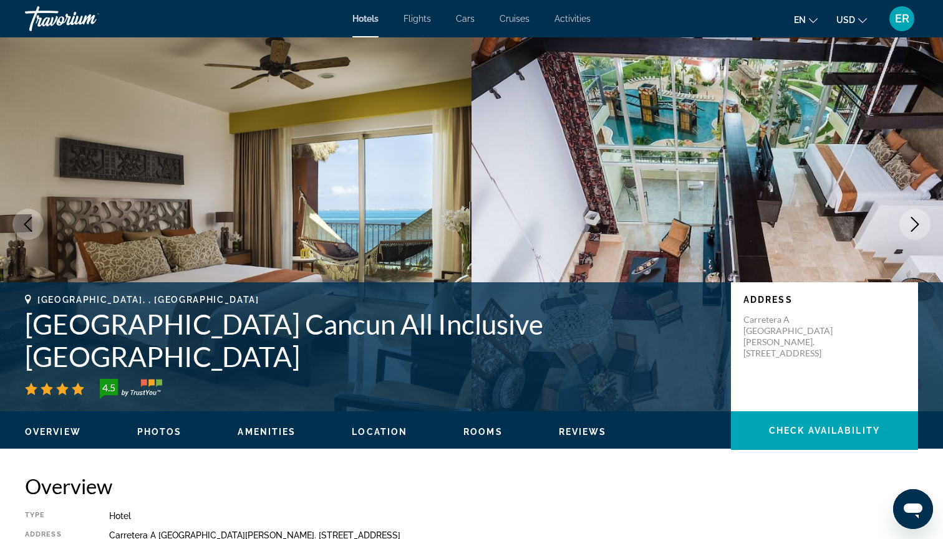
click at [899, 223] on button "Next image" at bounding box center [914, 224] width 31 height 31
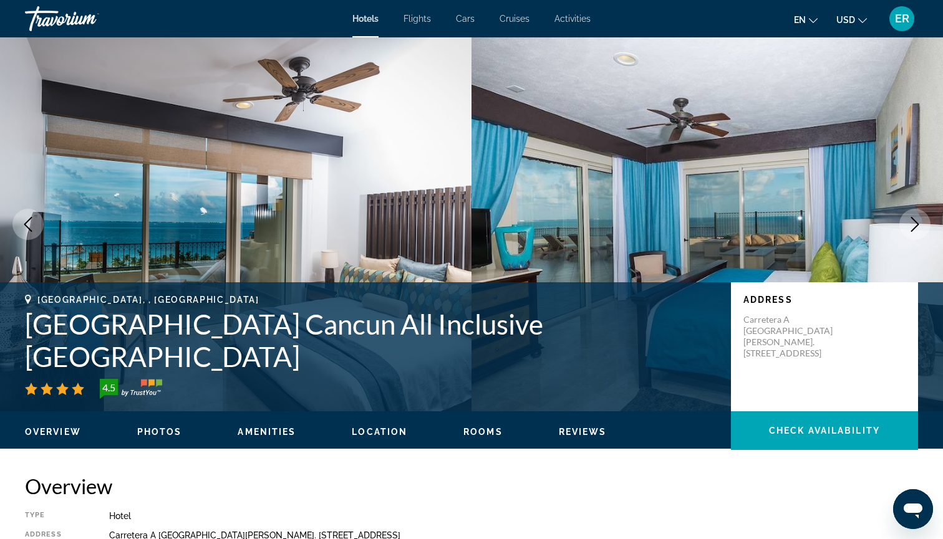
click at [899, 223] on button "Next image" at bounding box center [914, 224] width 31 height 31
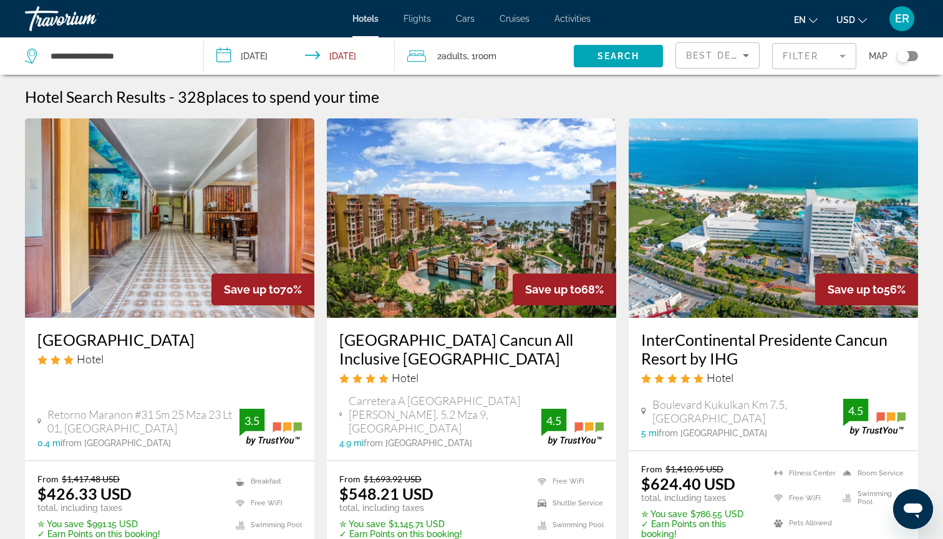
click at [789, 233] on img "Main content" at bounding box center [773, 218] width 289 height 200
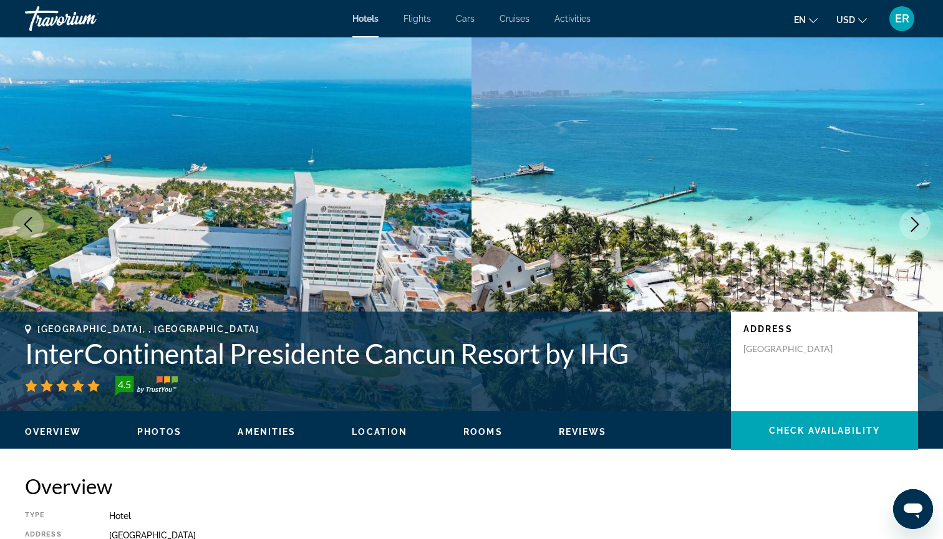
click at [916, 221] on icon "Next image" at bounding box center [915, 224] width 8 height 15
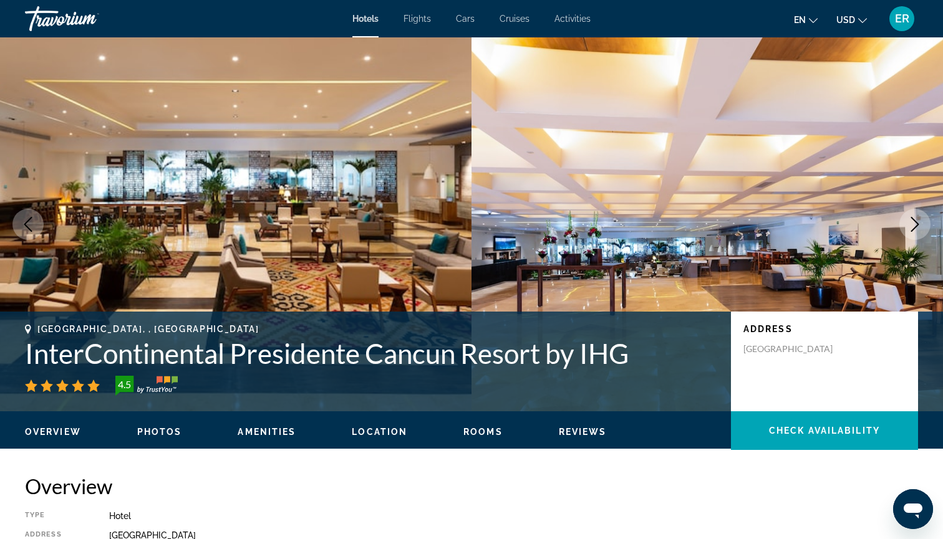
click at [29, 224] on icon "Previous image" at bounding box center [28, 224] width 15 height 15
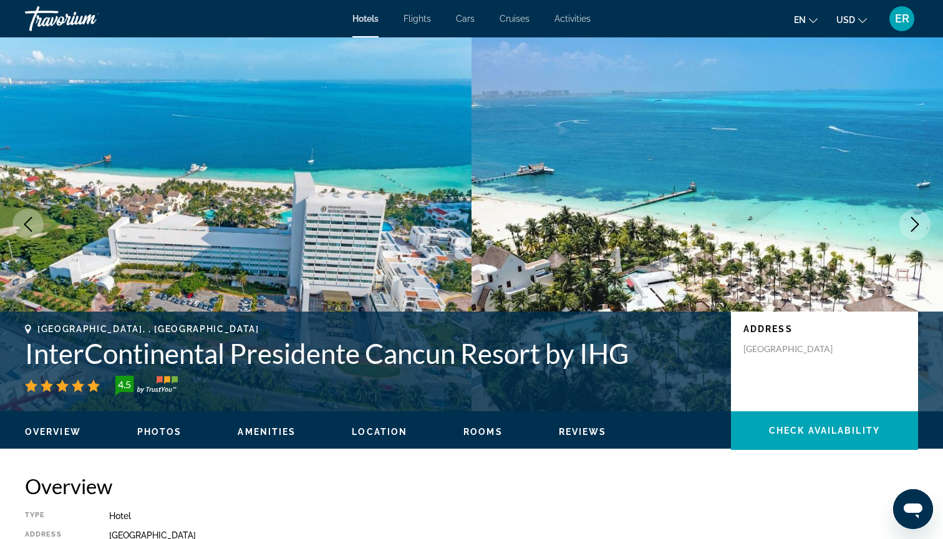
click at [914, 223] on icon "Next image" at bounding box center [914, 224] width 15 height 15
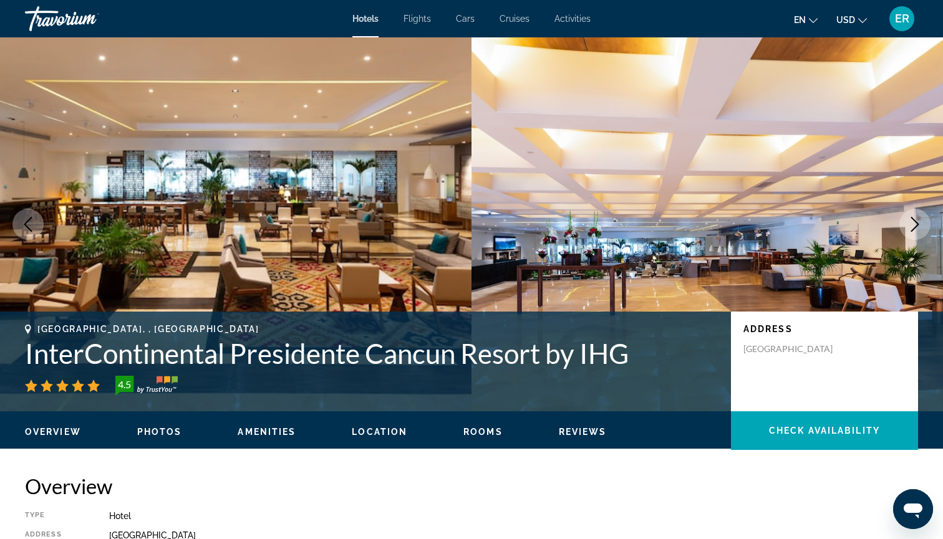
click at [906, 223] on button "Next image" at bounding box center [914, 224] width 31 height 31
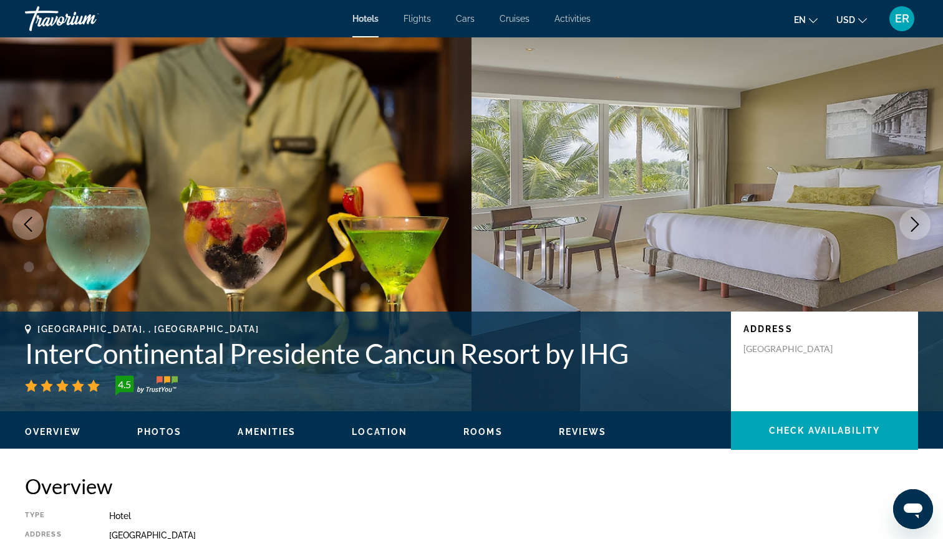
click at [917, 222] on icon "Next image" at bounding box center [915, 224] width 8 height 15
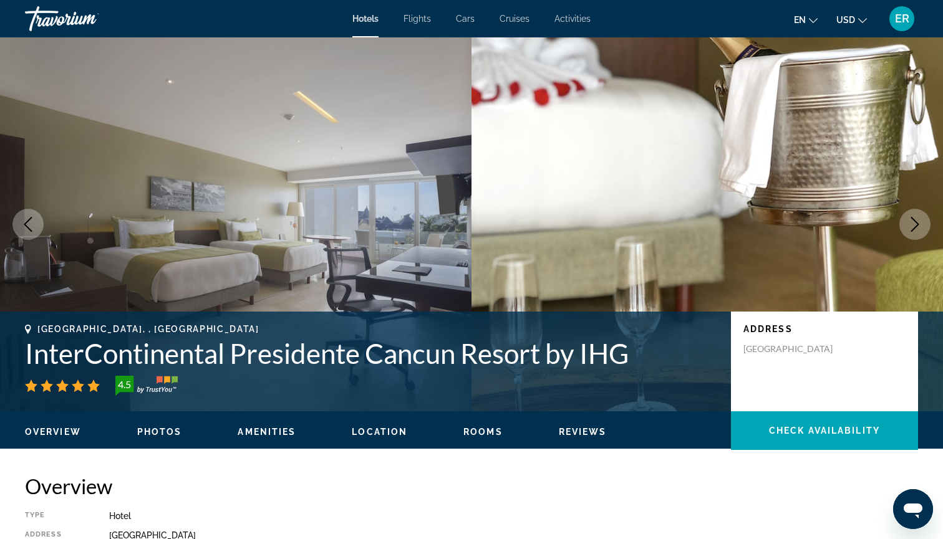
click at [916, 221] on icon "Next image" at bounding box center [914, 224] width 15 height 15
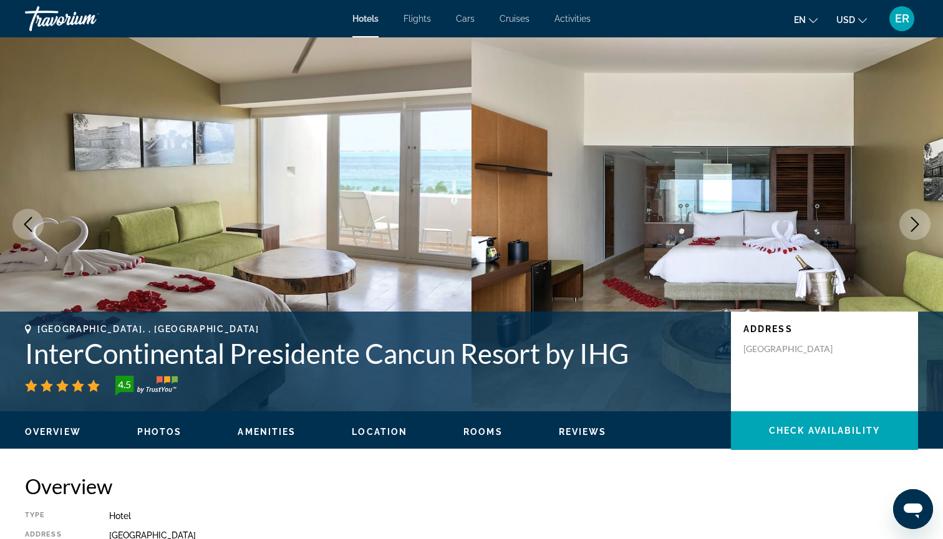
click at [32, 223] on icon "Previous image" at bounding box center [28, 224] width 15 height 15
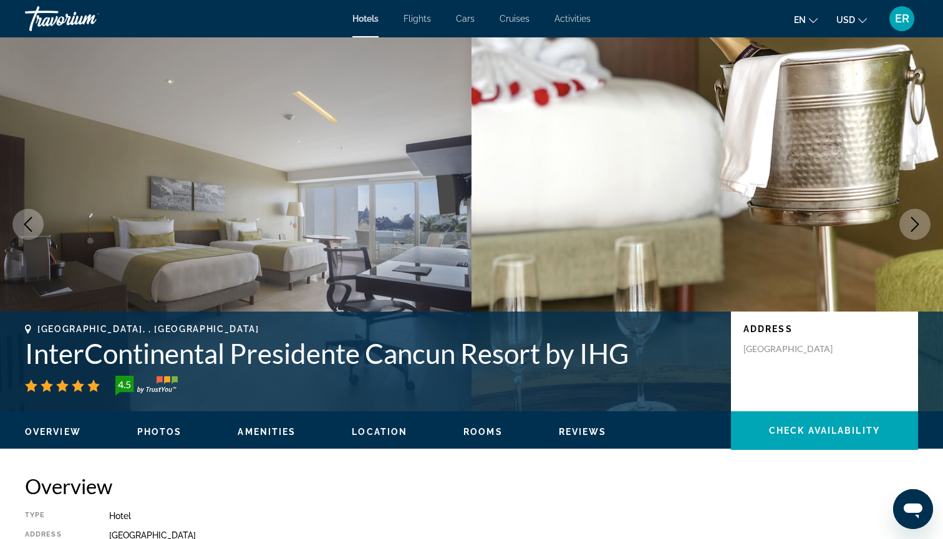
click at [921, 231] on icon "Next image" at bounding box center [914, 224] width 15 height 15
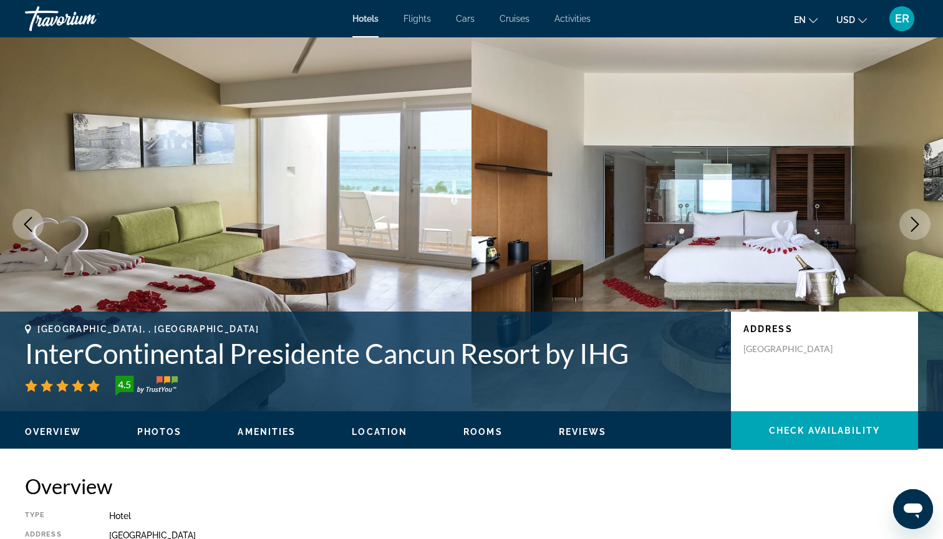
click at [922, 231] on icon "Next image" at bounding box center [914, 224] width 15 height 15
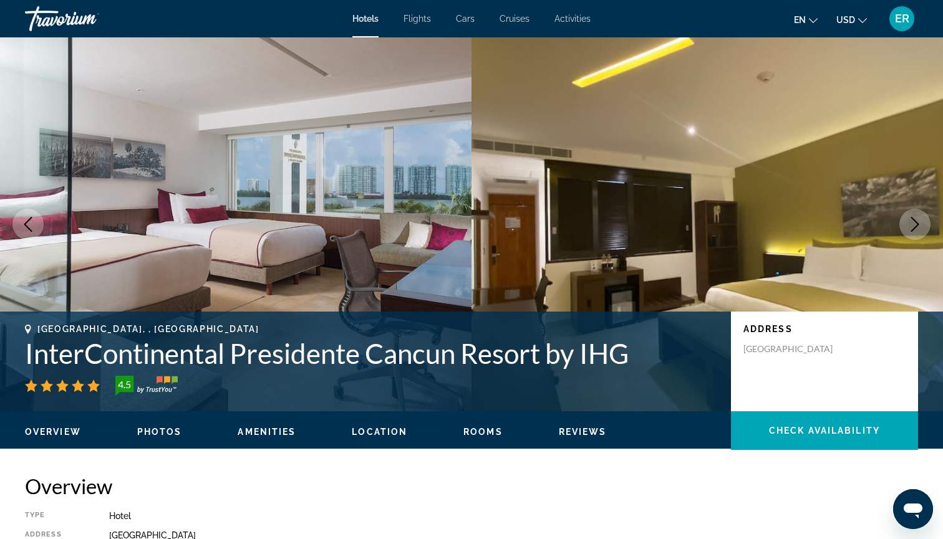
click at [922, 231] on icon "Next image" at bounding box center [914, 224] width 15 height 15
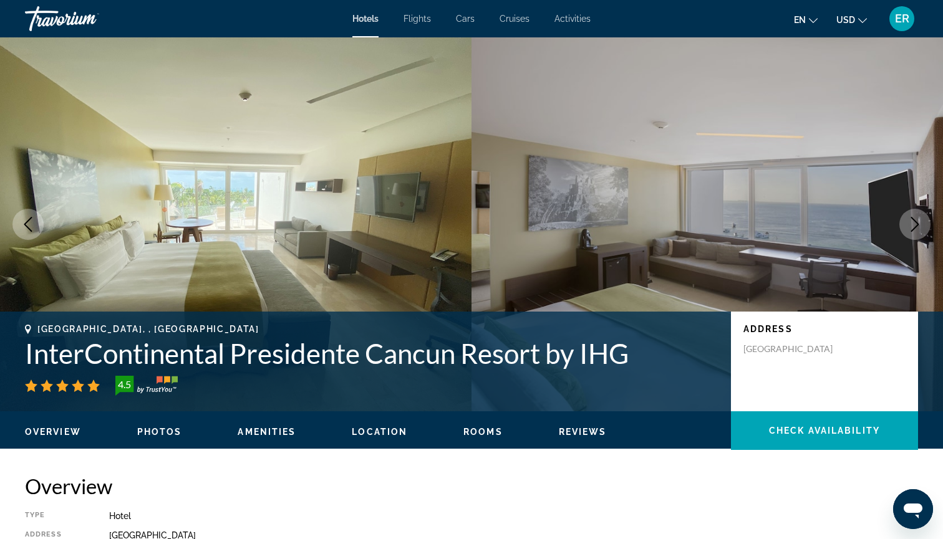
click at [922, 231] on button "Next image" at bounding box center [914, 224] width 31 height 31
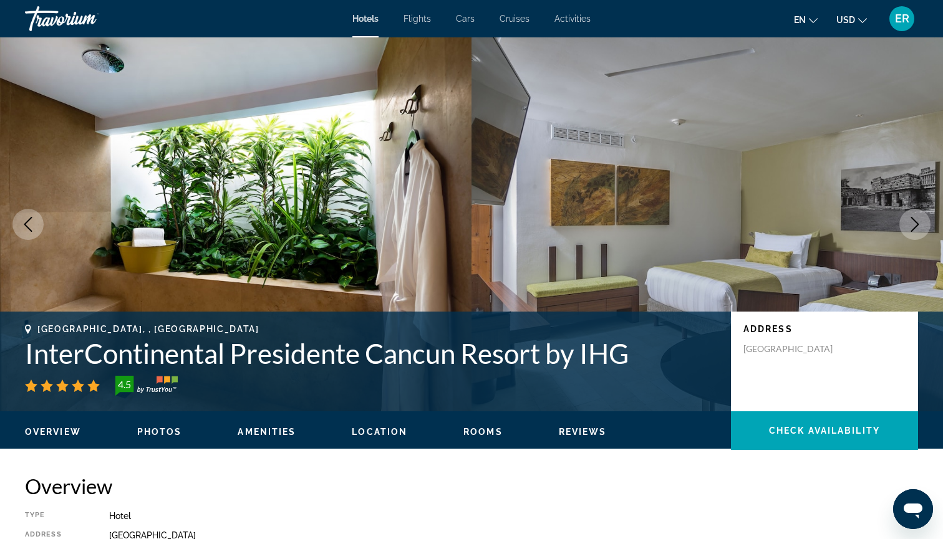
click at [33, 224] on icon "Previous image" at bounding box center [28, 224] width 15 height 15
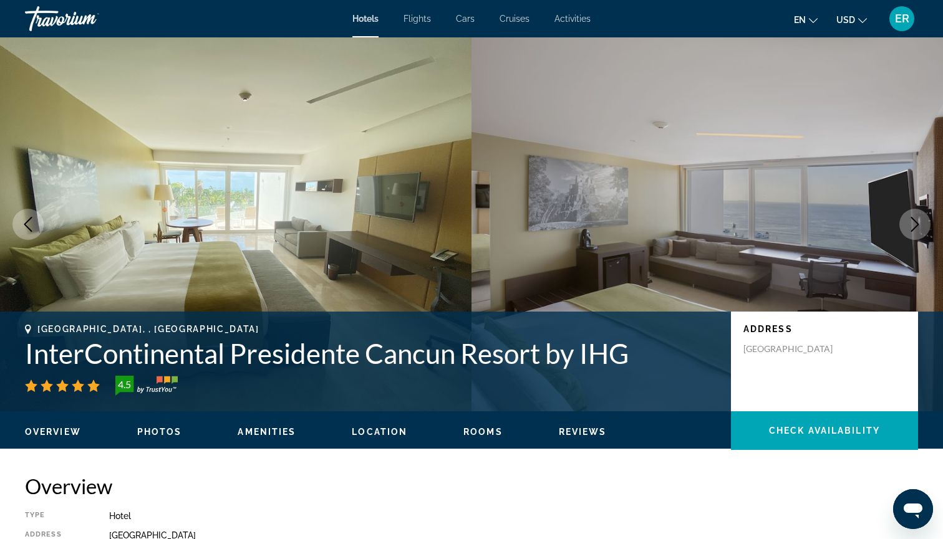
click at [906, 233] on button "Next image" at bounding box center [914, 224] width 31 height 31
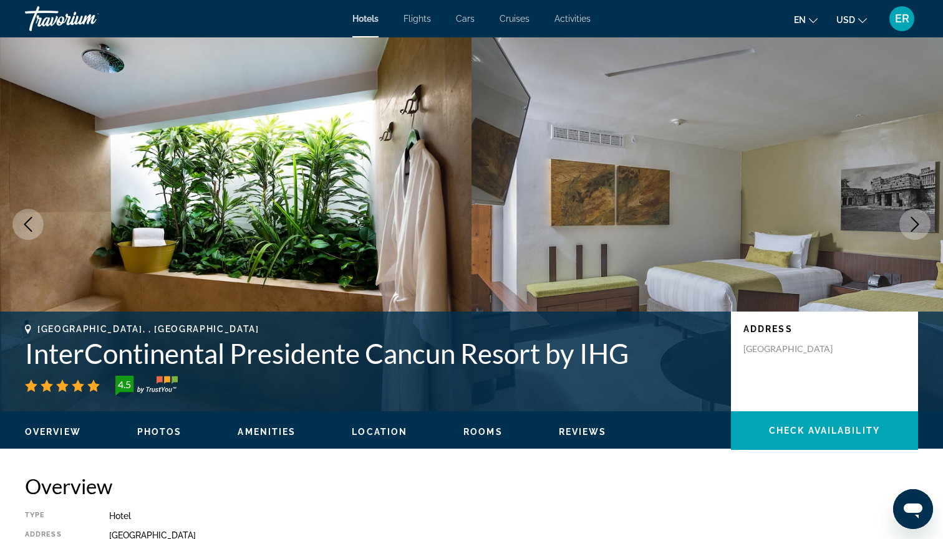
click at [905, 233] on button "Next image" at bounding box center [914, 224] width 31 height 31
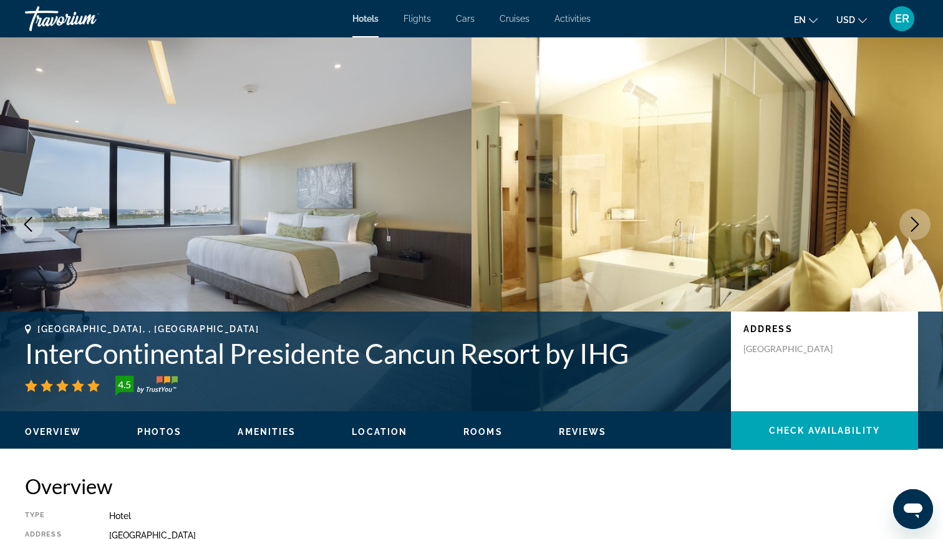
click at [905, 233] on button "Next image" at bounding box center [914, 224] width 31 height 31
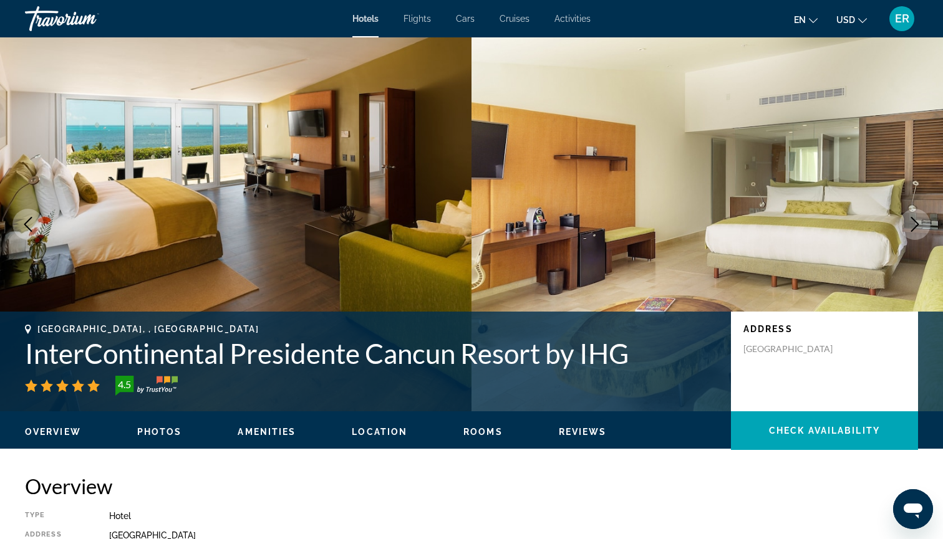
click at [905, 233] on button "Next image" at bounding box center [914, 224] width 31 height 31
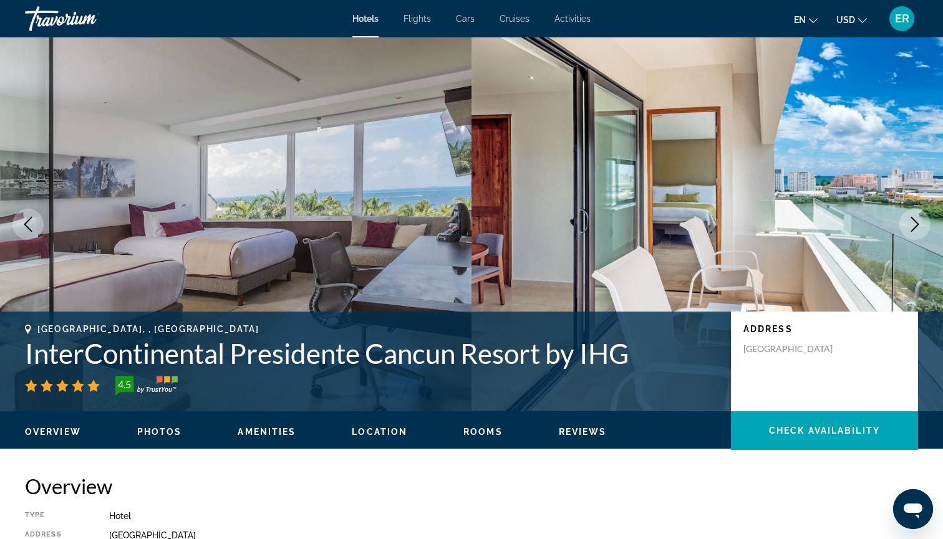
click at [914, 227] on icon "Next image" at bounding box center [914, 224] width 15 height 15
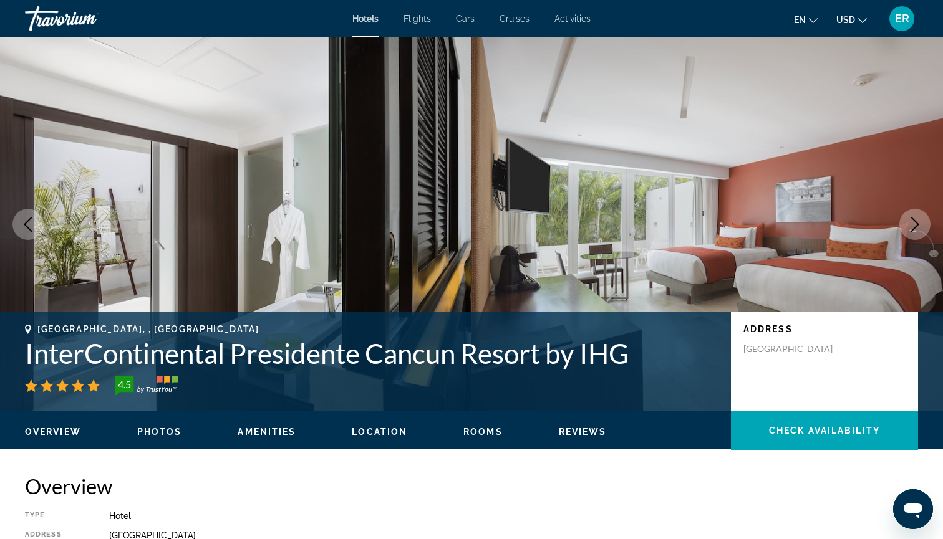
click at [919, 224] on icon "Next image" at bounding box center [914, 224] width 15 height 15
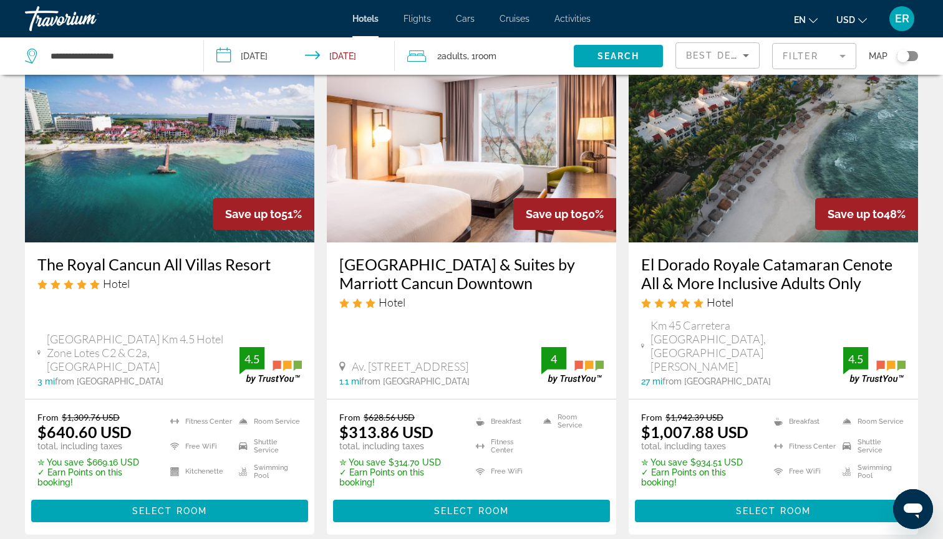
scroll to position [534, 0]
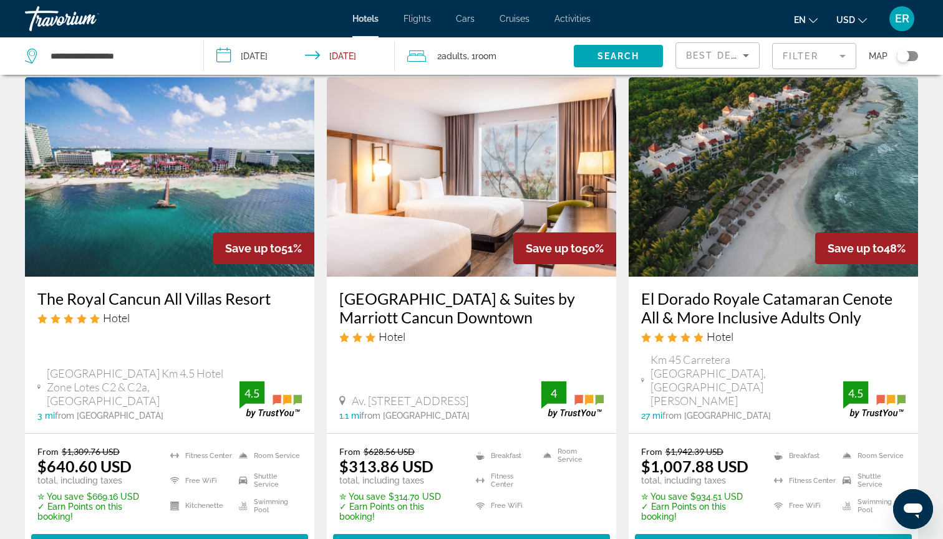
click at [180, 183] on img "Main content" at bounding box center [169, 177] width 289 height 200
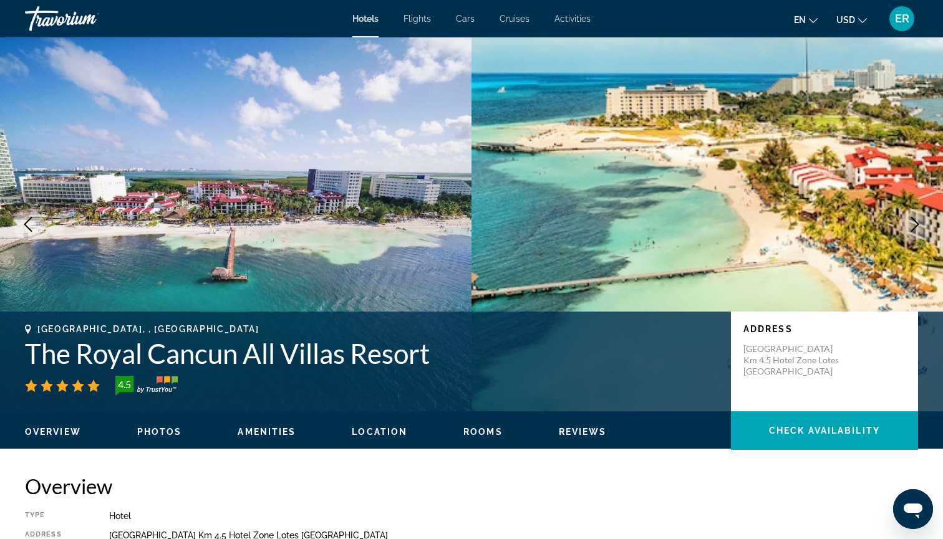
click at [919, 224] on icon "Next image" at bounding box center [914, 224] width 15 height 15
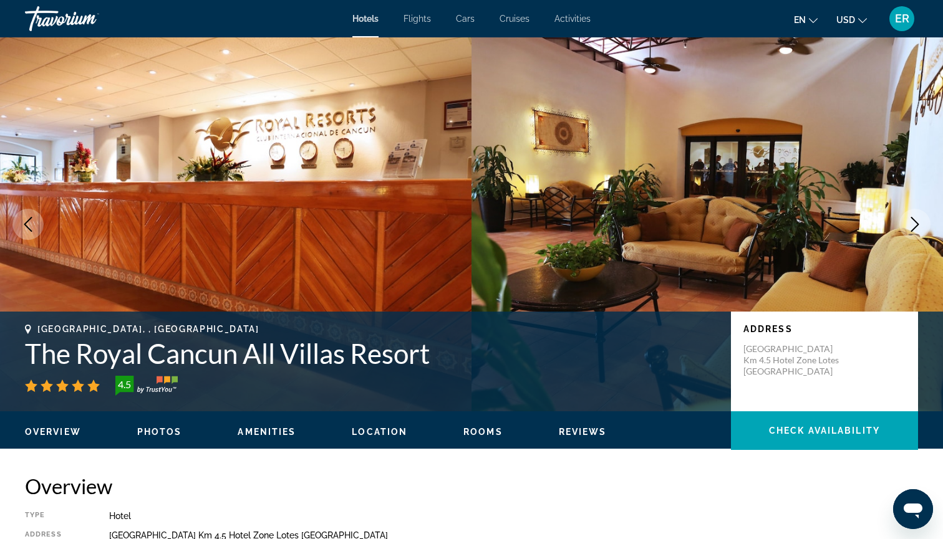
click at [919, 224] on icon "Next image" at bounding box center [914, 224] width 15 height 15
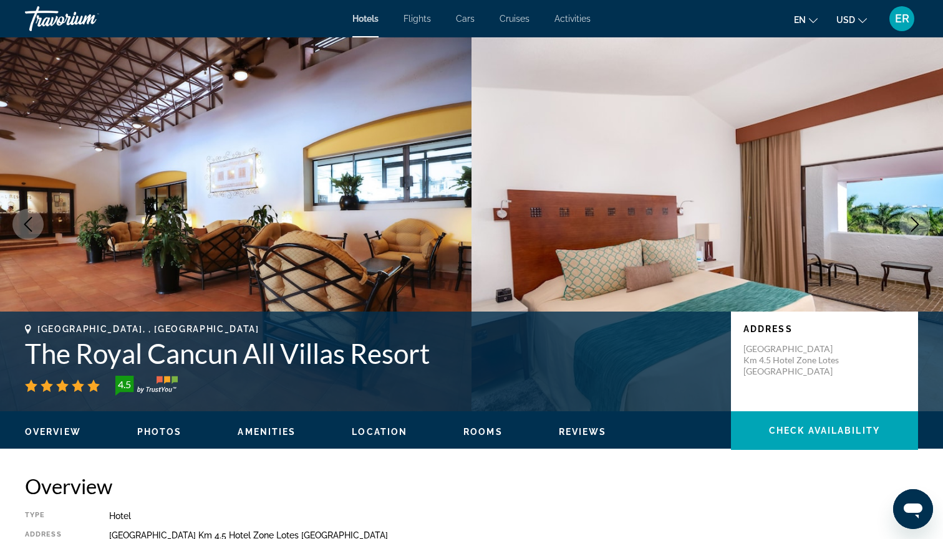
click at [919, 225] on icon "Next image" at bounding box center [914, 224] width 15 height 15
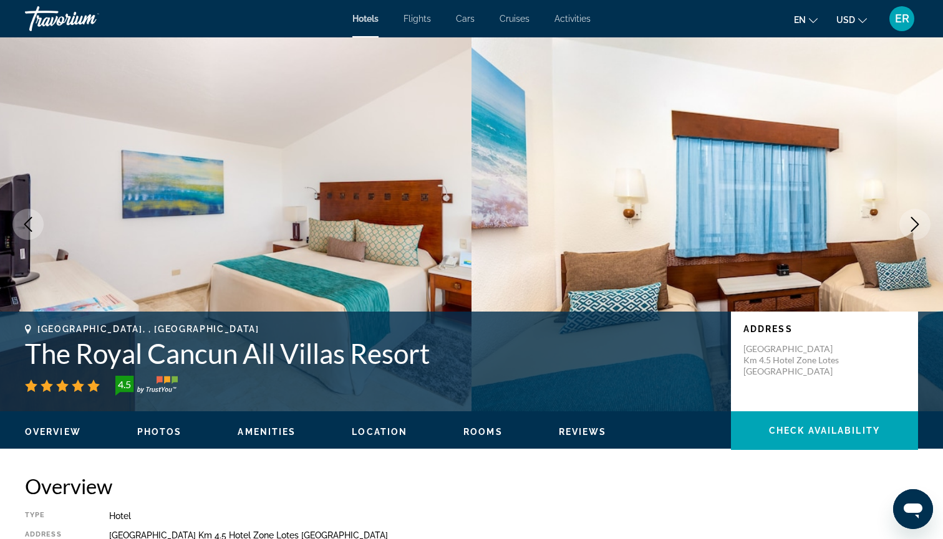
click at [919, 225] on icon "Next image" at bounding box center [914, 224] width 15 height 15
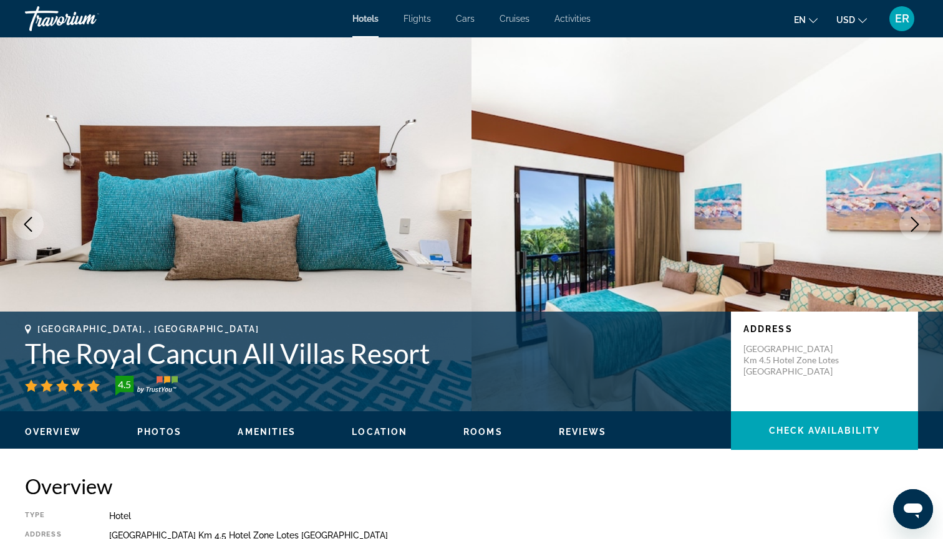
click at [919, 225] on icon "Next image" at bounding box center [914, 224] width 15 height 15
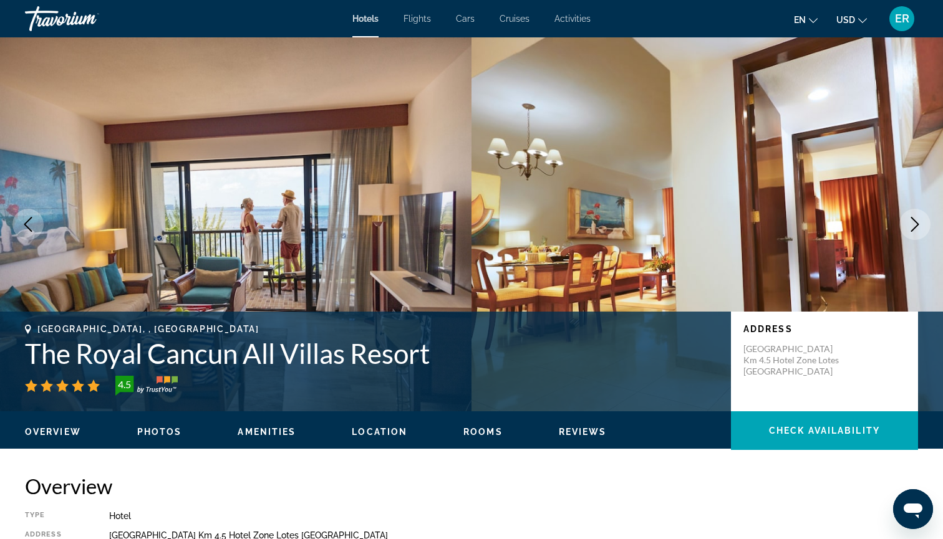
click at [919, 225] on icon "Next image" at bounding box center [914, 224] width 15 height 15
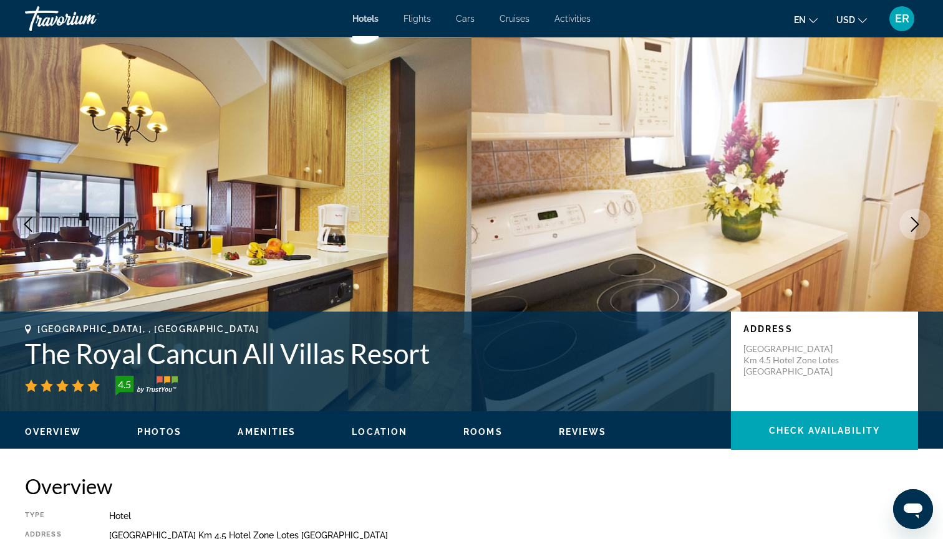
click at [919, 225] on icon "Next image" at bounding box center [914, 224] width 15 height 15
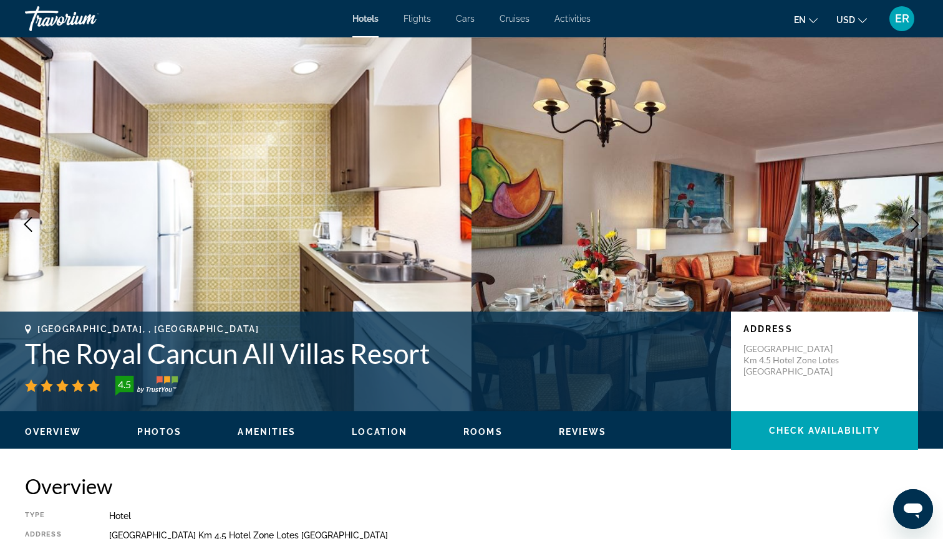
click at [919, 225] on icon "Next image" at bounding box center [914, 224] width 15 height 15
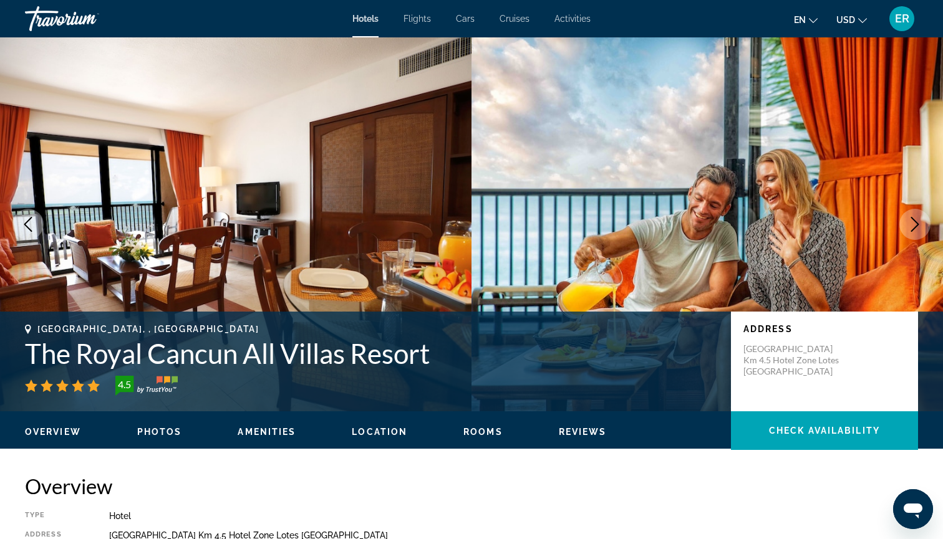
click at [919, 225] on icon "Next image" at bounding box center [914, 224] width 15 height 15
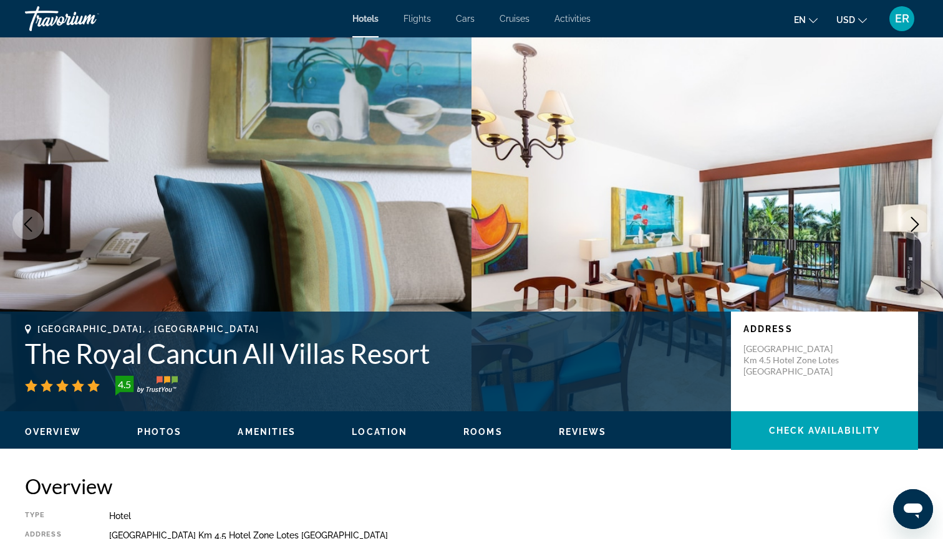
click at [919, 225] on icon "Next image" at bounding box center [914, 224] width 15 height 15
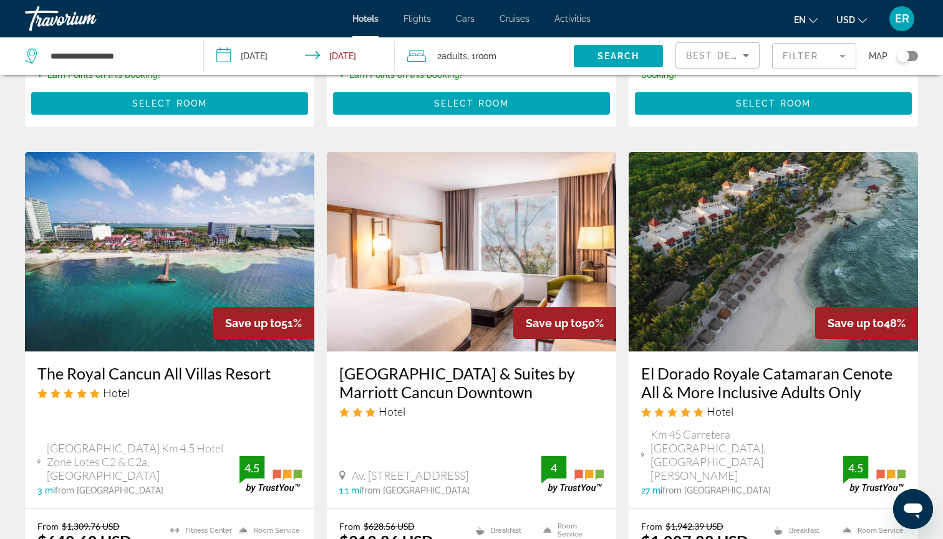
scroll to position [462, 0]
